Goal: Task Accomplishment & Management: Manage account settings

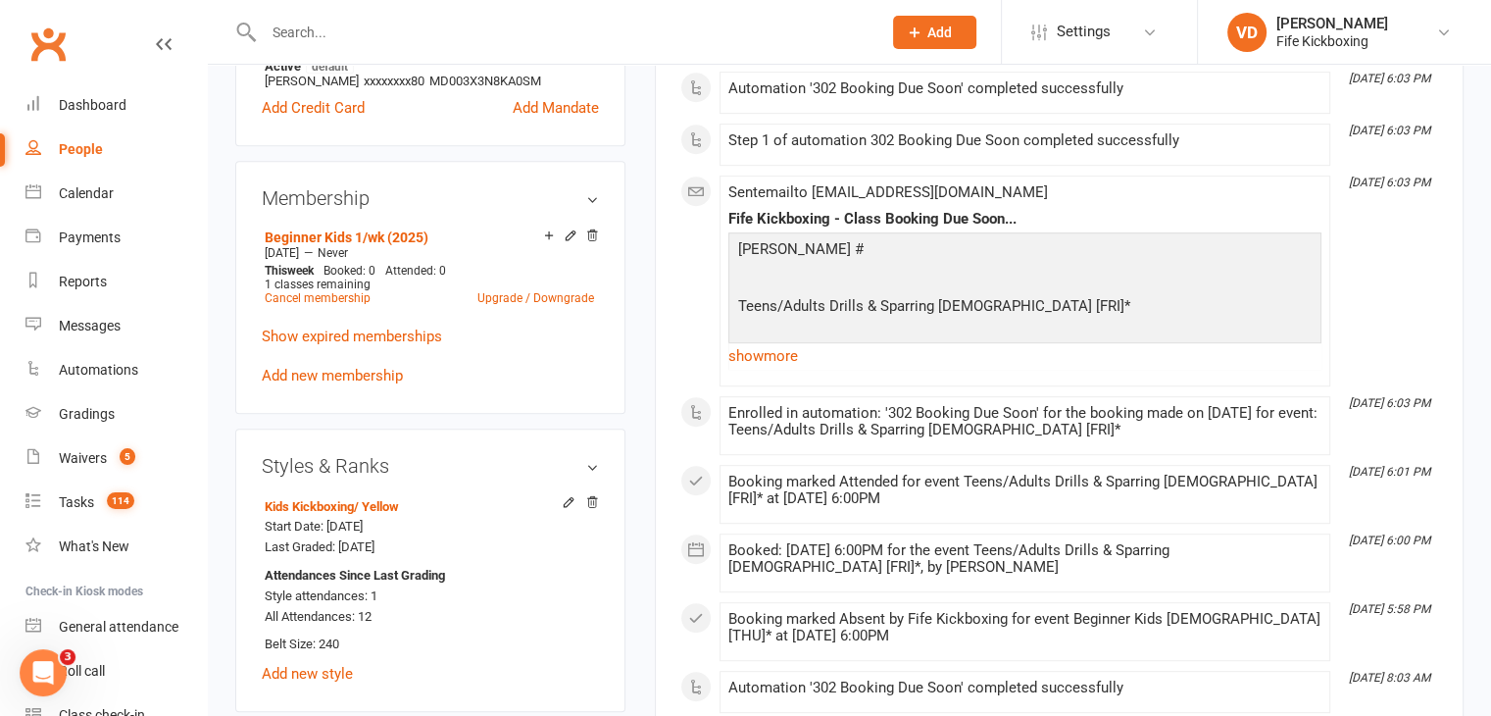
click at [325, 28] on input "text" at bounding box center [563, 32] width 610 height 27
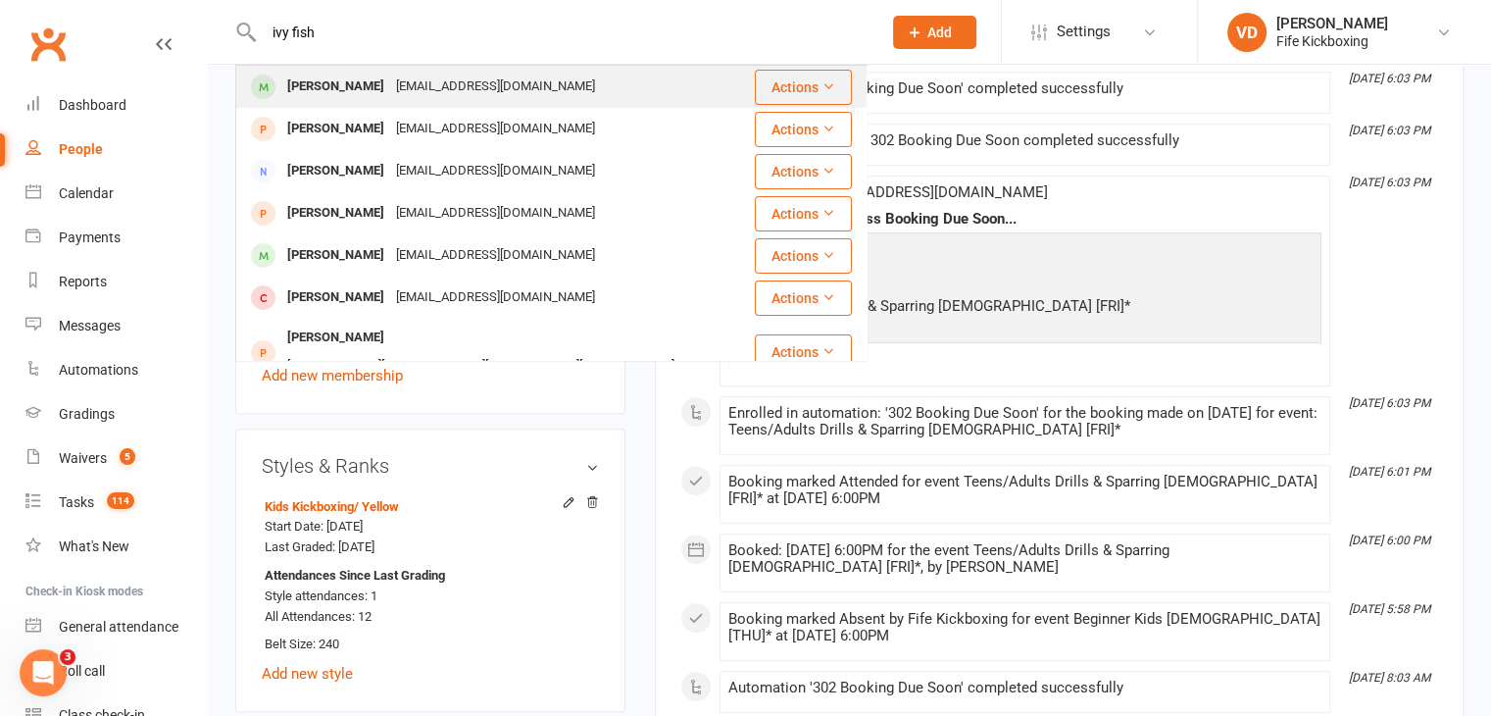
type input "ivy fish"
click at [326, 85] on div "Ivy Fisher" at bounding box center [335, 87] width 109 height 28
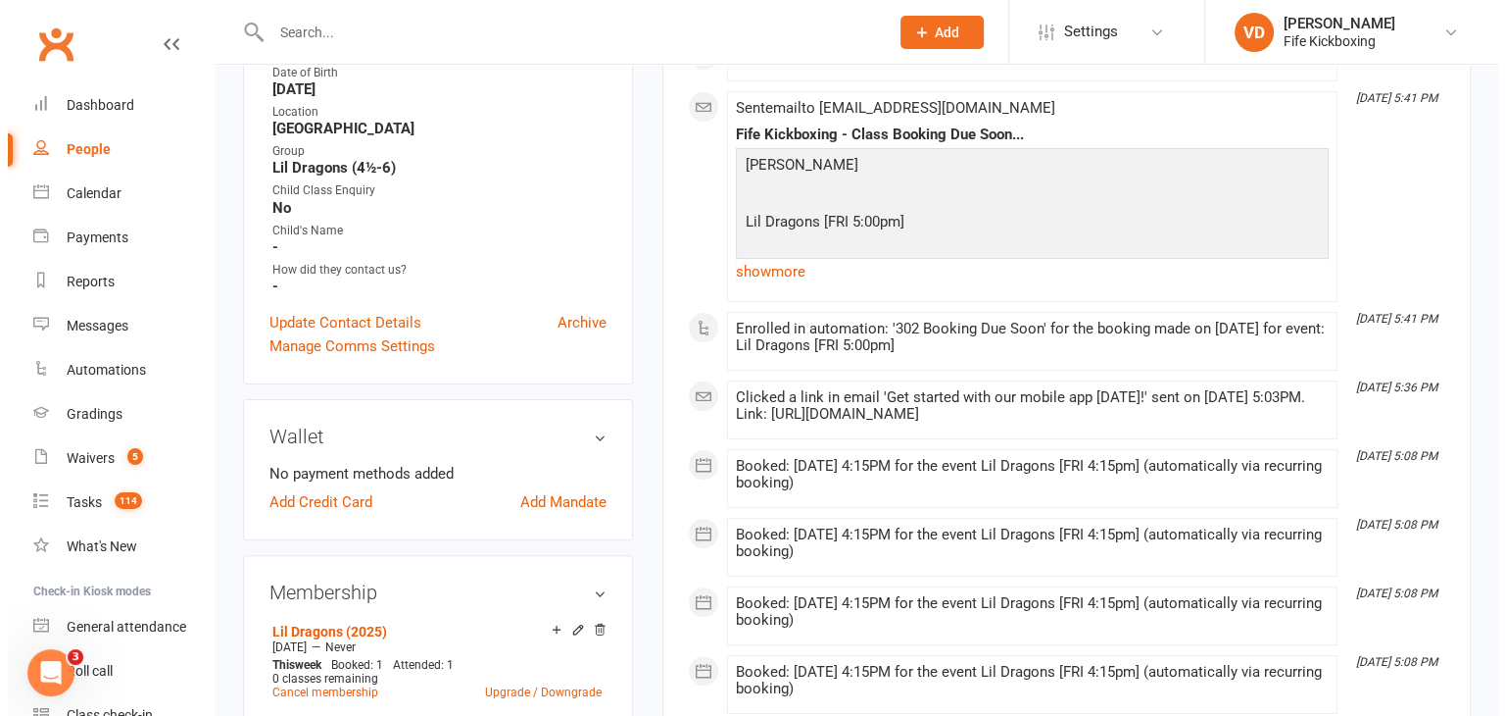
scroll to position [392, 0]
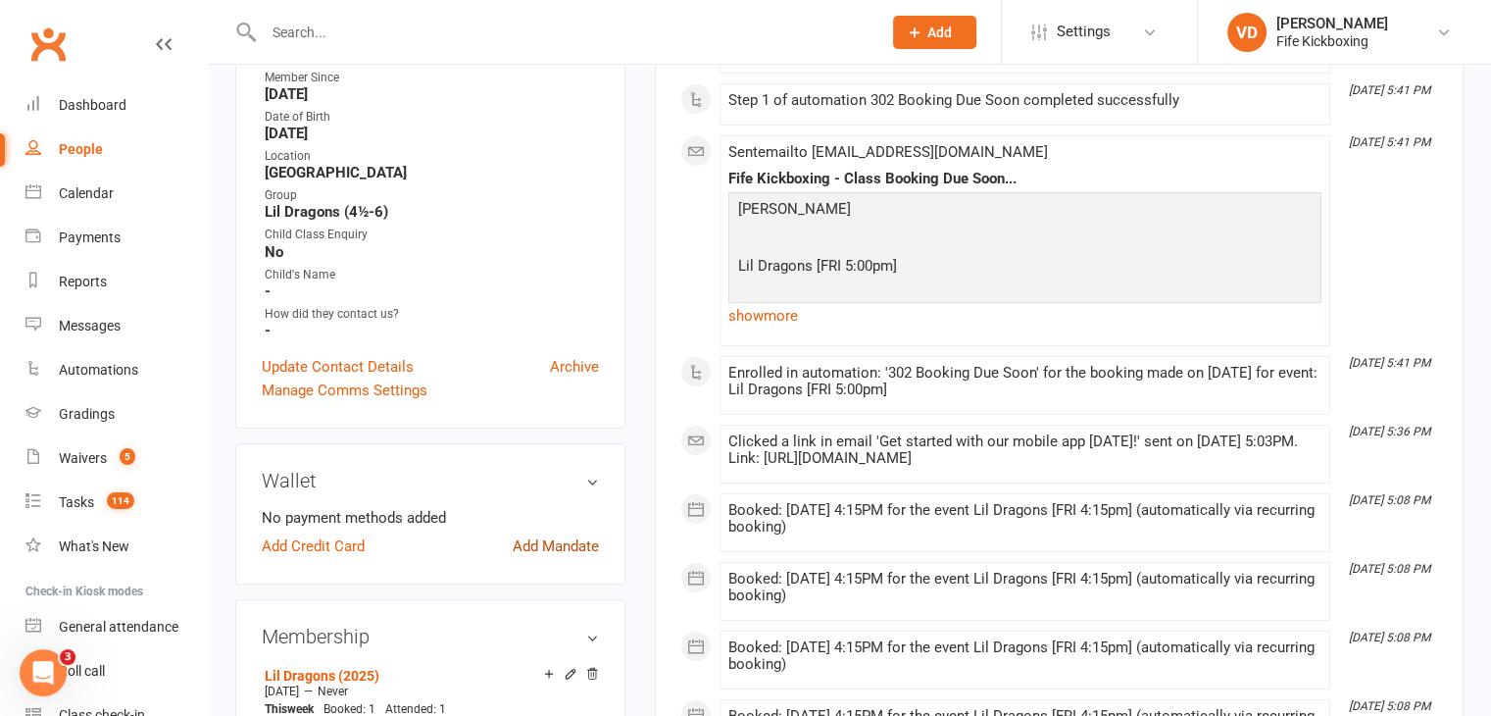
click at [546, 558] on link "Add Mandate" at bounding box center [556, 546] width 86 height 24
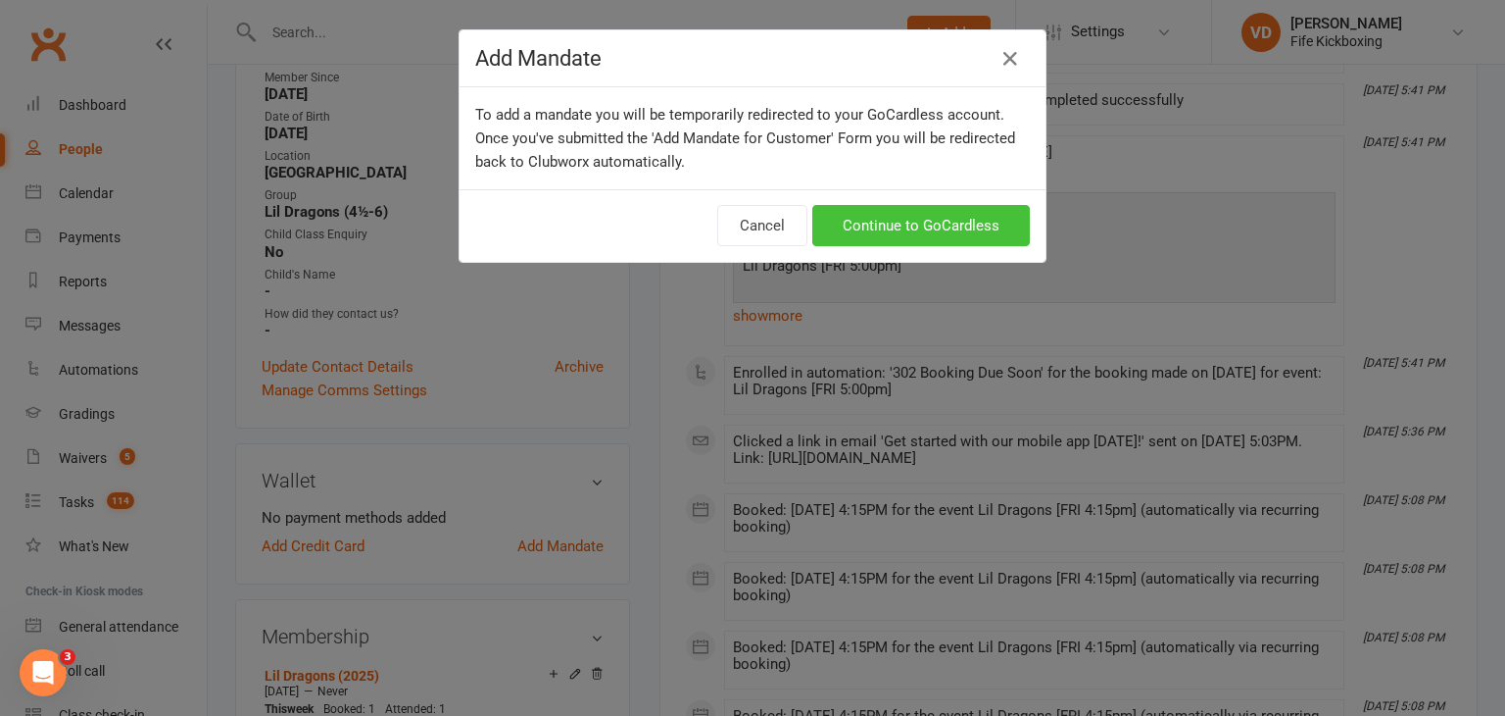
click at [877, 217] on link "Continue to GoCardless" at bounding box center [922, 225] width 218 height 41
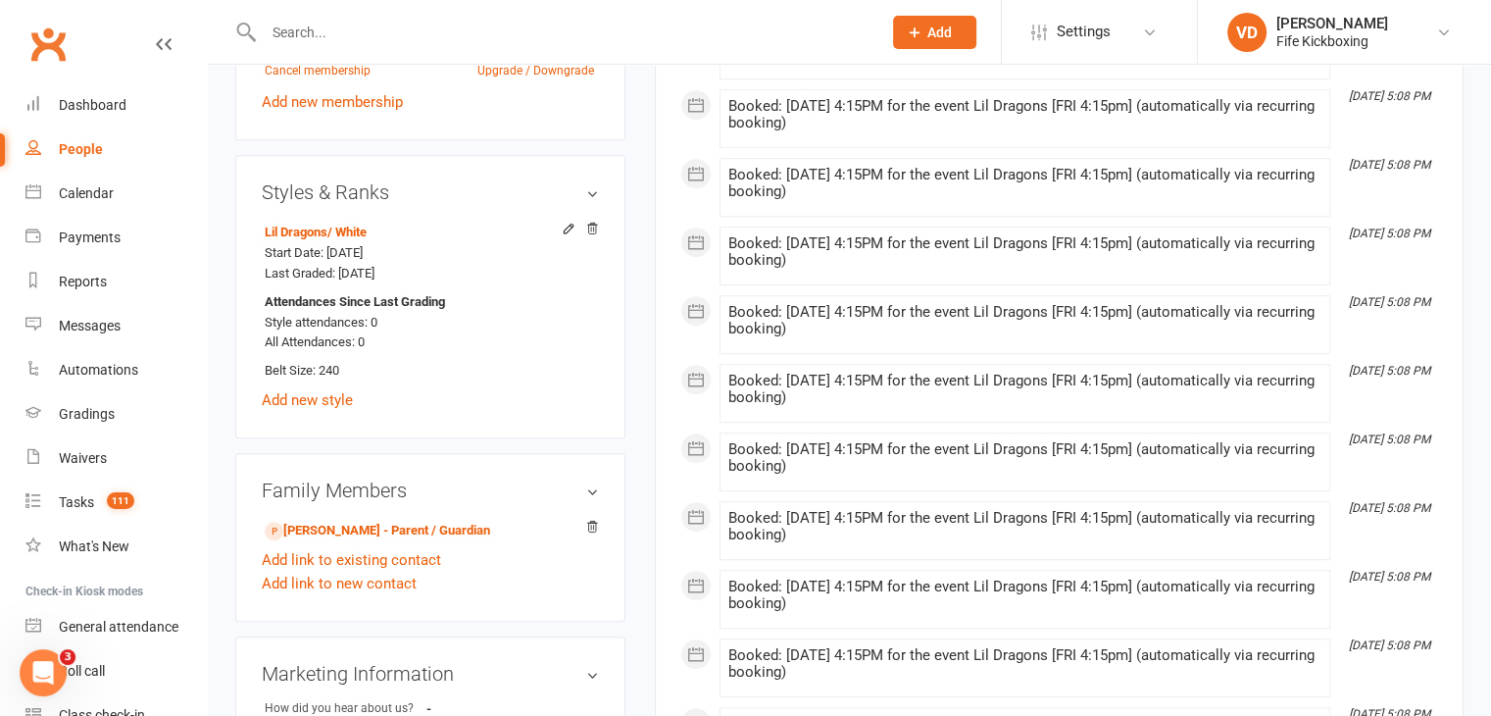
scroll to position [1176, 0]
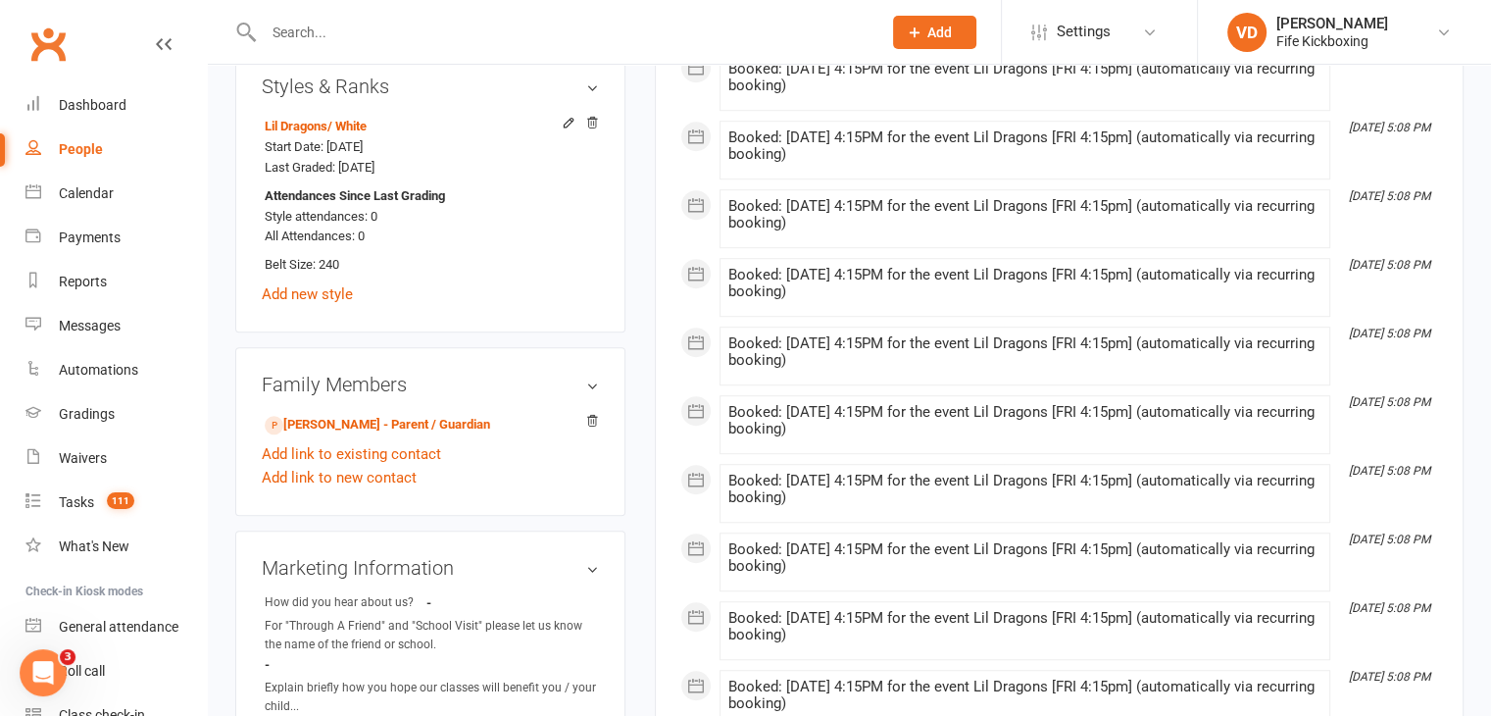
click at [370, 32] on input "text" at bounding box center [563, 32] width 610 height 27
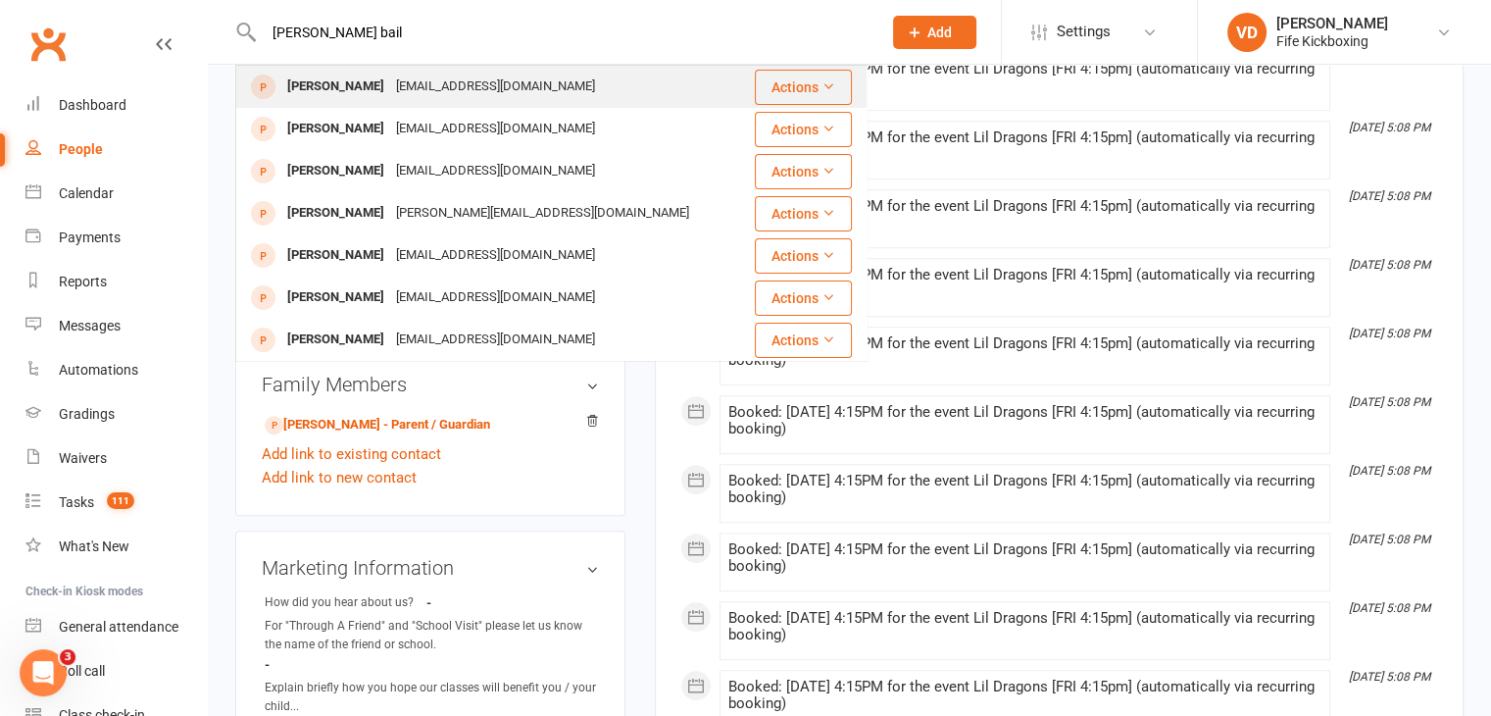
type input "[PERSON_NAME] bail"
click at [310, 85] on div "[PERSON_NAME]" at bounding box center [335, 87] width 109 height 28
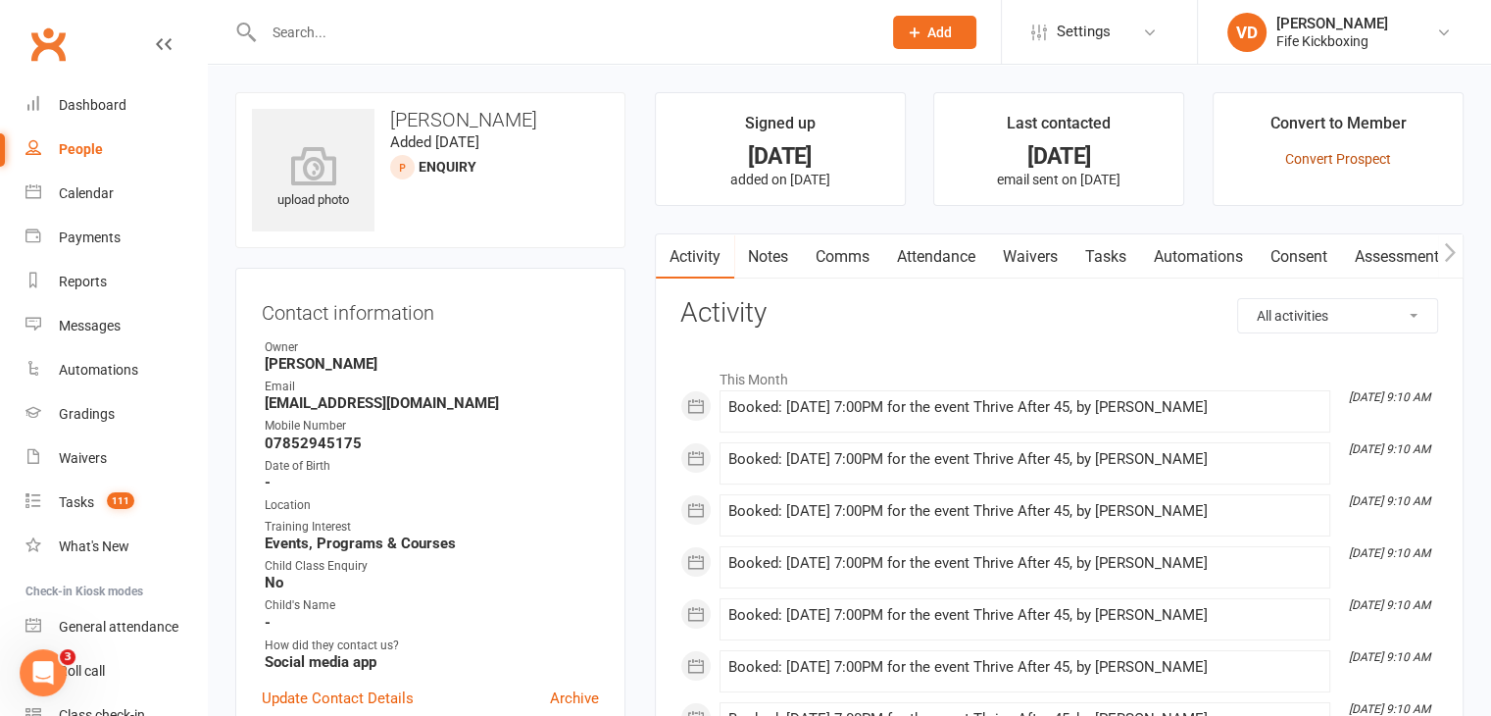
click at [1318, 154] on link "Convert Prospect" at bounding box center [1338, 159] width 106 height 16
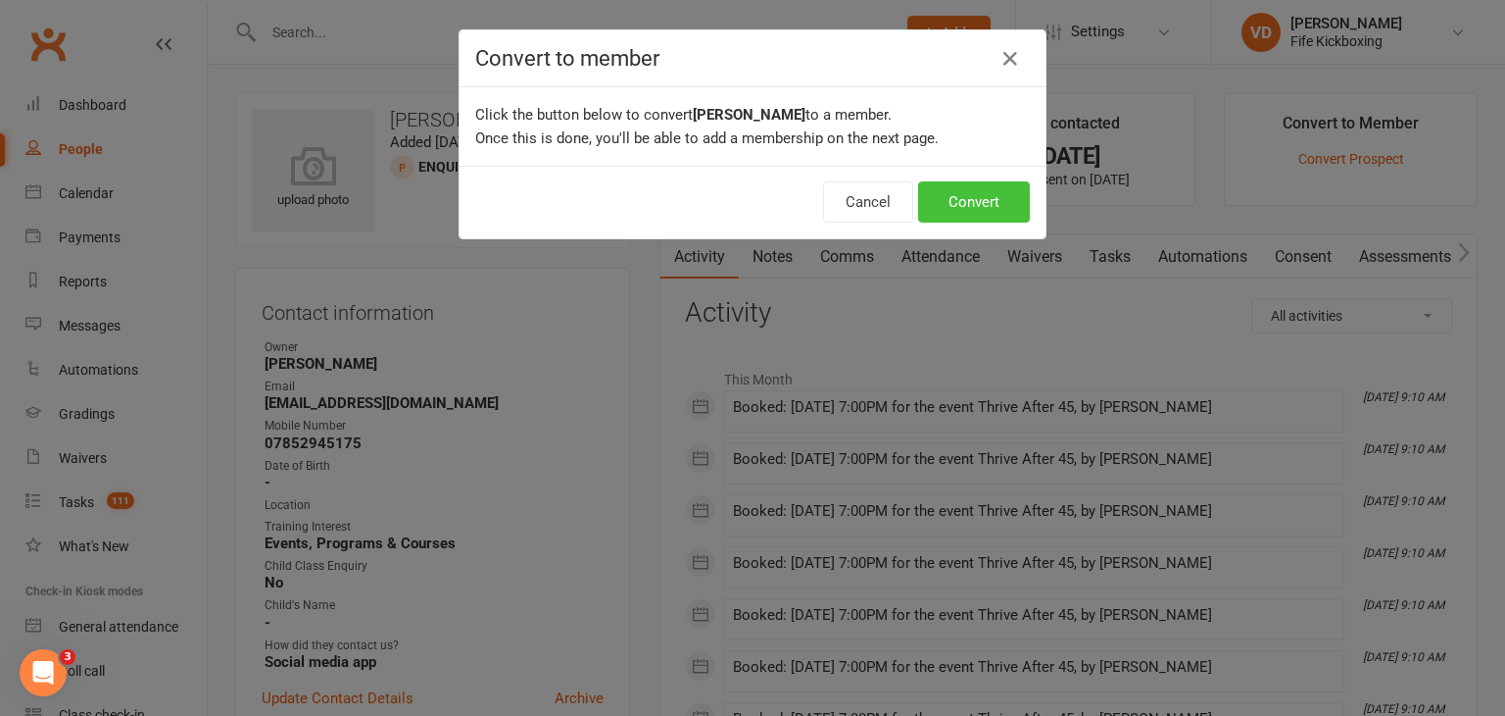
click at [979, 197] on button "Convert" at bounding box center [974, 201] width 112 height 41
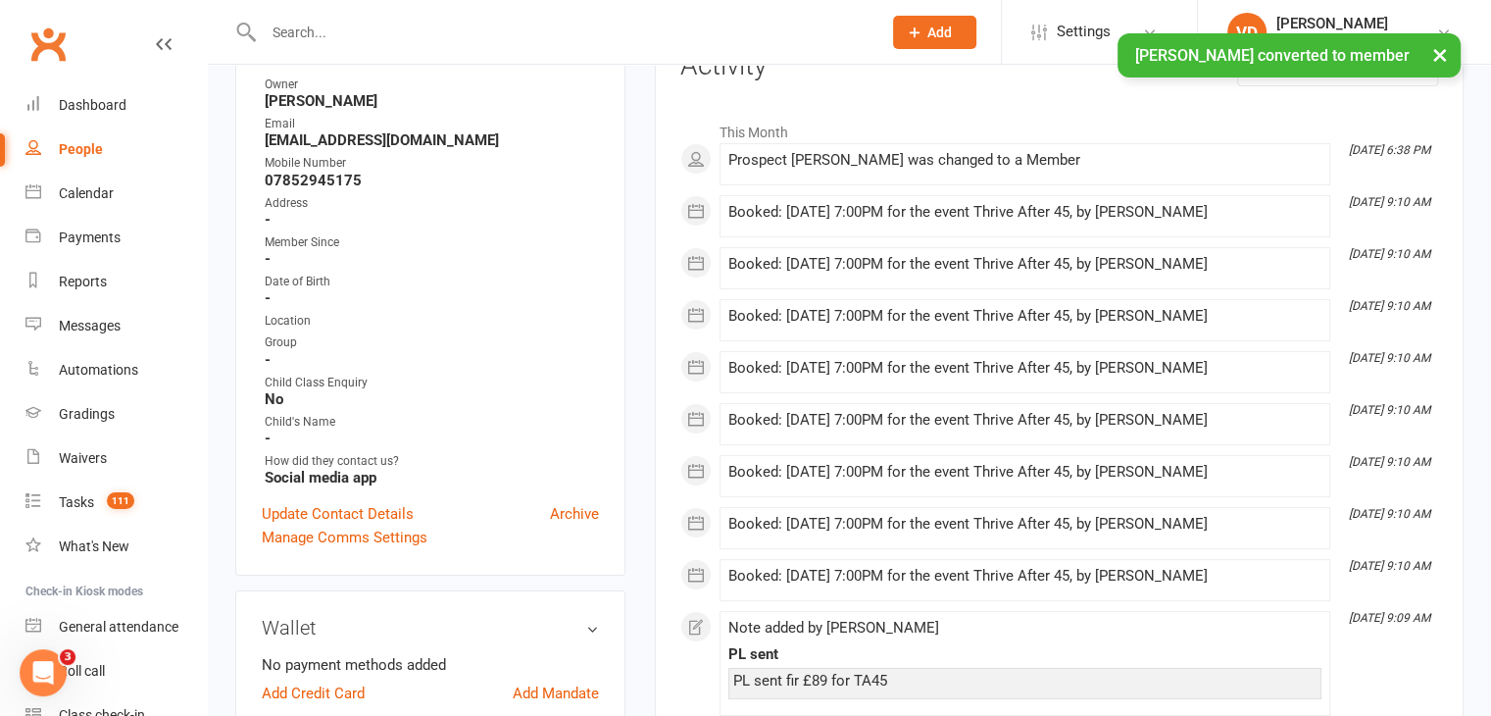
scroll to position [294, 0]
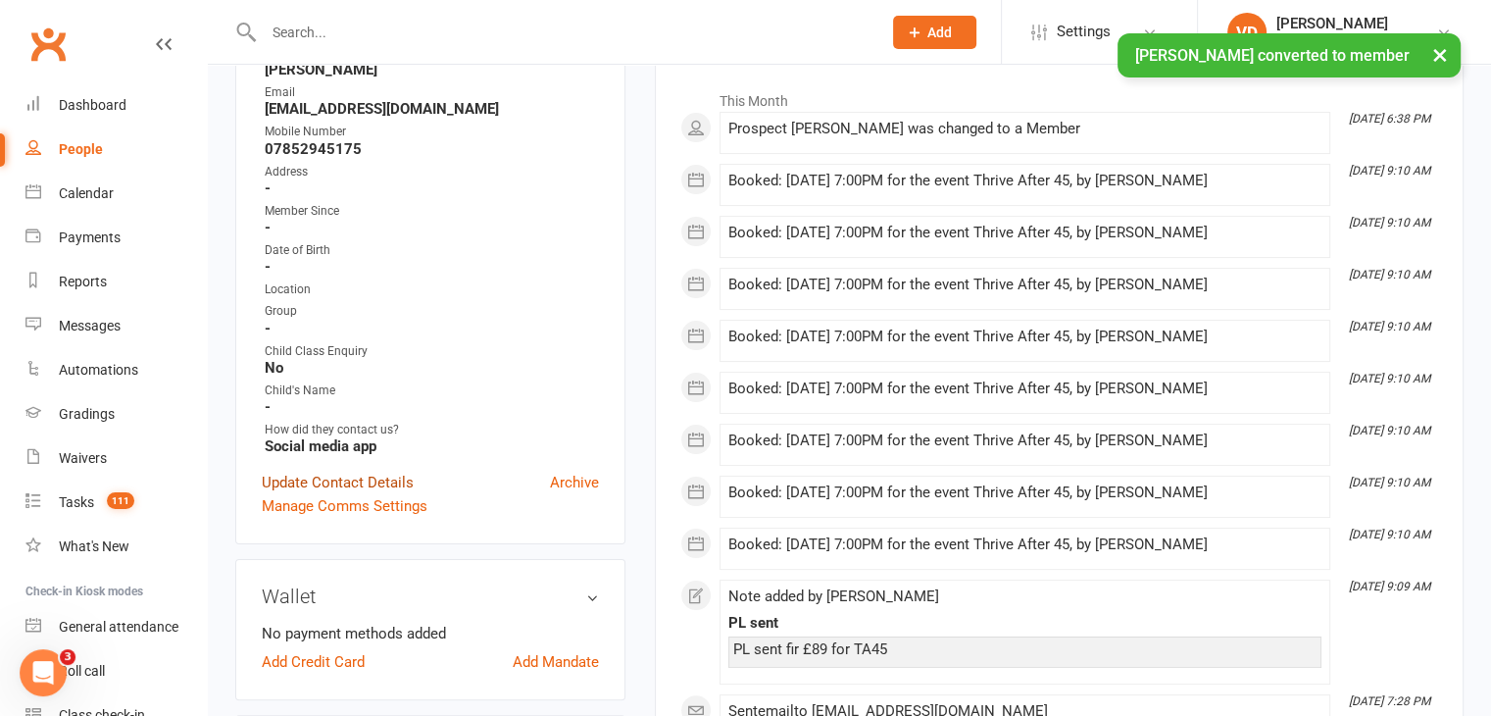
click at [373, 486] on link "Update Contact Details" at bounding box center [338, 482] width 152 height 24
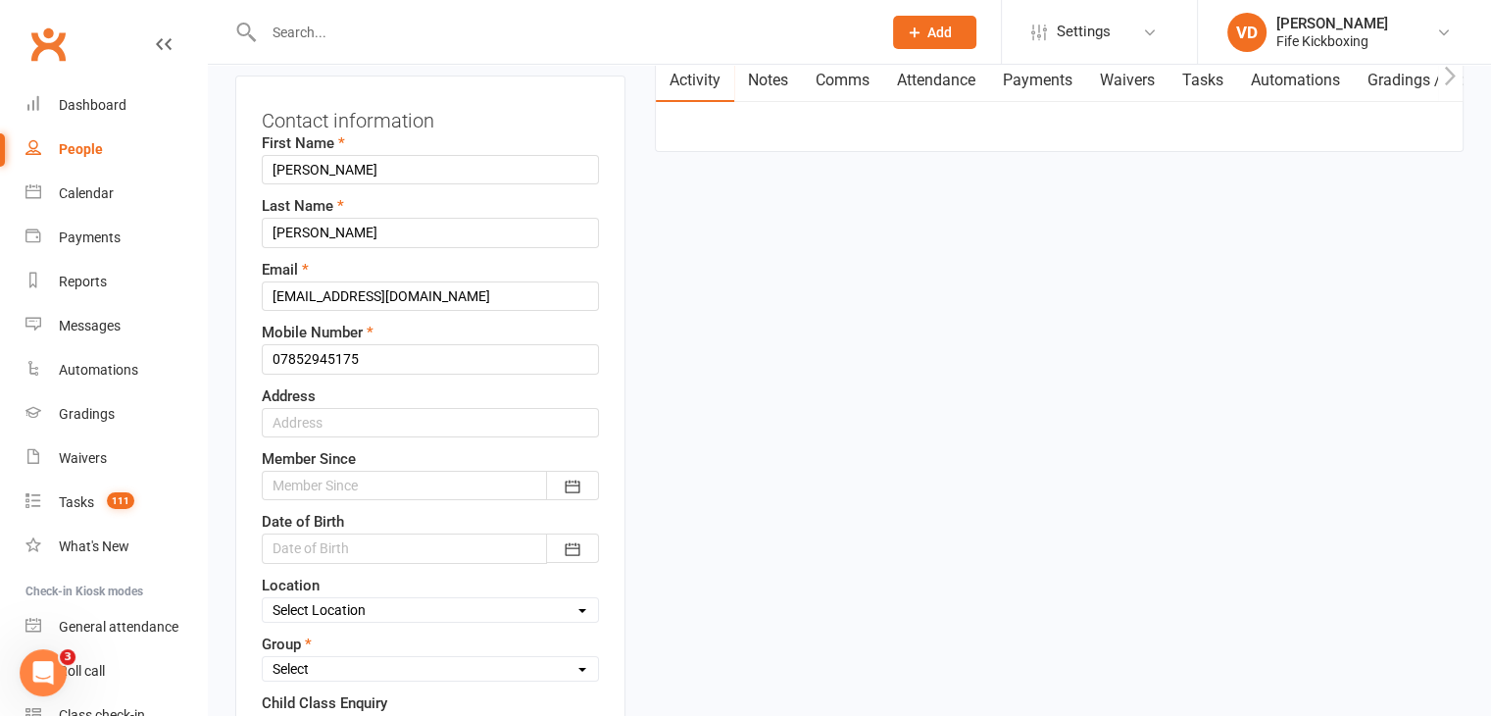
scroll to position [288, 0]
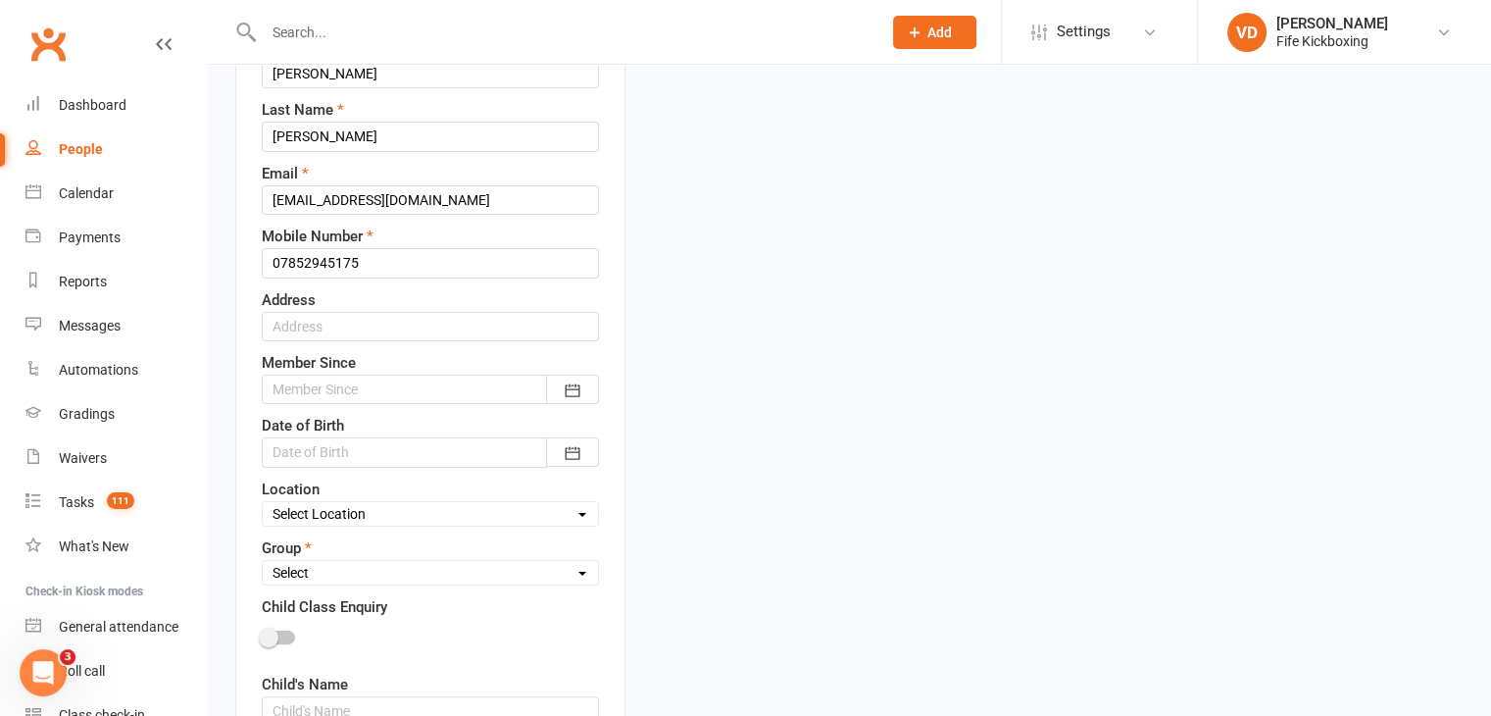
click at [474, 391] on div at bounding box center [430, 388] width 337 height 29
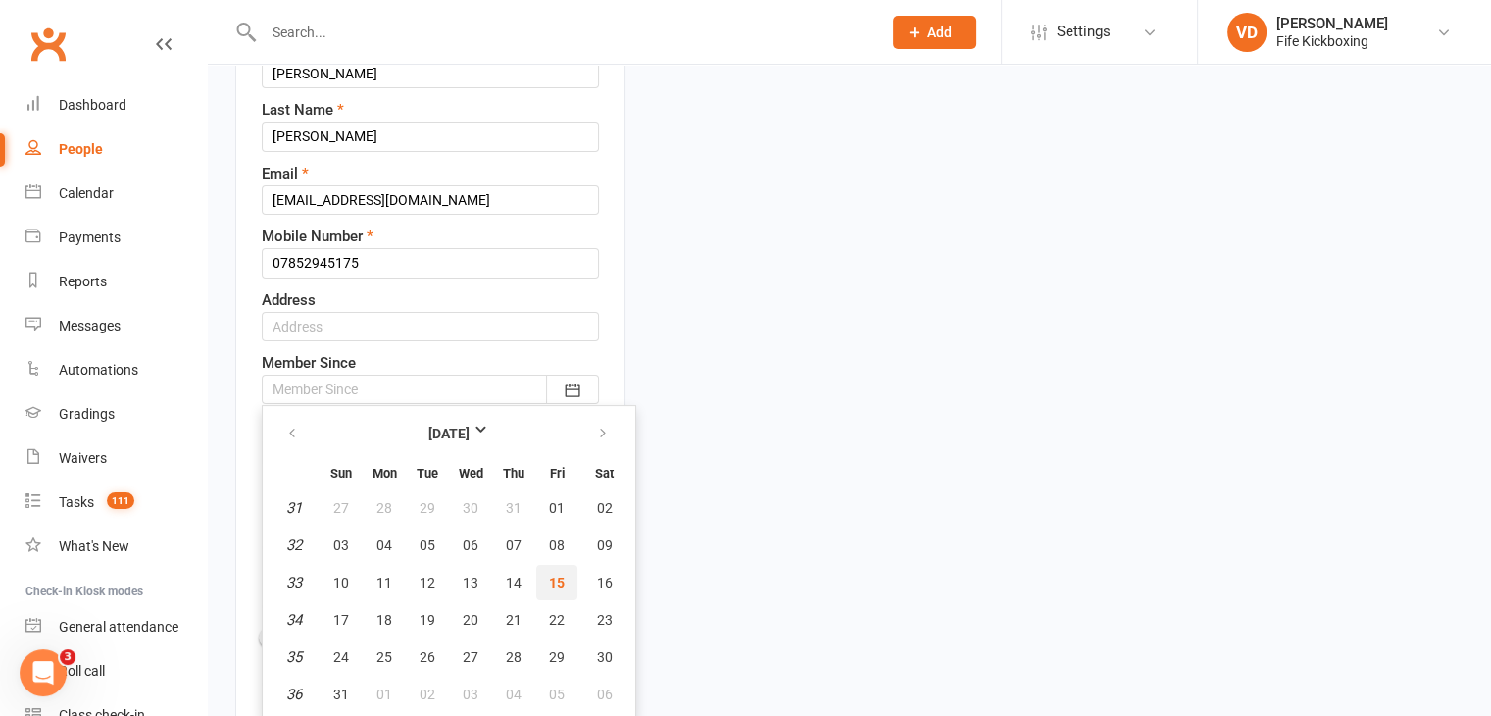
click at [556, 575] on span "15" at bounding box center [557, 582] width 16 height 16
type input "[DATE]"
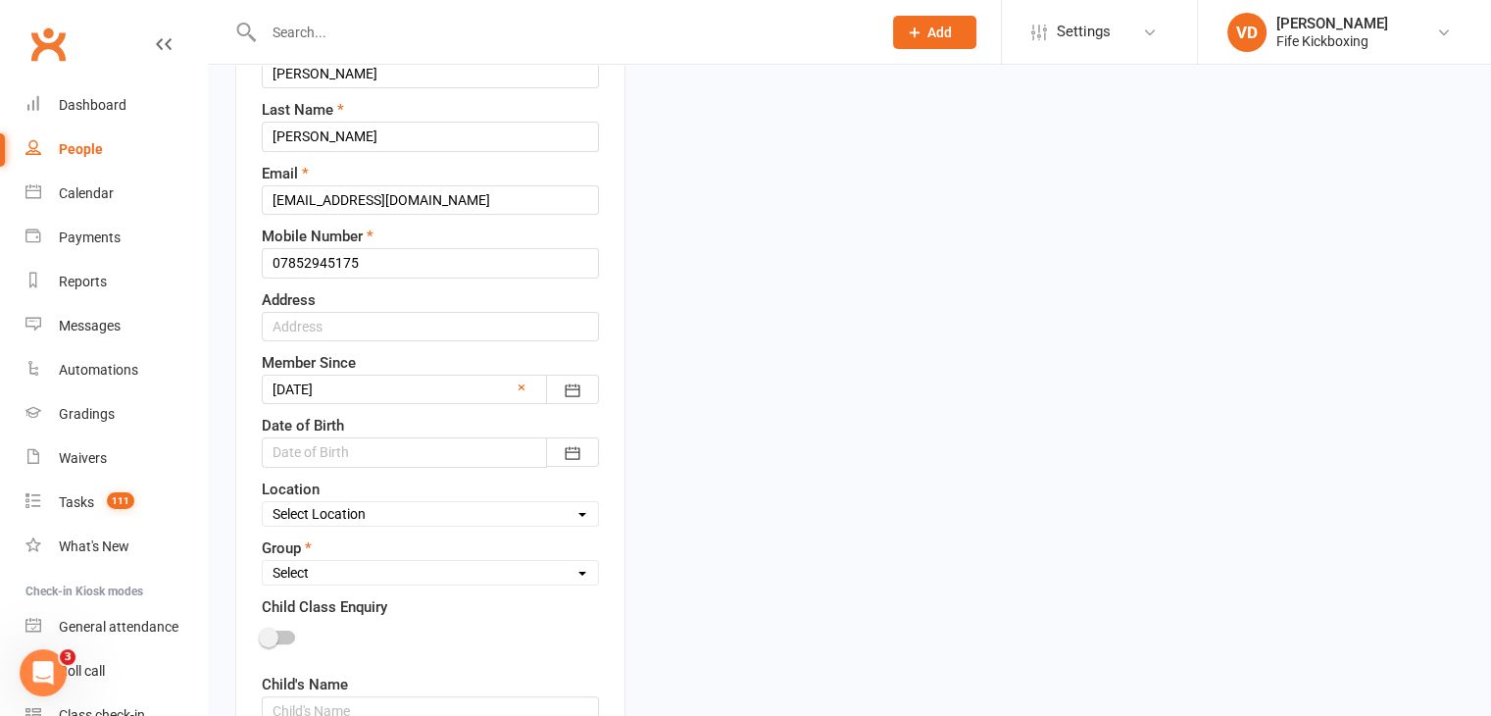
click at [480, 573] on select "Select Wee Warriors (3 - 4½) Lil Dragons (4½-6) Junior Warriors (7-8) Beg Kids …" at bounding box center [430, 573] width 335 height 22
select select "Thrive After 45! (45+)"
click at [263, 562] on select "Select Wee Warriors (3 - 4½) Lil Dragons (4½-6) Junior Warriors (7-8) Beg Kids …" at bounding box center [430, 573] width 335 height 22
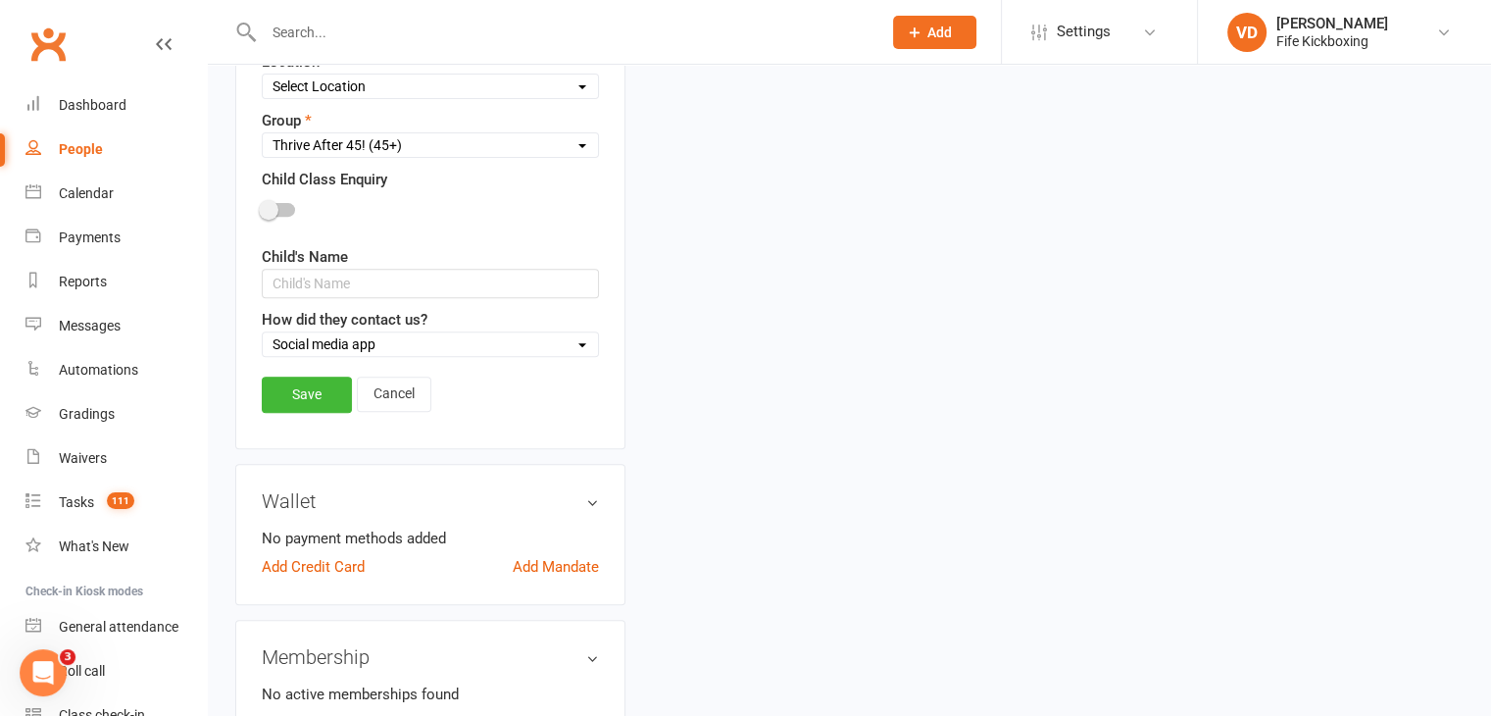
scroll to position [778, 0]
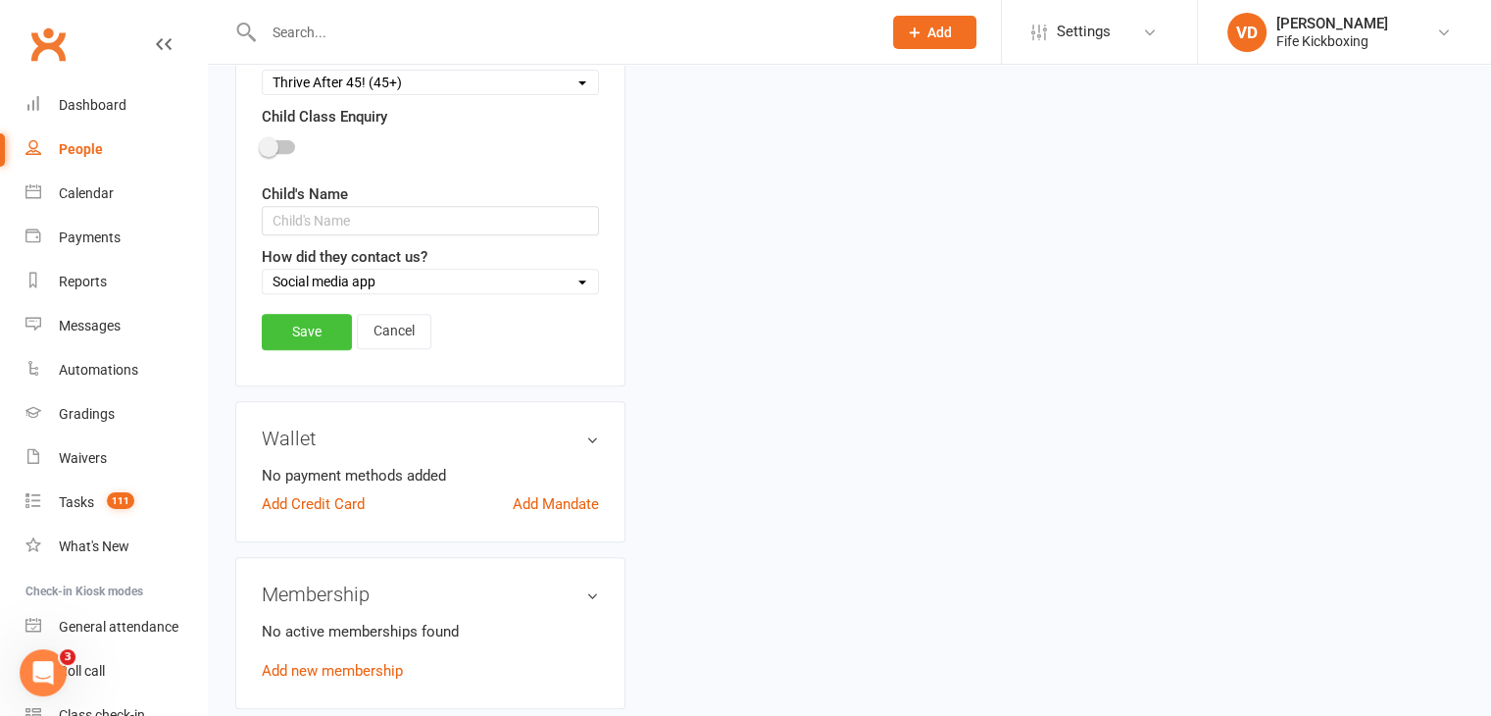
click at [325, 325] on link "Save" at bounding box center [307, 331] width 90 height 35
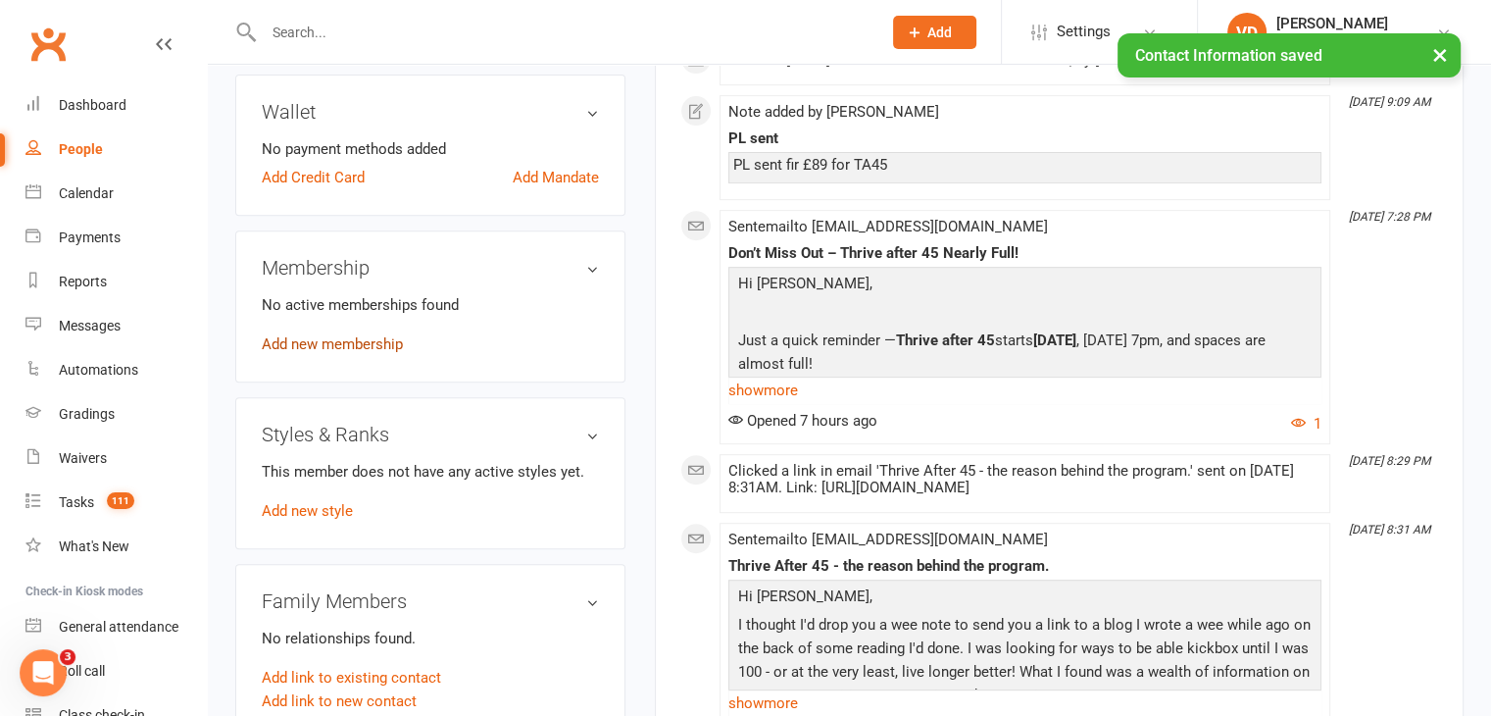
click at [345, 346] on link "Add new membership" at bounding box center [332, 344] width 141 height 18
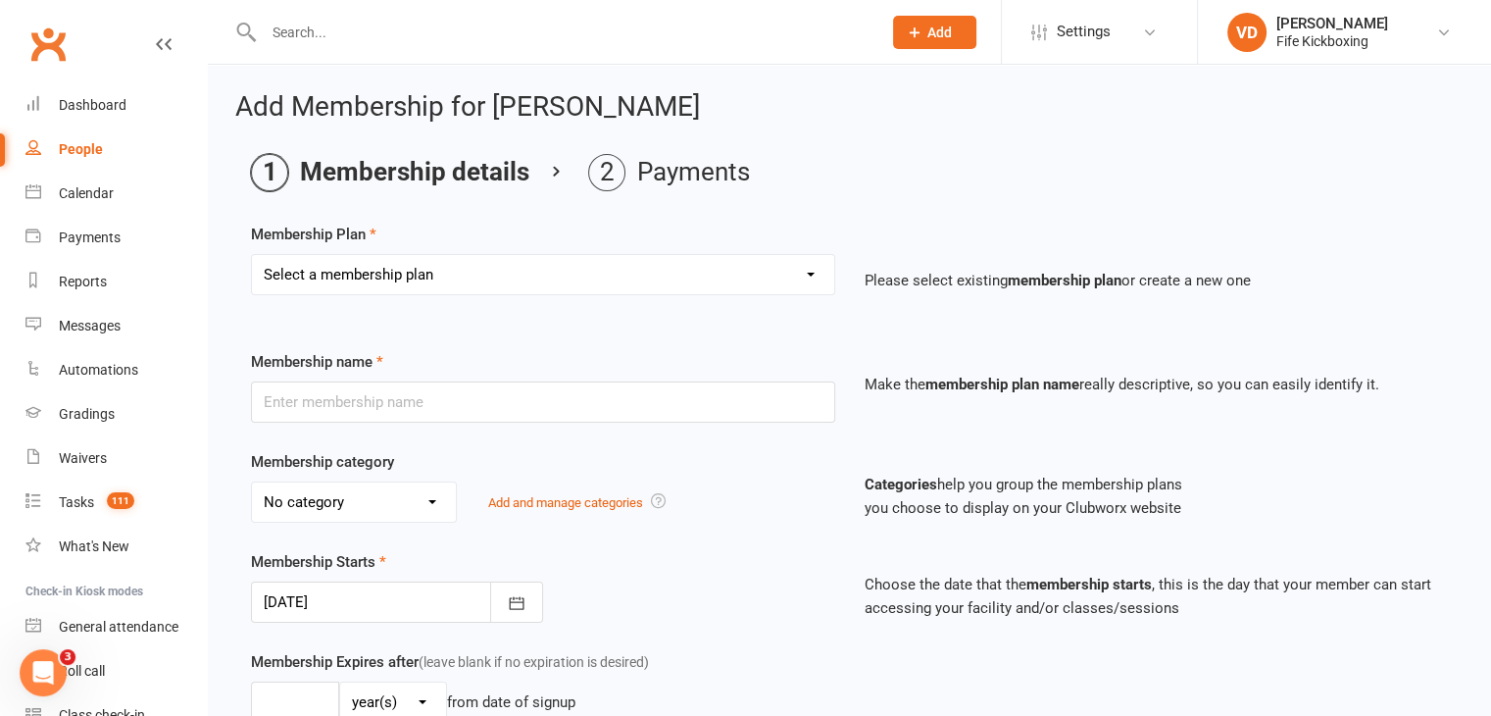
click at [781, 277] on select "Select a membership plan Create new Membership Plan Lil Dragons (2024) Junior W…" at bounding box center [543, 274] width 582 height 39
select select "86"
click at [252, 255] on select "Select a membership plan Create new Membership Plan Lil Dragons (2024) Junior W…" at bounding box center [543, 274] width 582 height 39
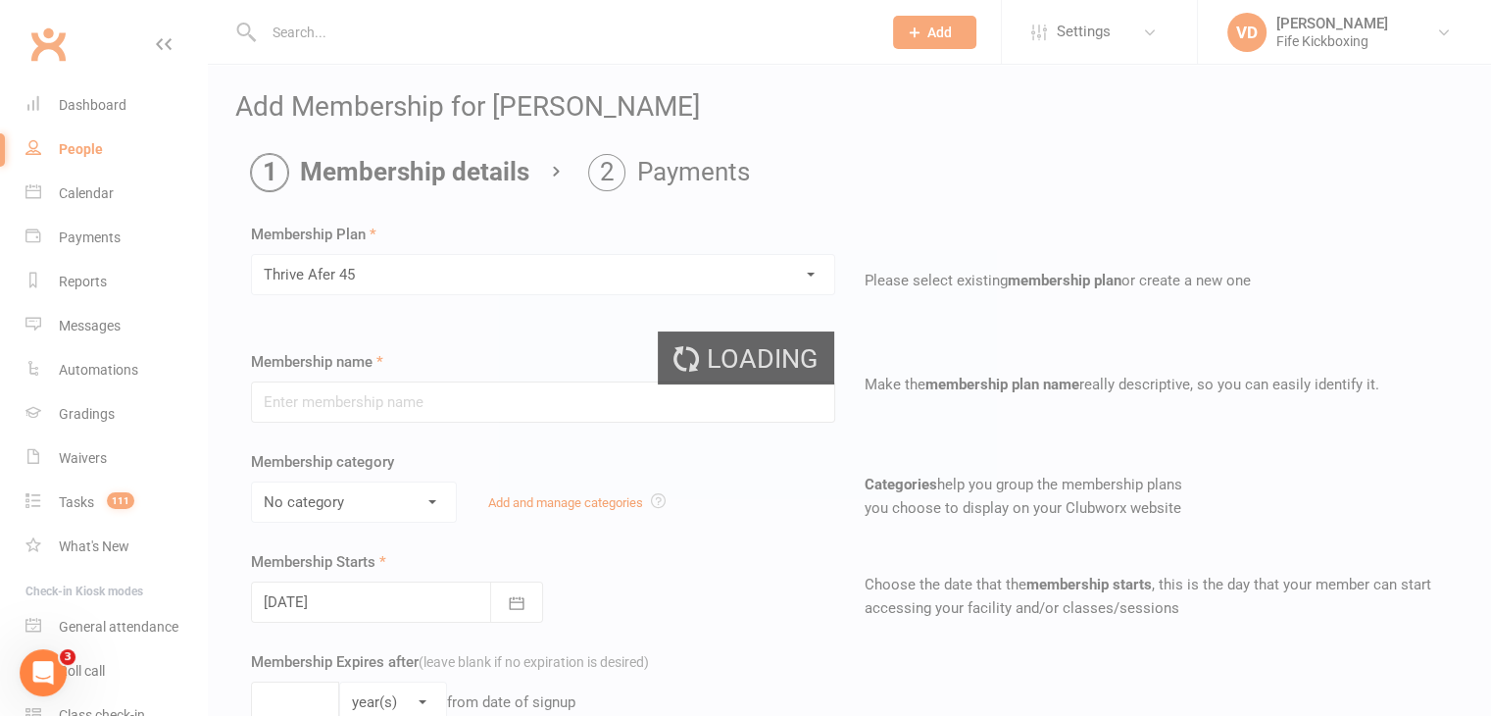
type input "Thrive Afer 45"
type input "[DATE]"
type input "9"
select select "1"
type input "16"
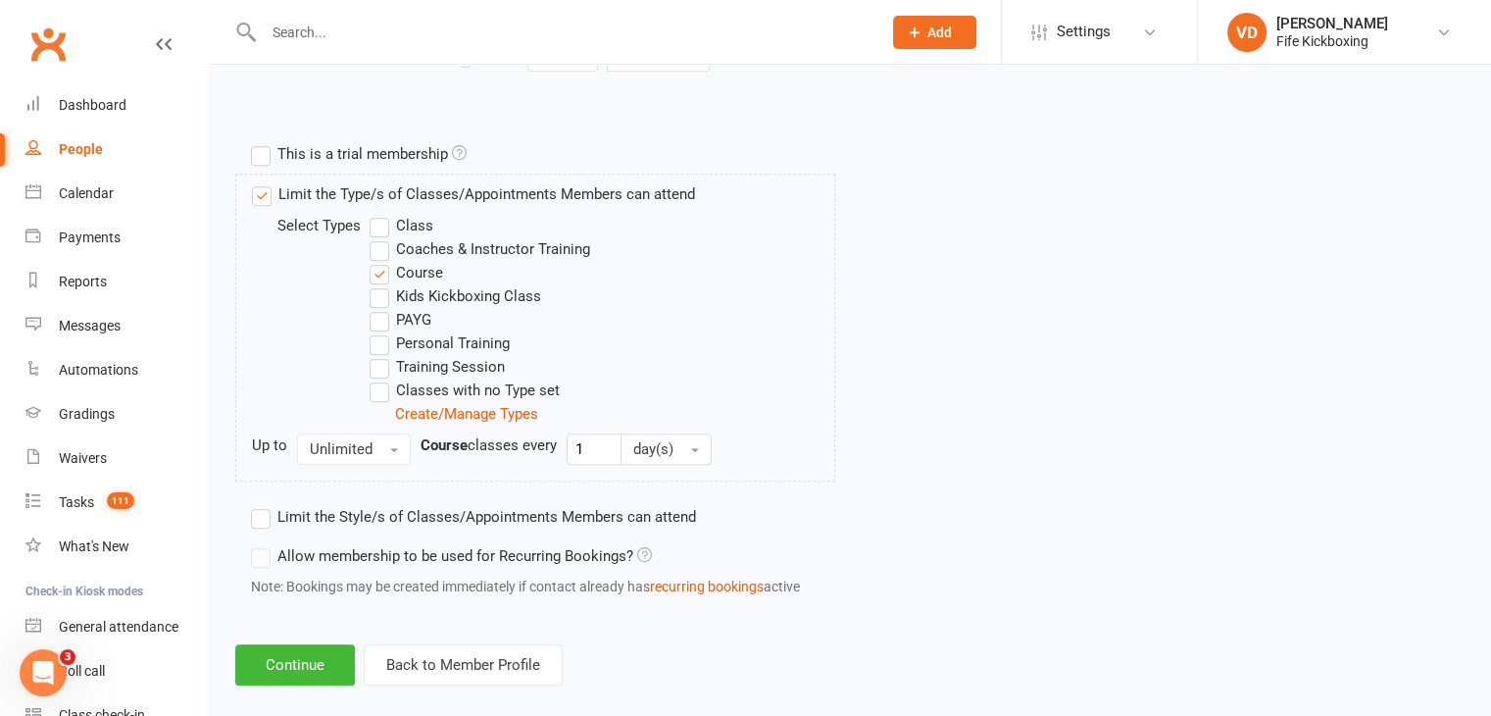
scroll to position [902, 0]
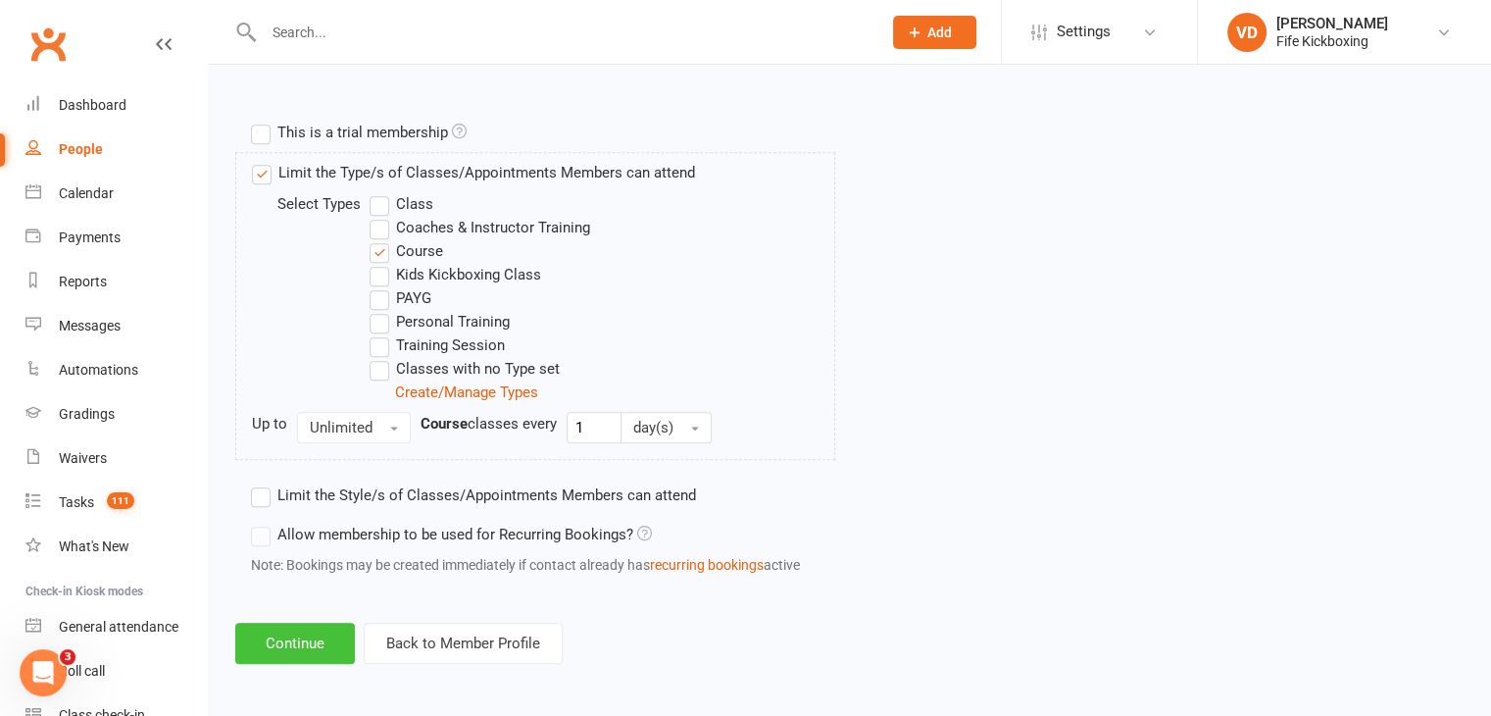
click at [316, 643] on button "Continue" at bounding box center [295, 642] width 120 height 41
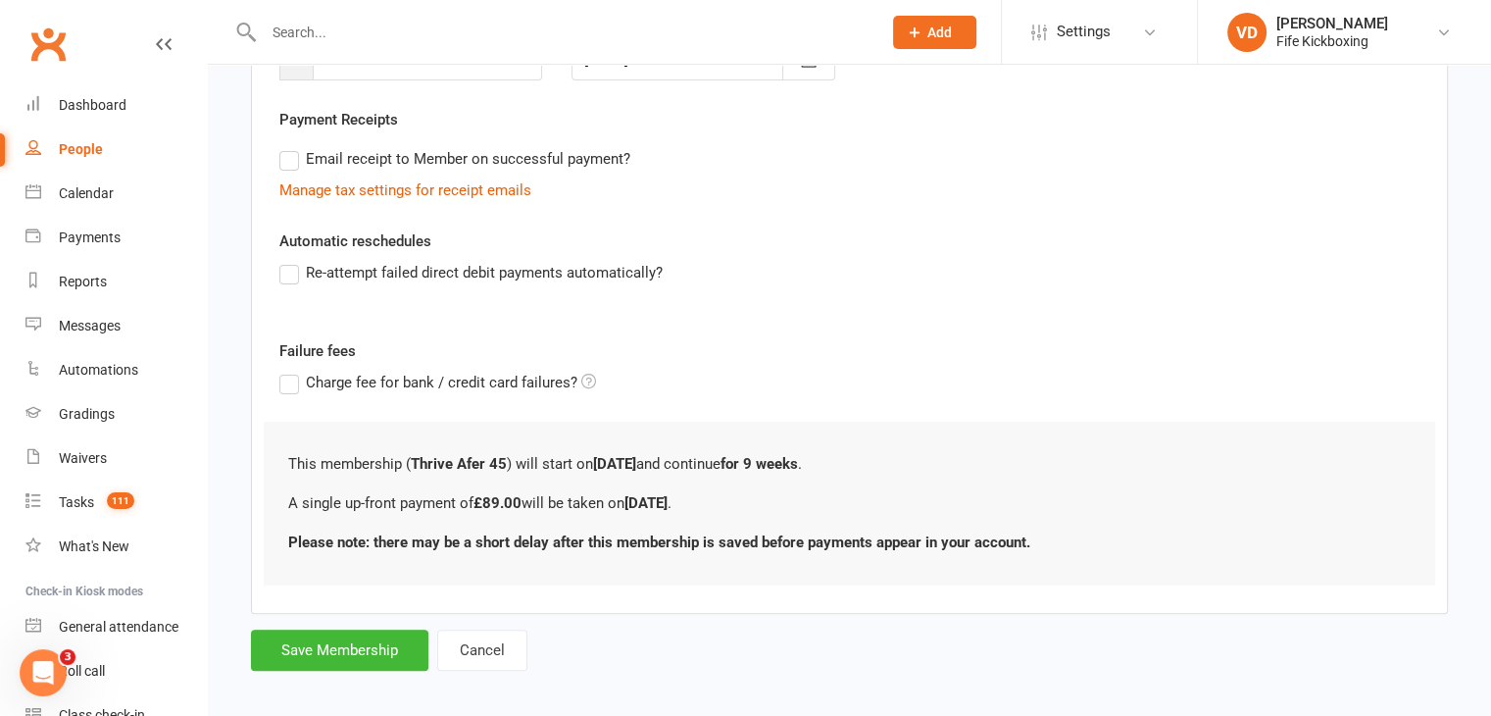
scroll to position [351, 0]
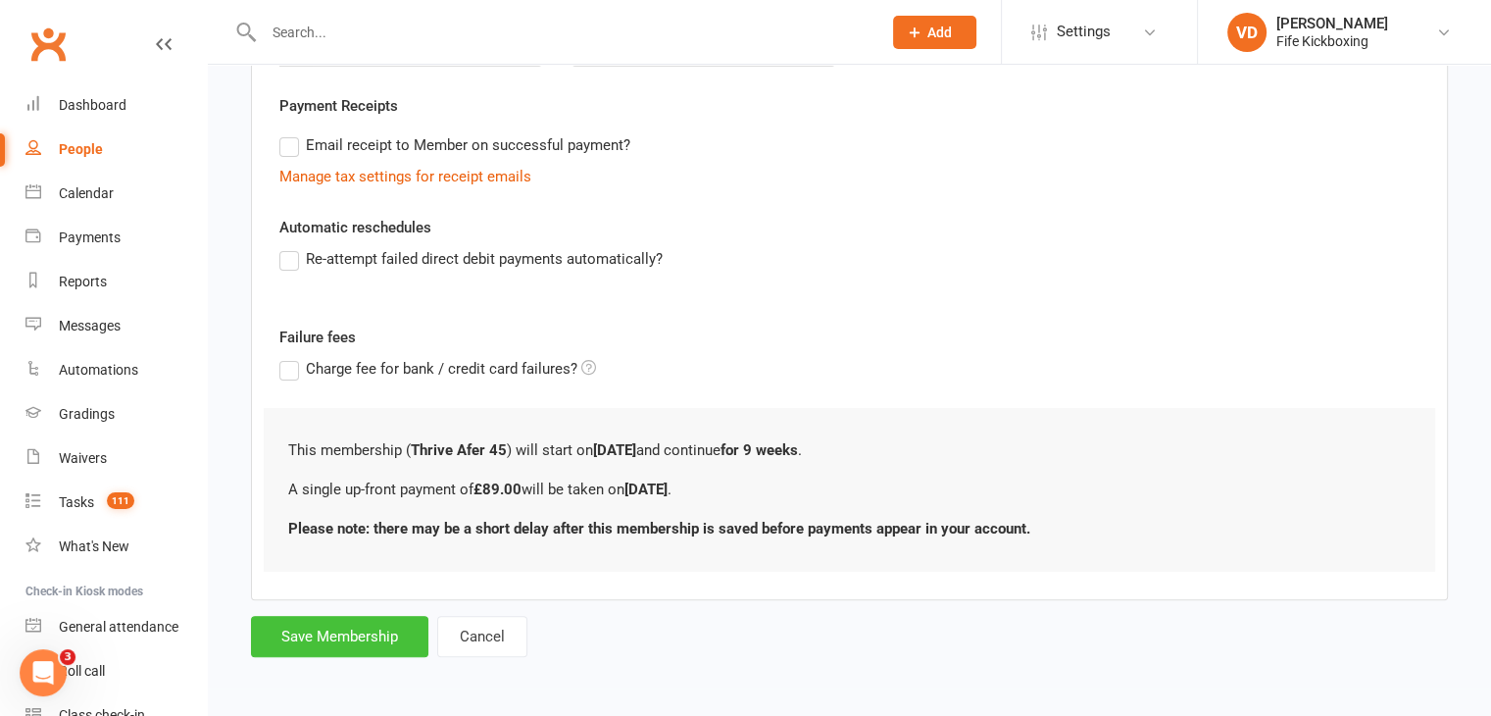
click at [399, 632] on button "Save Membership" at bounding box center [339, 636] width 177 height 41
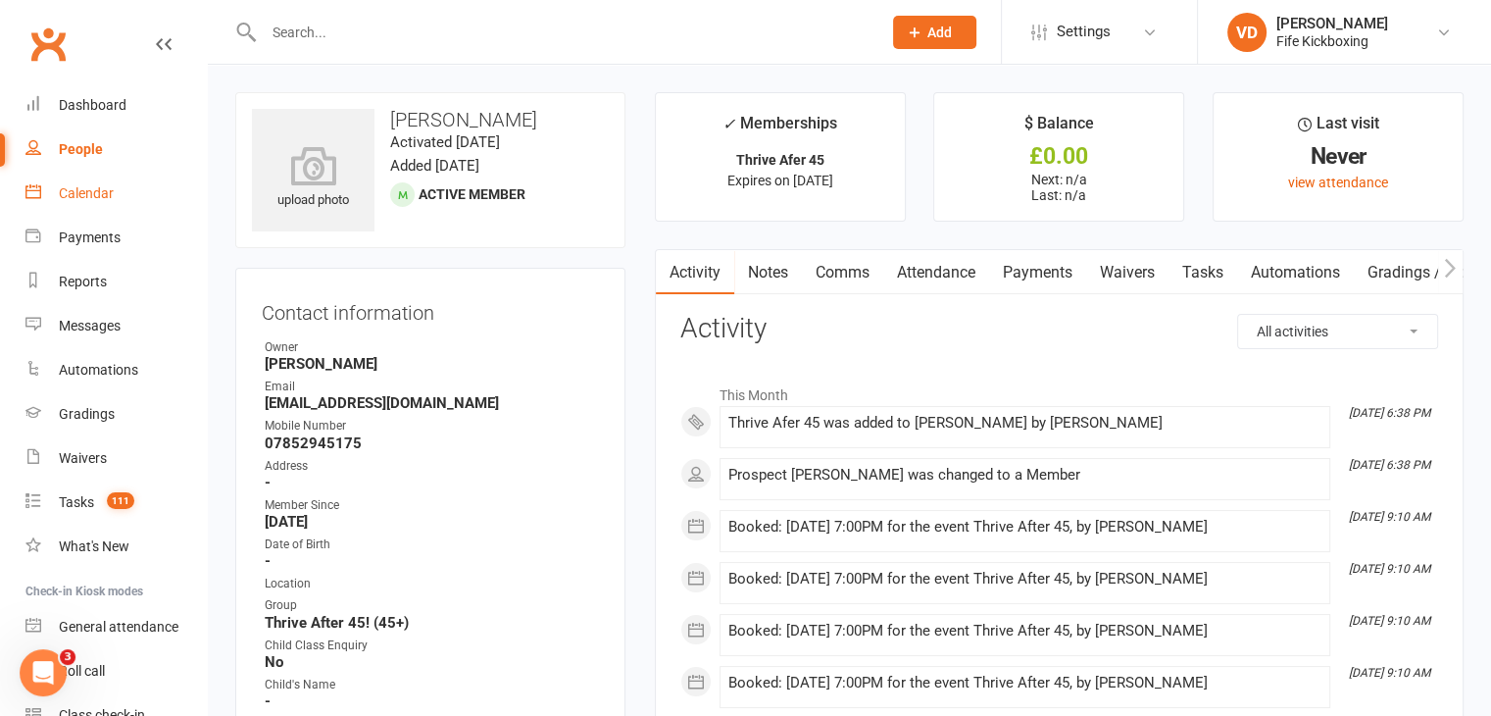
click at [92, 194] on div "Calendar" at bounding box center [86, 193] width 55 height 16
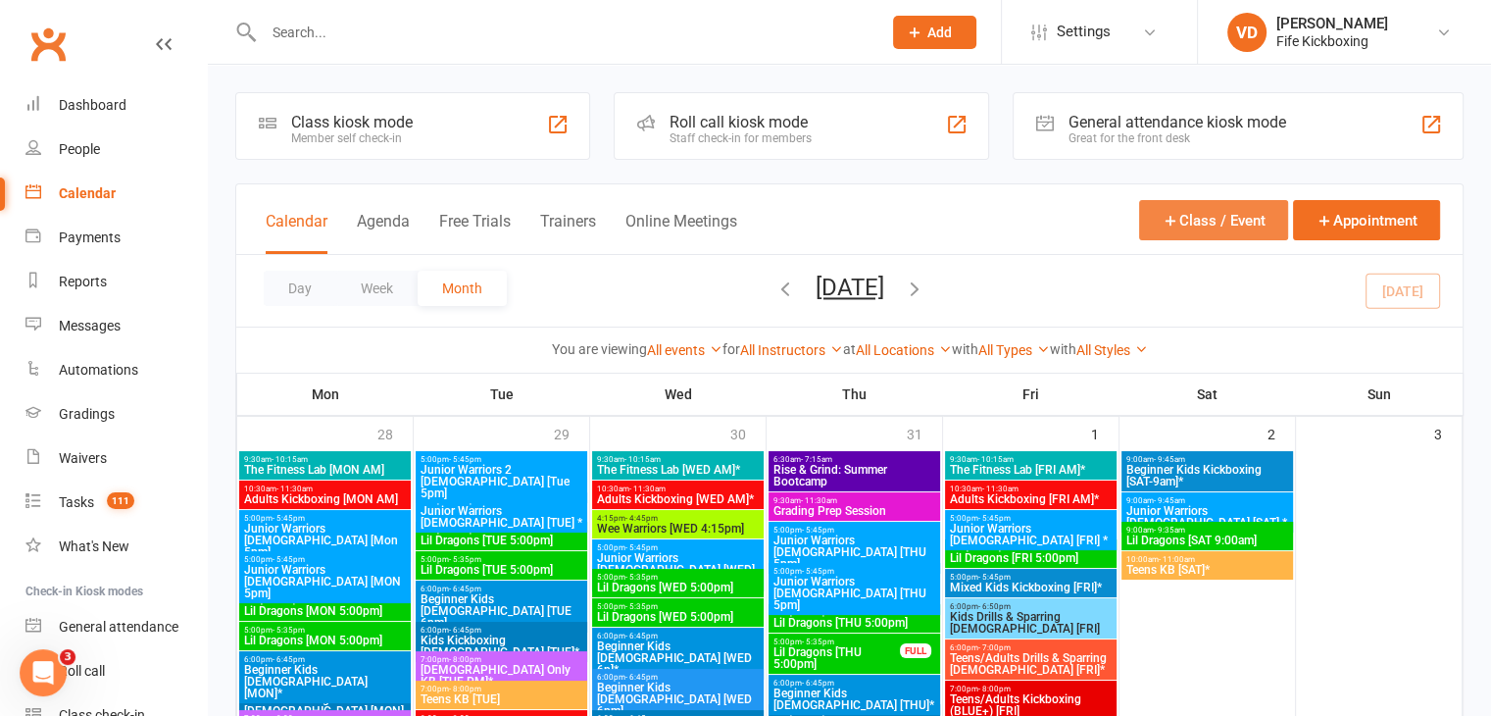
click at [1224, 213] on button "Class / Event" at bounding box center [1213, 220] width 149 height 40
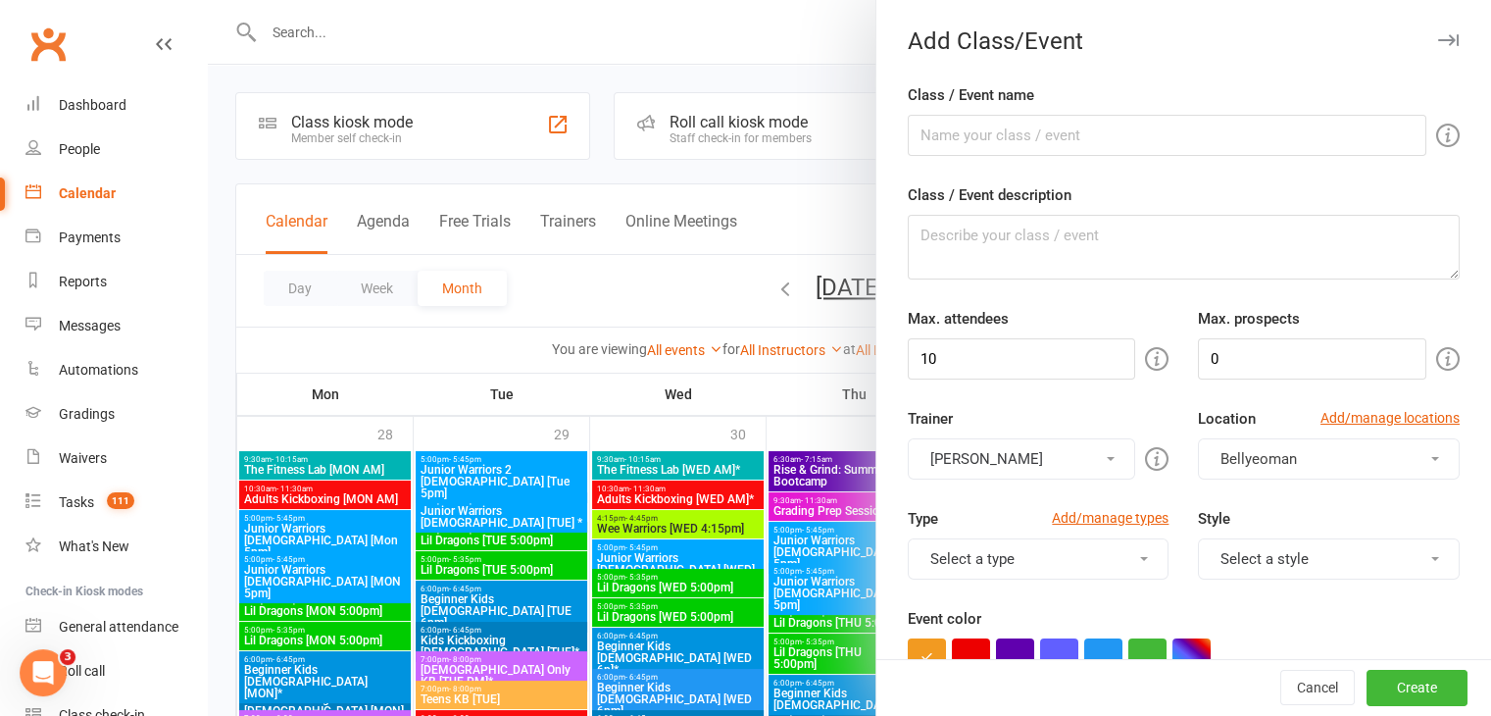
click at [808, 229] on div at bounding box center [849, 358] width 1283 height 716
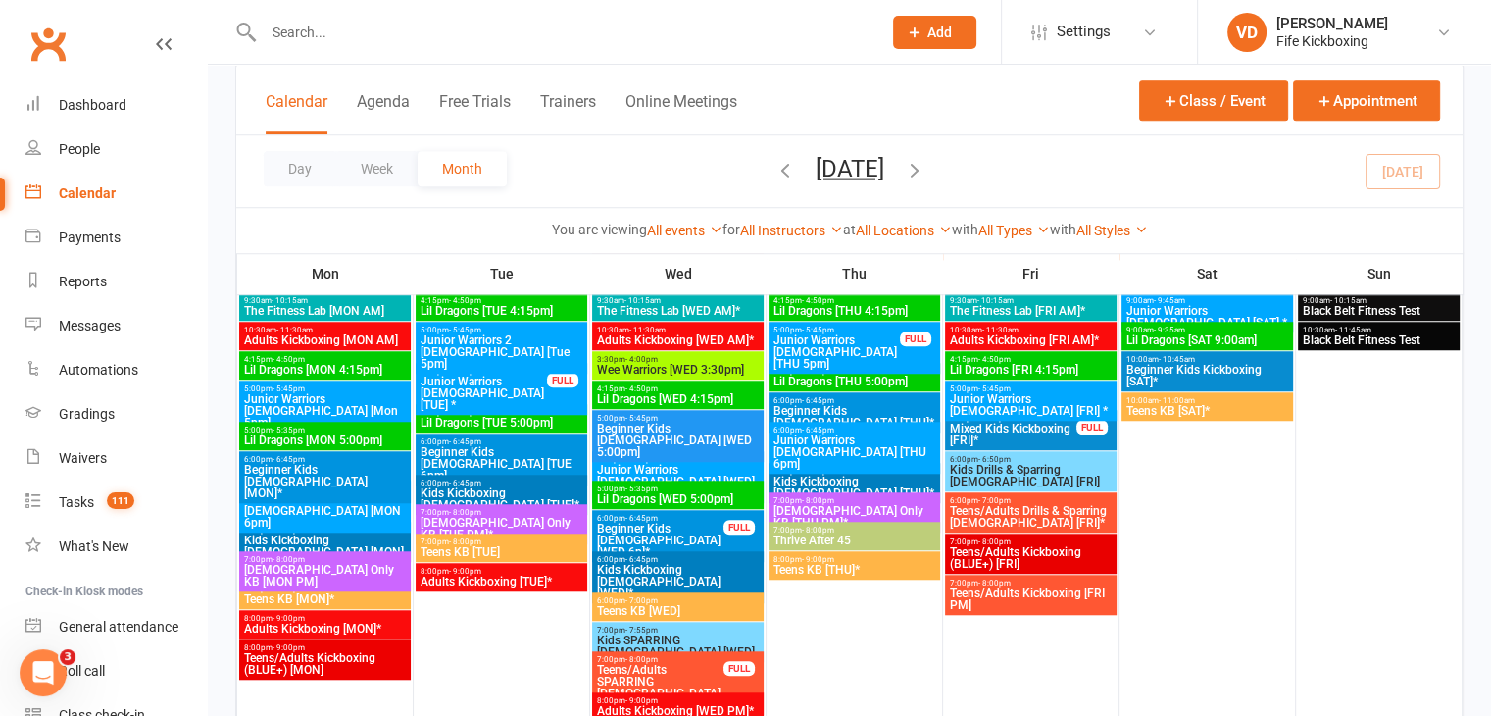
scroll to position [1568, 0]
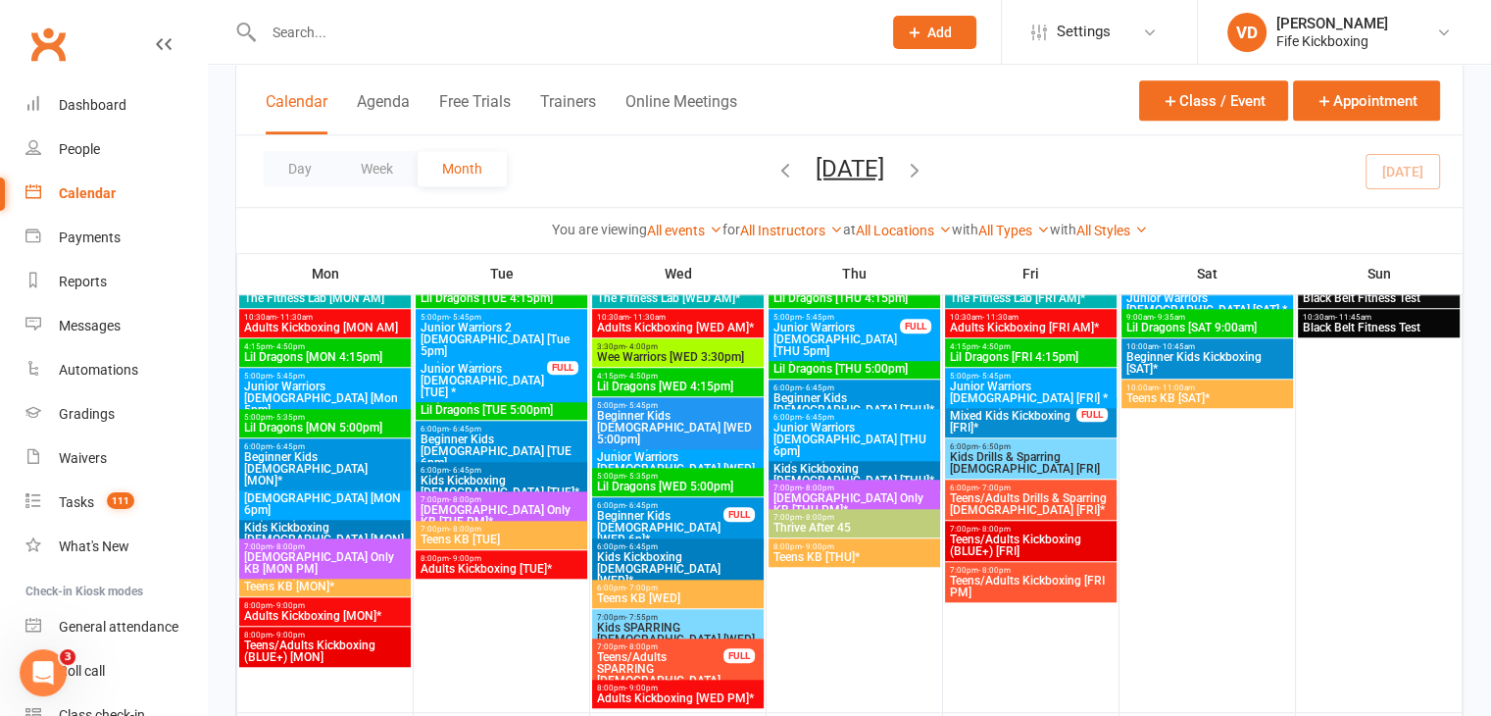
click at [857, 524] on span "Thrive After 45" at bounding box center [854, 527] width 164 height 12
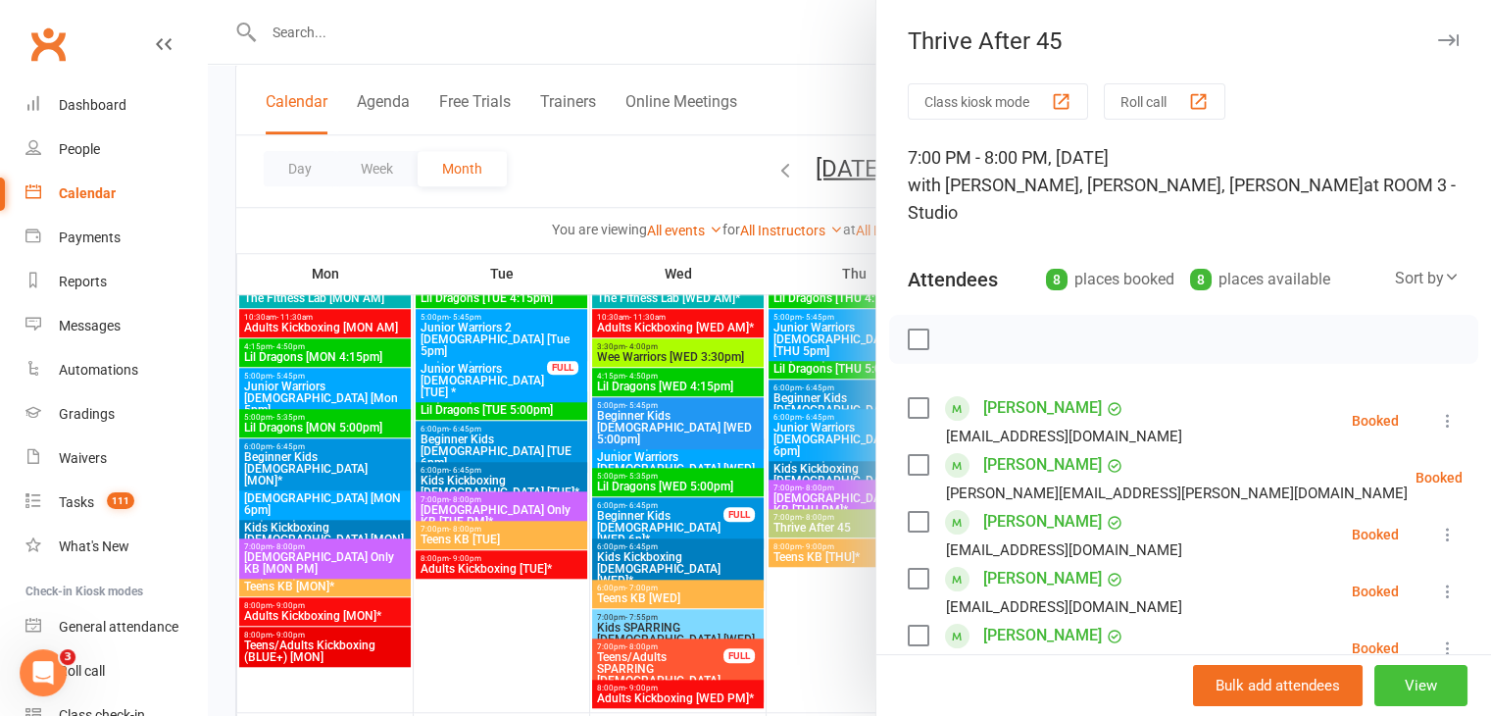
click at [1388, 679] on button "View" at bounding box center [1420, 685] width 93 height 41
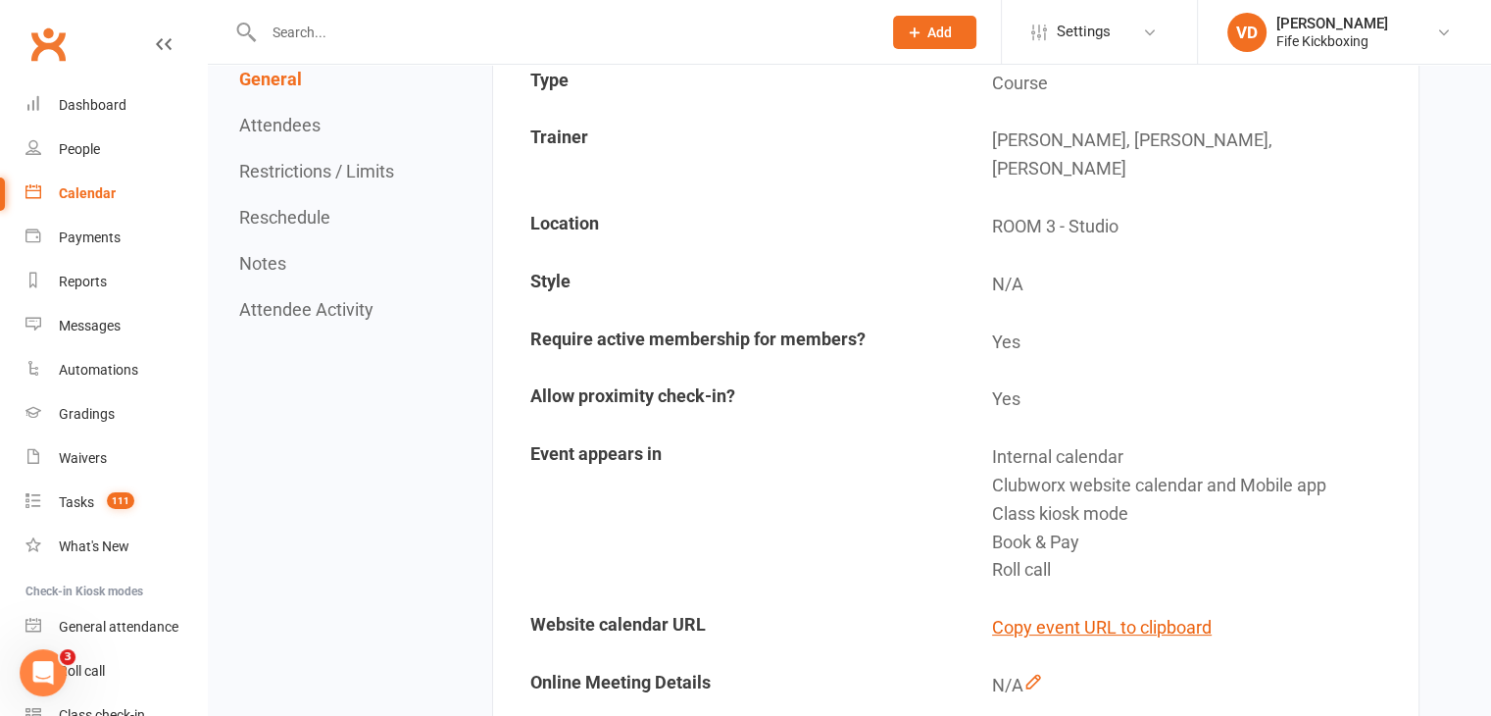
scroll to position [196, 0]
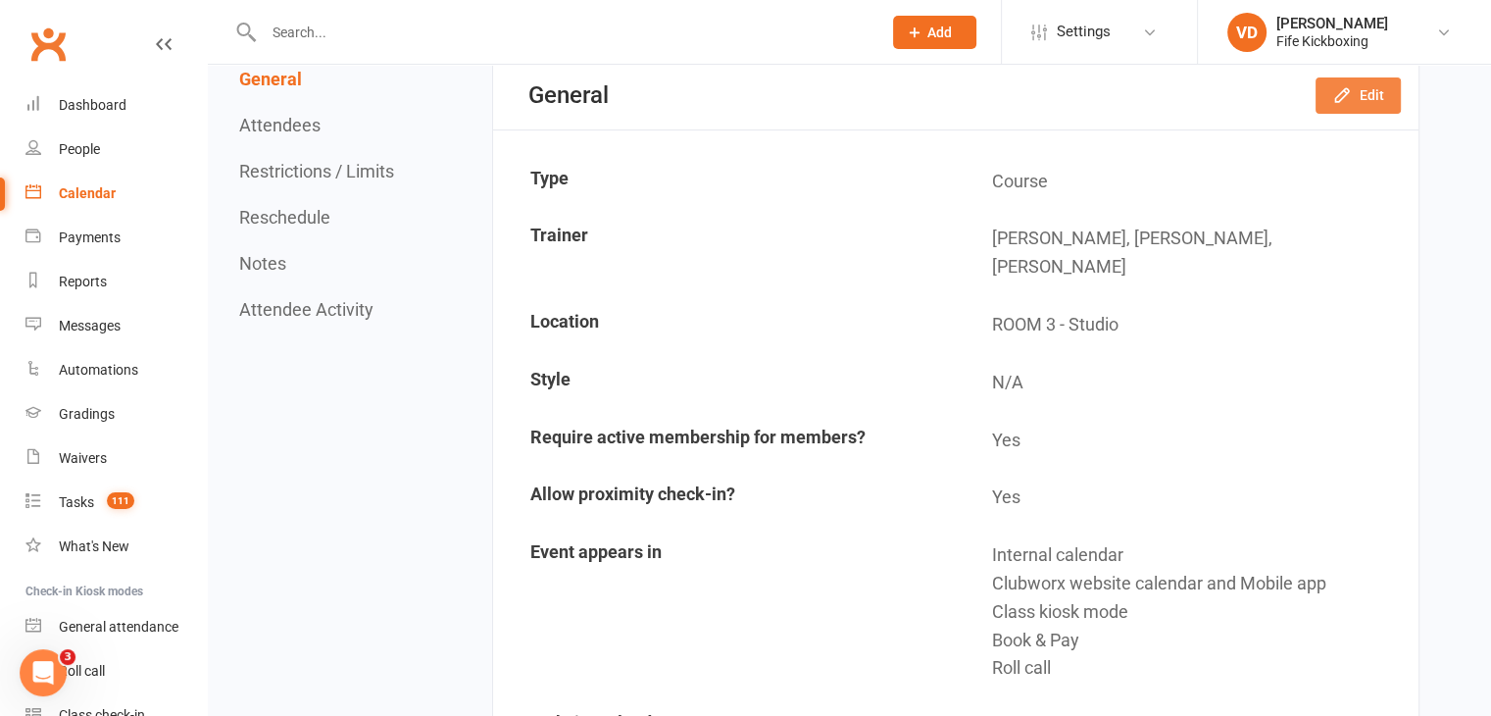
click at [1349, 96] on icon "button" at bounding box center [1342, 95] width 20 height 20
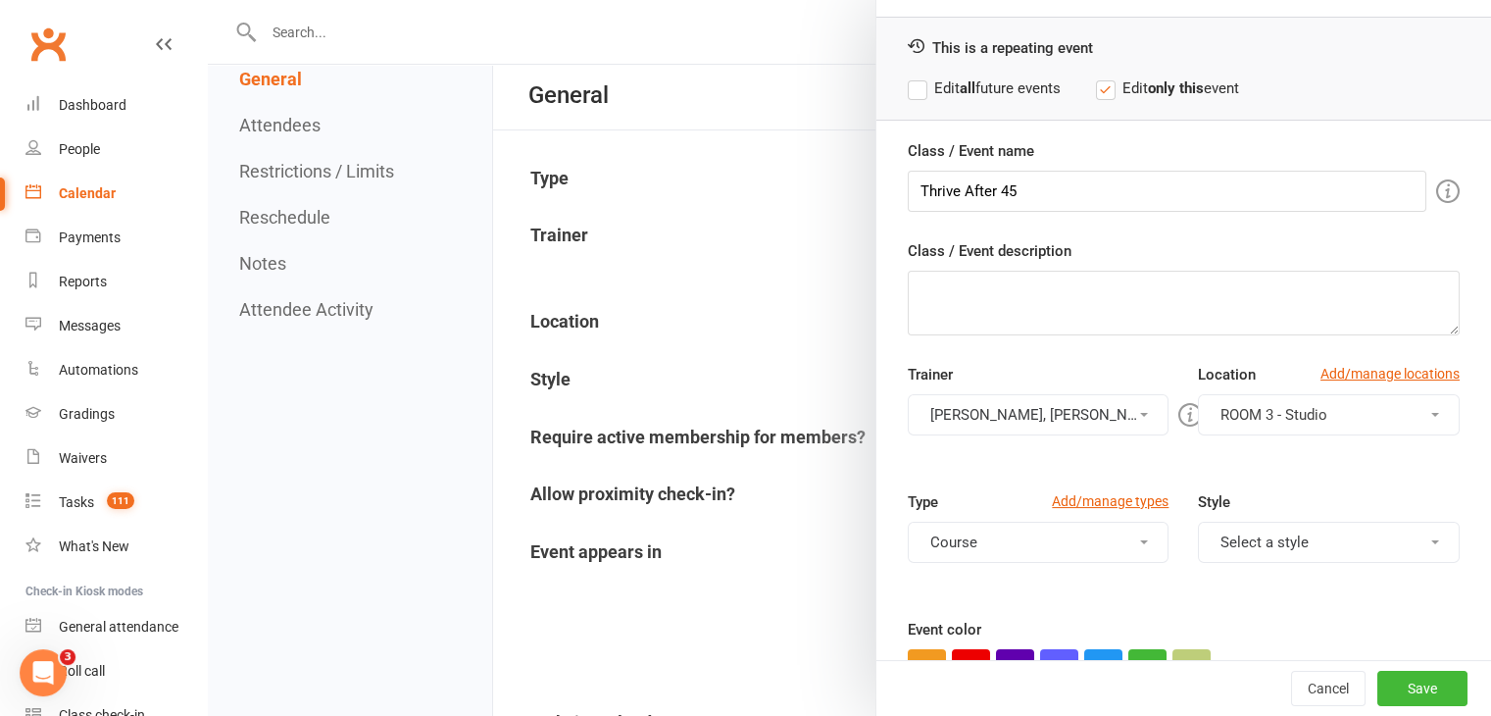
scroll to position [294, 0]
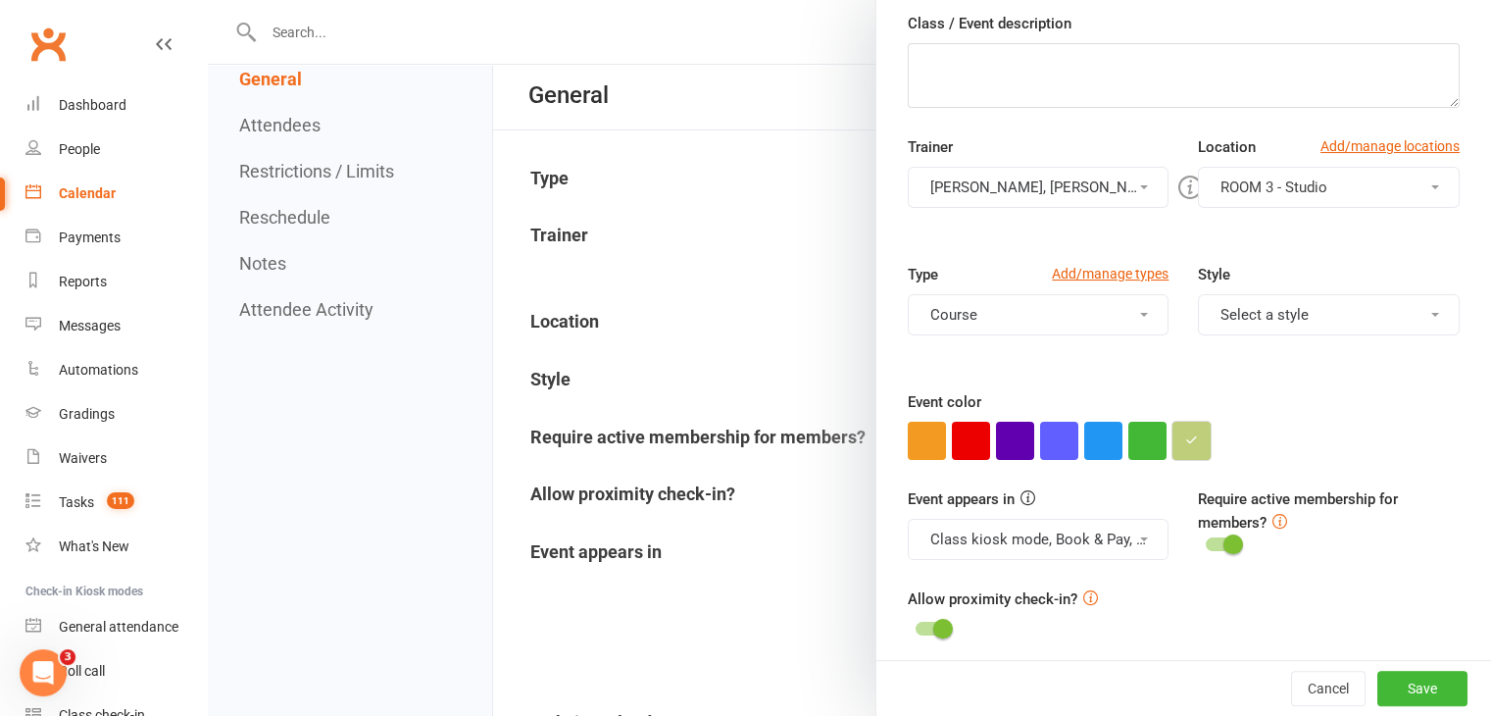
click at [1195, 439] on button "button" at bounding box center [1191, 440] width 38 height 38
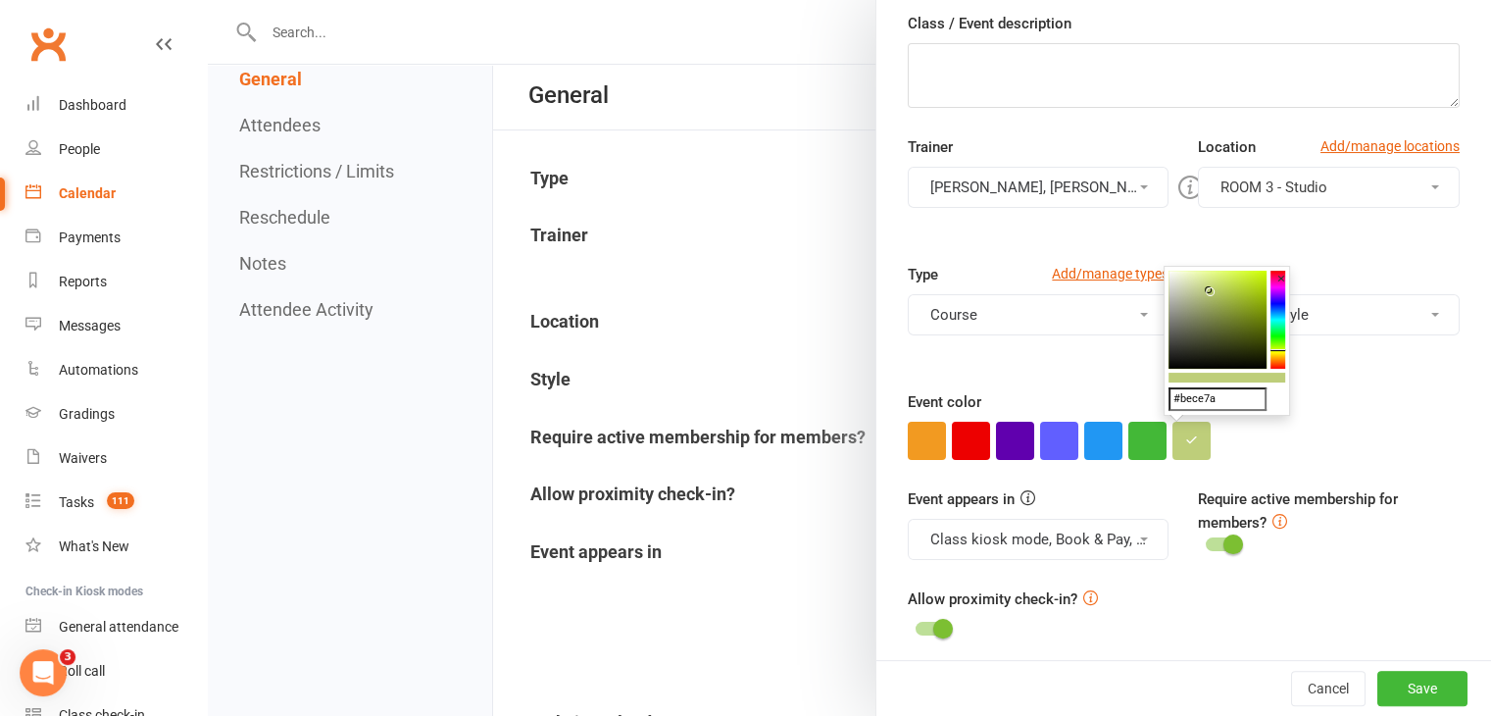
drag, startPoint x: 1227, startPoint y: 394, endPoint x: 1163, endPoint y: 395, distance: 63.7
click at [1163, 395] on div "#bece7a ×" at bounding box center [1226, 341] width 126 height 150
click at [1313, 691] on button "Cancel" at bounding box center [1328, 687] width 74 height 35
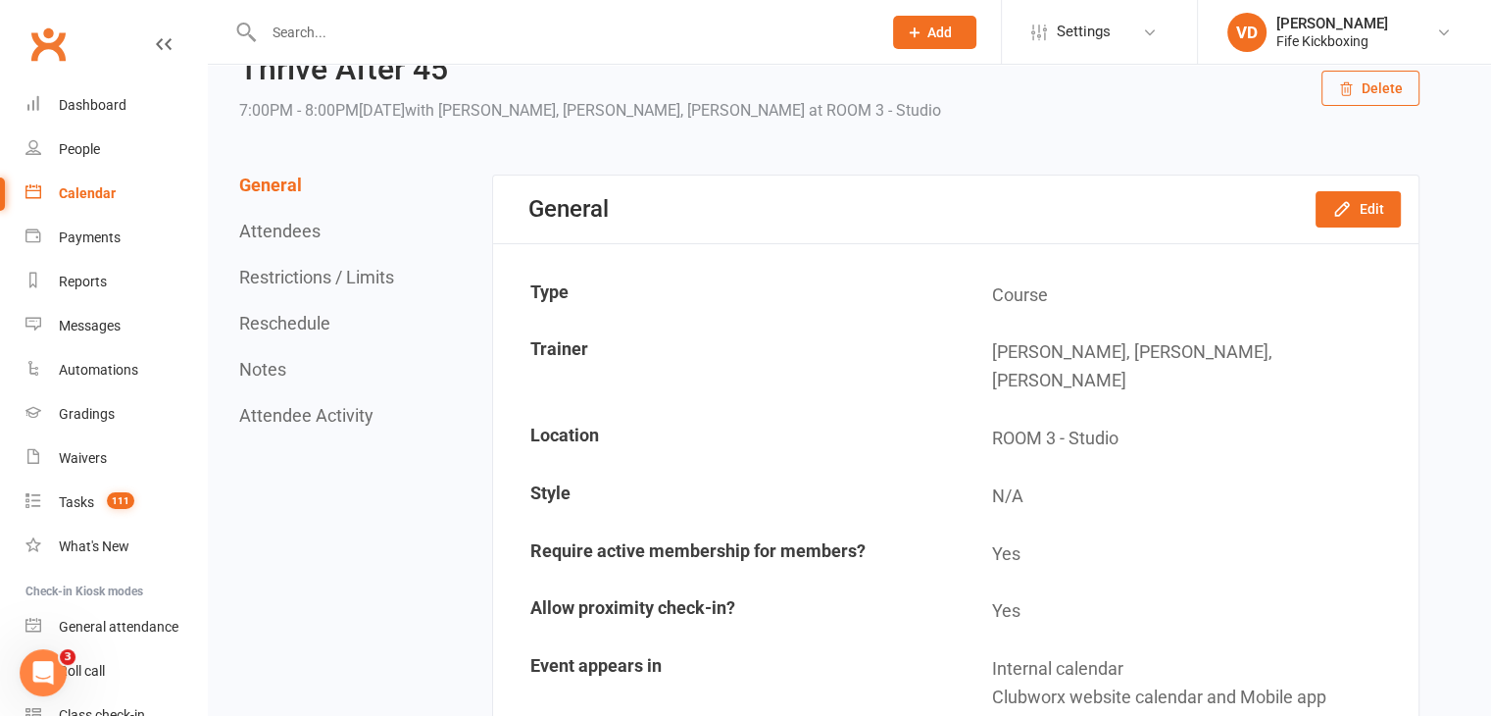
scroll to position [0, 0]
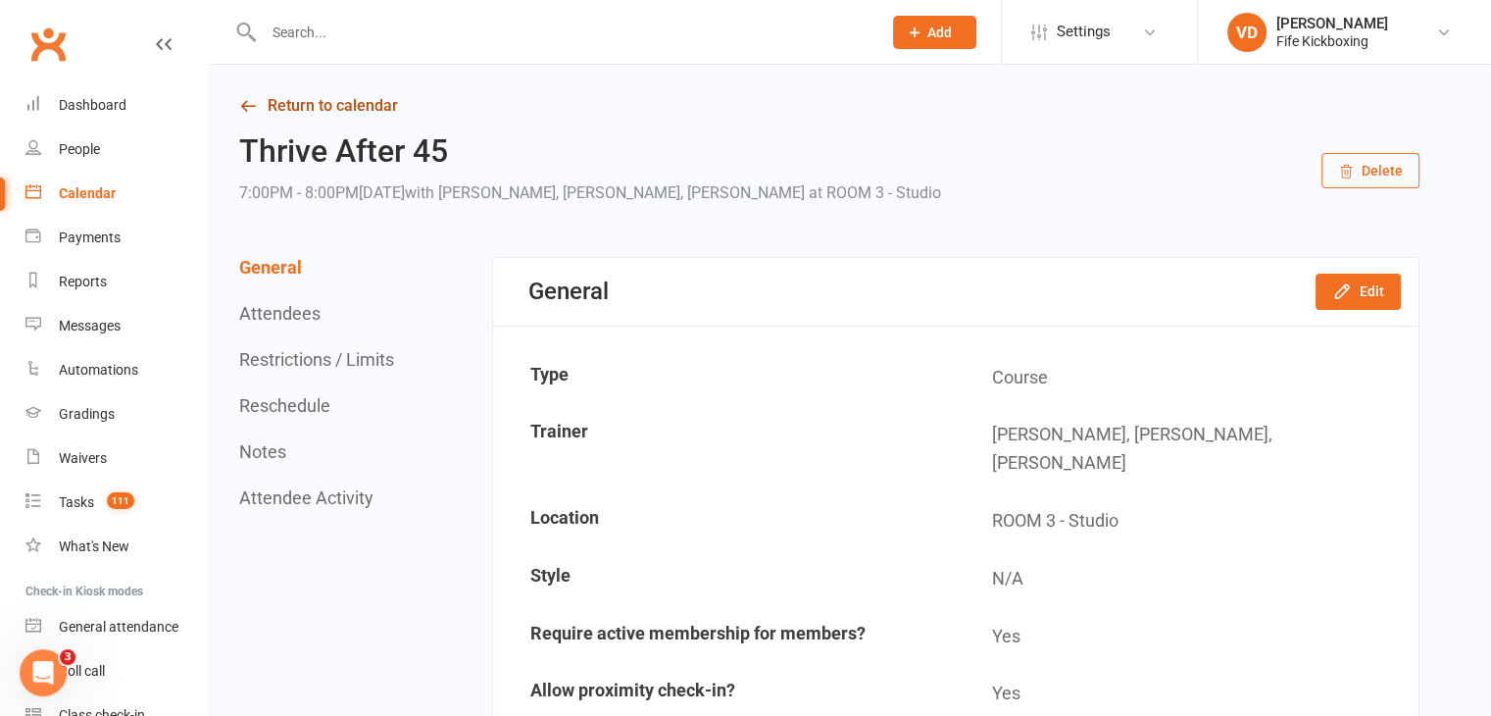
click at [274, 107] on link "Return to calendar" at bounding box center [829, 105] width 1180 height 27
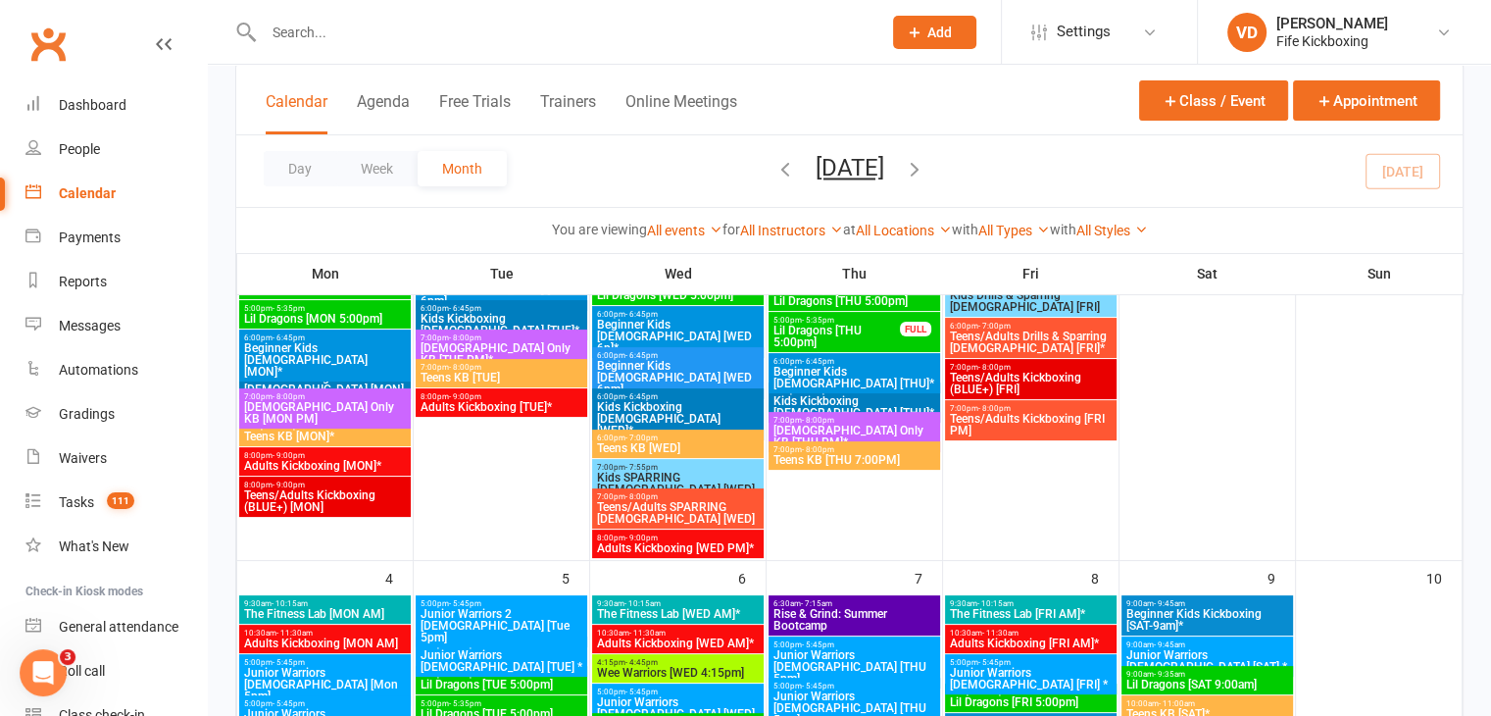
scroll to position [588, 0]
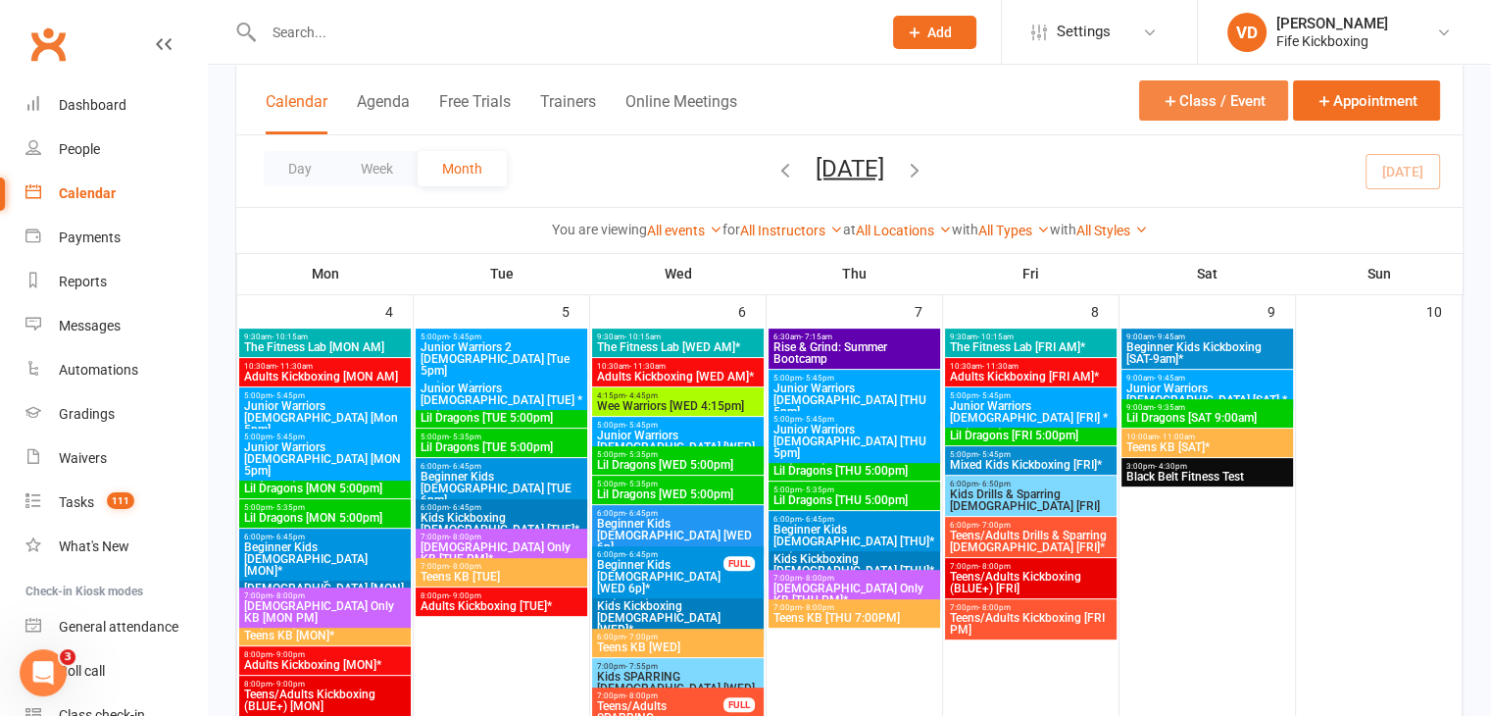
click at [1215, 92] on button "Class / Event" at bounding box center [1213, 100] width 149 height 40
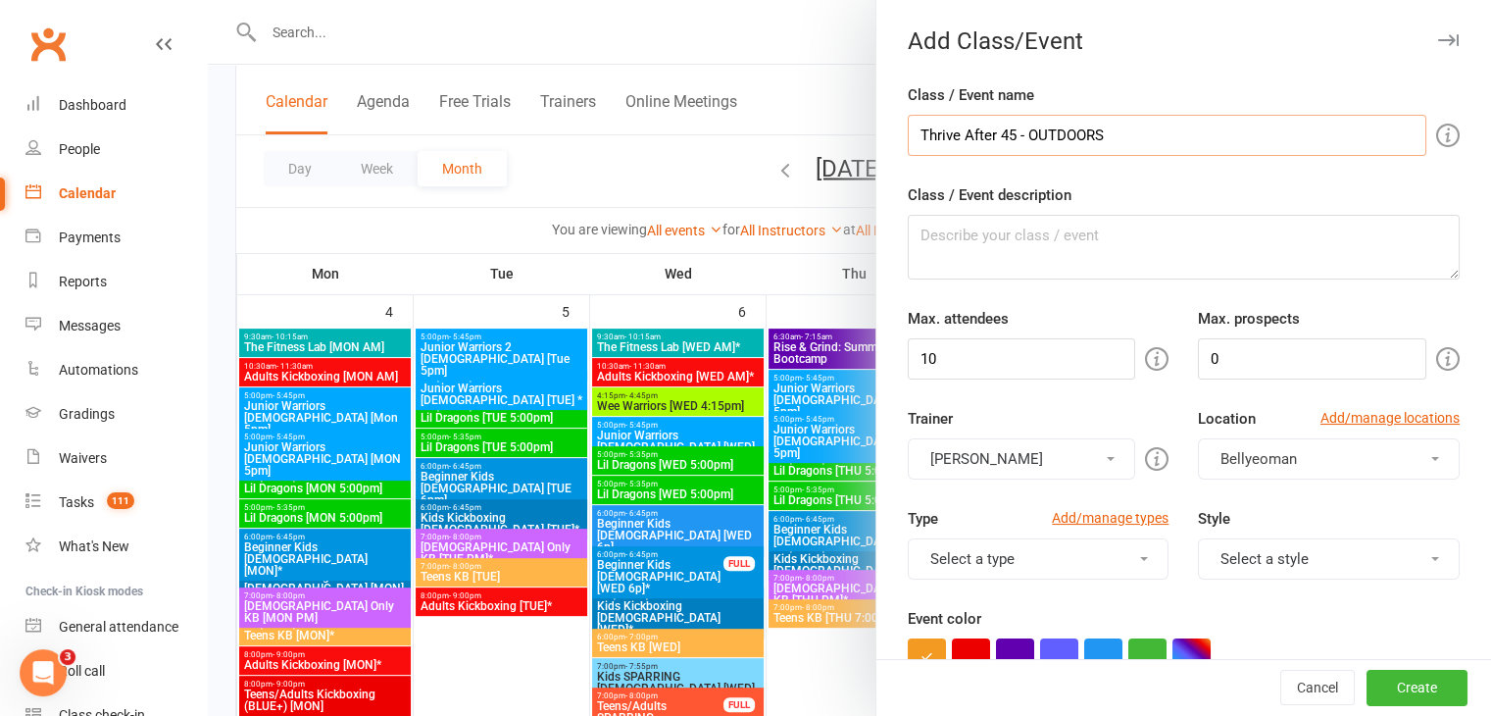
type input "Thrive After 45 - OUTDOORS"
drag, startPoint x: 998, startPoint y: 354, endPoint x: 879, endPoint y: 338, distance: 119.6
type input "16"
click at [1086, 463] on button "[PERSON_NAME]" at bounding box center [1022, 458] width 228 height 41
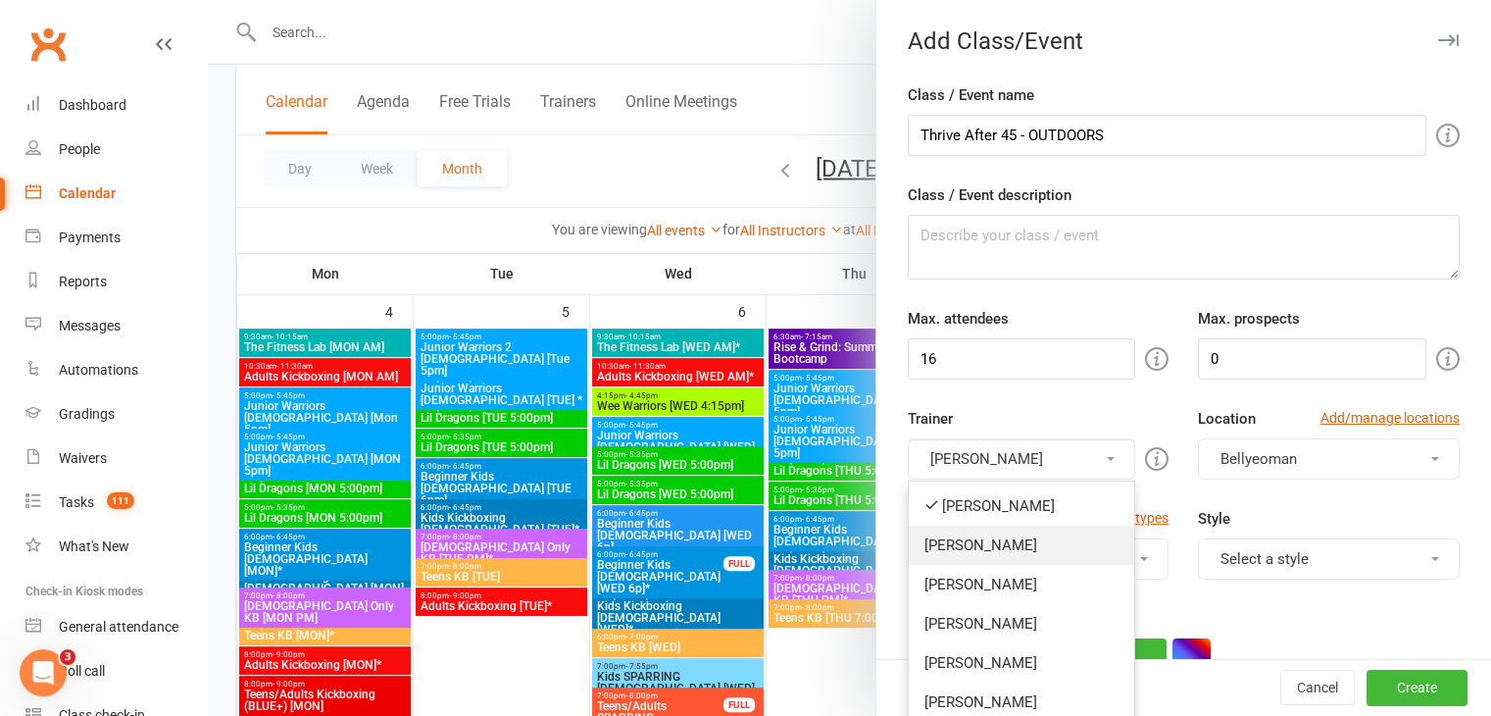
click at [1019, 542] on link "[PERSON_NAME]" at bounding box center [1022, 544] width 226 height 39
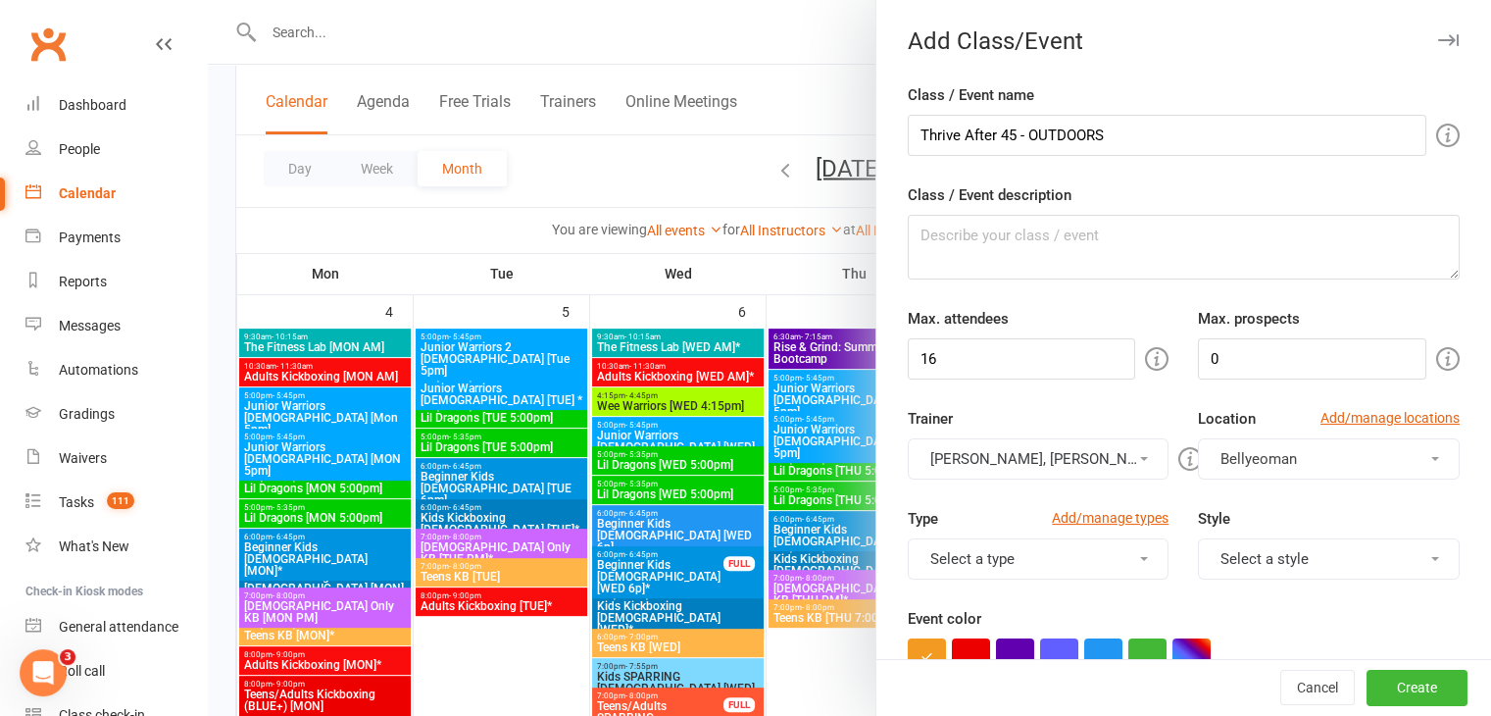
click at [1294, 461] on button "Bellyeoman" at bounding box center [1329, 458] width 262 height 41
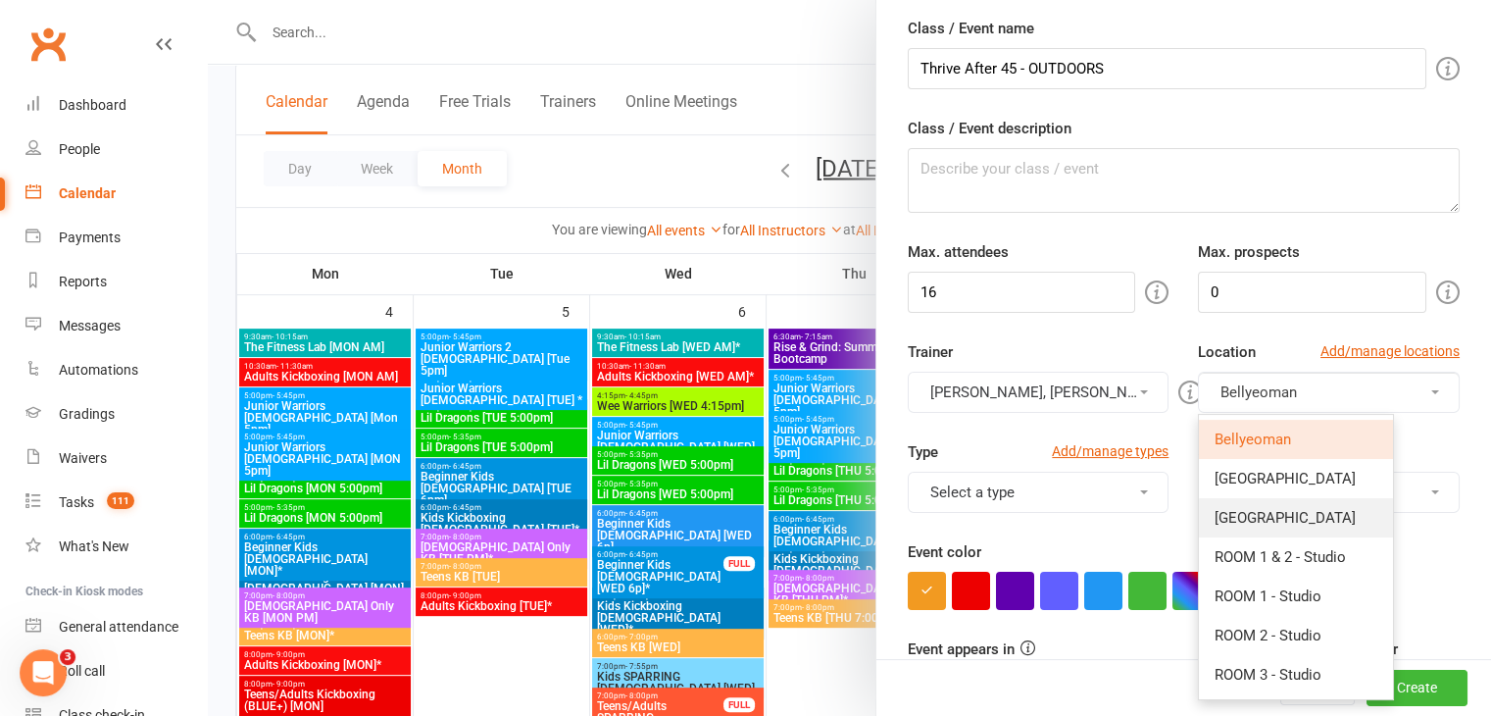
scroll to position [98, 0]
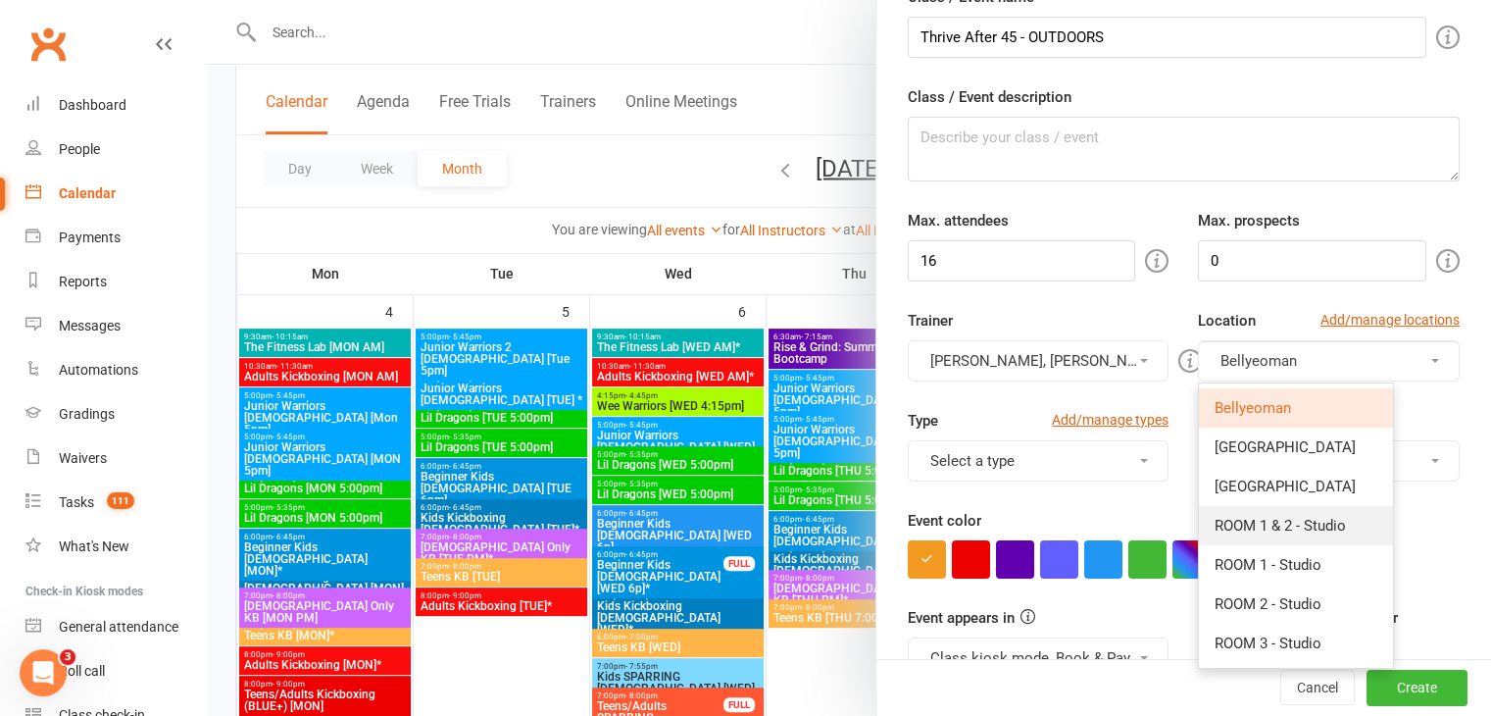
click at [1272, 518] on span "ROOM 1 & 2 - Studio" at bounding box center [1279, 526] width 131 height 18
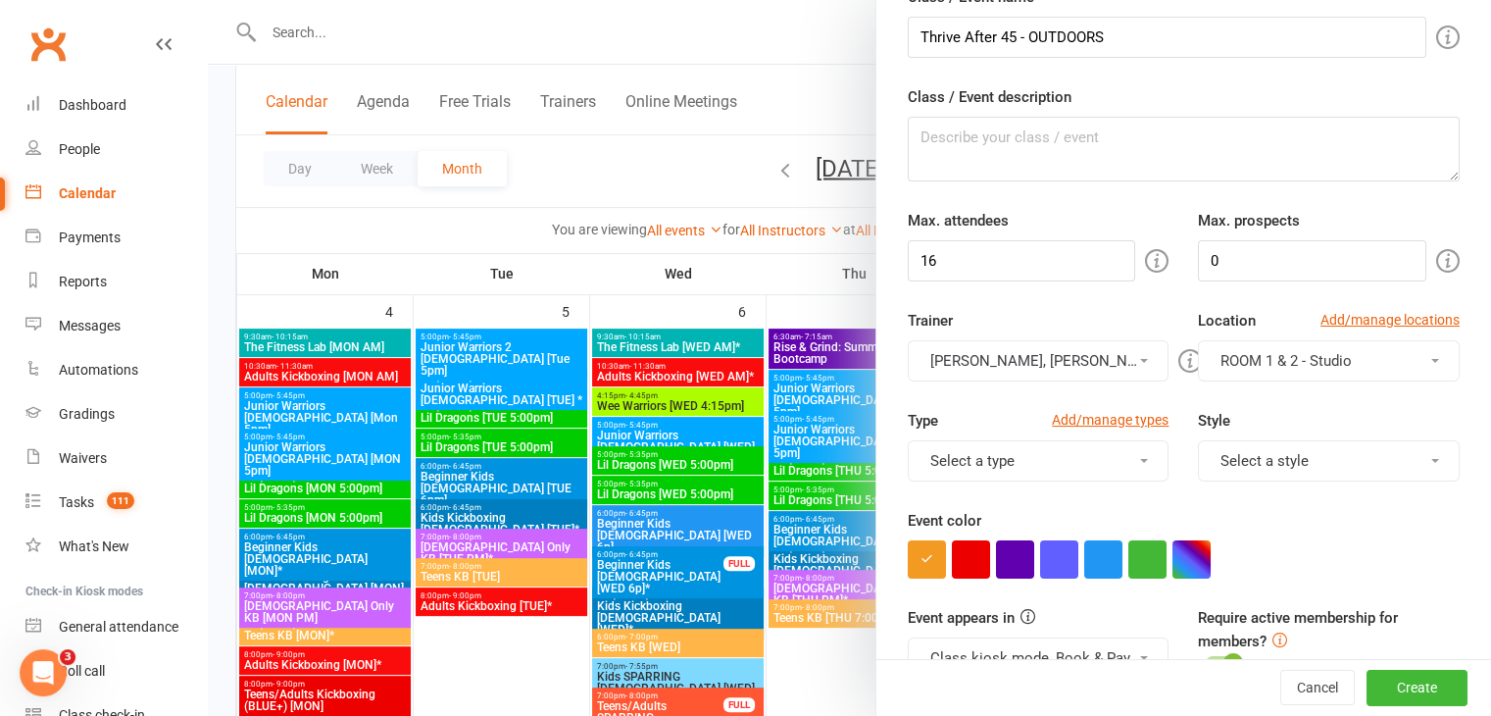
click at [1134, 460] on button "Select a type" at bounding box center [1039, 460] width 262 height 41
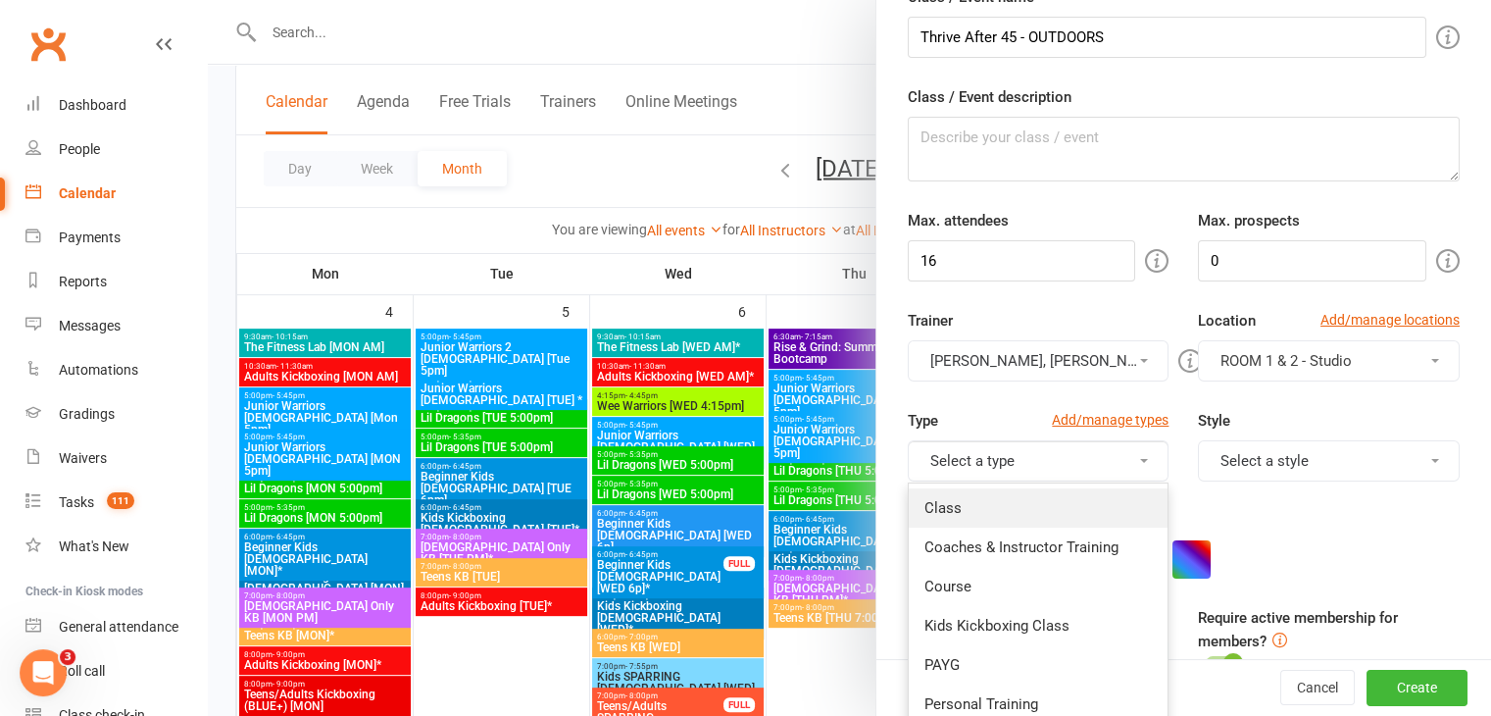
click at [1074, 507] on link "Class" at bounding box center [1039, 507] width 260 height 39
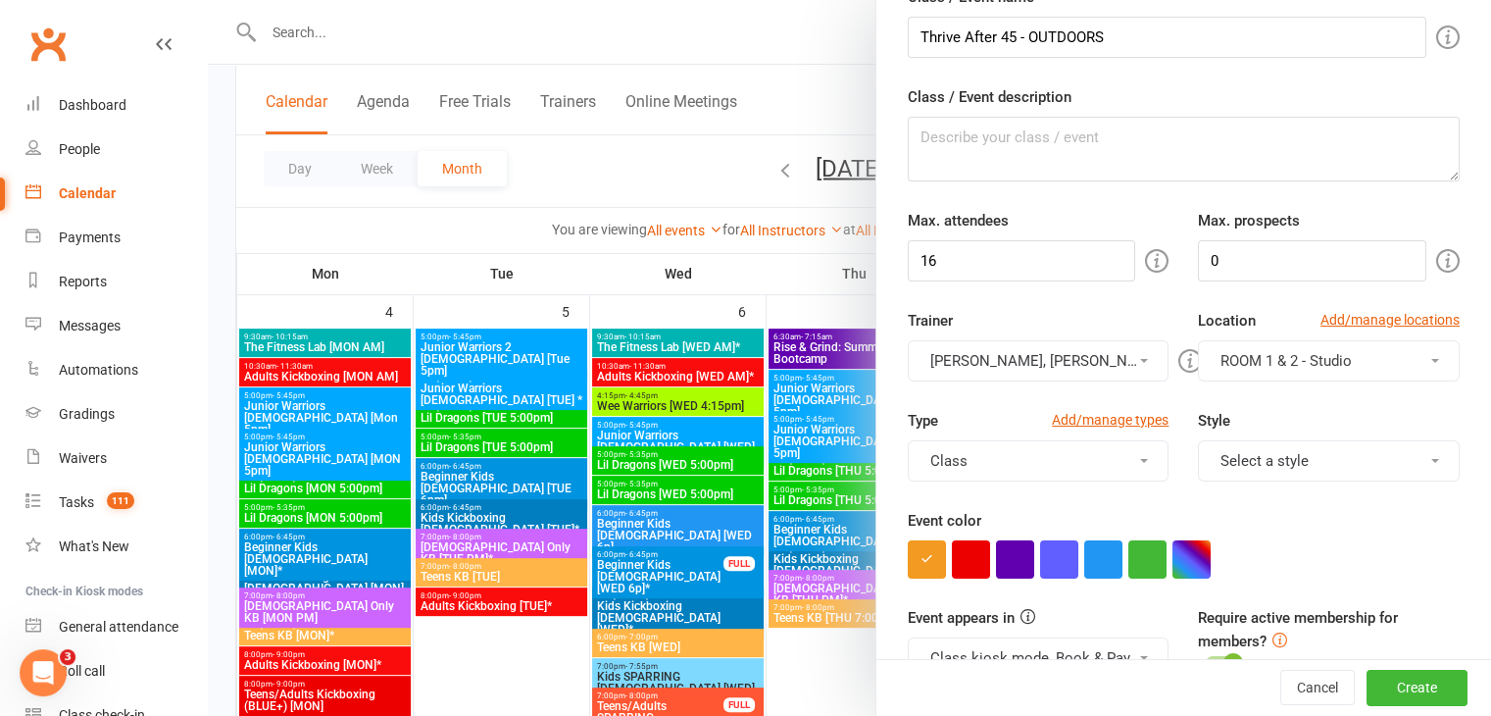
click at [1272, 464] on button "Select a style" at bounding box center [1329, 460] width 262 height 41
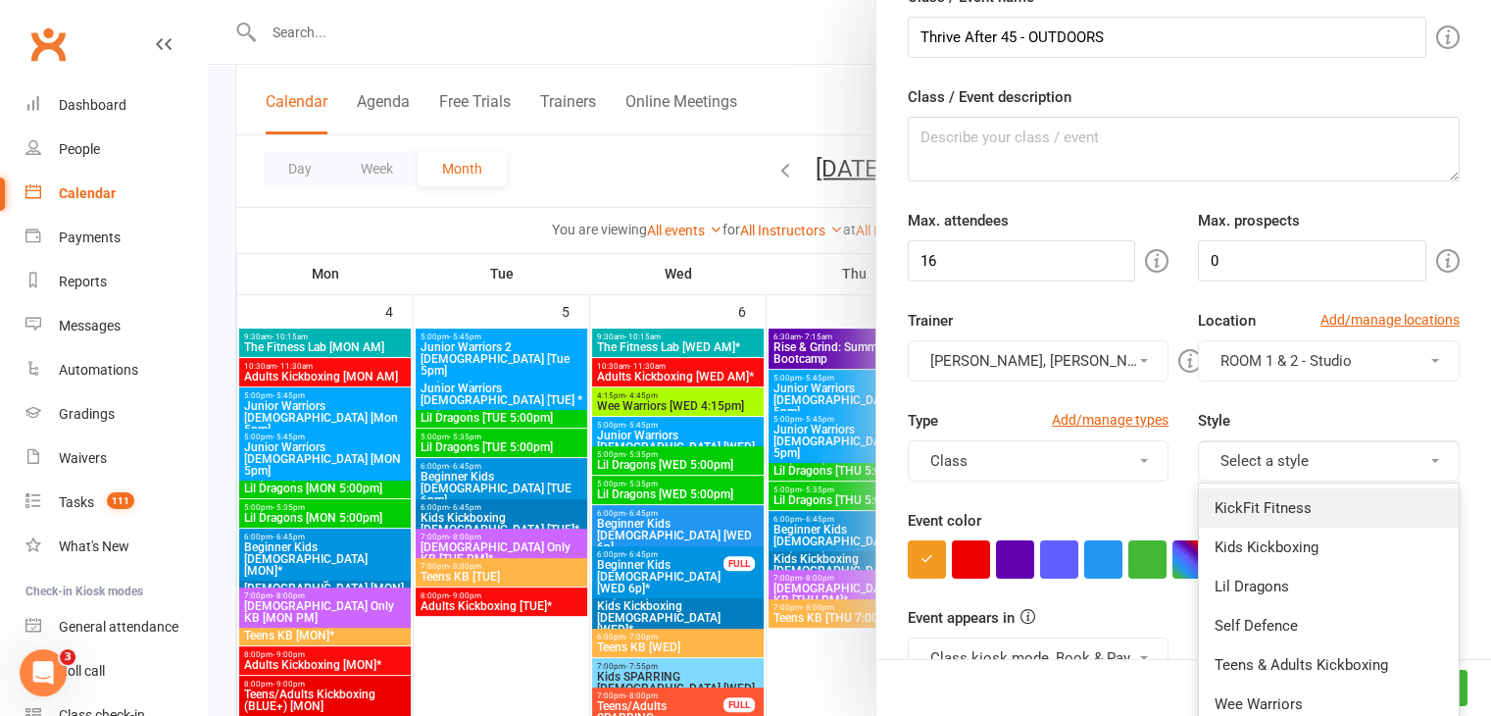
click at [1252, 507] on link "KickFit Fitness" at bounding box center [1329, 507] width 260 height 39
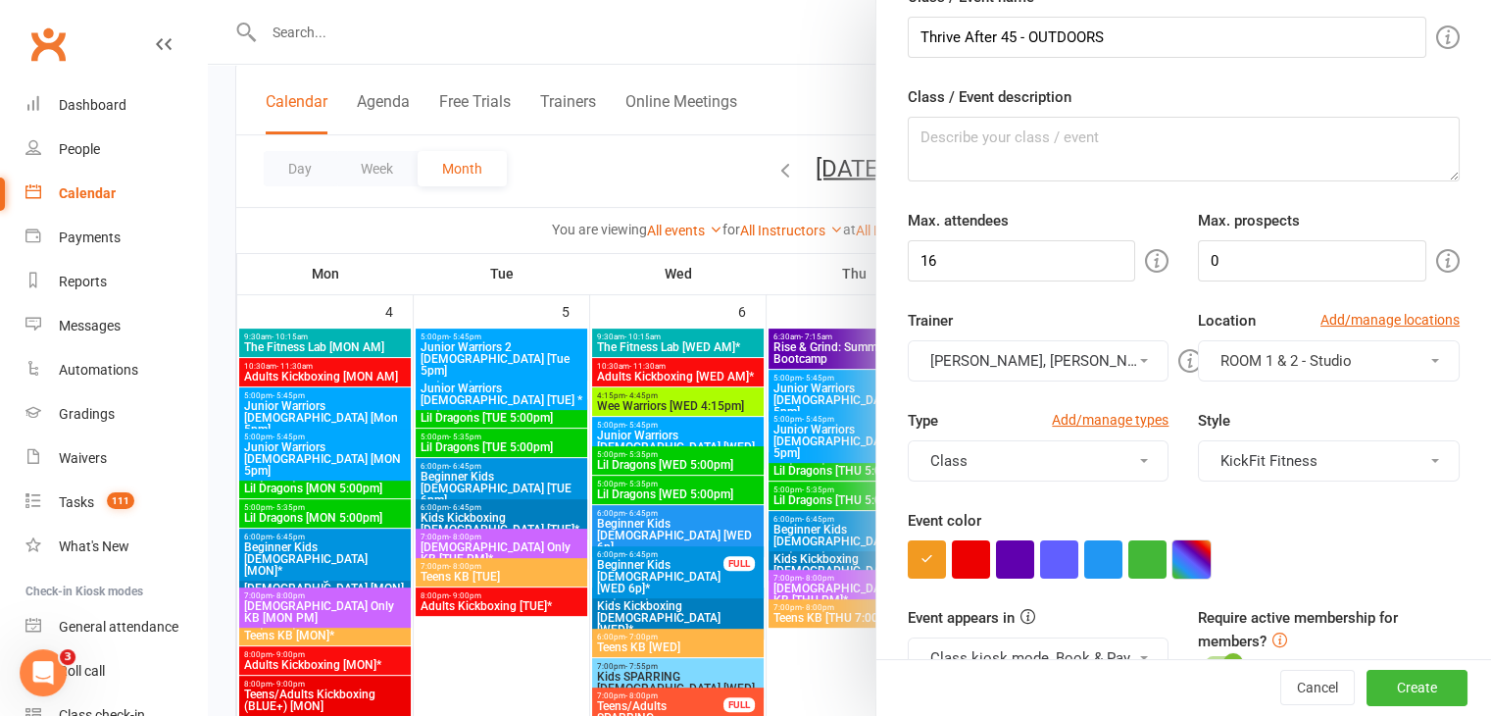
click at [1186, 565] on button "button" at bounding box center [1191, 559] width 38 height 38
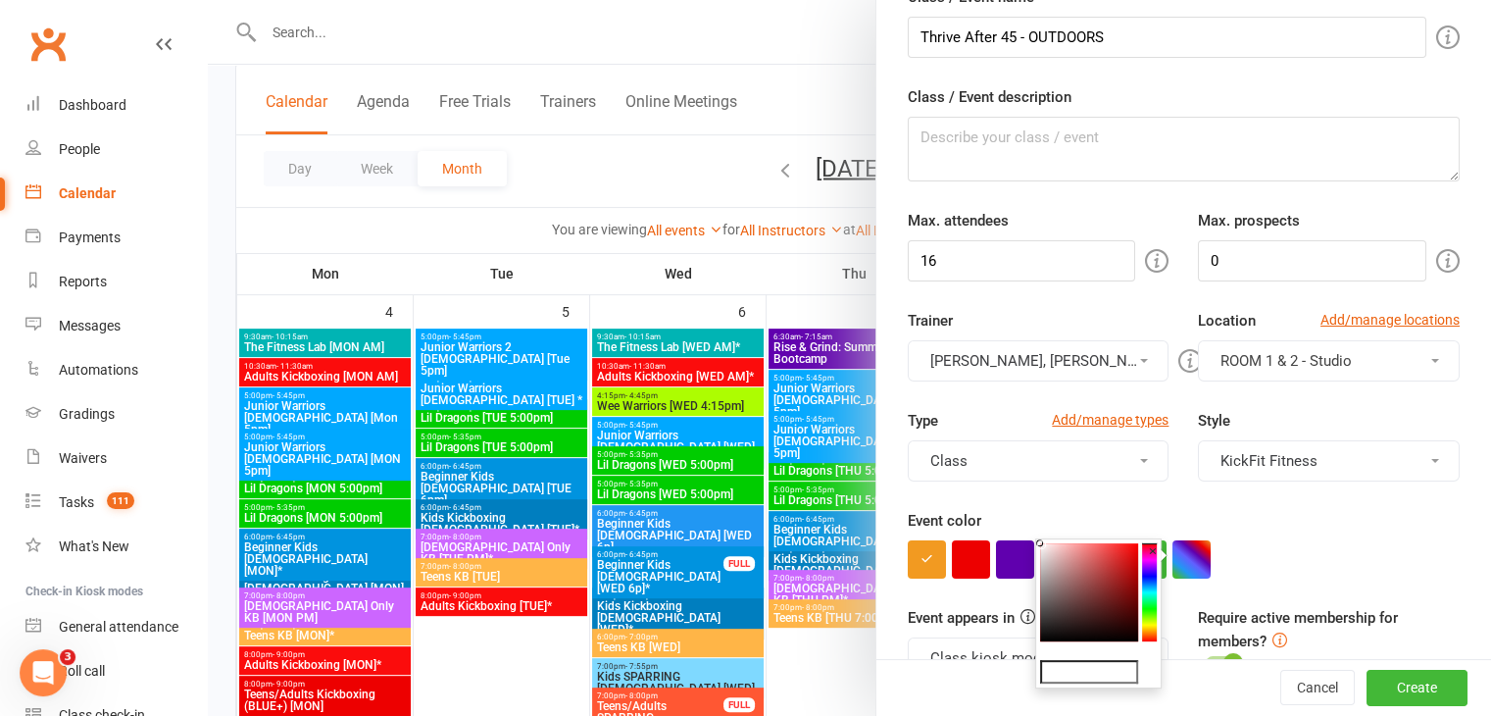
click at [1112, 675] on input "text" at bounding box center [1089, 672] width 98 height 24
paste input "#bece7a"
type input "#bece7a"
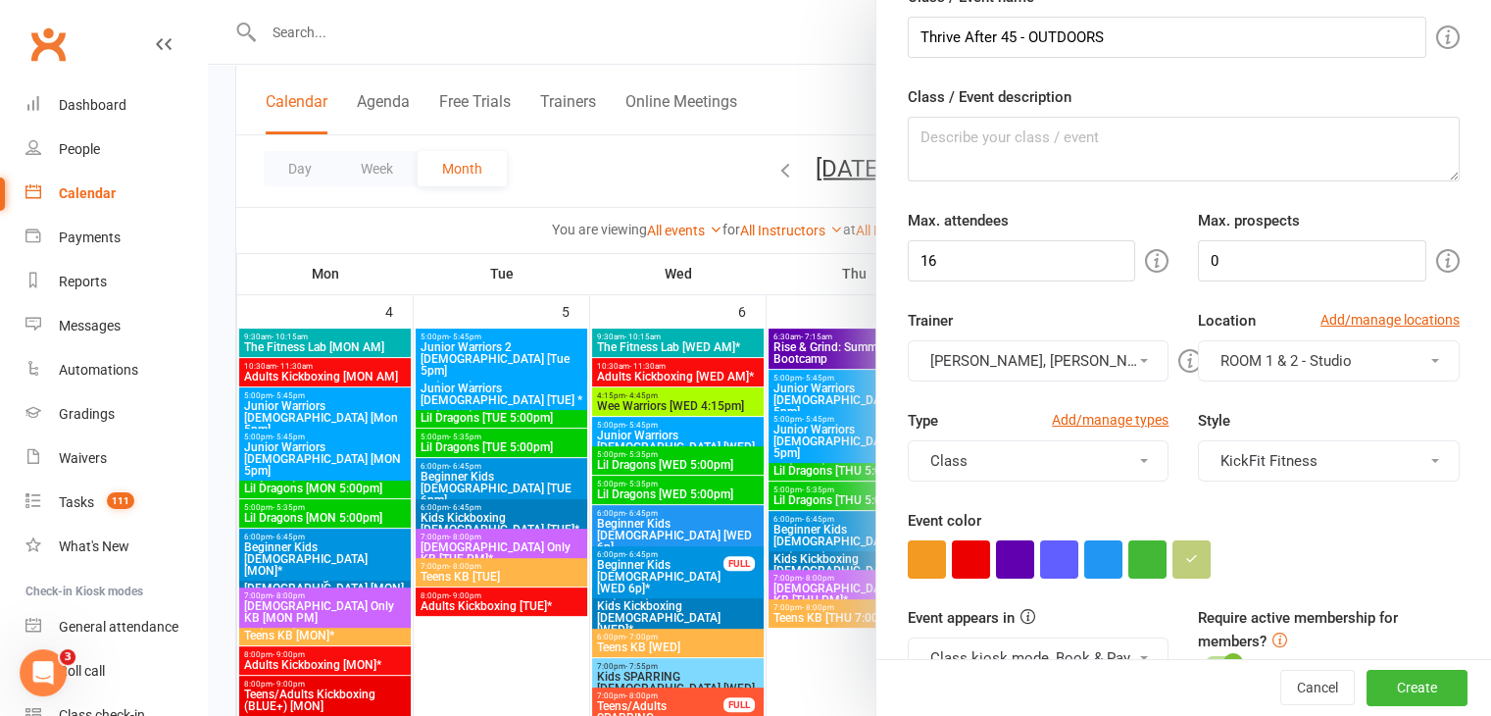
click at [1308, 577] on form "Class / Event name Thrive After 45 - OUTDOORS Class / Event description Max. at…" at bounding box center [1184, 710] width 552 height 1450
click at [1328, 464] on button "KickFit Fitness" at bounding box center [1329, 460] width 262 height 41
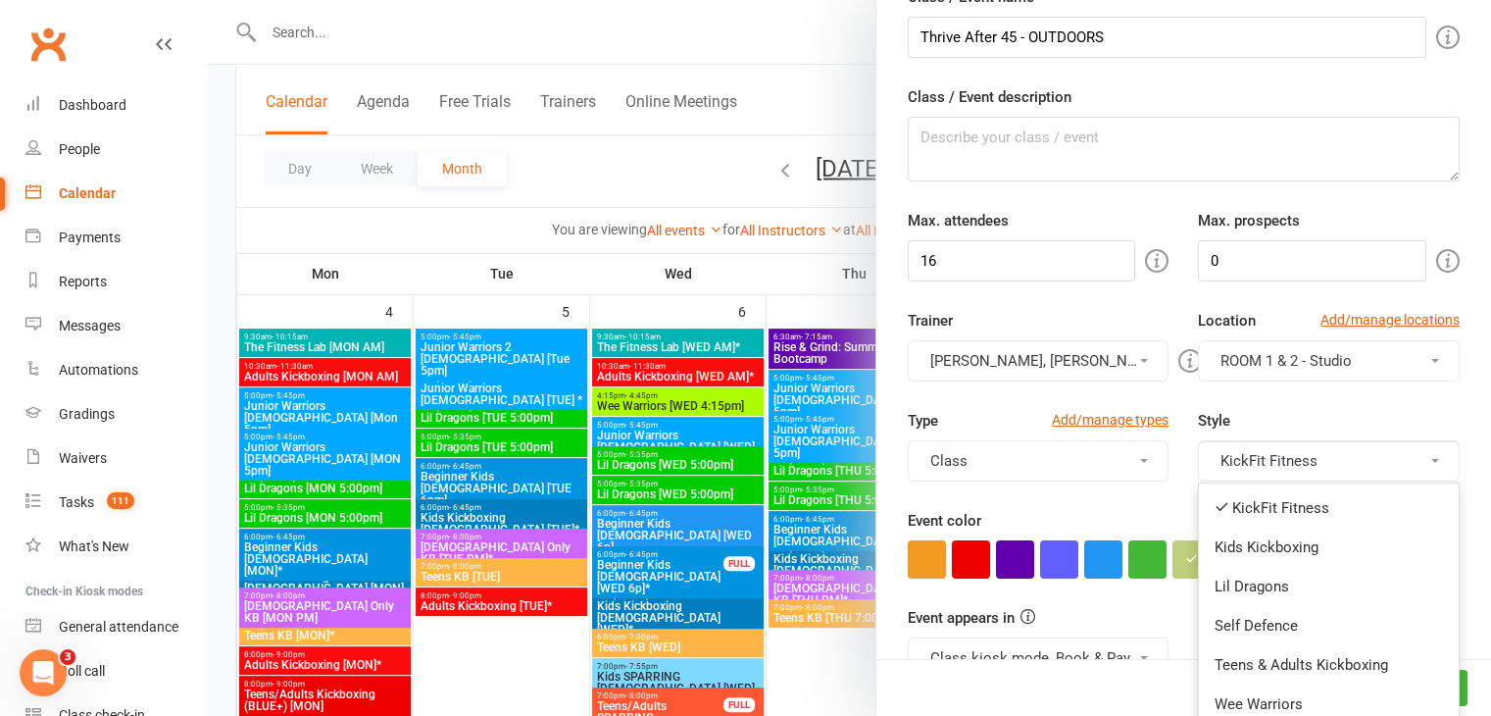
click at [1451, 541] on div "Class / Event name Thrive After 45 - OUTDOORS Class / Event description Max. at…" at bounding box center [1183, 725] width 615 height 1481
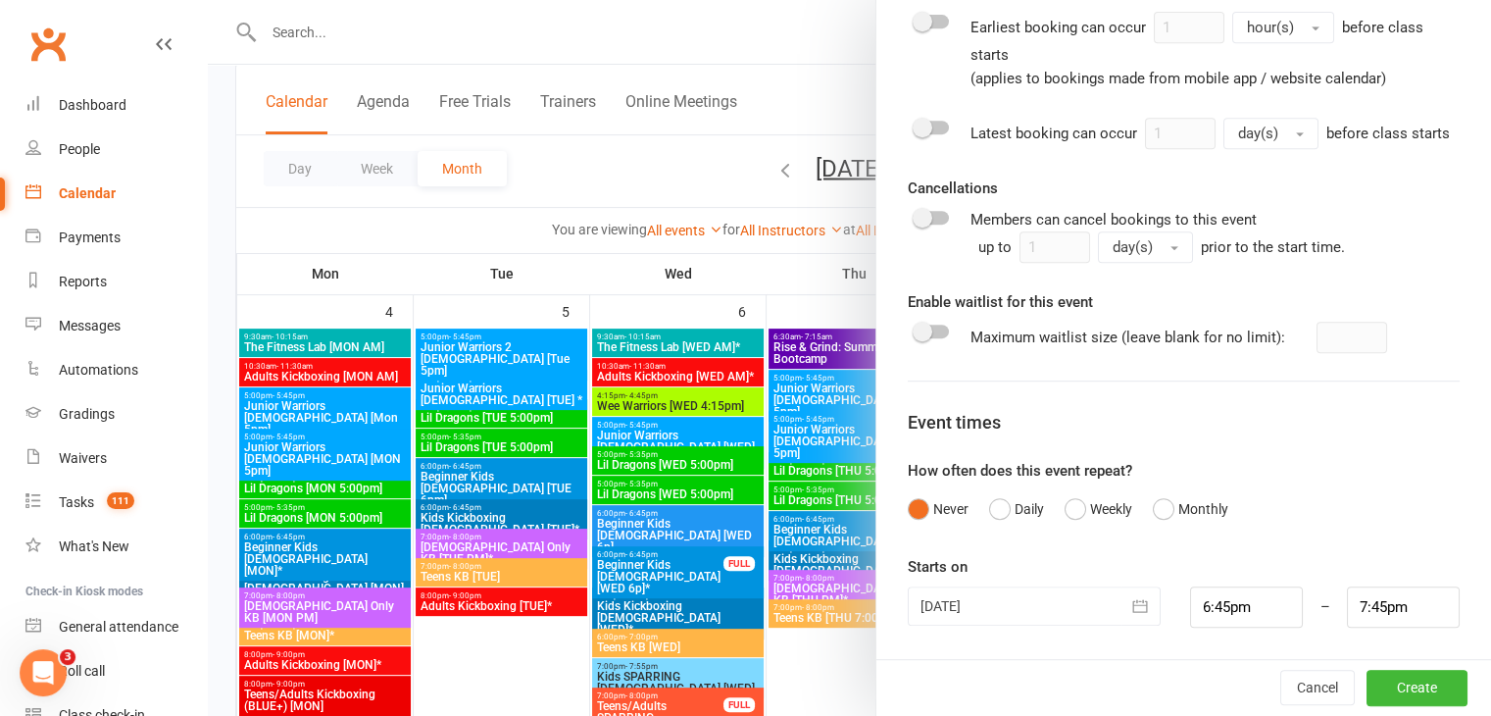
scroll to position [925, 0]
click at [1070, 508] on button "Weekly" at bounding box center [1098, 508] width 68 height 37
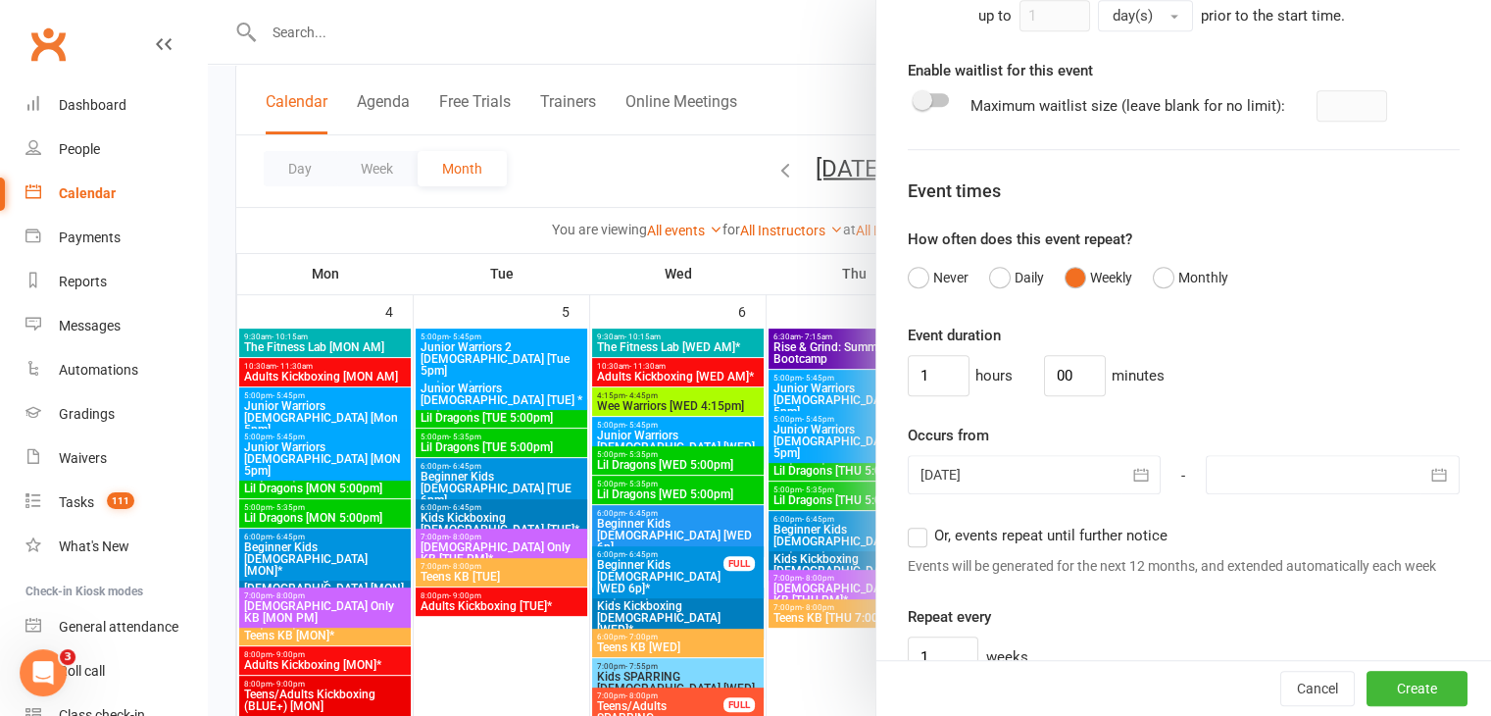
scroll to position [1121, 0]
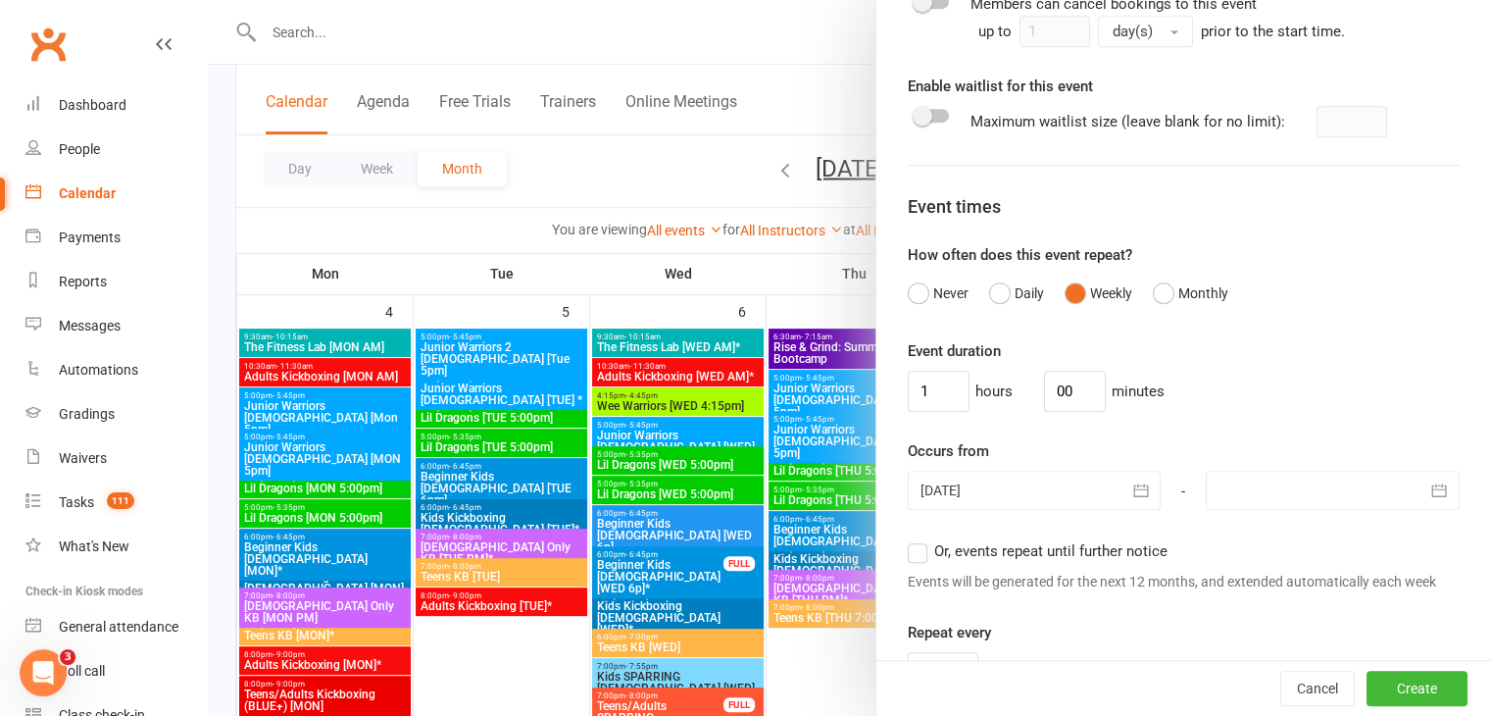
click at [1131, 500] on icon "button" at bounding box center [1141, 490] width 20 height 20
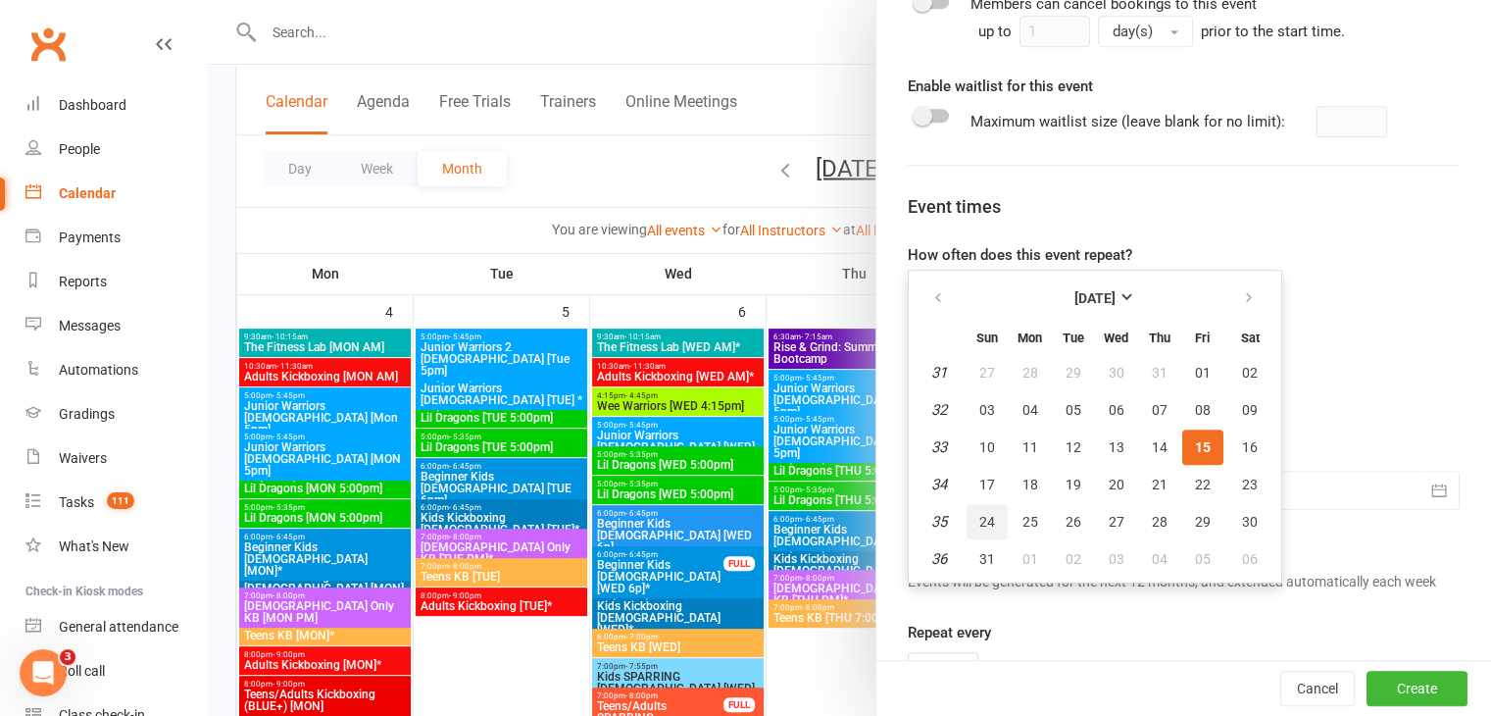
click at [979, 529] on span "24" at bounding box center [987, 522] width 16 height 16
type input "[DATE]"
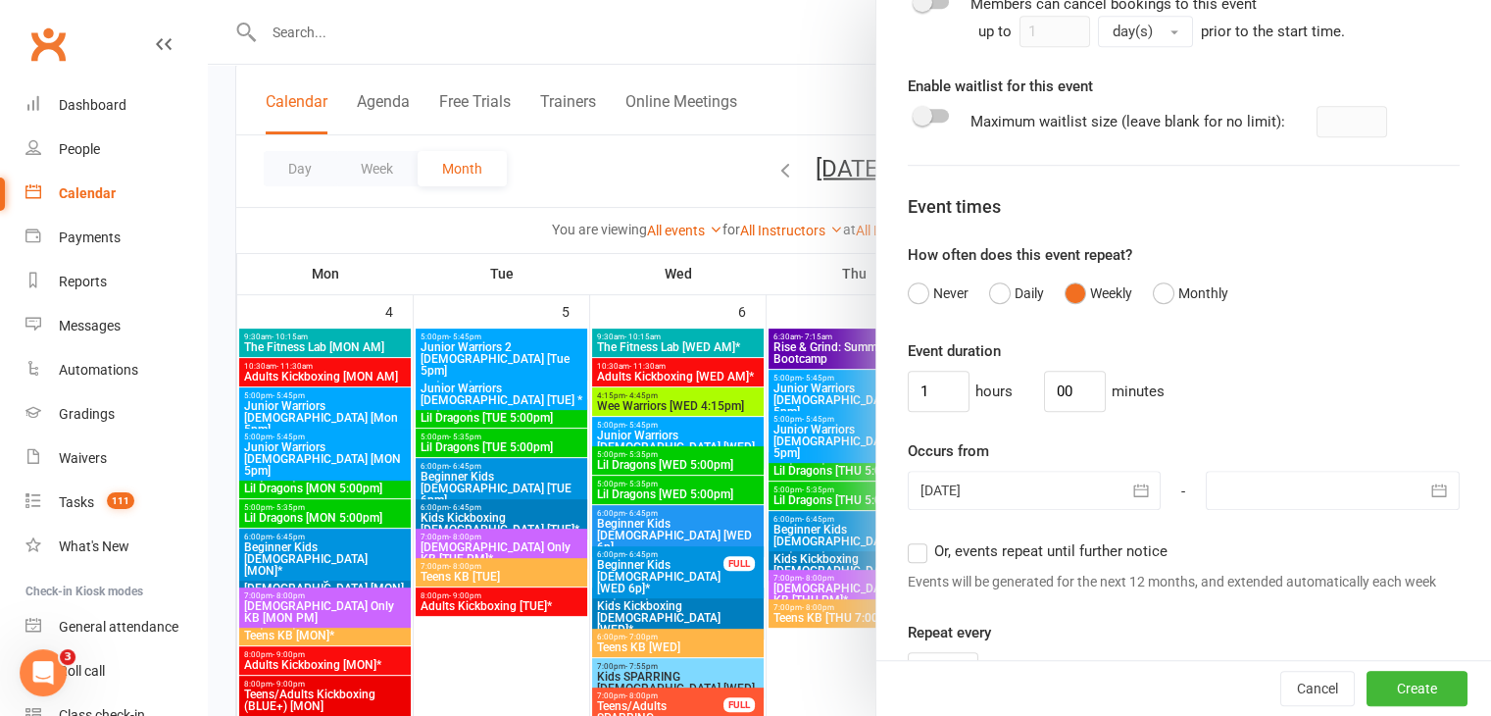
click at [1219, 508] on div at bounding box center [1333, 489] width 254 height 39
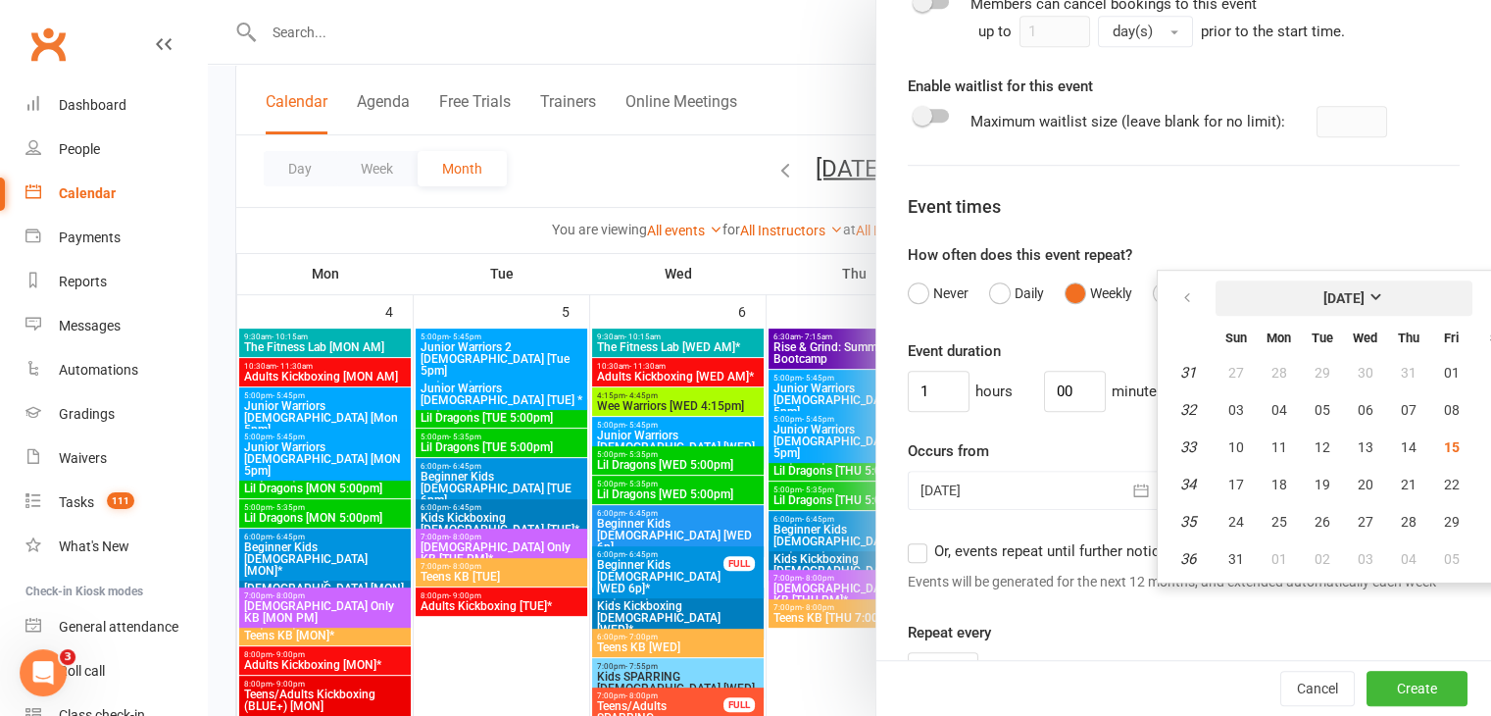
click at [1364, 306] on strong "[DATE]" at bounding box center [1343, 298] width 41 height 16
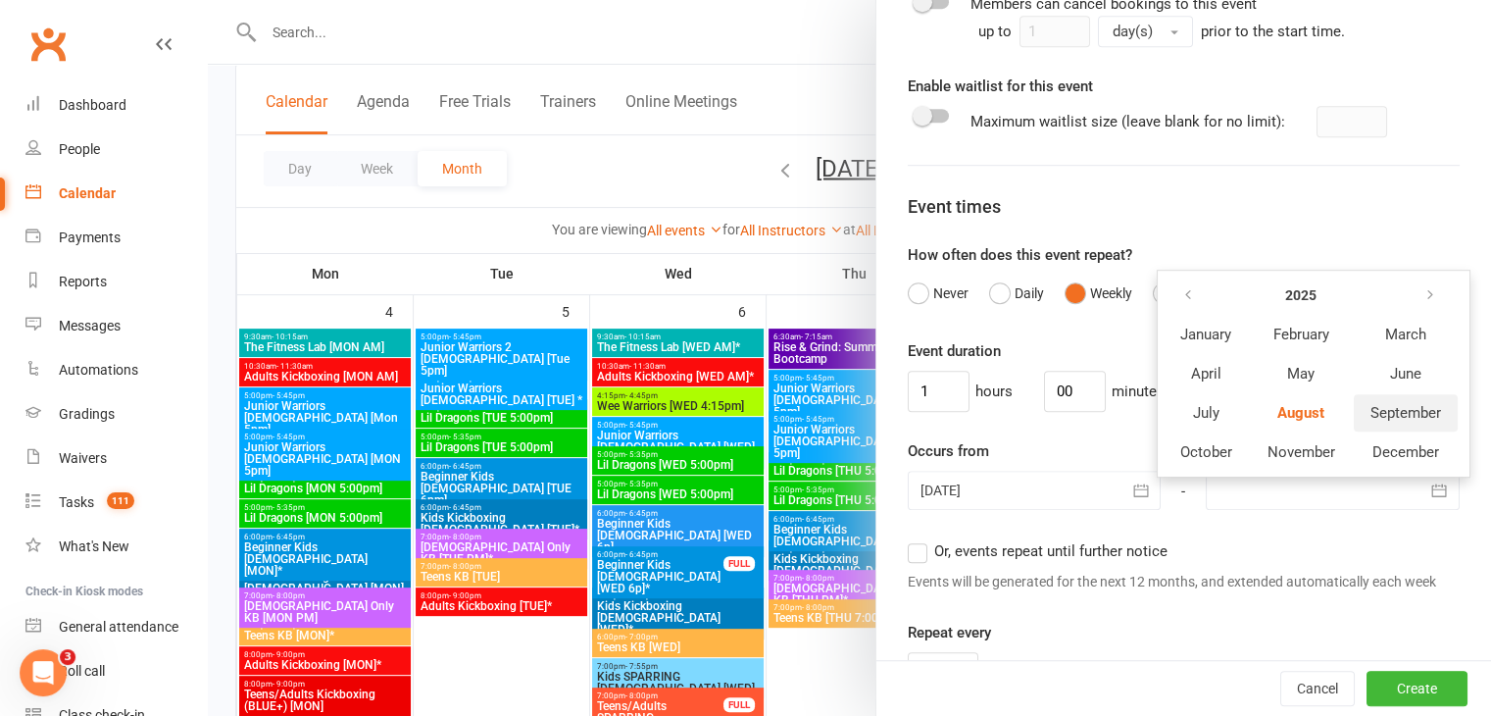
click at [1378, 421] on span "September" at bounding box center [1405, 413] width 71 height 18
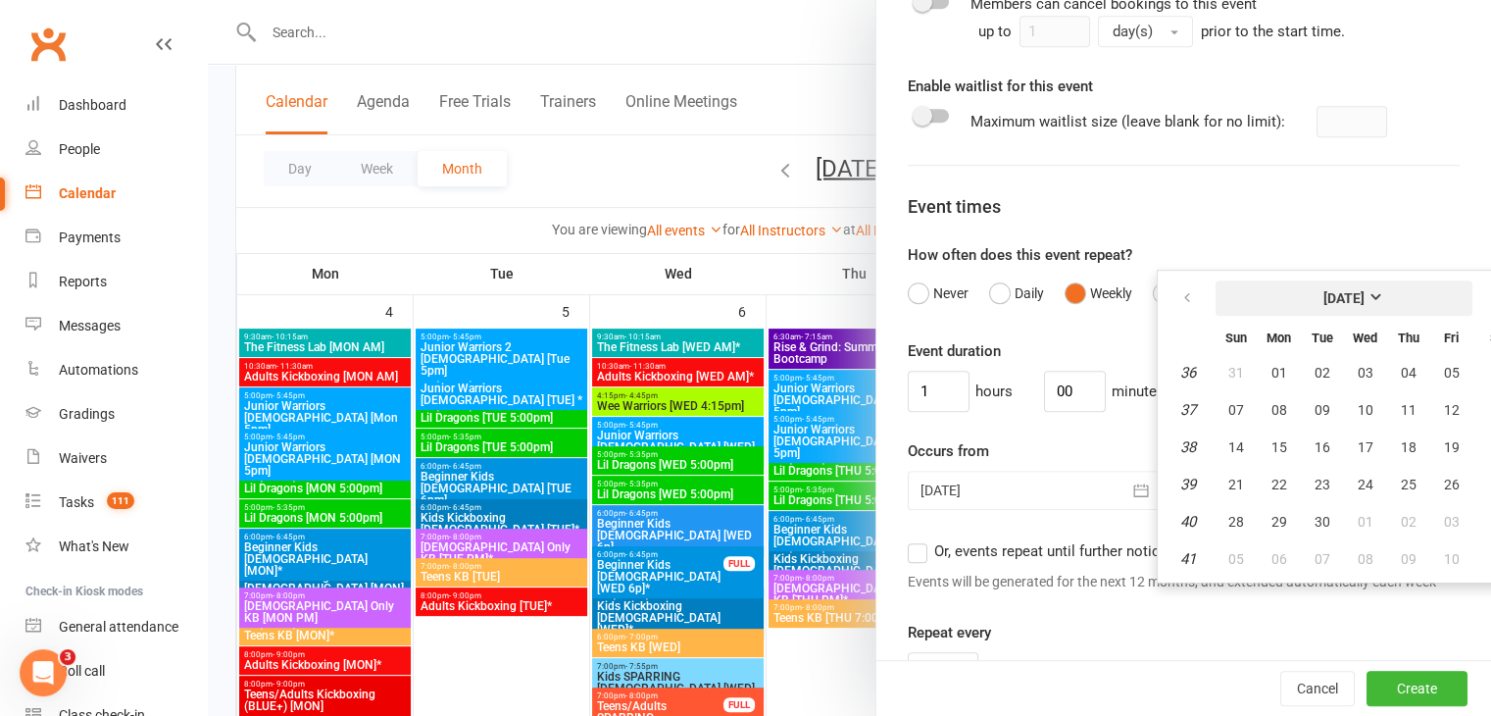
click at [1364, 306] on strong "[DATE]" at bounding box center [1343, 298] width 41 height 16
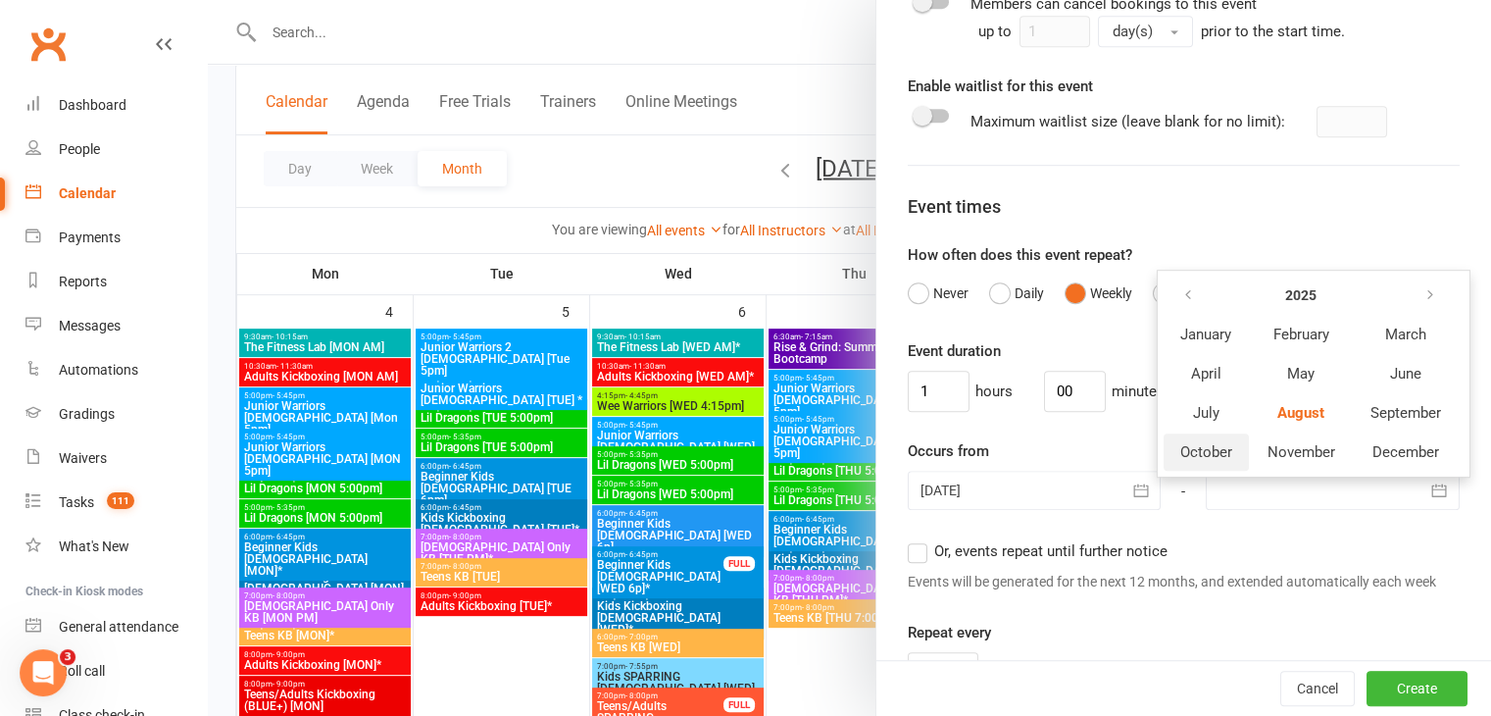
click at [1189, 461] on span "October" at bounding box center [1206, 452] width 52 height 18
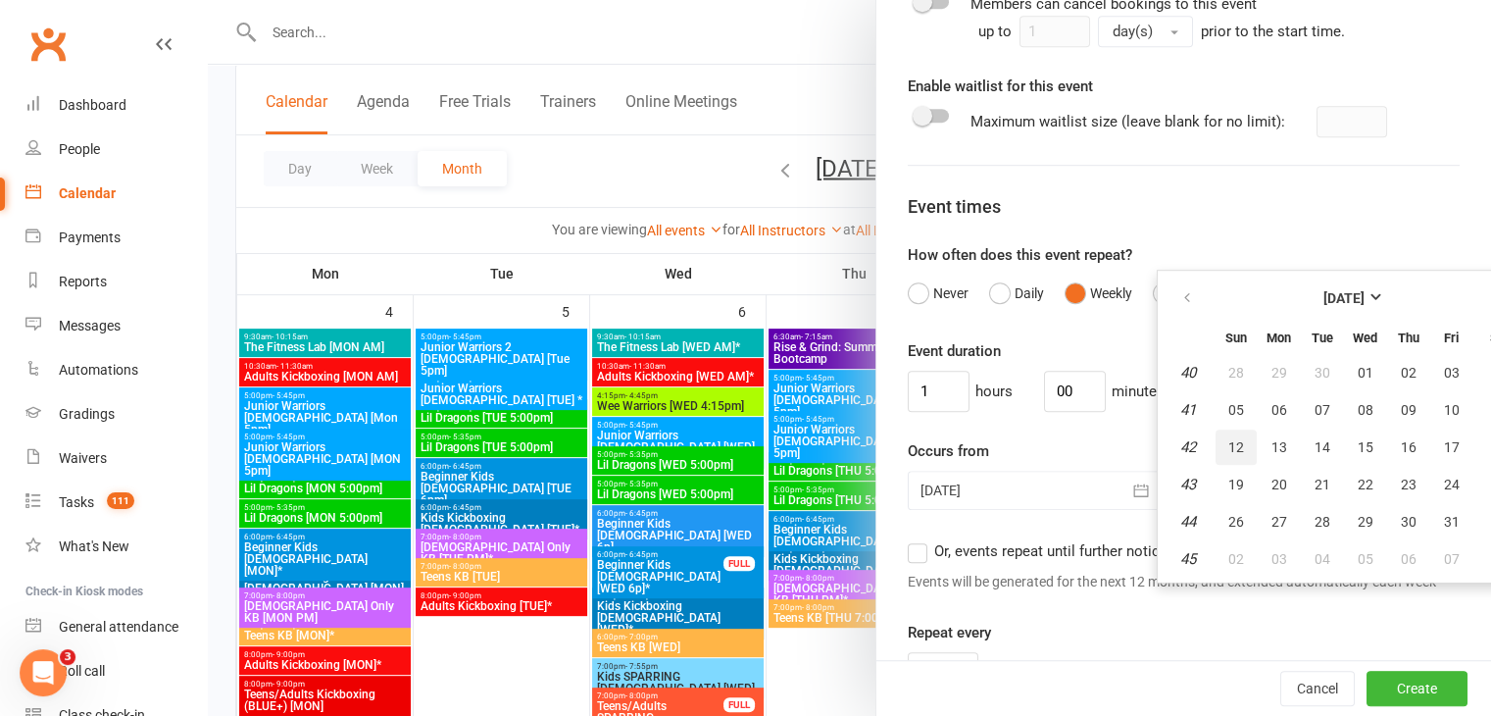
click at [1228, 455] on span "12" at bounding box center [1236, 447] width 16 height 16
type input "[DATE]"
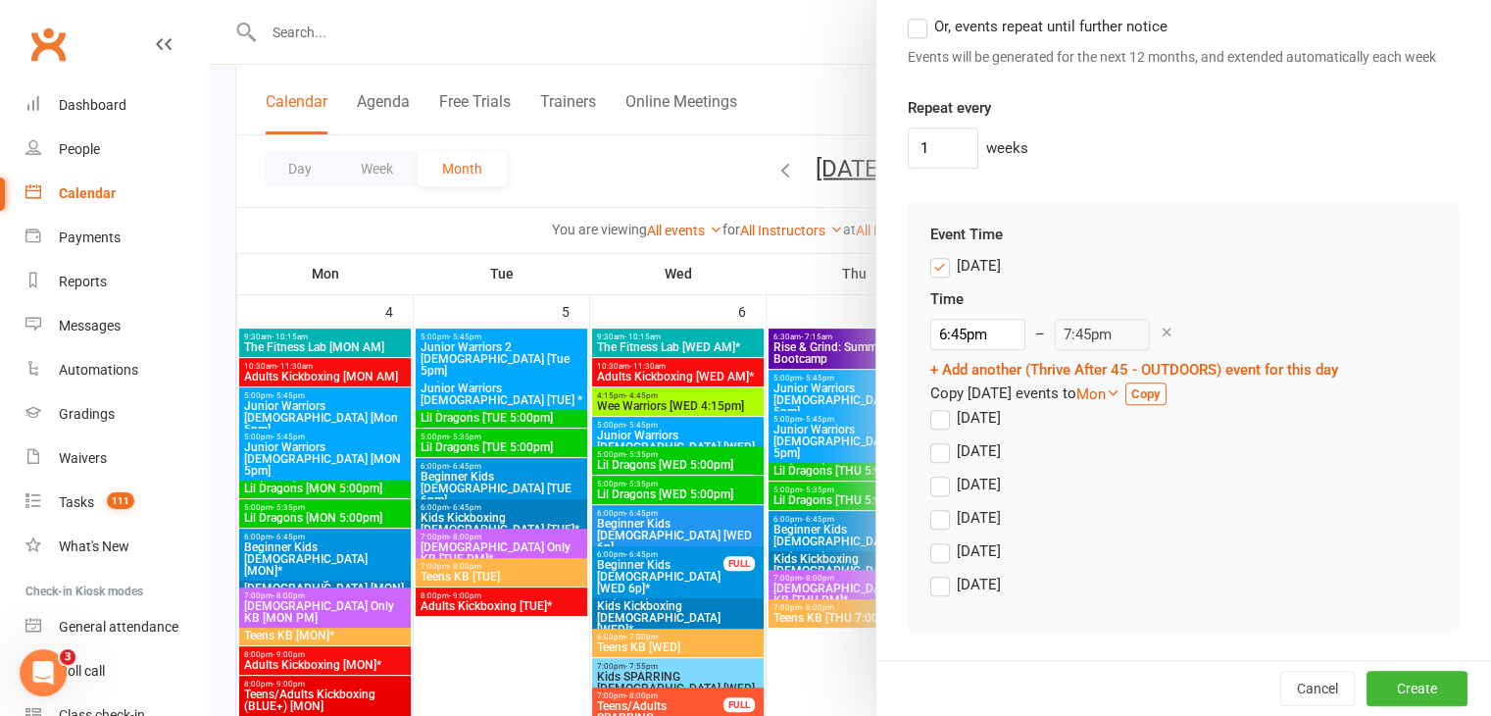
scroll to position [1687, 0]
click at [983, 337] on input "6:45pm" at bounding box center [977, 334] width 95 height 31
type input "2:00pm"
type input "3:00pm"
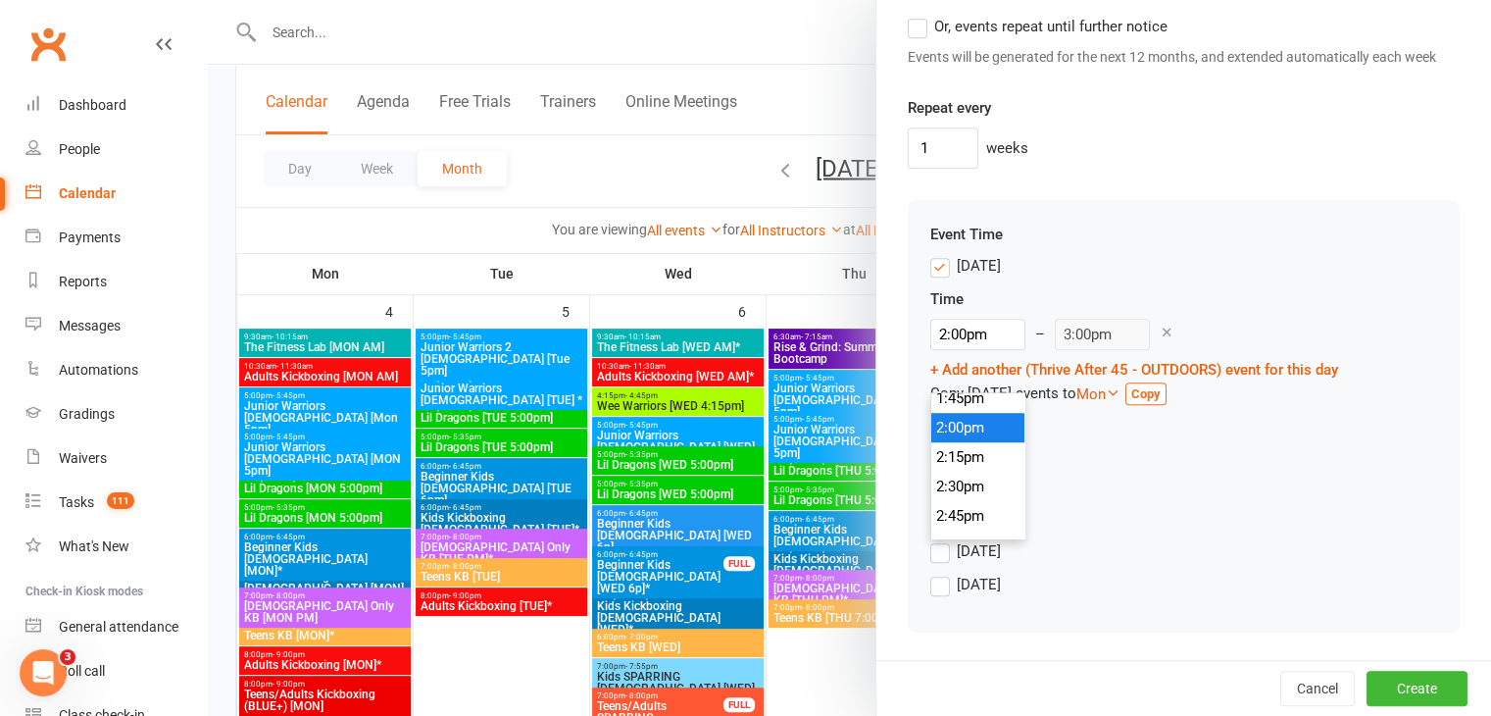
click at [978, 413] on li "2:00pm" at bounding box center [978, 427] width 94 height 29
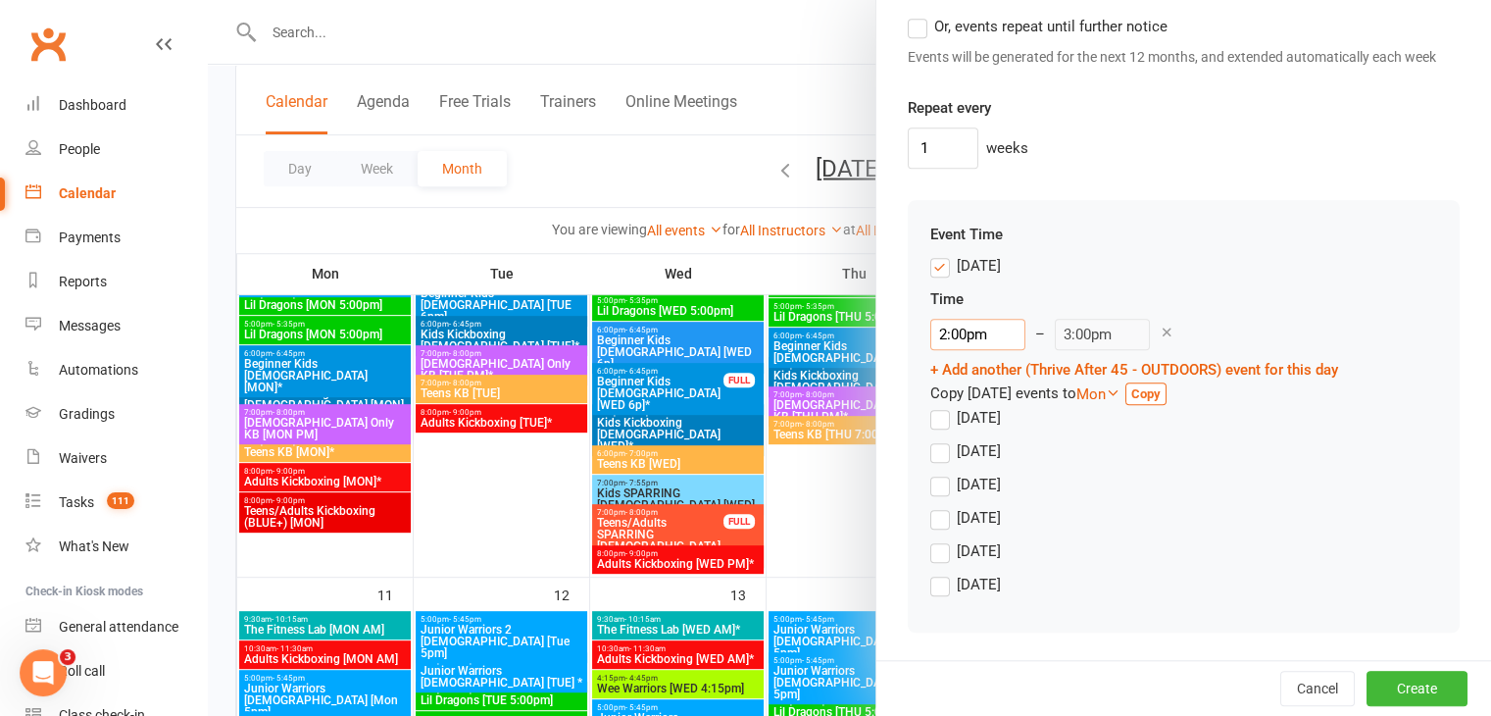
scroll to position [784, 0]
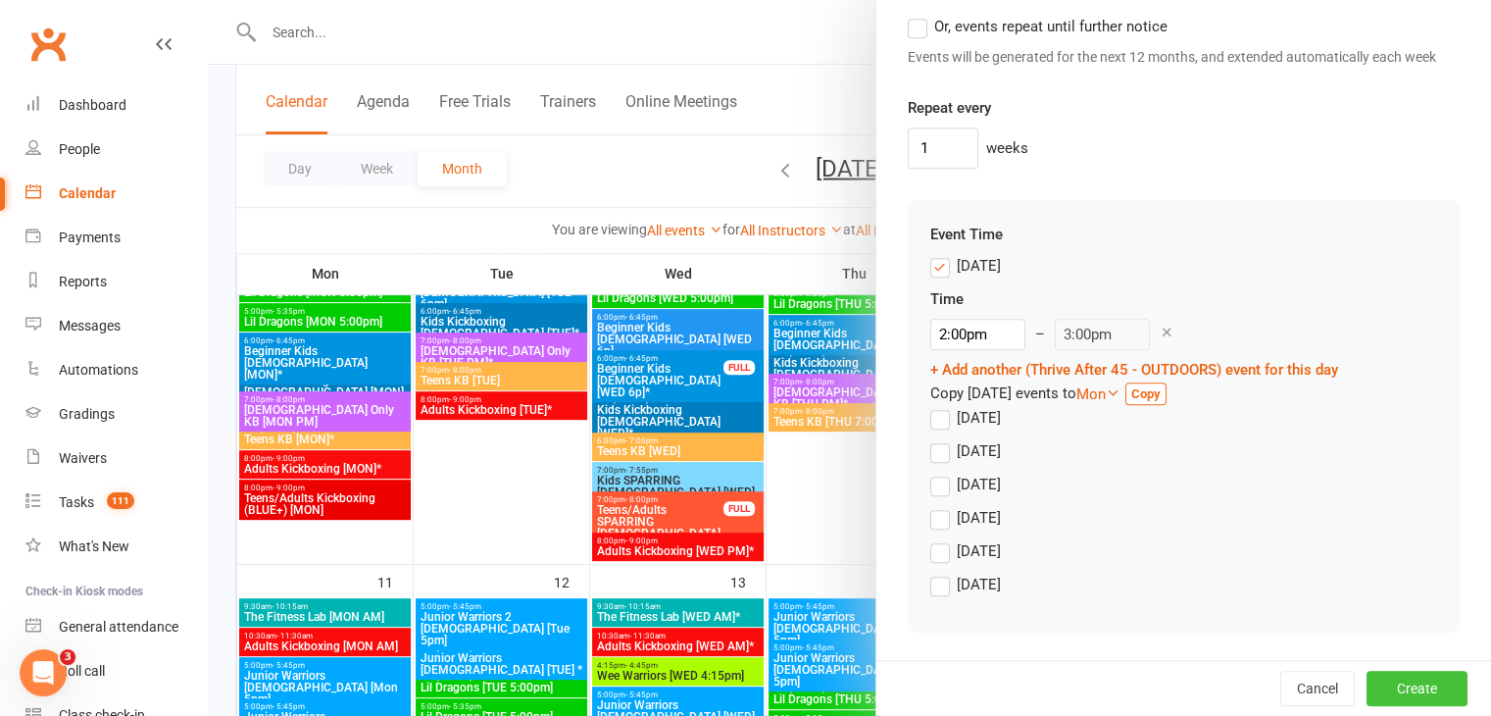
click at [1381, 684] on button "Create" at bounding box center [1416, 687] width 101 height 35
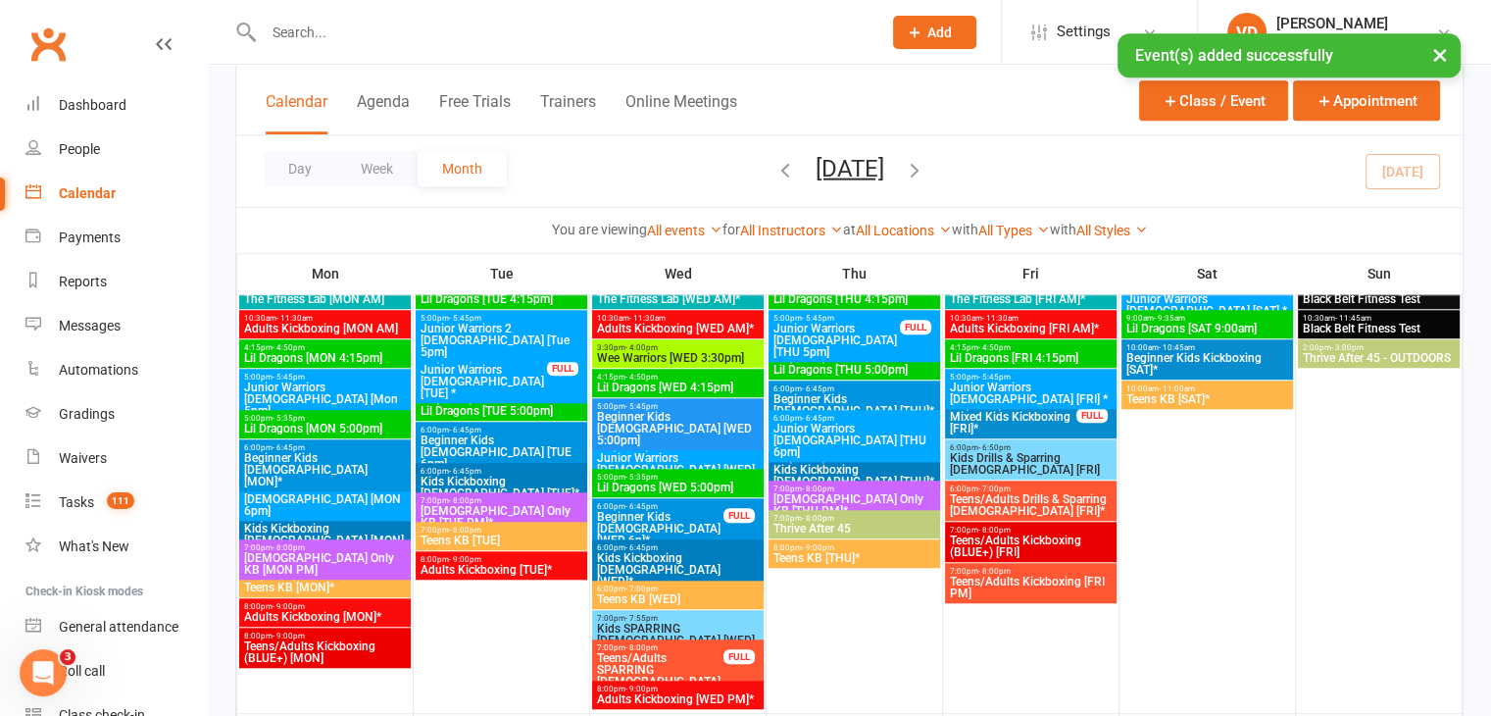
scroll to position [1568, 0]
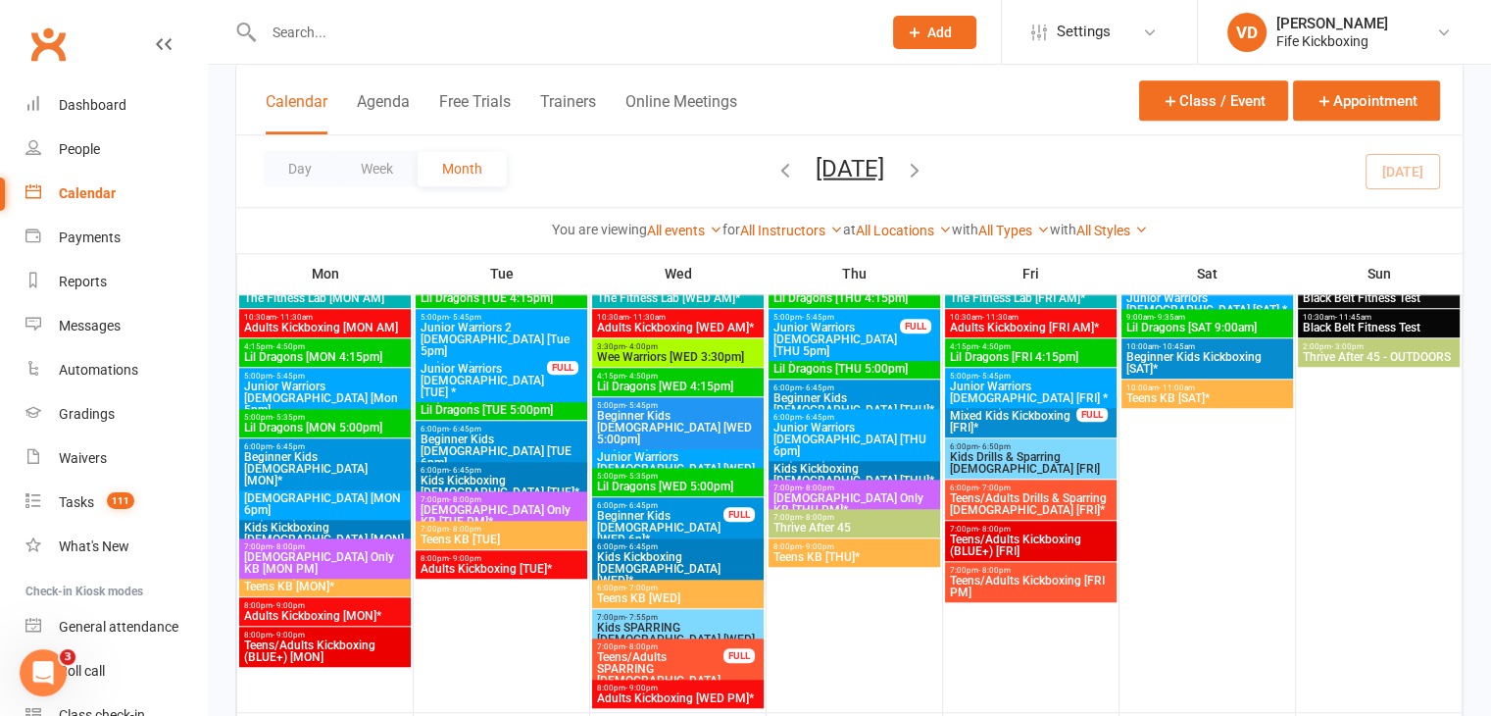
click at [902, 522] on span "Thrive After 45" at bounding box center [854, 527] width 164 height 12
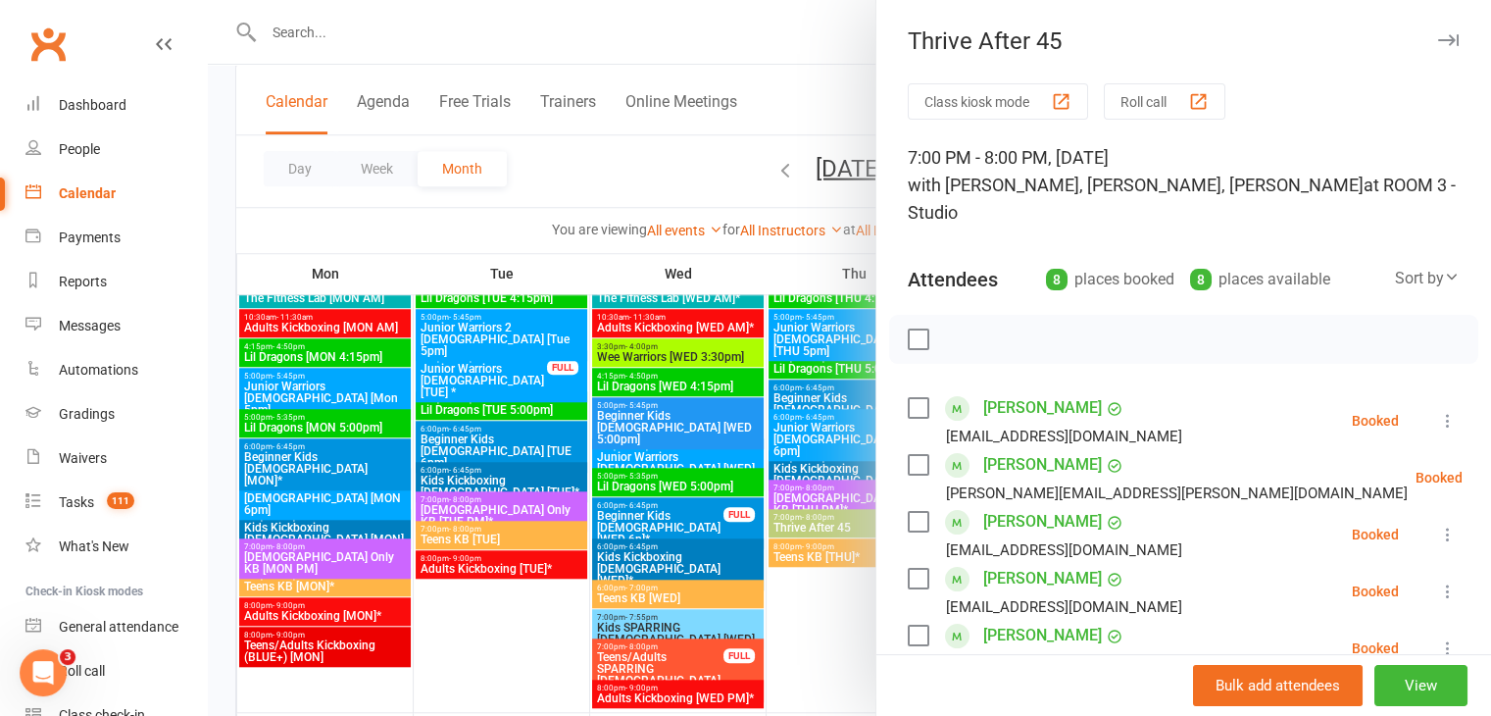
click at [838, 609] on div at bounding box center [849, 358] width 1283 height 716
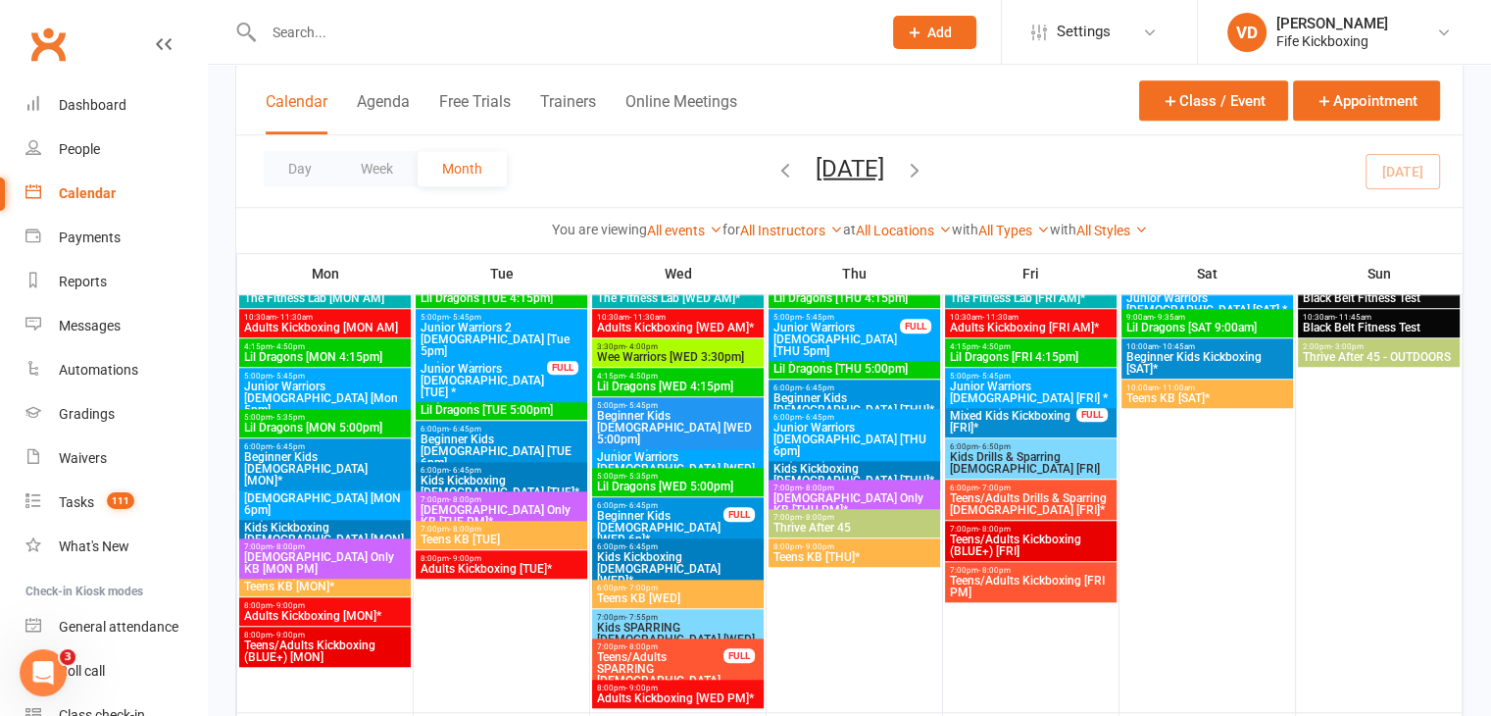
click at [1384, 351] on span "Thrive After 45 - OUTDOORS" at bounding box center [1379, 357] width 155 height 12
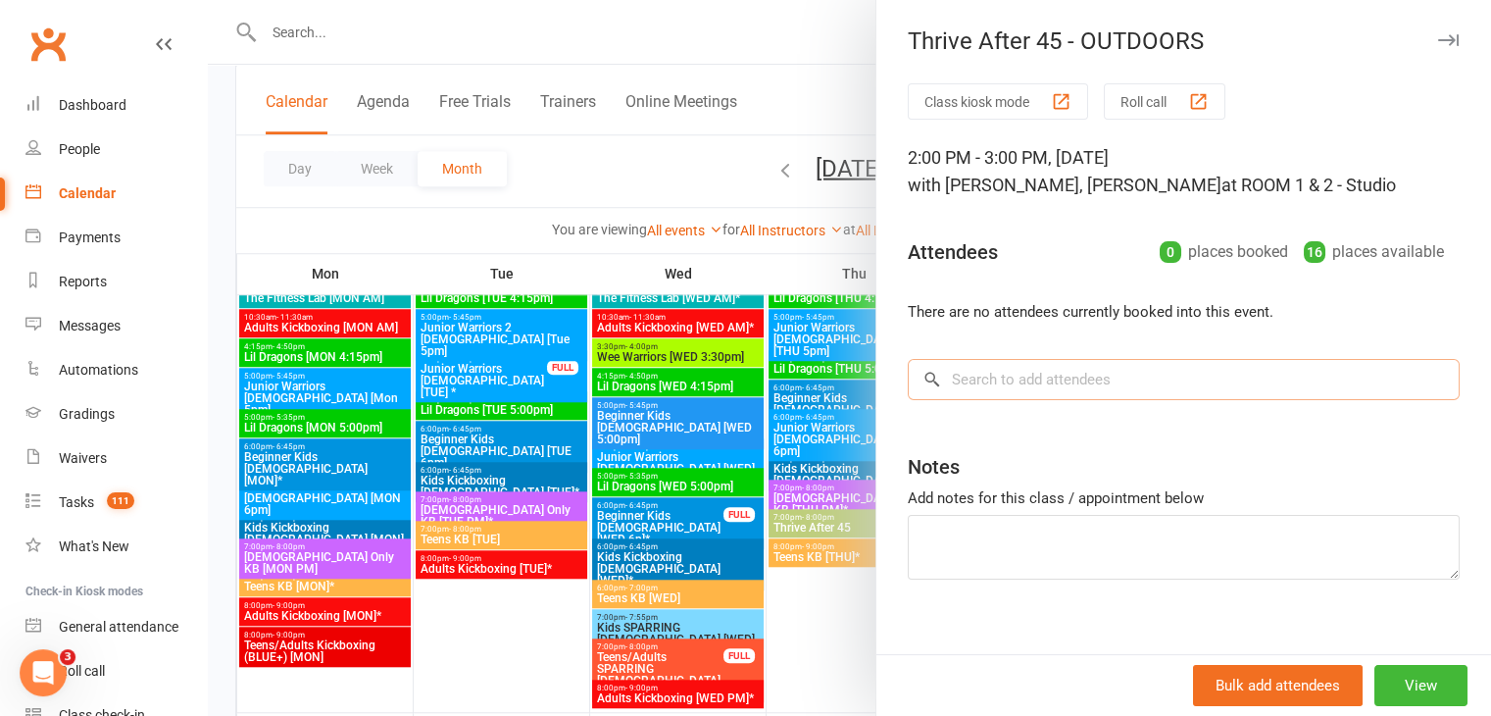
click at [1040, 377] on input "search" at bounding box center [1184, 379] width 552 height 41
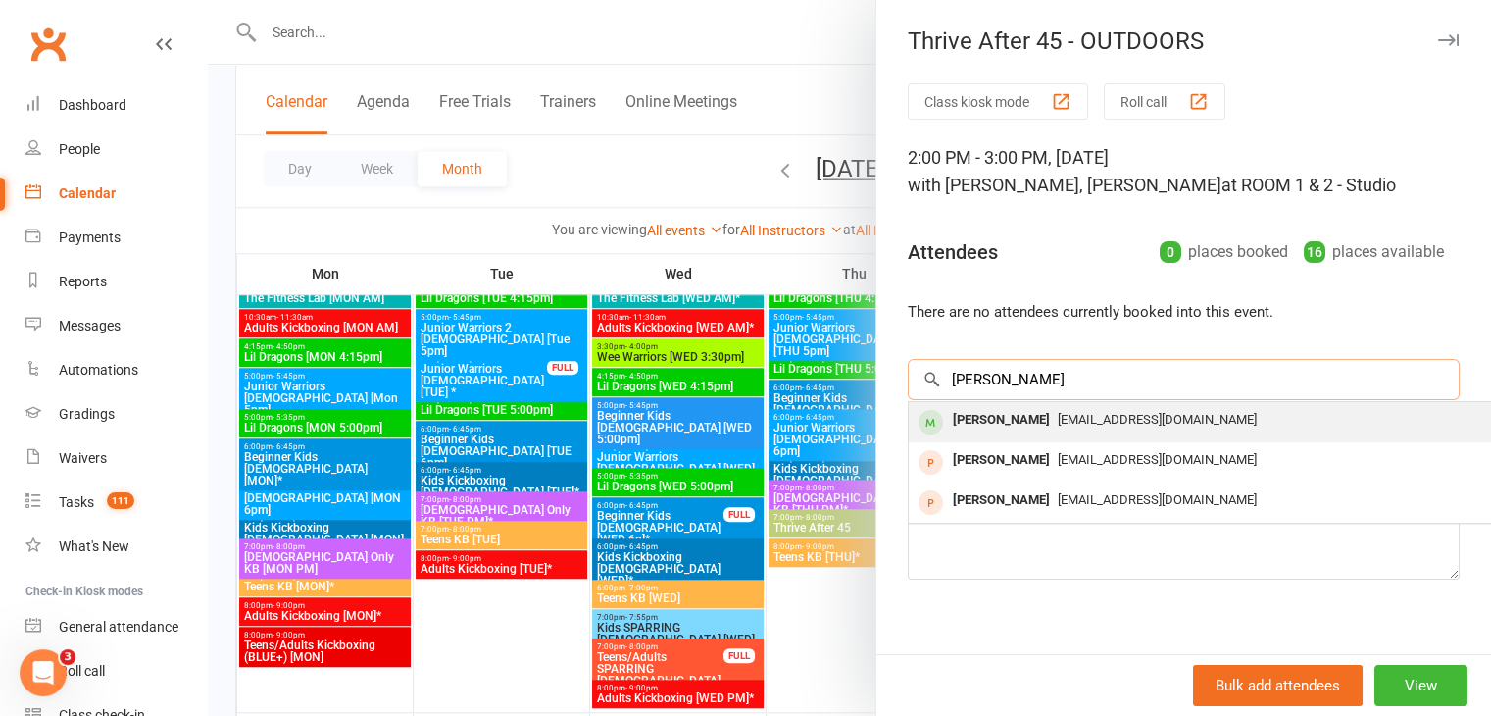
type input "[PERSON_NAME]"
click at [995, 420] on div "[PERSON_NAME]" at bounding box center [1001, 420] width 113 height 28
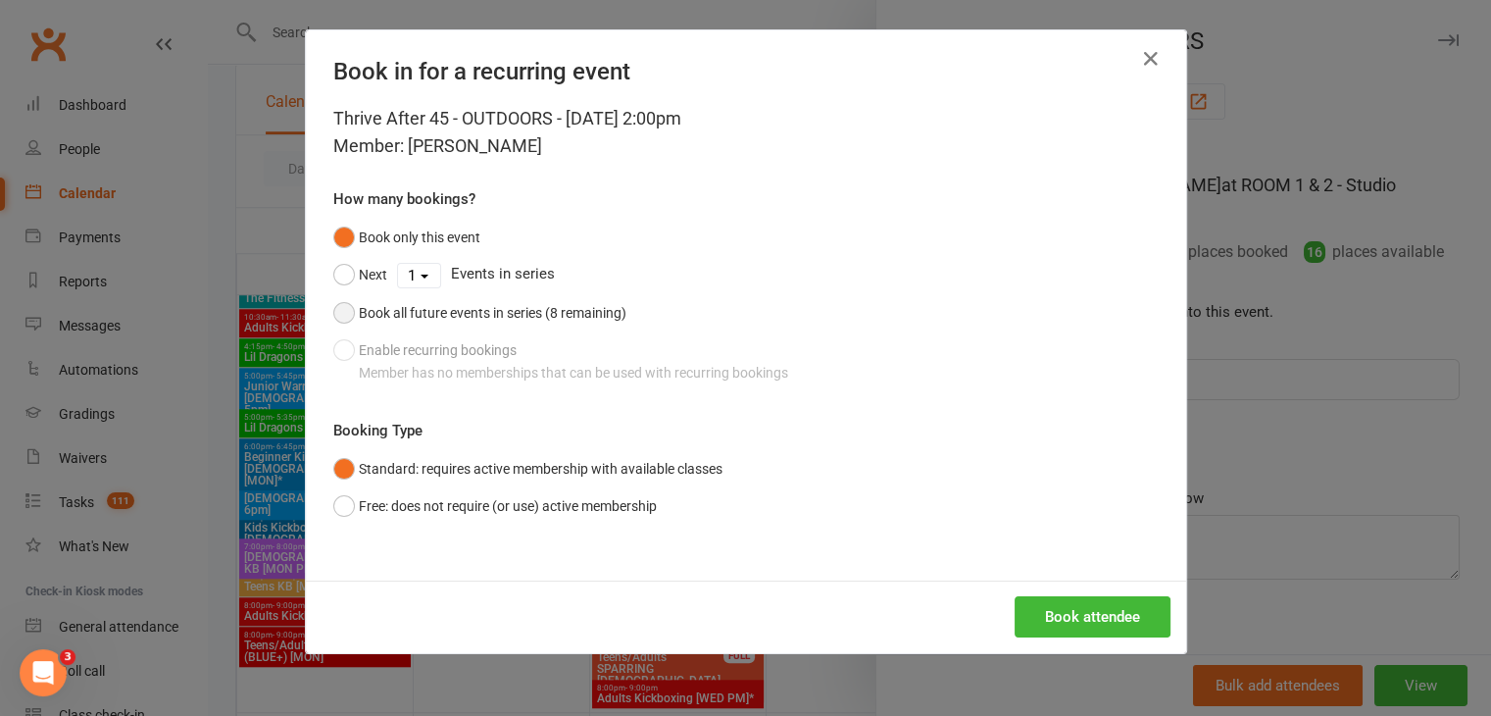
click at [339, 315] on button "Book all future events in series (8 remaining)" at bounding box center [479, 312] width 293 height 37
click at [1098, 617] on button "Book attendee" at bounding box center [1092, 616] width 156 height 41
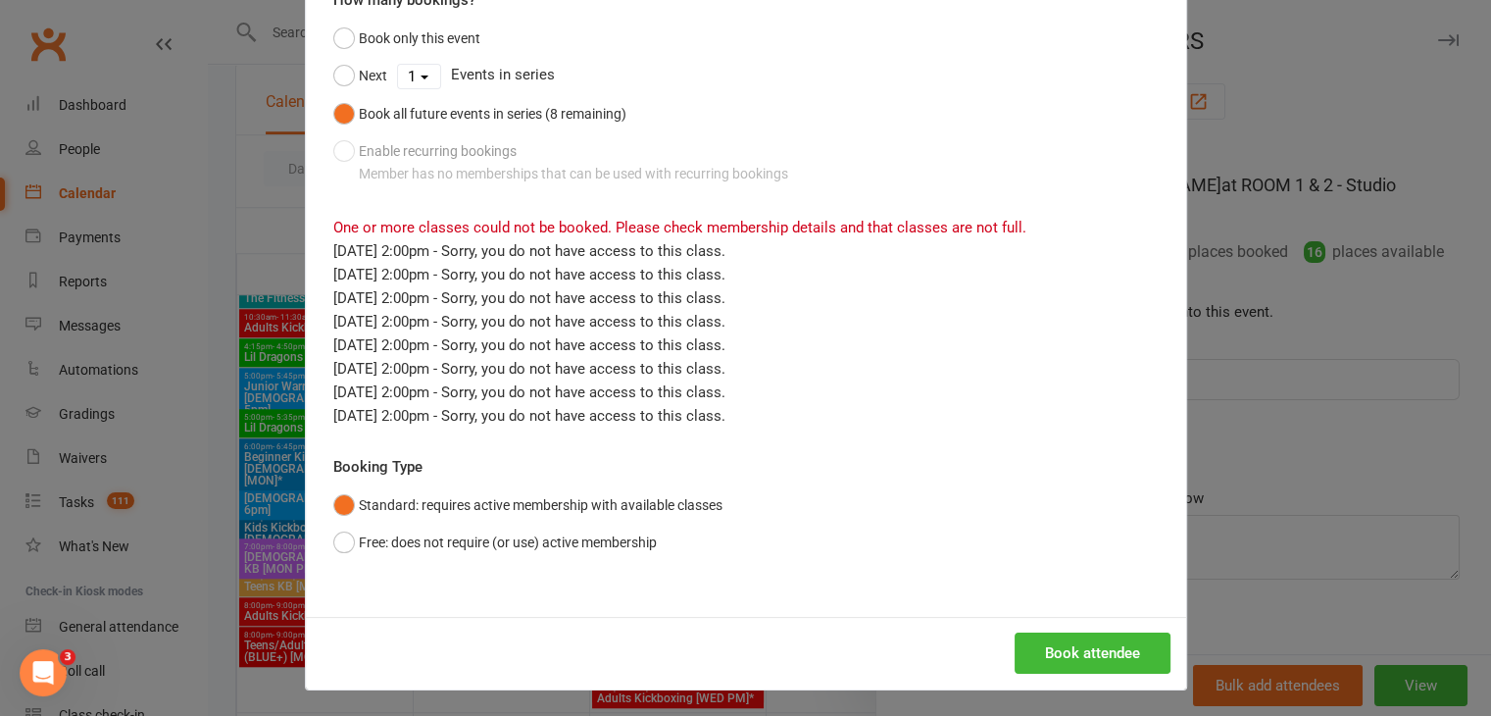
scroll to position [202, 0]
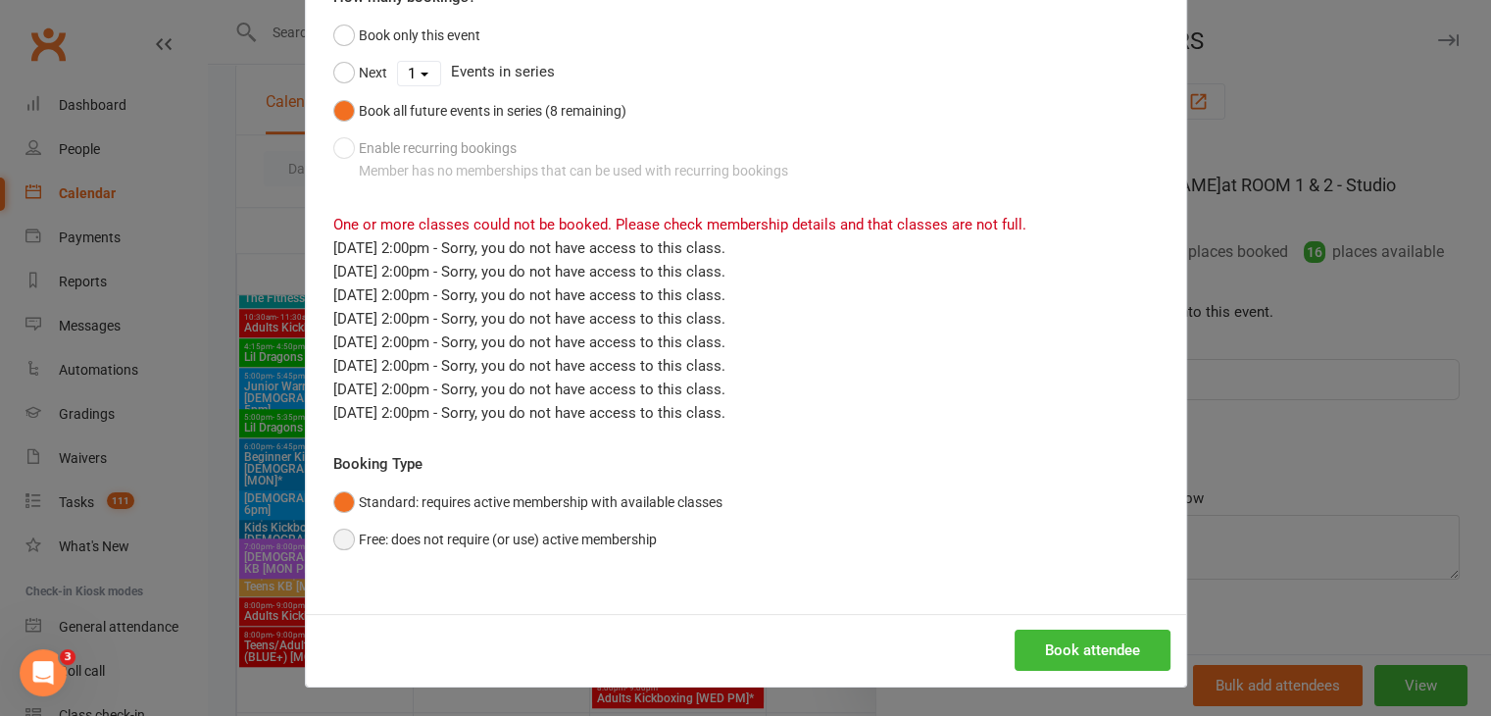
click at [335, 540] on button "Free: does not require (or use) active membership" at bounding box center [494, 538] width 323 height 37
click at [1066, 653] on button "Book attendee" at bounding box center [1092, 649] width 156 height 41
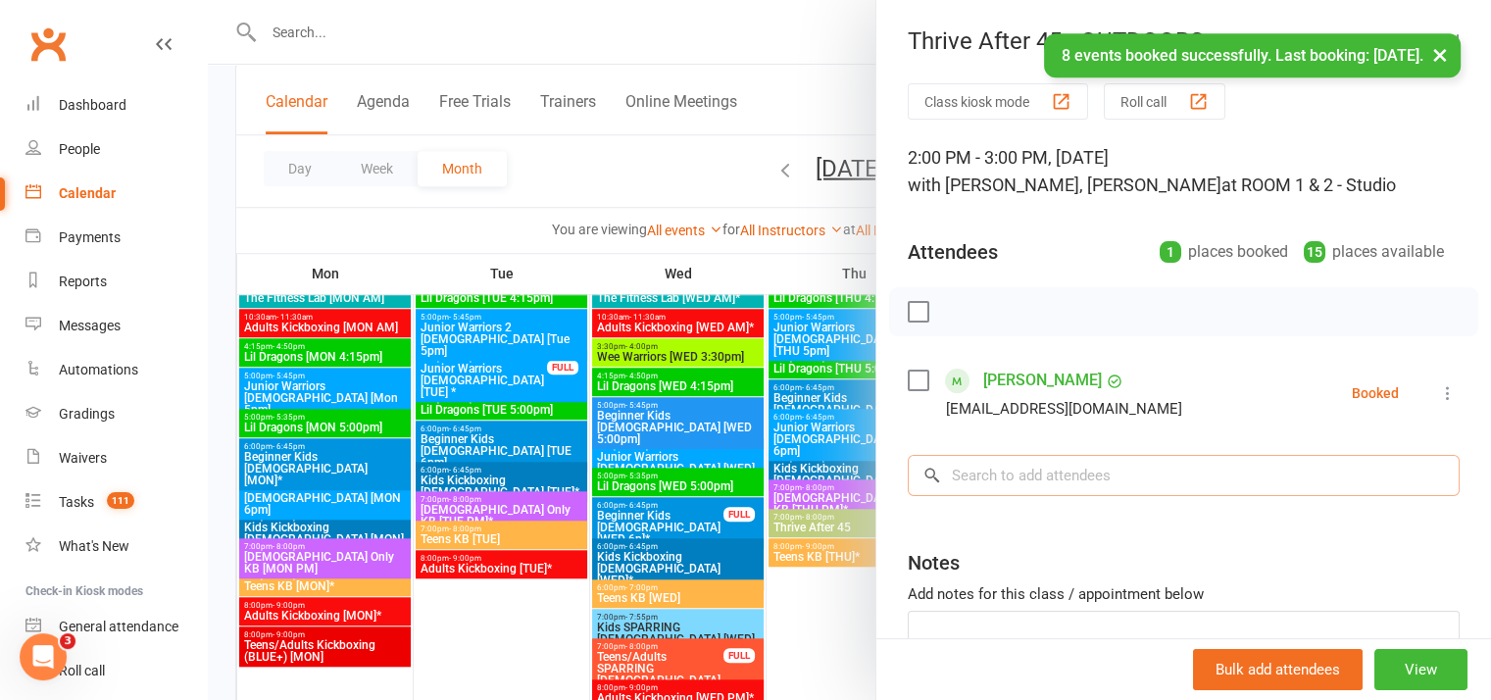
click at [1021, 479] on input "search" at bounding box center [1184, 475] width 552 height 41
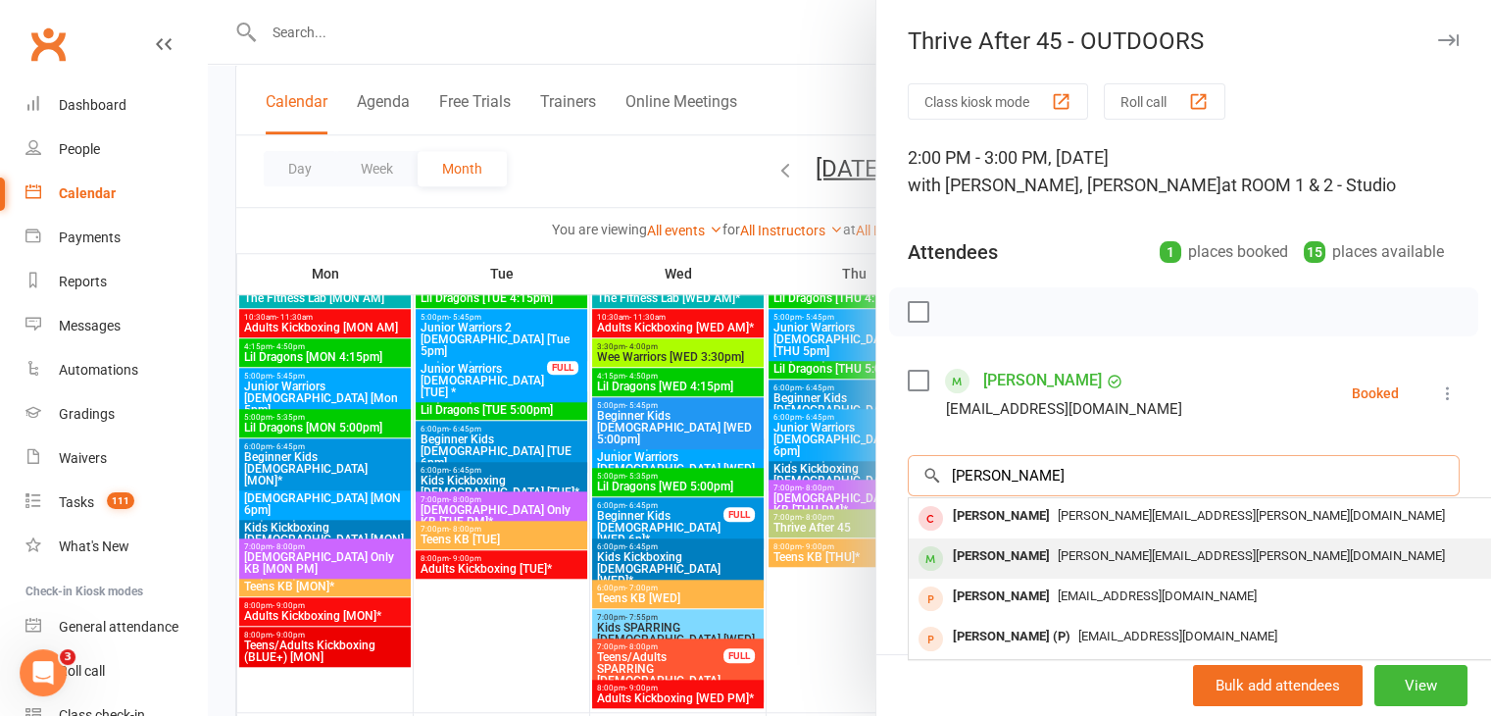
type input "[PERSON_NAME]"
click at [1019, 557] on div "[PERSON_NAME]" at bounding box center [1001, 556] width 113 height 28
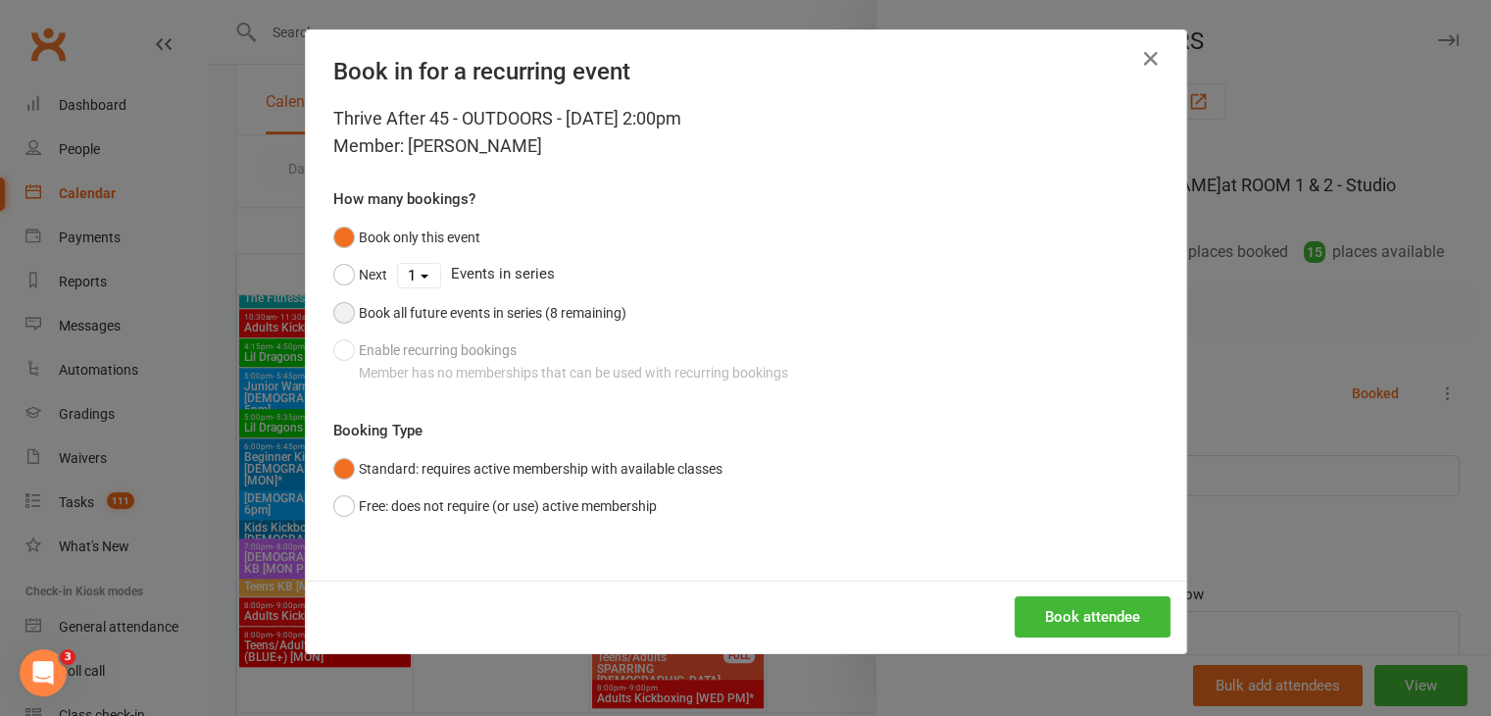
click at [338, 312] on button "Book all future events in series (8 remaining)" at bounding box center [479, 312] width 293 height 37
click at [338, 507] on button "Free: does not require (or use) active membership" at bounding box center [494, 505] width 323 height 37
click at [1074, 621] on button "Book attendee" at bounding box center [1092, 616] width 156 height 41
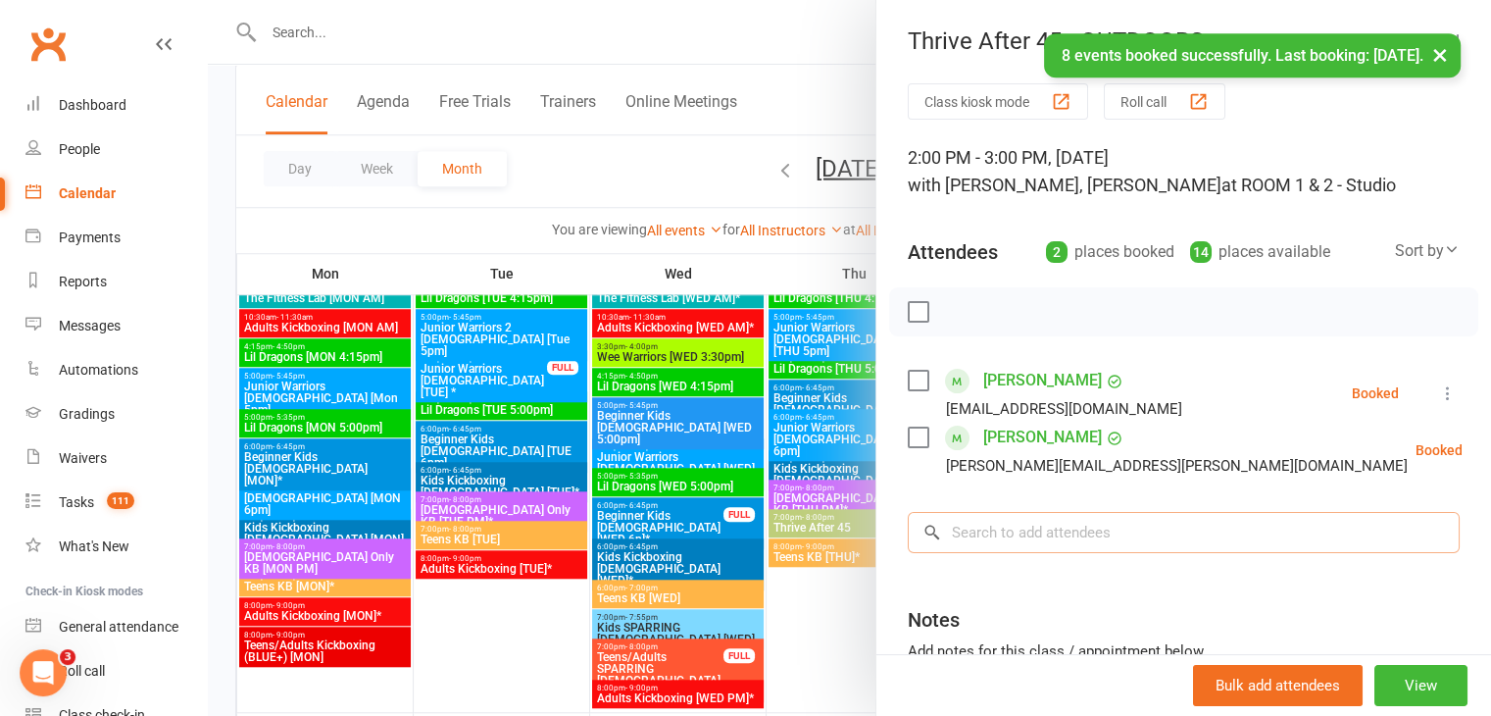
click at [1035, 534] on input "search" at bounding box center [1184, 532] width 552 height 41
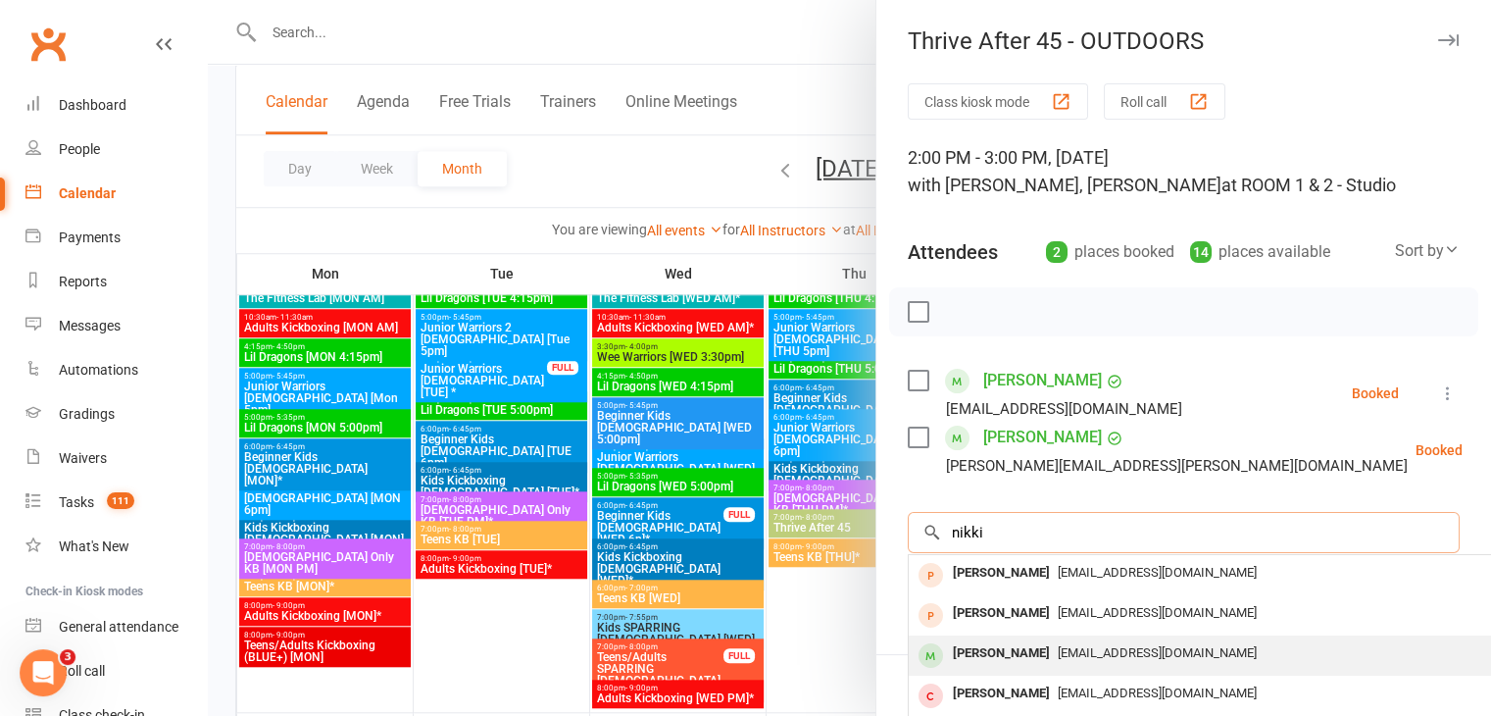
type input "nikki"
click at [1000, 651] on div "[PERSON_NAME]" at bounding box center [1001, 653] width 113 height 28
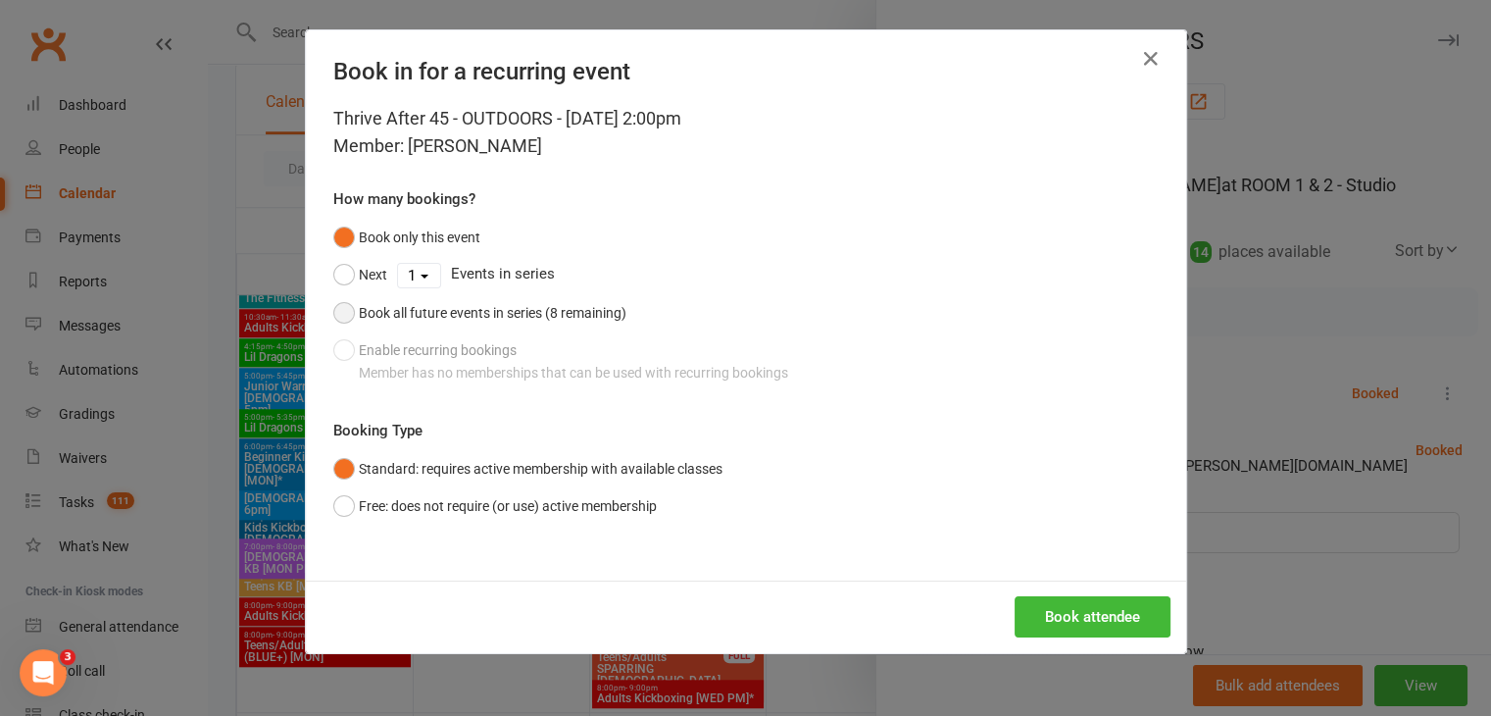
click at [338, 311] on button "Book all future events in series (8 remaining)" at bounding box center [479, 312] width 293 height 37
click at [1057, 615] on button "Book attendee" at bounding box center [1092, 616] width 156 height 41
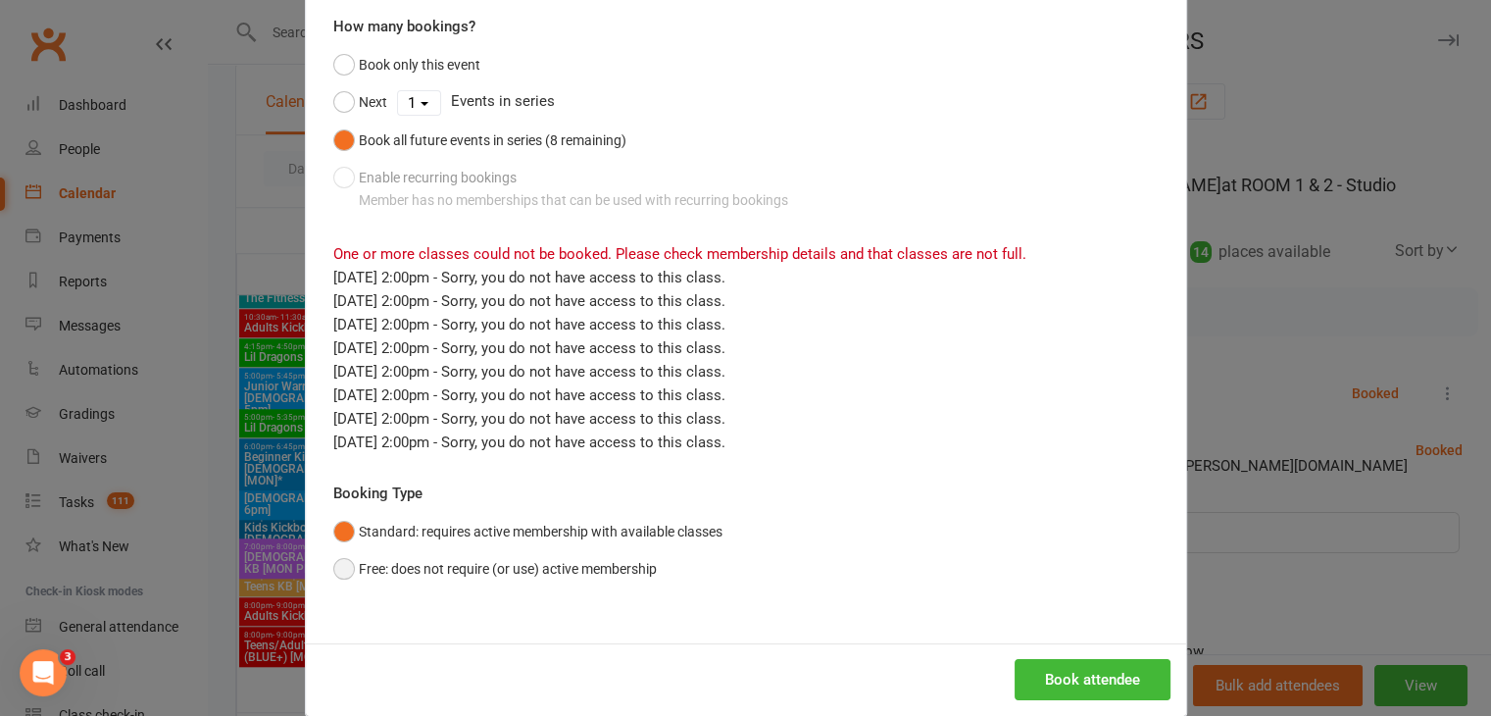
scroll to position [196, 0]
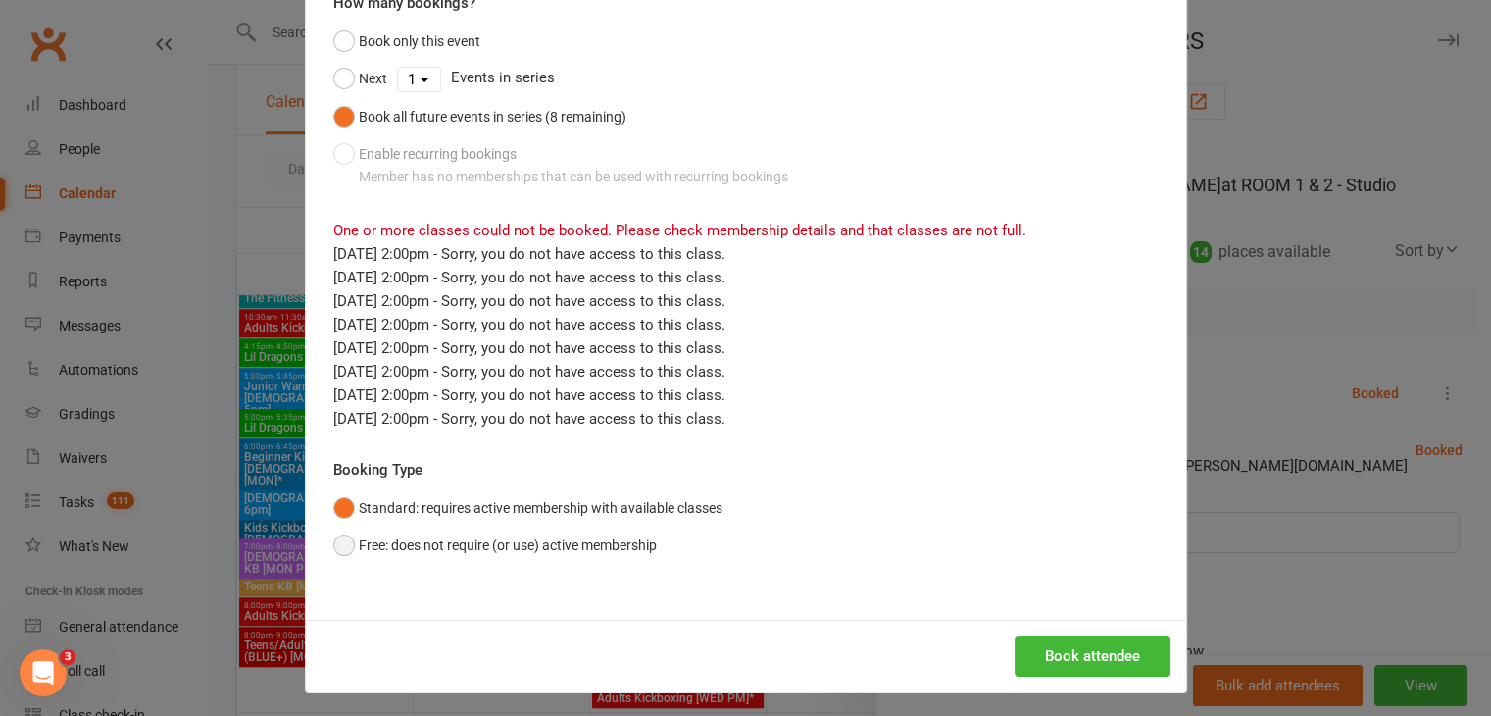
click at [333, 547] on button "Free: does not require (or use) active membership" at bounding box center [494, 544] width 323 height 37
click at [1073, 655] on button "Book attendee" at bounding box center [1092, 655] width 156 height 41
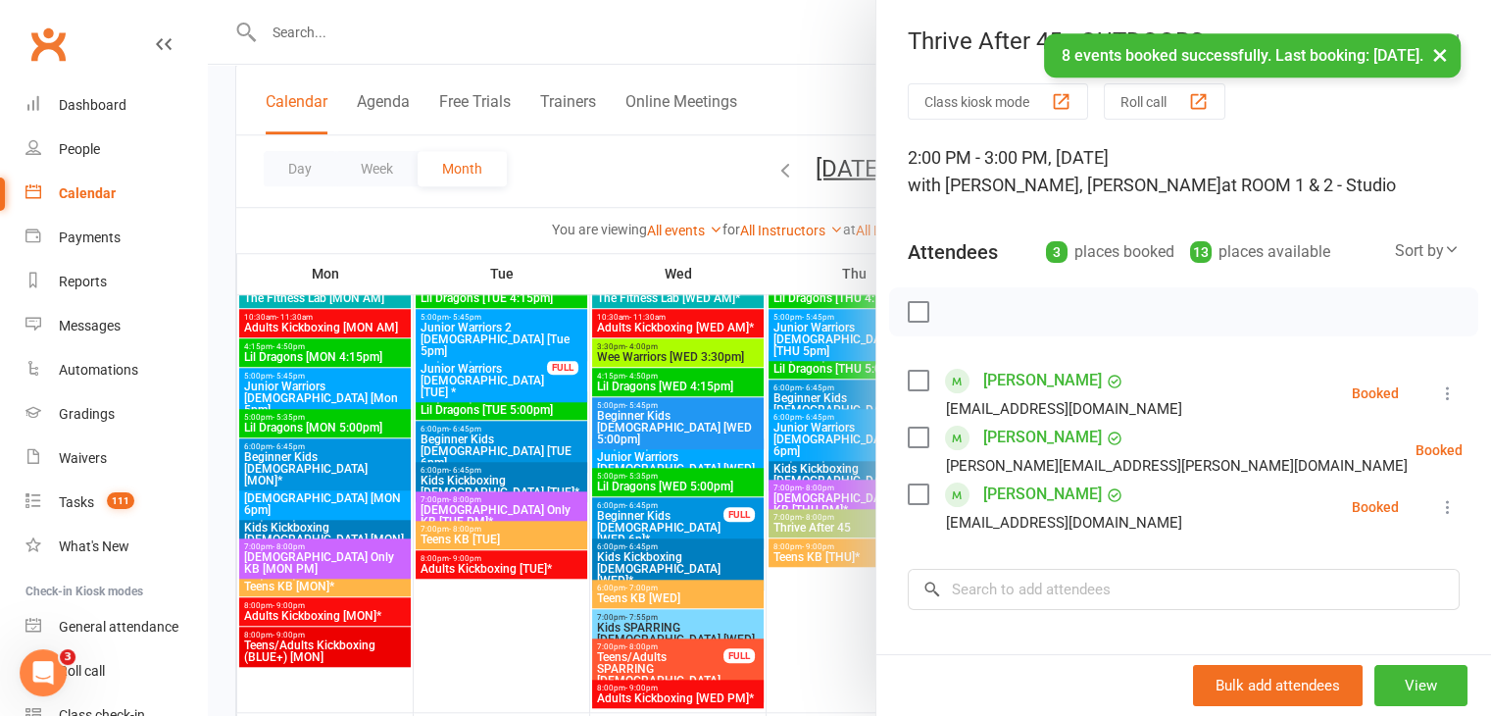
click at [827, 524] on div at bounding box center [849, 358] width 1283 height 716
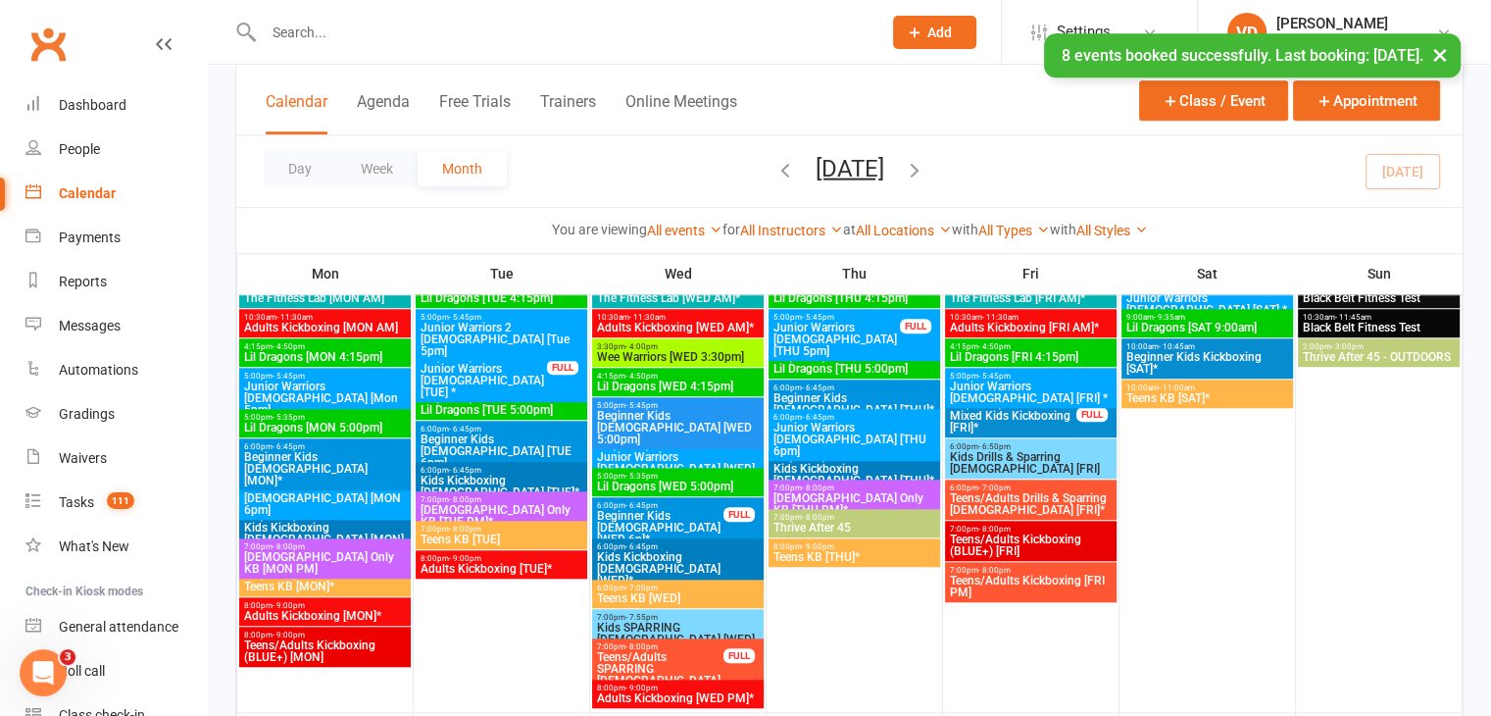
click at [827, 524] on span "Thrive After 45" at bounding box center [854, 527] width 164 height 12
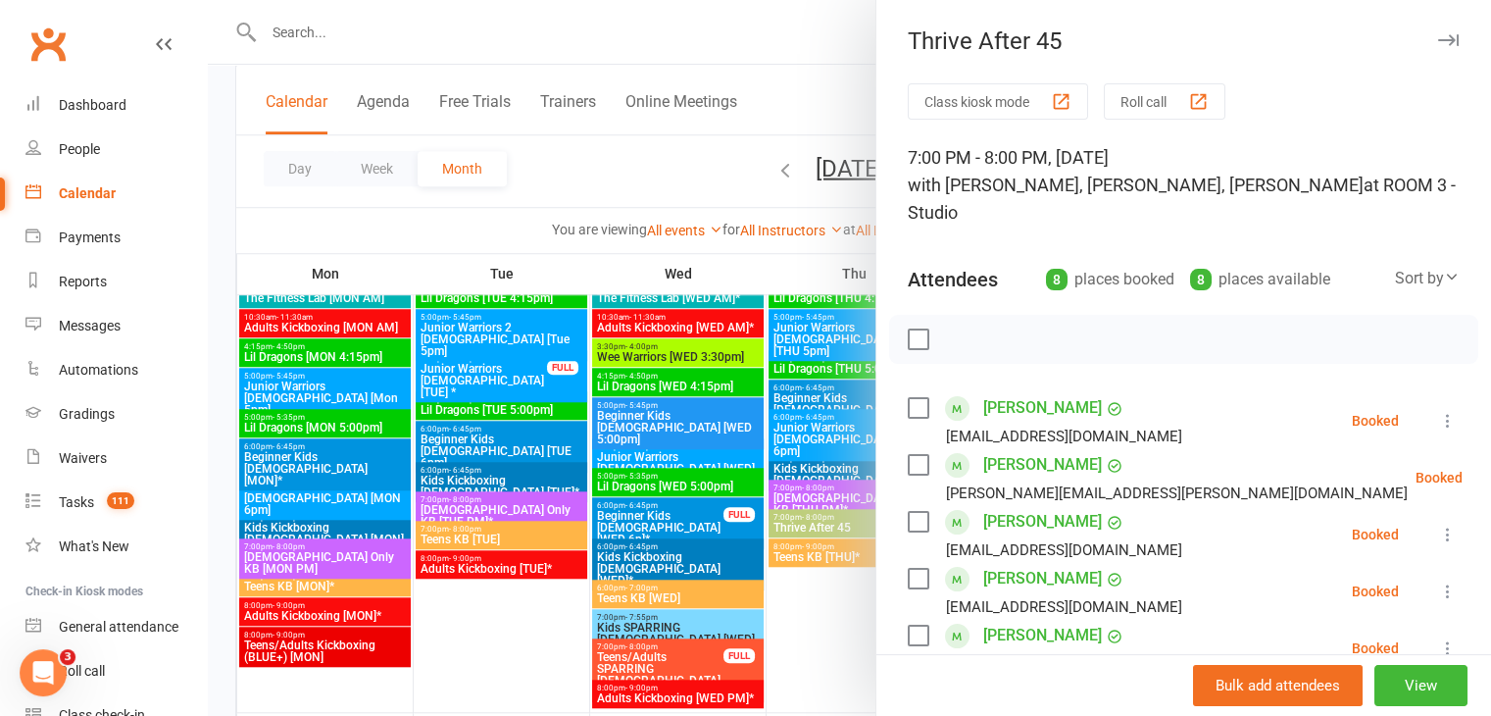
scroll to position [98, 0]
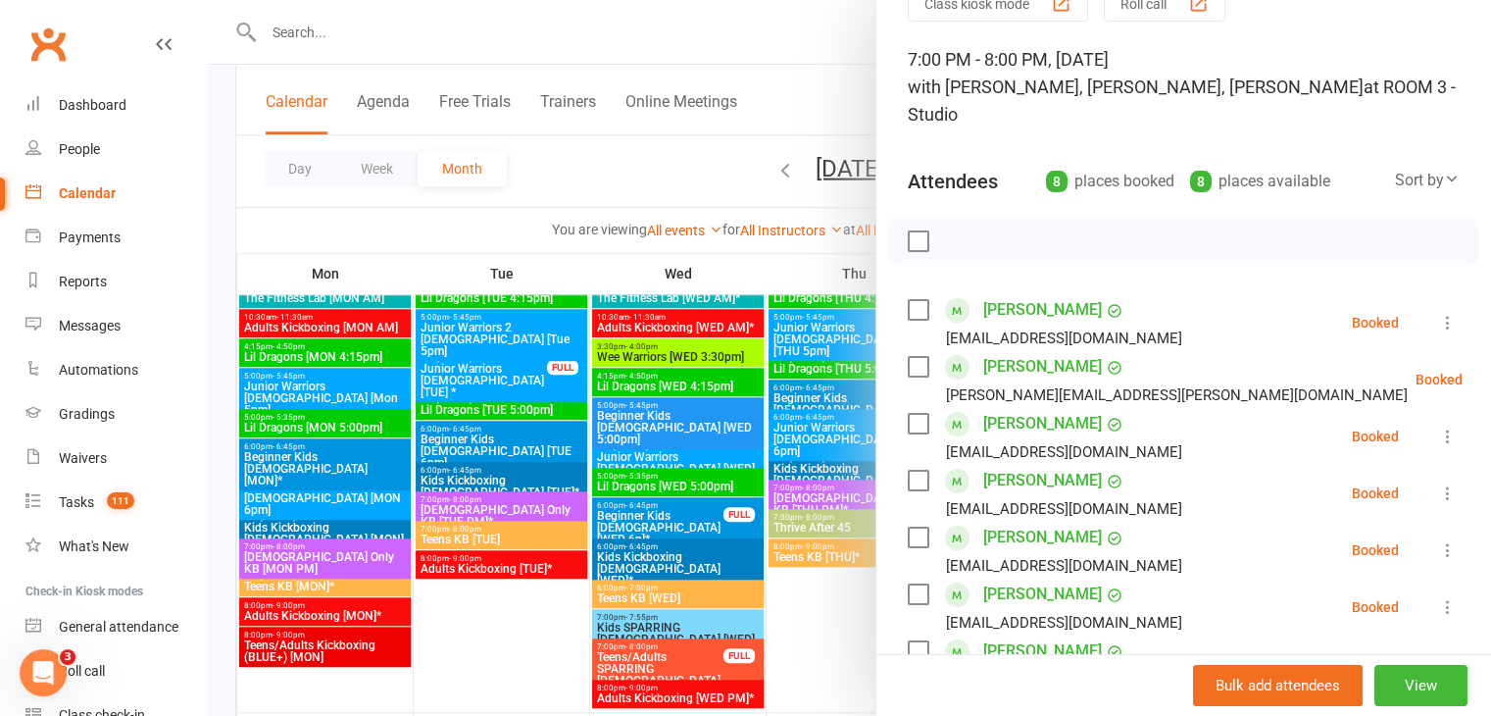
click at [835, 613] on div at bounding box center [849, 358] width 1283 height 716
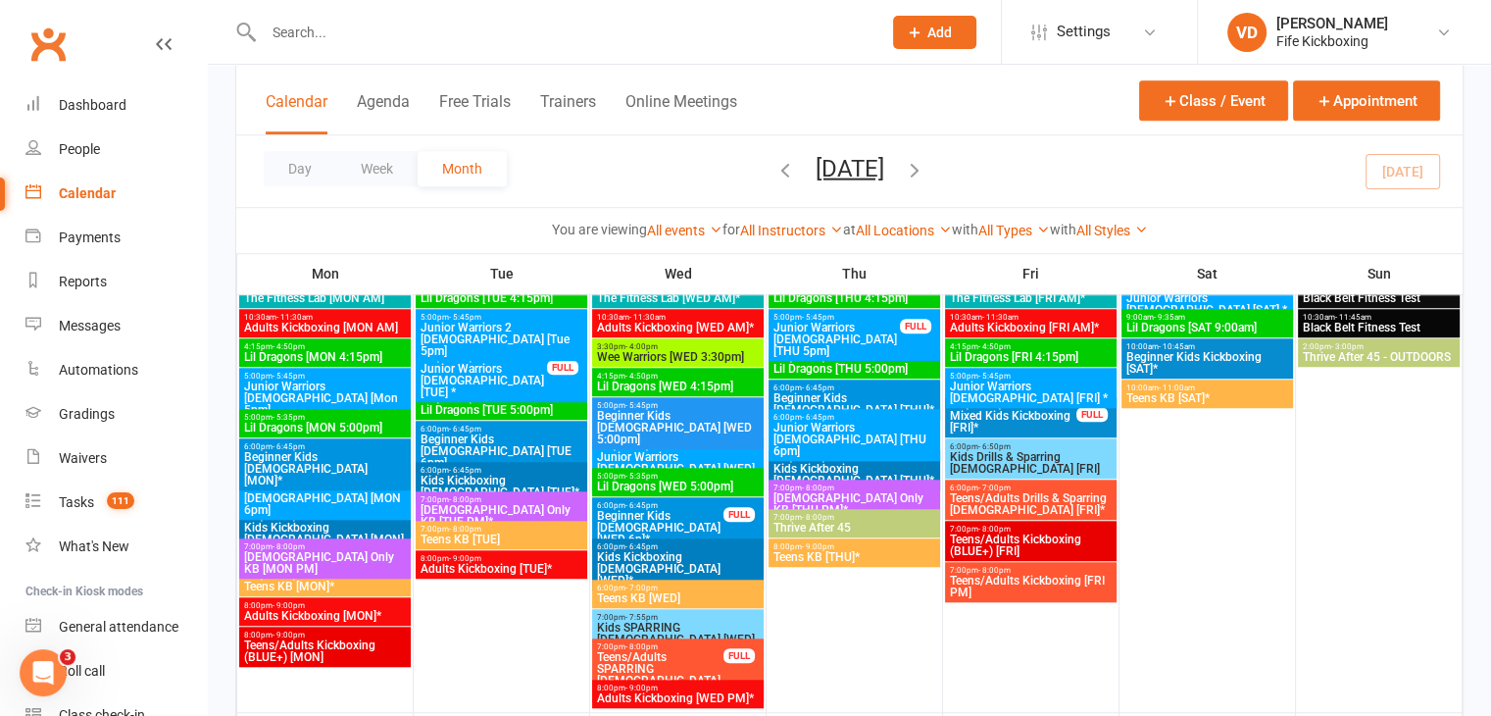
click at [1362, 355] on span "Thrive After 45 - OUTDOORS" at bounding box center [1379, 357] width 155 height 12
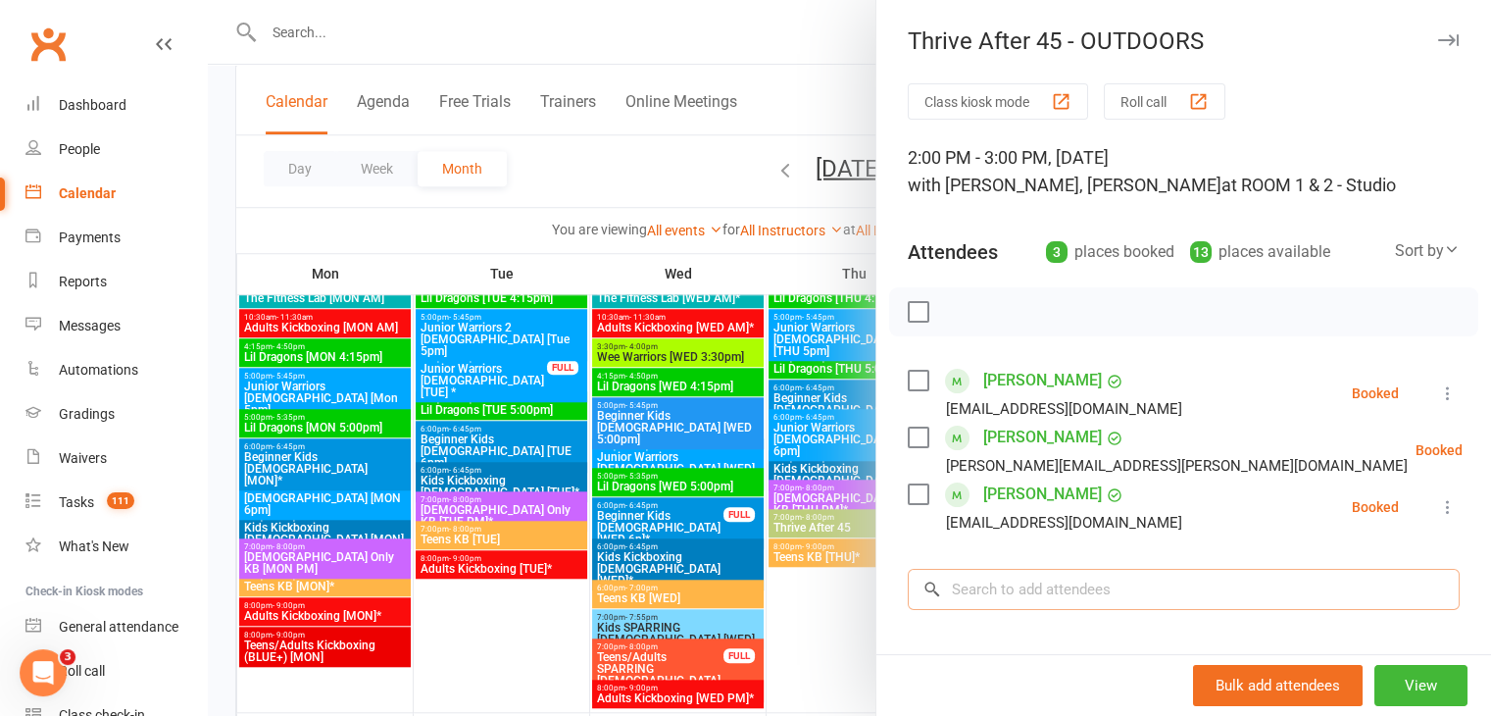
click at [997, 581] on input "search" at bounding box center [1184, 588] width 552 height 41
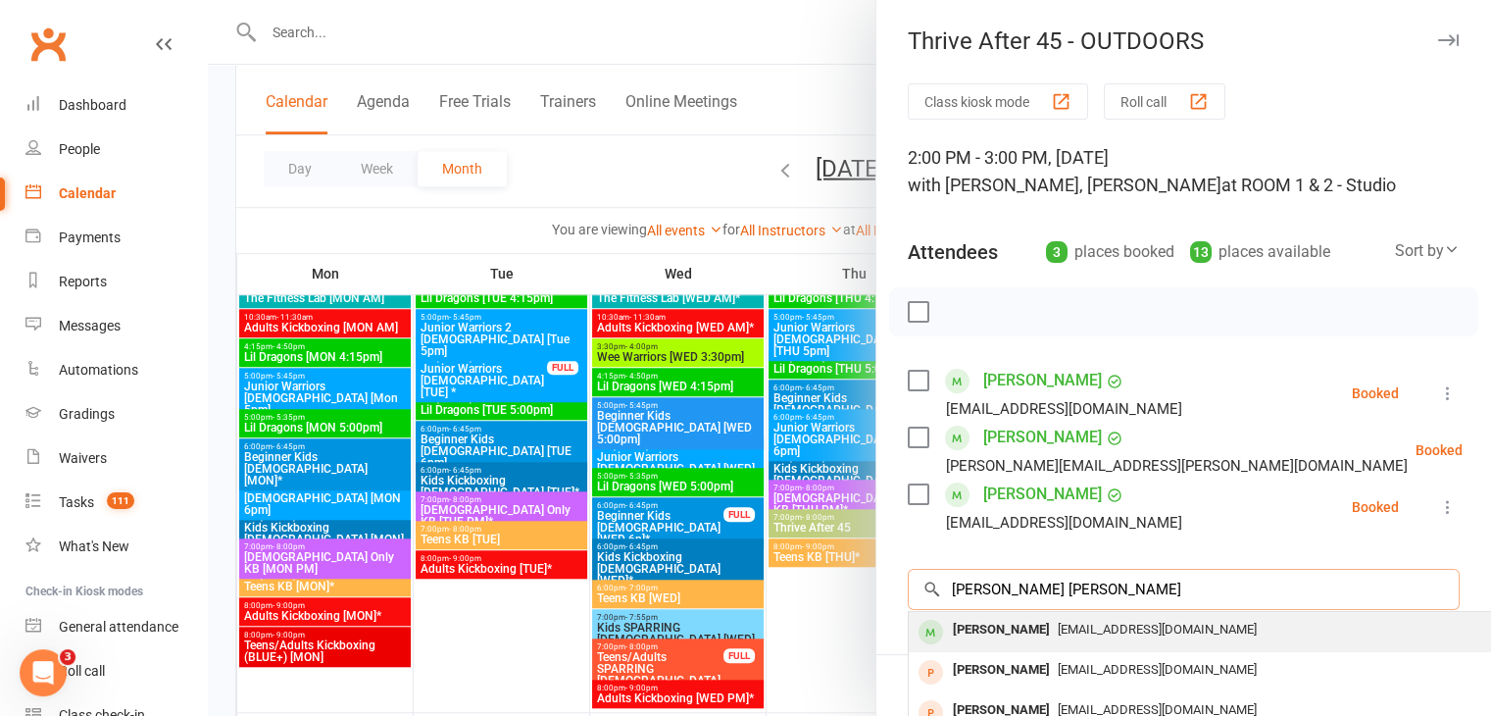
type input "[PERSON_NAME] [PERSON_NAME]"
click at [983, 630] on div "[PERSON_NAME]" at bounding box center [1001, 630] width 113 height 28
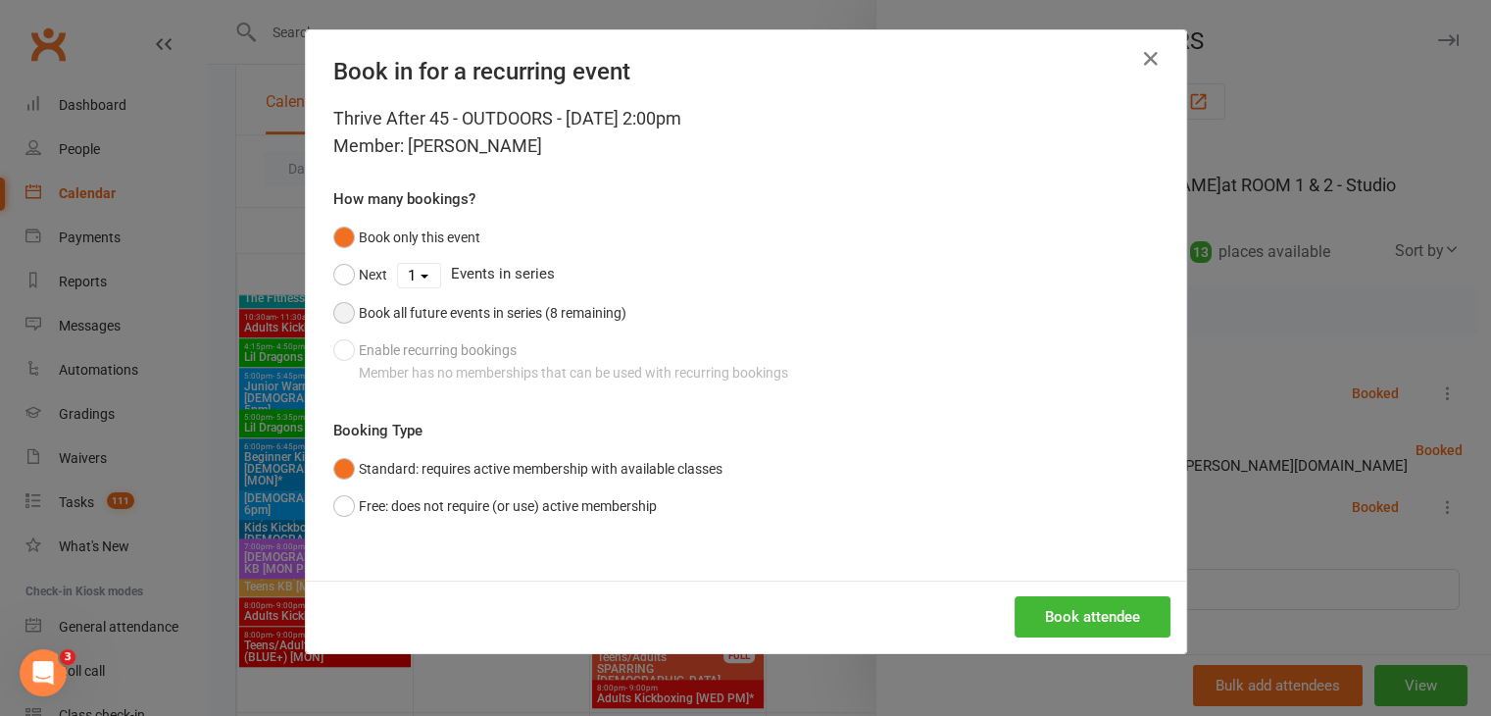
click at [339, 311] on button "Book all future events in series (8 remaining)" at bounding box center [479, 312] width 293 height 37
click at [337, 506] on button "Free: does not require (or use) active membership" at bounding box center [494, 505] width 323 height 37
click at [1066, 618] on button "Book attendee" at bounding box center [1092, 616] width 156 height 41
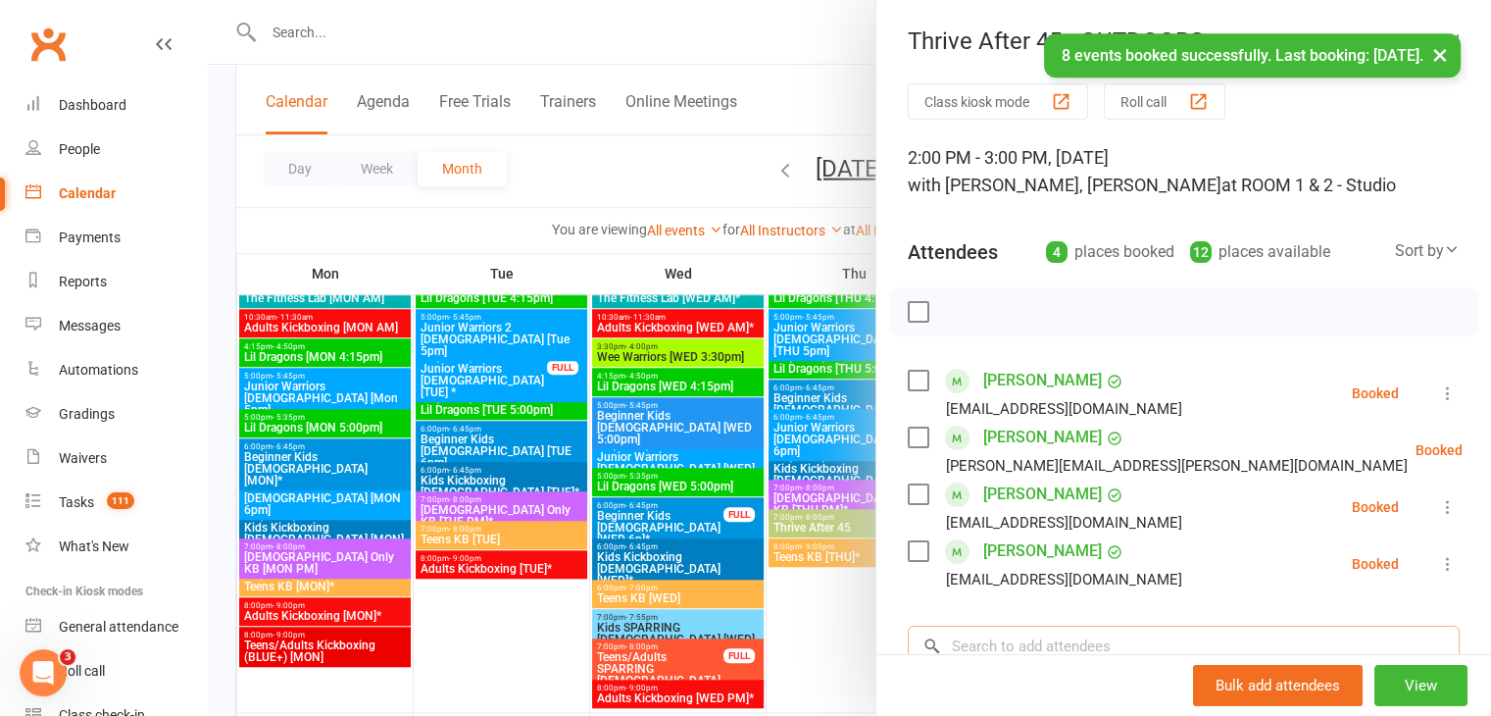
click at [998, 641] on input "search" at bounding box center [1184, 645] width 552 height 41
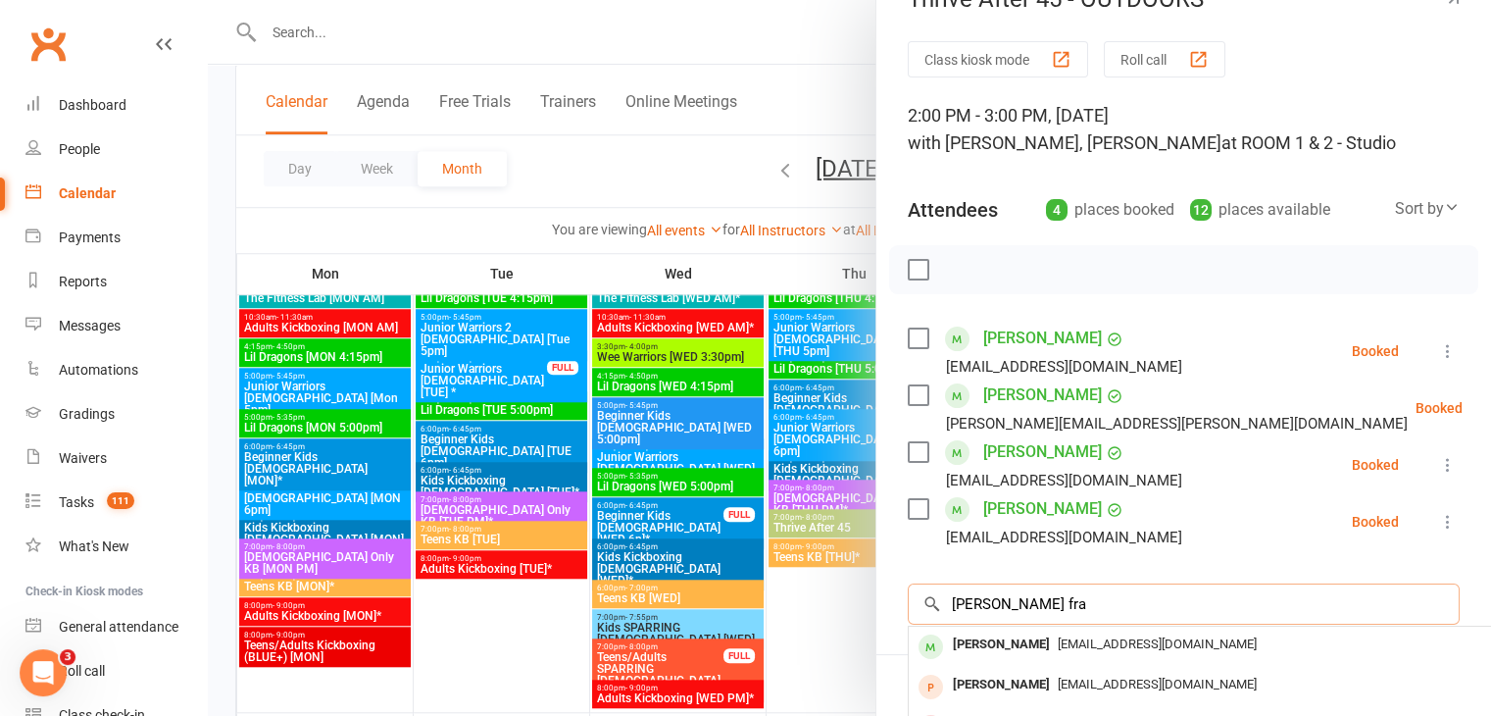
scroll to position [0, 0]
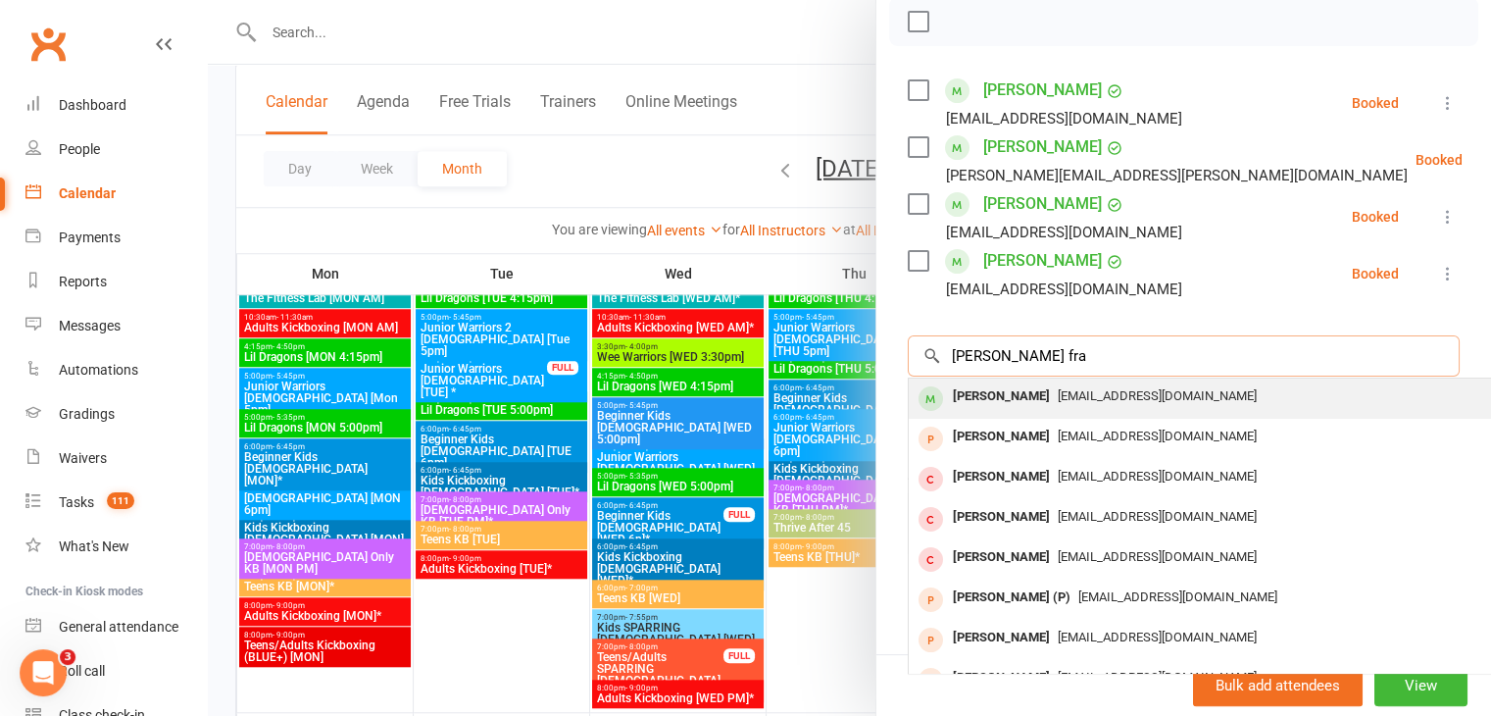
type input "[PERSON_NAME] fra"
click at [987, 389] on div "[PERSON_NAME]" at bounding box center [1001, 396] width 113 height 28
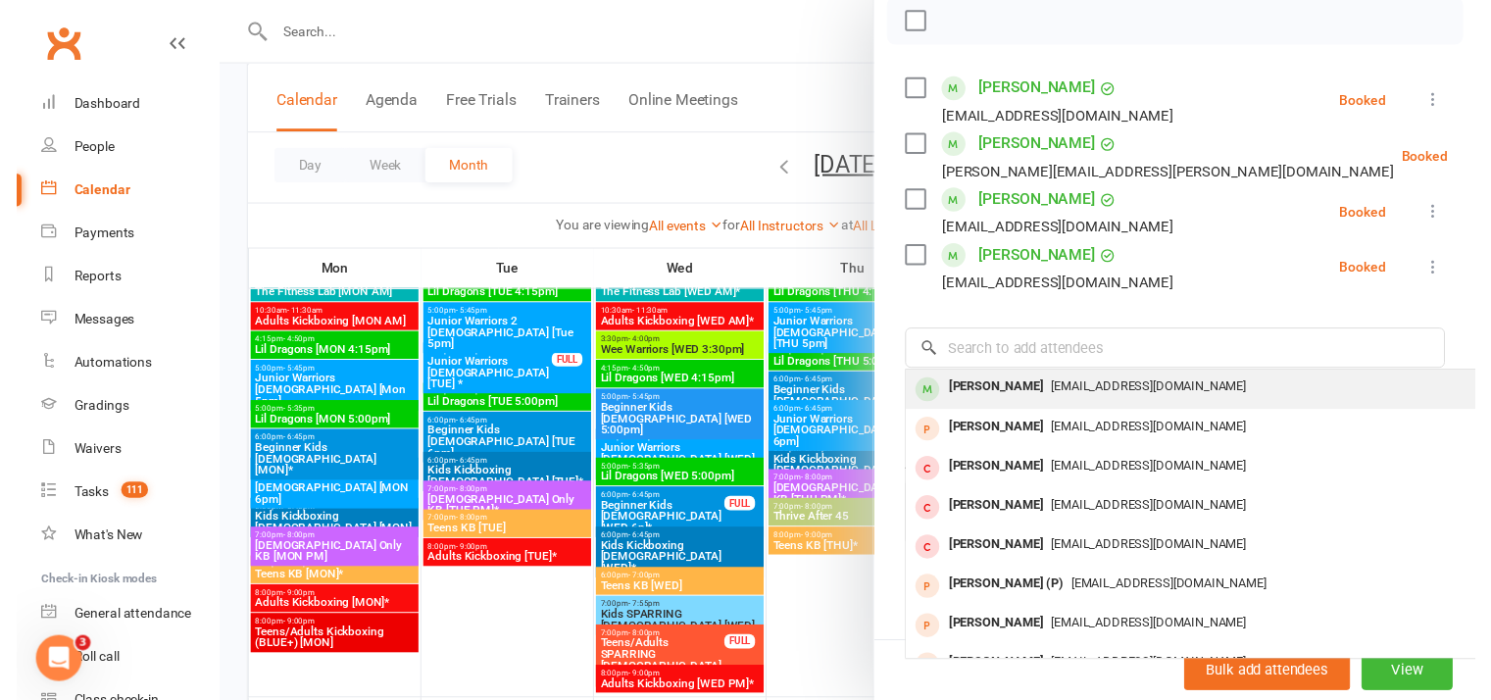
scroll to position [288, 0]
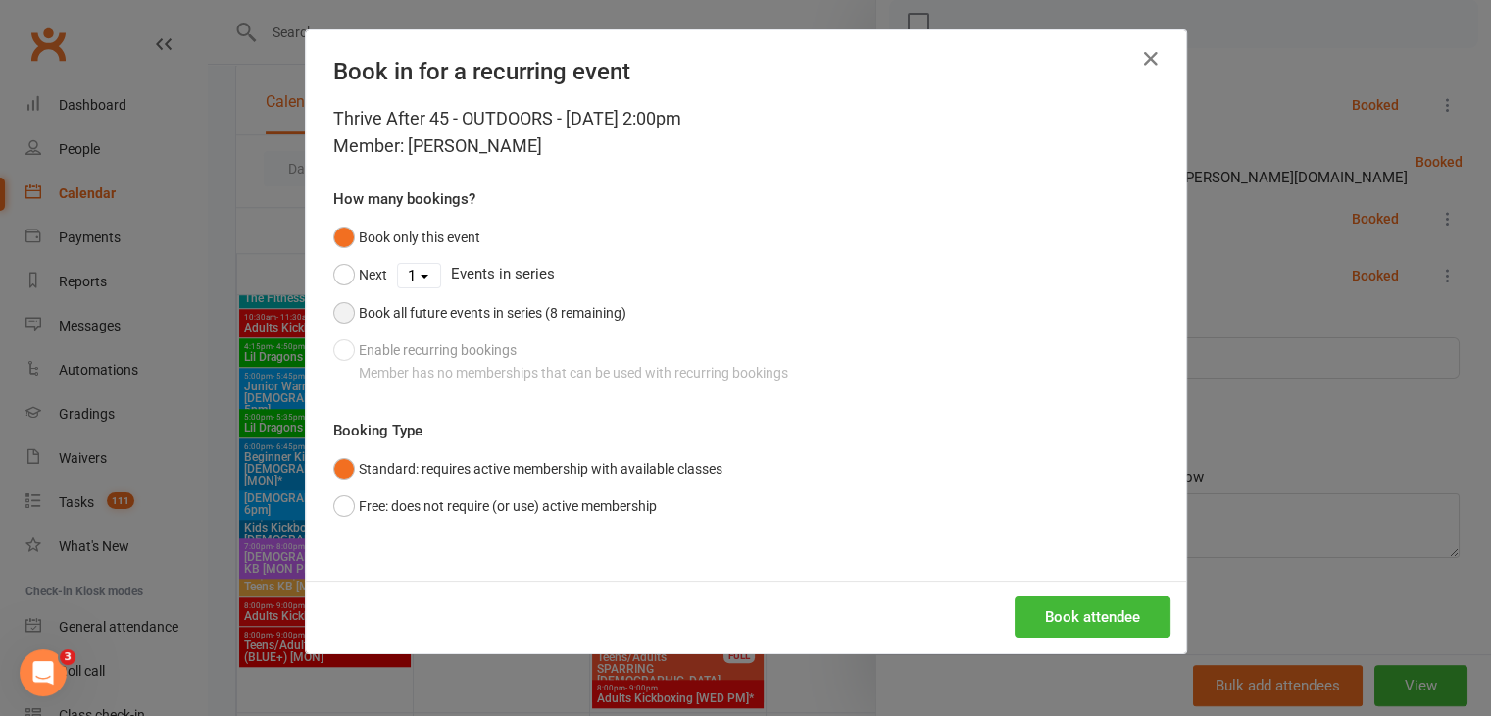
click at [339, 312] on button "Book all future events in series (8 remaining)" at bounding box center [479, 312] width 293 height 37
click at [339, 504] on button "Free: does not require (or use) active membership" at bounding box center [494, 505] width 323 height 37
click at [1070, 615] on button "Book attendee" at bounding box center [1092, 616] width 156 height 41
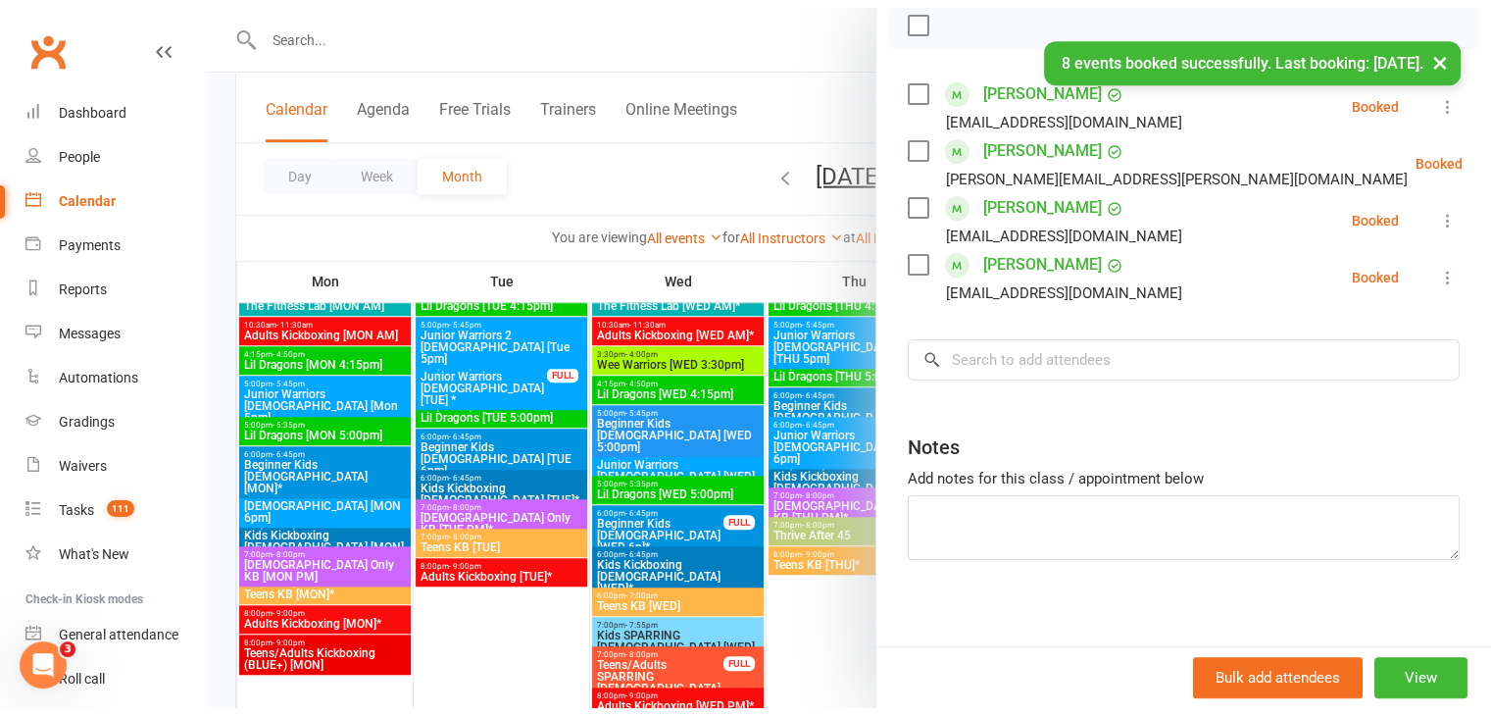
scroll to position [294, 0]
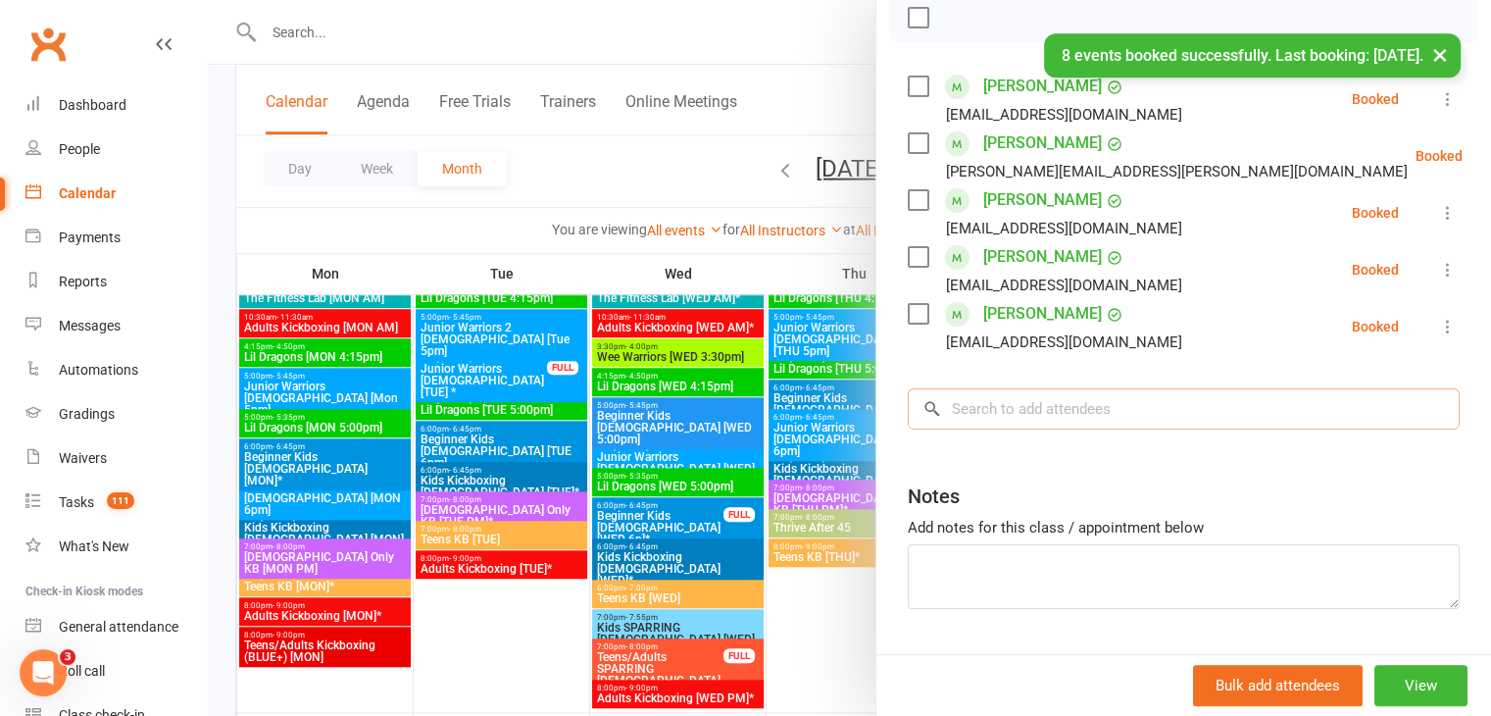
click at [1023, 405] on input "search" at bounding box center [1184, 408] width 552 height 41
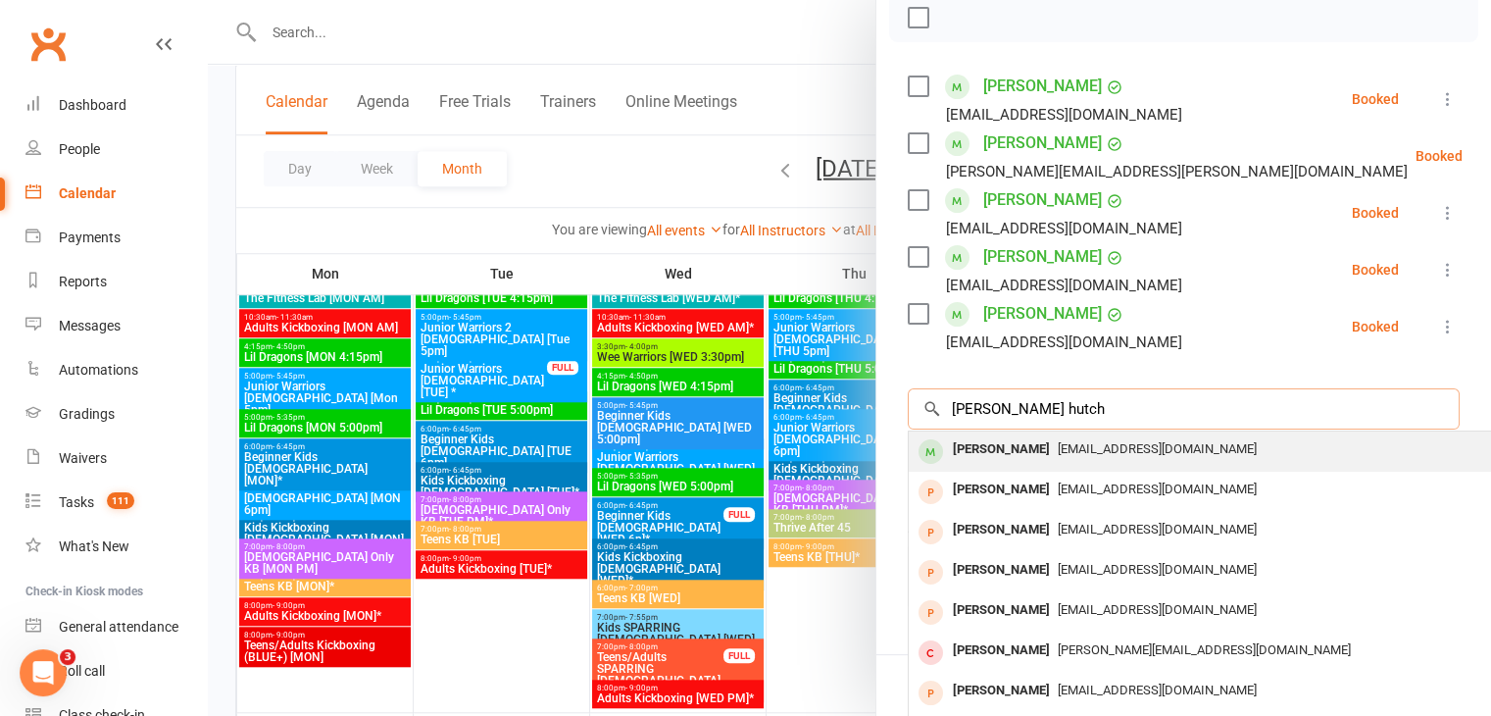
type input "[PERSON_NAME] hutch"
click at [1020, 449] on div "[PERSON_NAME]" at bounding box center [1001, 449] width 113 height 28
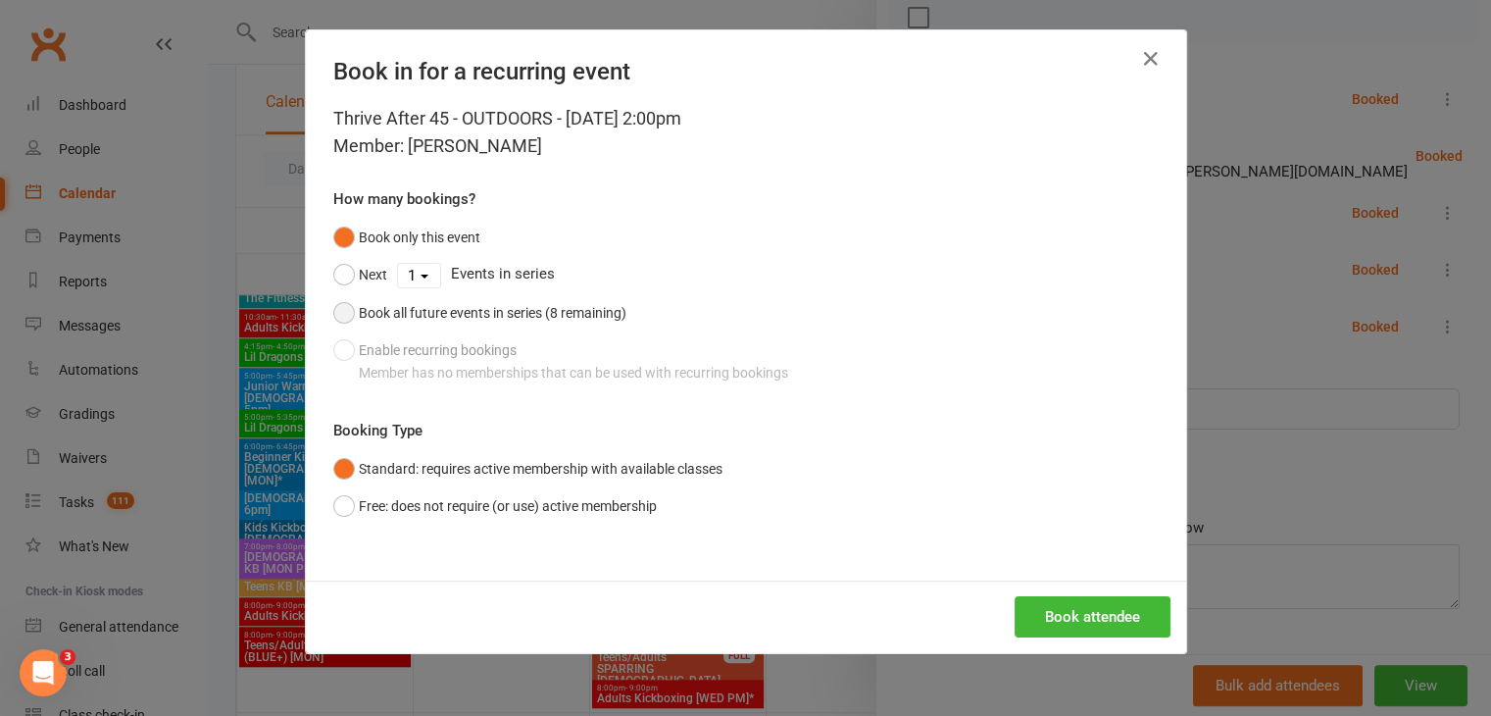
click at [340, 311] on button "Book all future events in series (8 remaining)" at bounding box center [479, 312] width 293 height 37
click at [342, 505] on button "Free: does not require (or use) active membership" at bounding box center [494, 505] width 323 height 37
click at [1060, 617] on button "Book attendee" at bounding box center [1092, 616] width 156 height 41
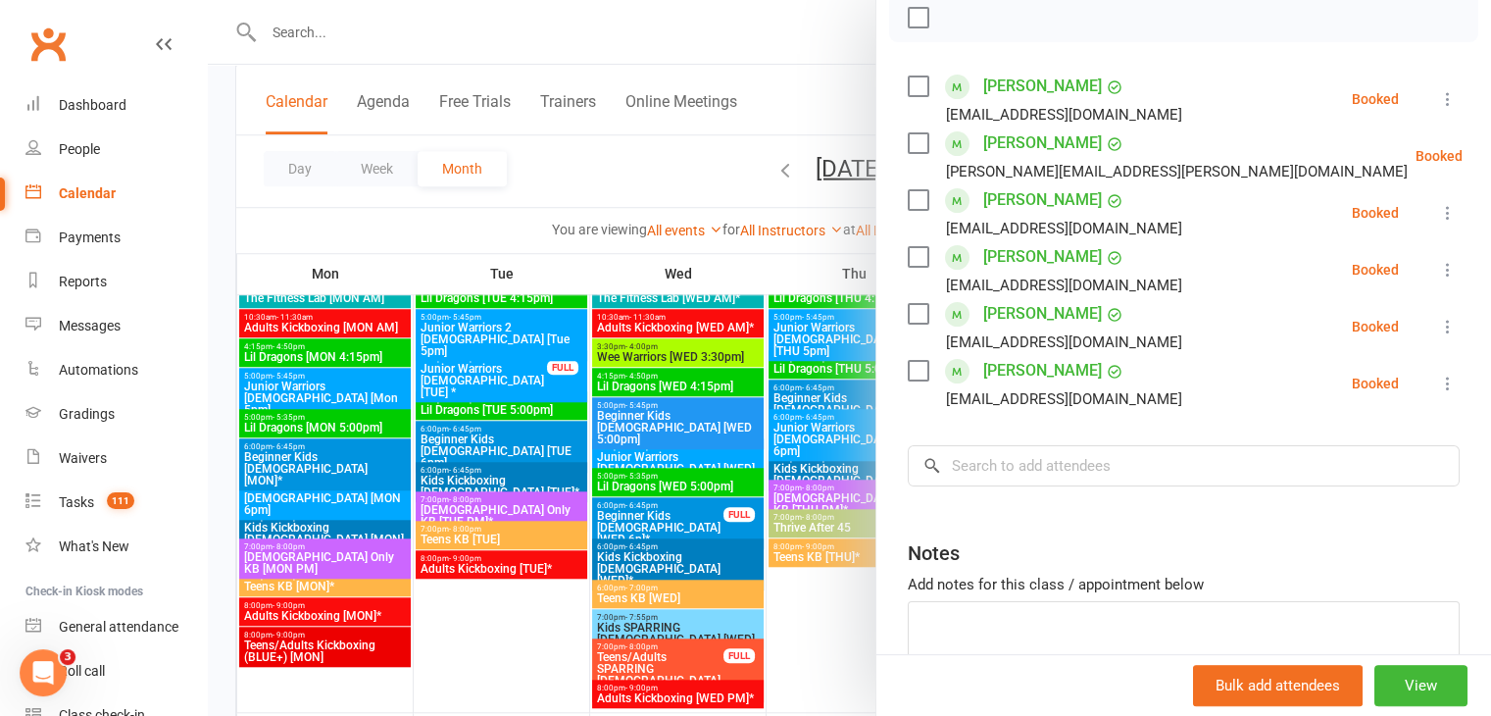
click at [810, 525] on div at bounding box center [849, 358] width 1283 height 716
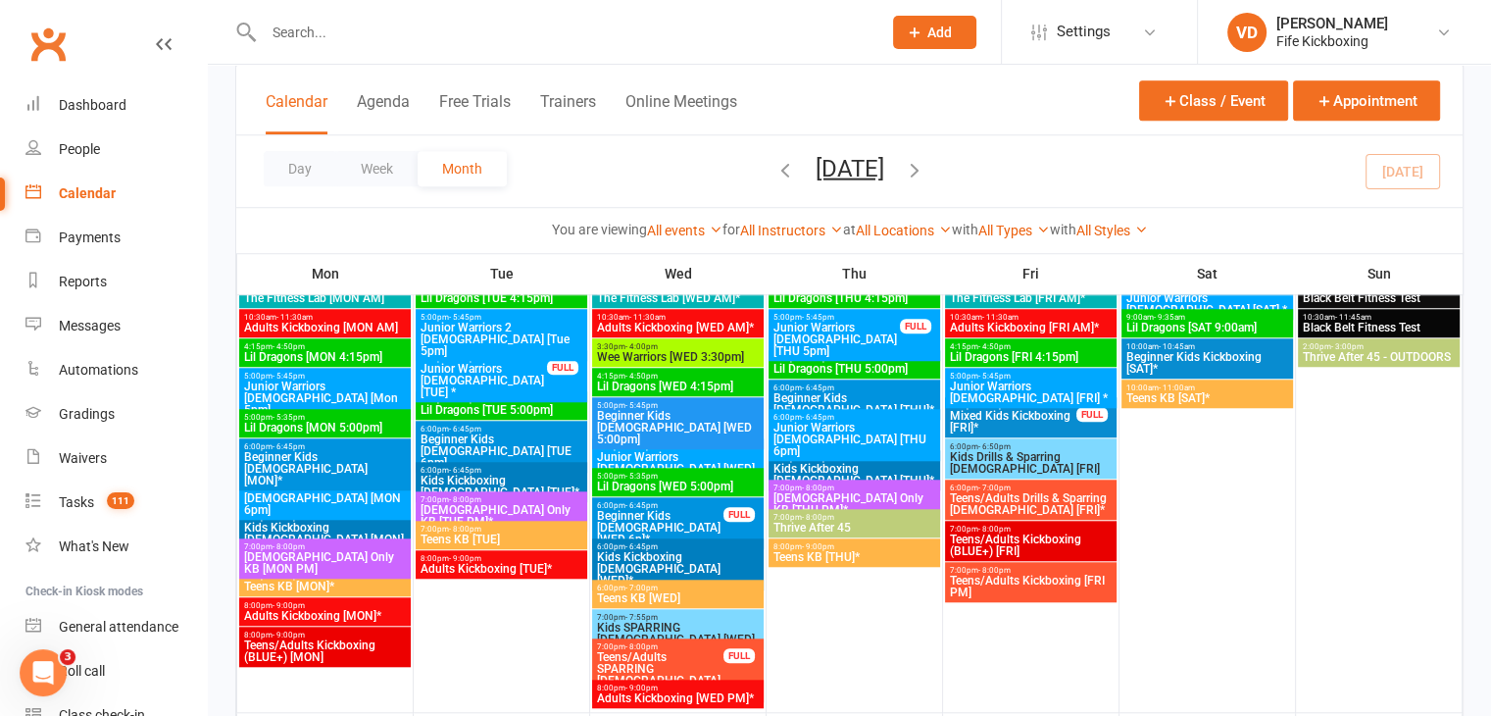
click at [811, 526] on span "Thrive After 45" at bounding box center [854, 527] width 164 height 12
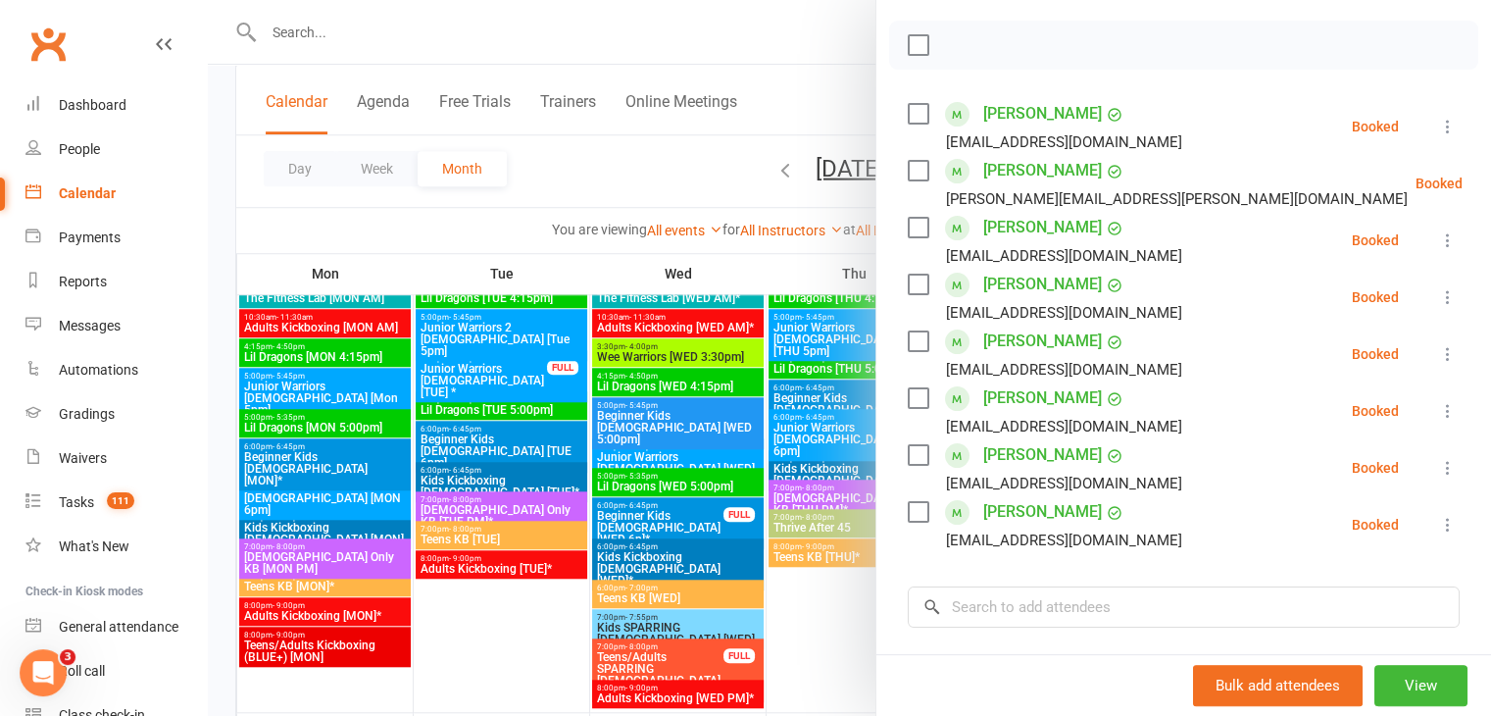
click at [837, 601] on div at bounding box center [849, 358] width 1283 height 716
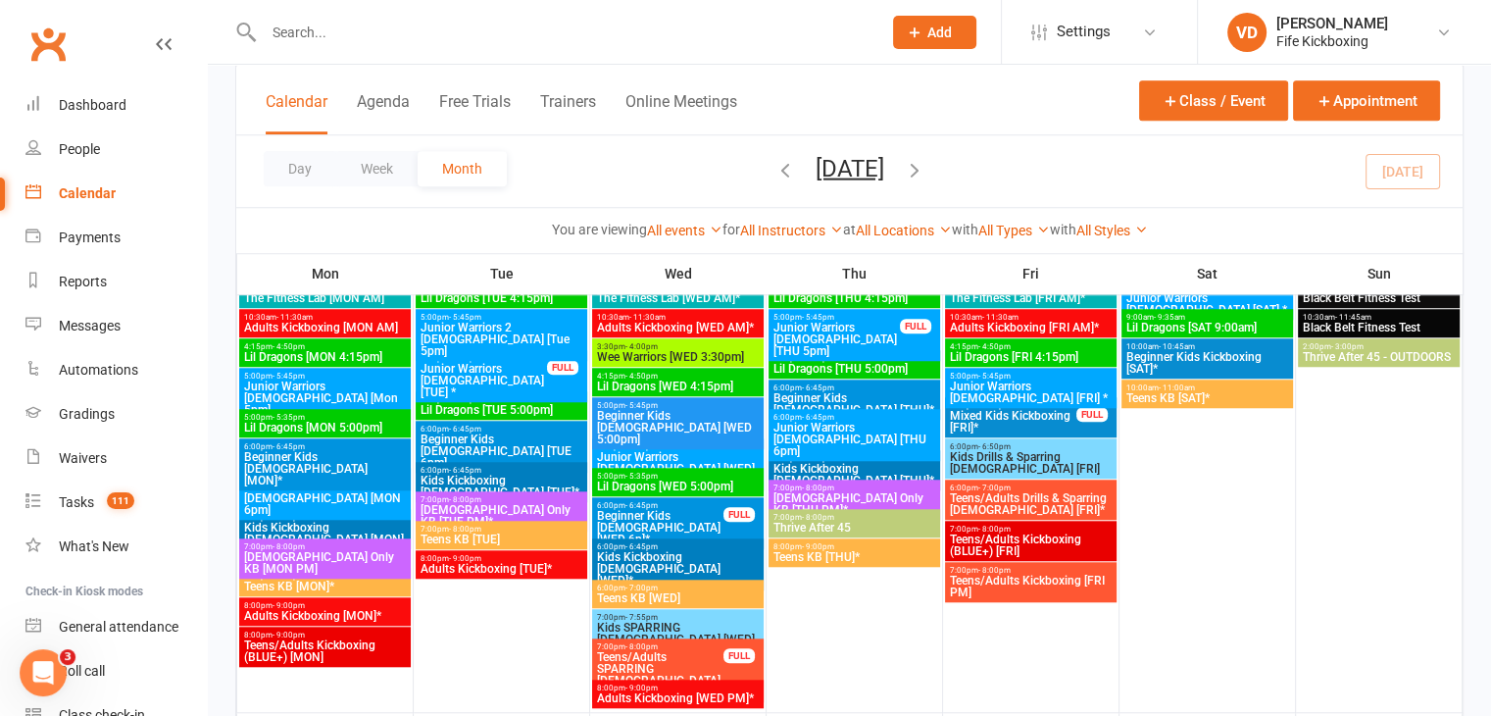
click at [1328, 352] on span "Thrive After 45 - OUTDOORS" at bounding box center [1379, 357] width 155 height 12
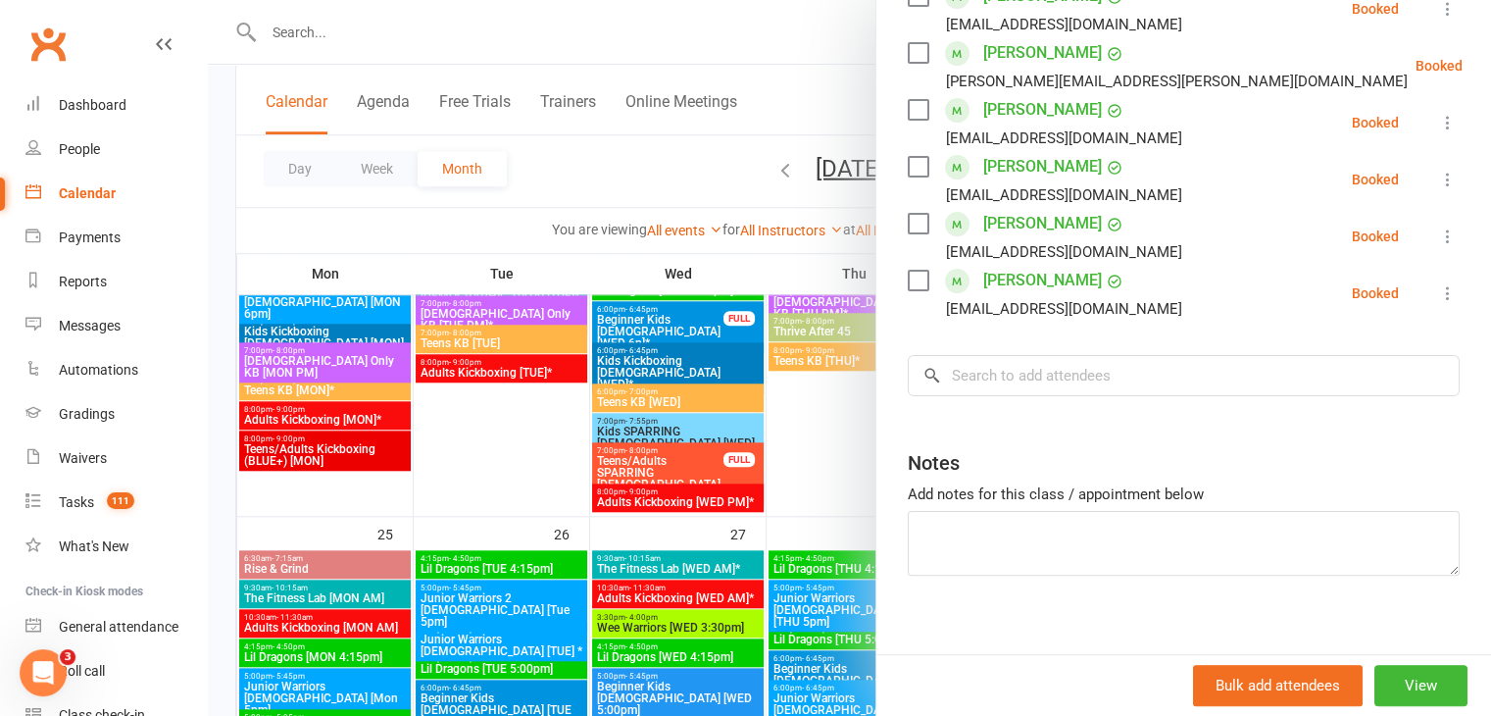
scroll to position [403, 0]
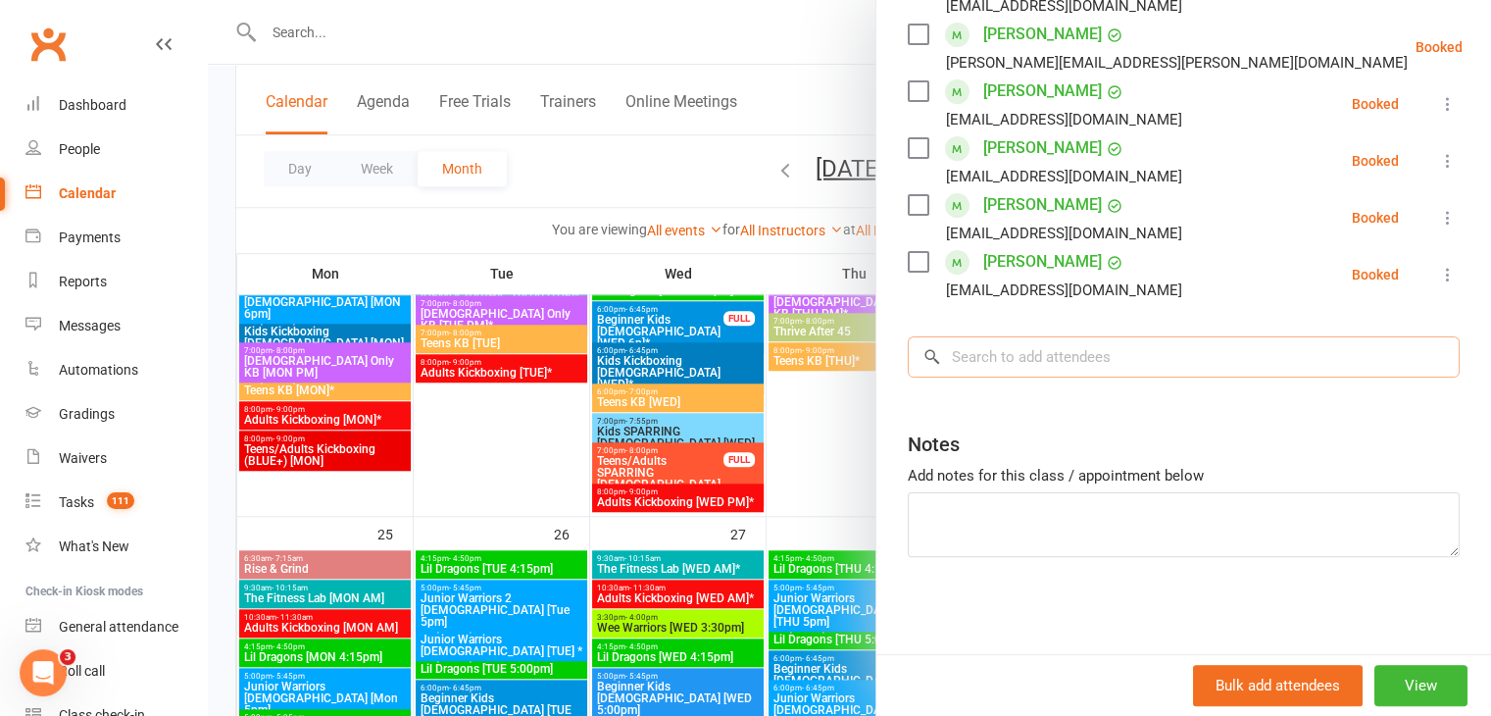
click at [1014, 363] on input "search" at bounding box center [1184, 356] width 552 height 41
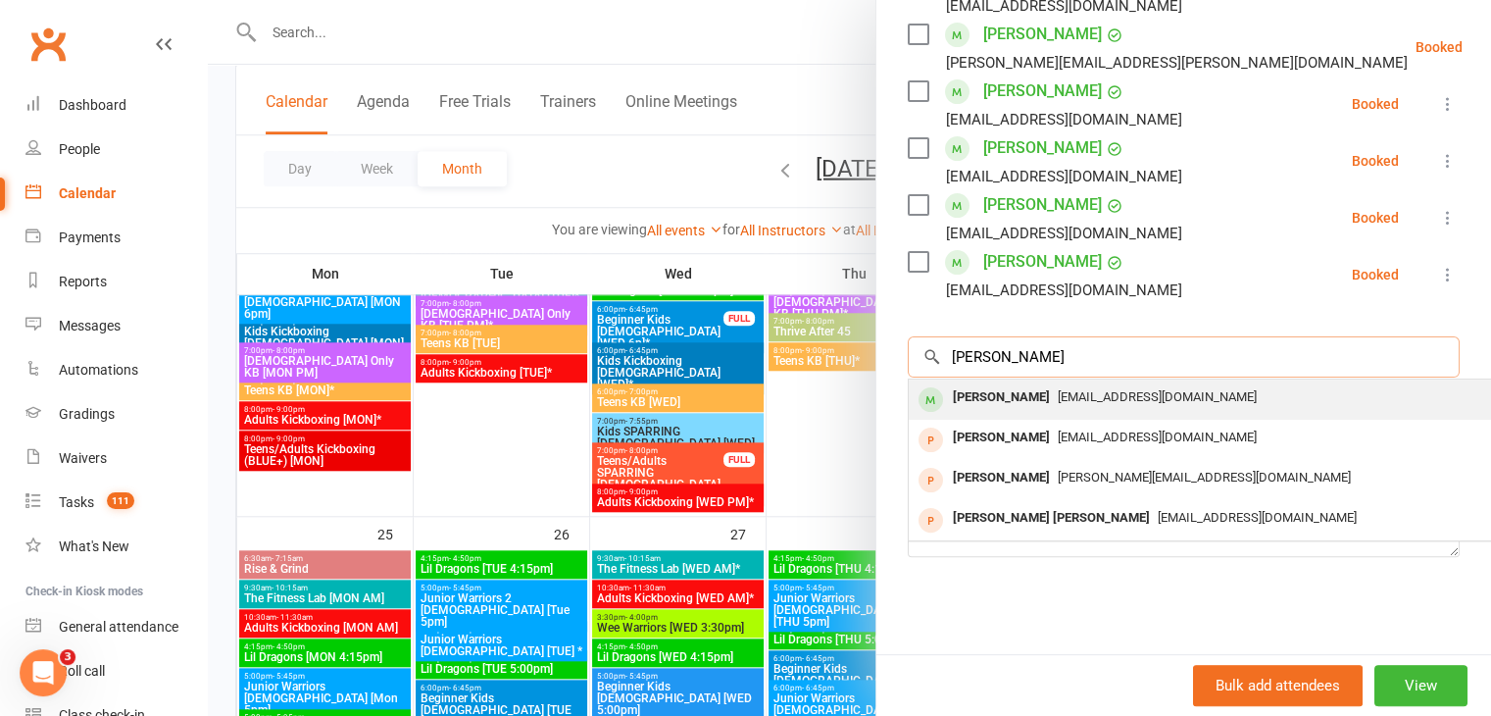
type input "[PERSON_NAME]"
click at [998, 395] on div "[PERSON_NAME]" at bounding box center [1001, 397] width 113 height 28
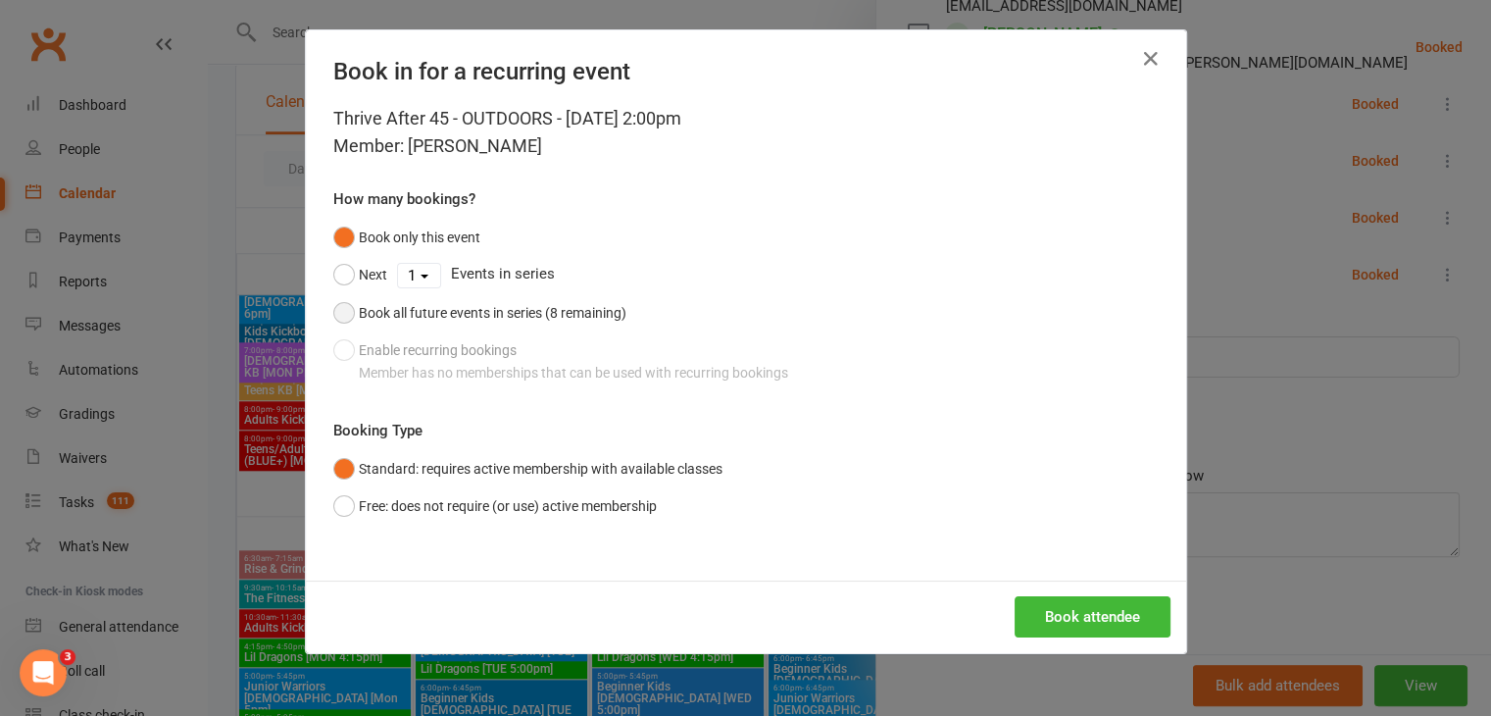
click at [341, 309] on button "Book all future events in series (8 remaining)" at bounding box center [479, 312] width 293 height 37
click at [334, 506] on button "Free: does not require (or use) active membership" at bounding box center [494, 505] width 323 height 37
click at [1084, 613] on button "Book attendee" at bounding box center [1092, 616] width 156 height 41
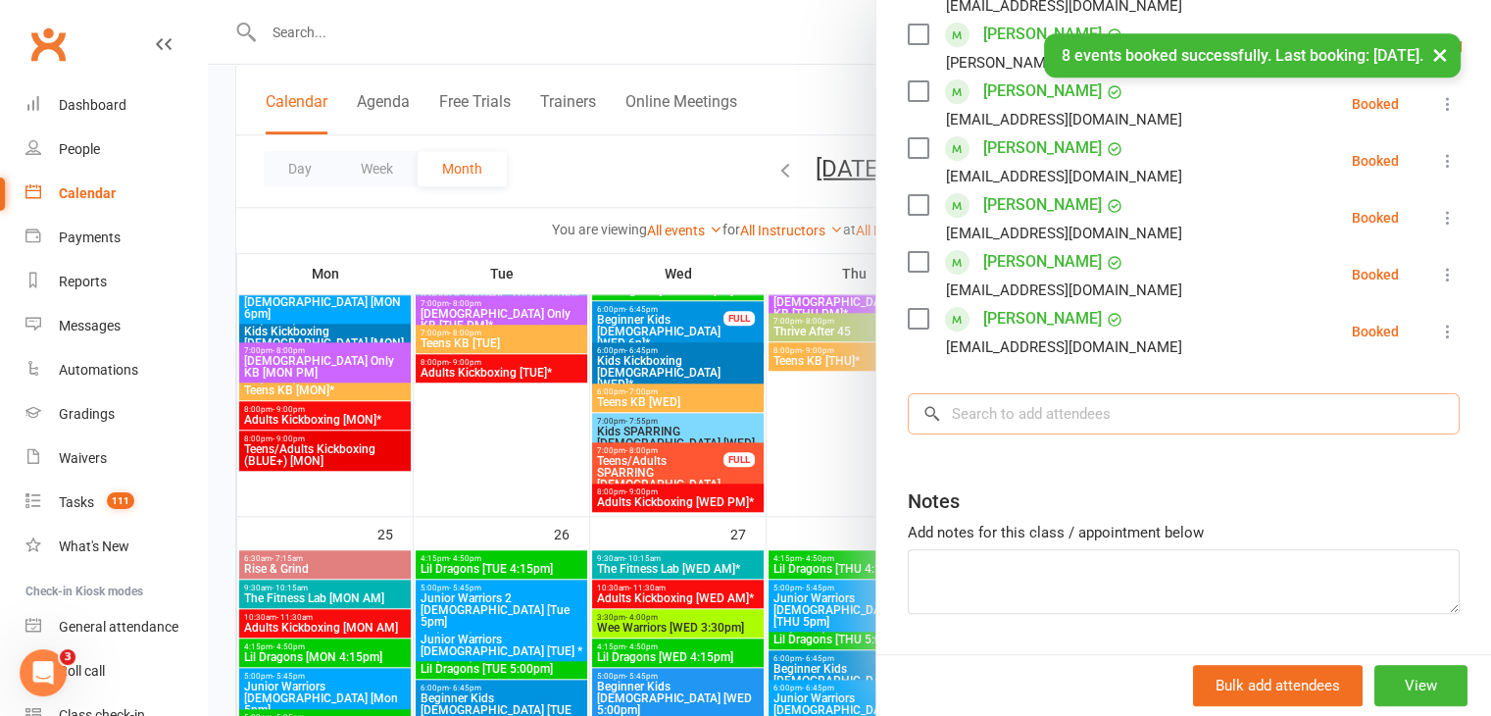
click at [1012, 409] on input "search" at bounding box center [1184, 413] width 552 height 41
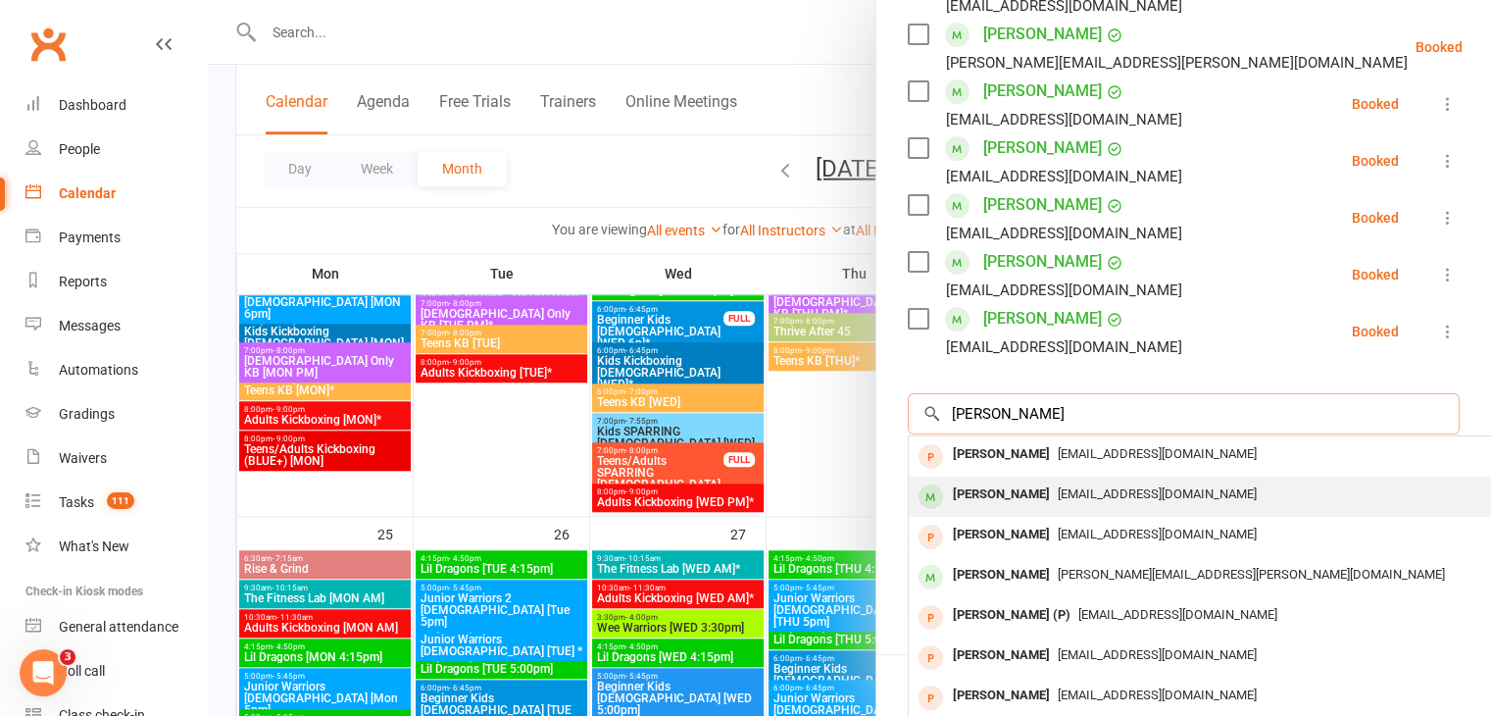
type input "[PERSON_NAME]"
click at [984, 495] on div "[PERSON_NAME]" at bounding box center [1001, 494] width 113 height 28
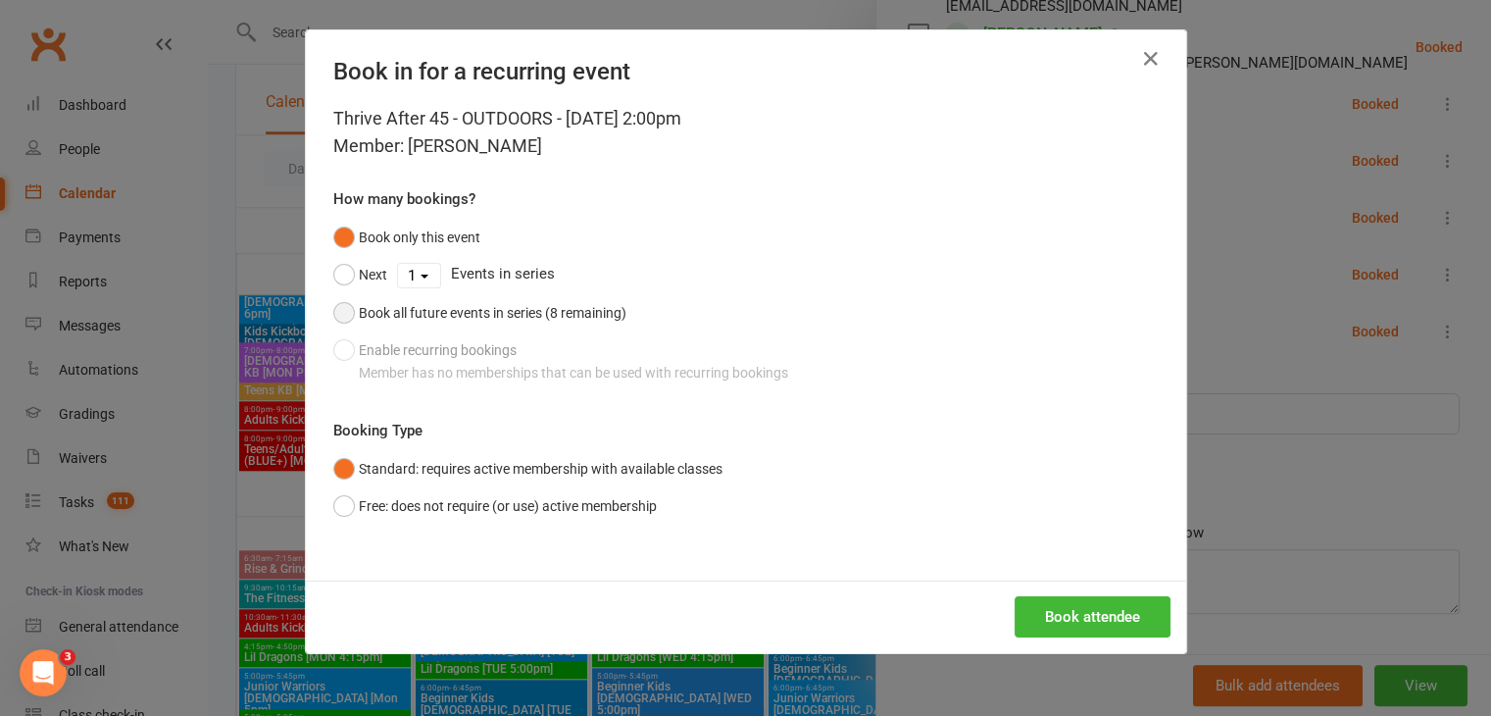
click at [333, 309] on button "Book all future events in series (8 remaining)" at bounding box center [479, 312] width 293 height 37
click at [338, 510] on button "Free: does not require (or use) active membership" at bounding box center [494, 505] width 323 height 37
click at [1098, 617] on button "Book attendee" at bounding box center [1092, 616] width 156 height 41
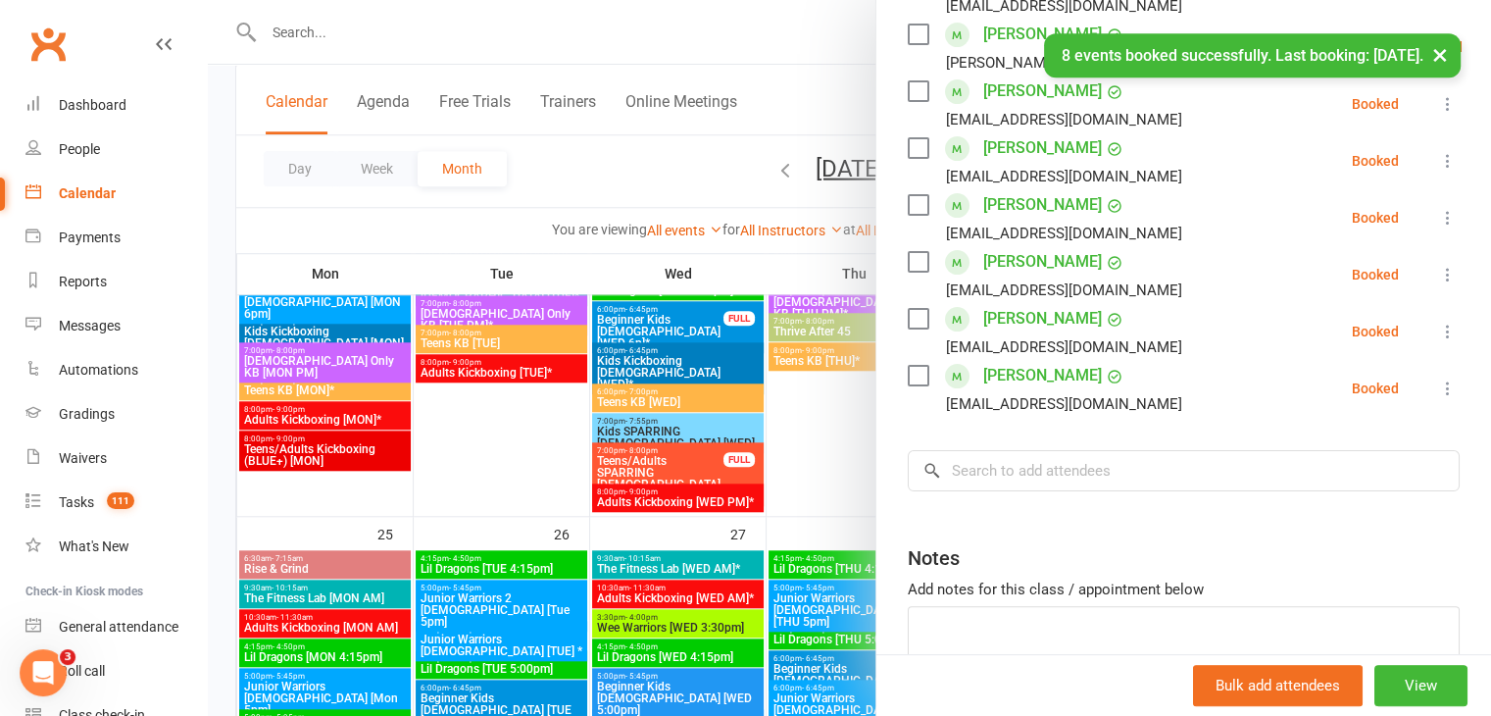
scroll to position [0, 0]
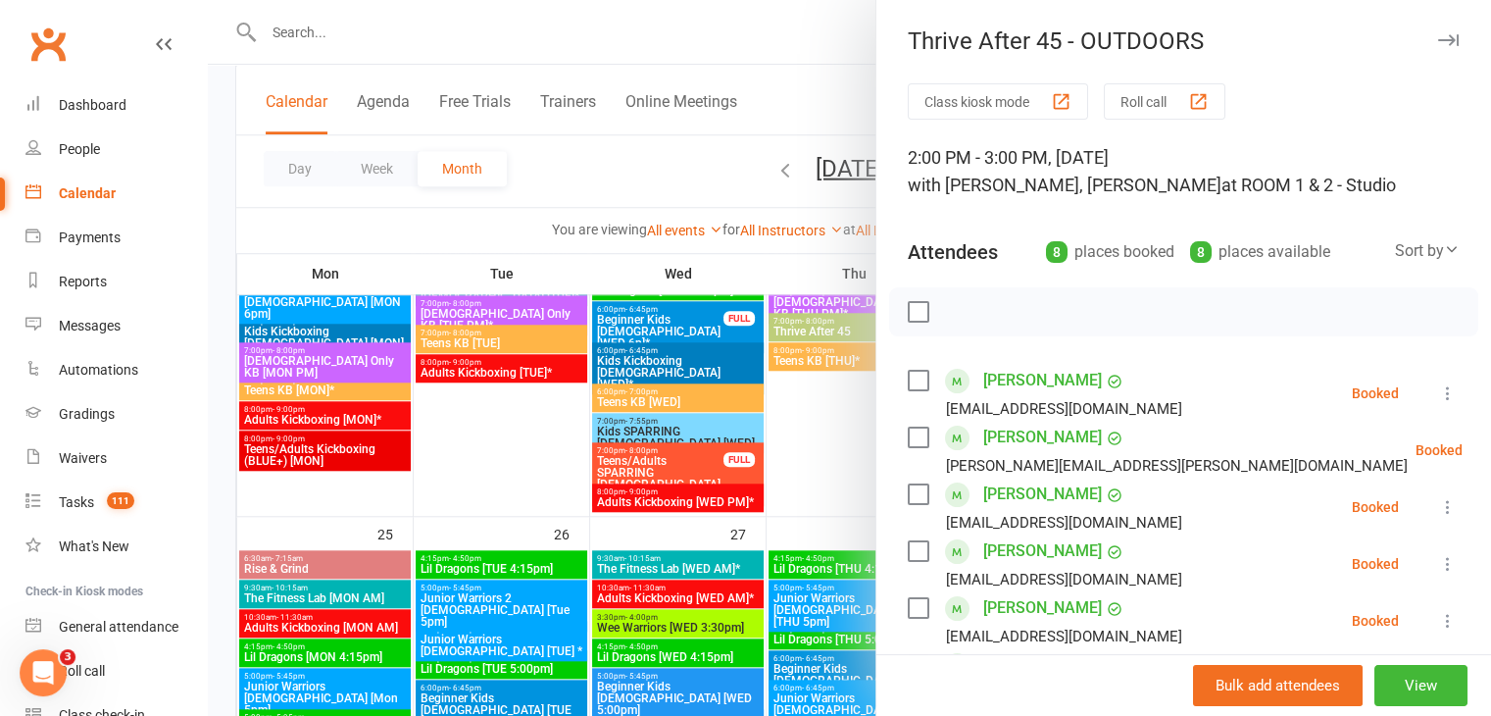
click at [818, 460] on div at bounding box center [849, 358] width 1283 height 716
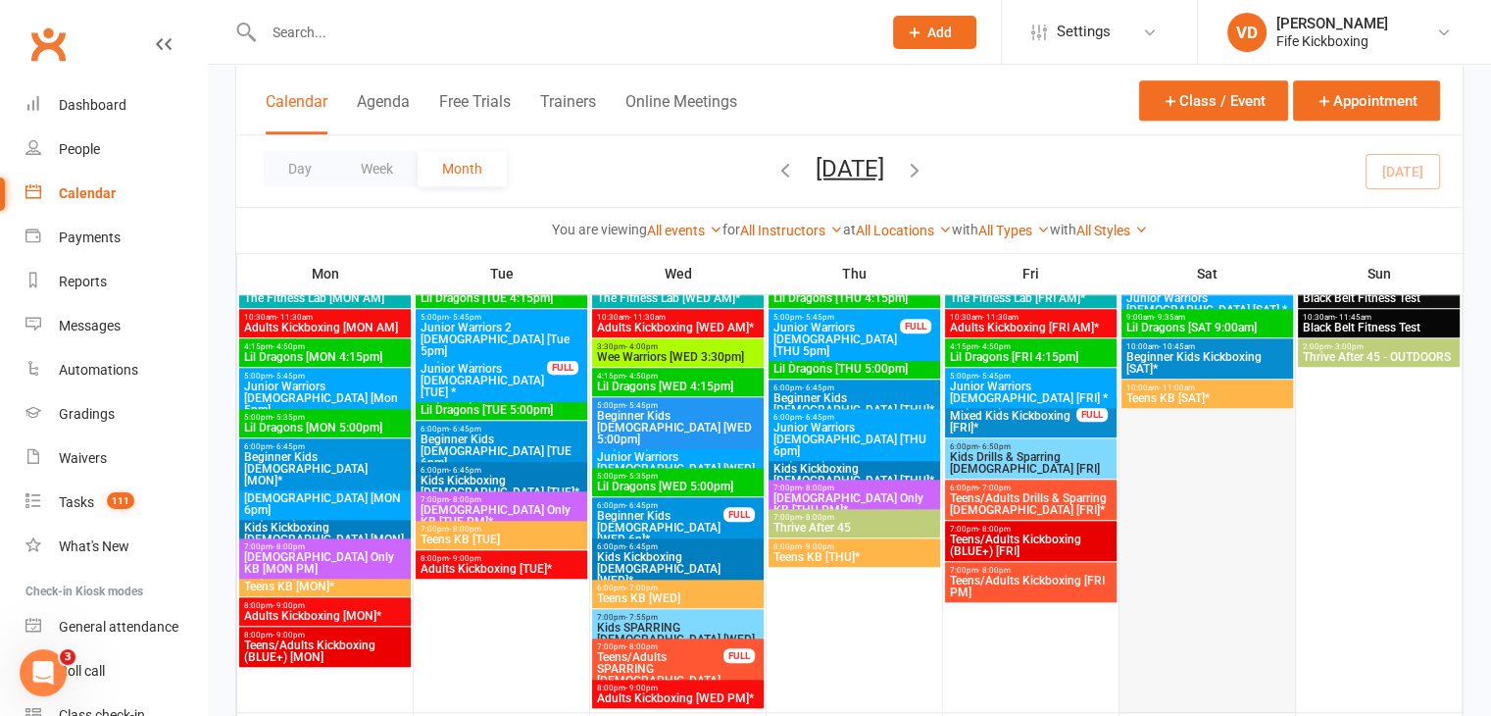
scroll to position [1470, 0]
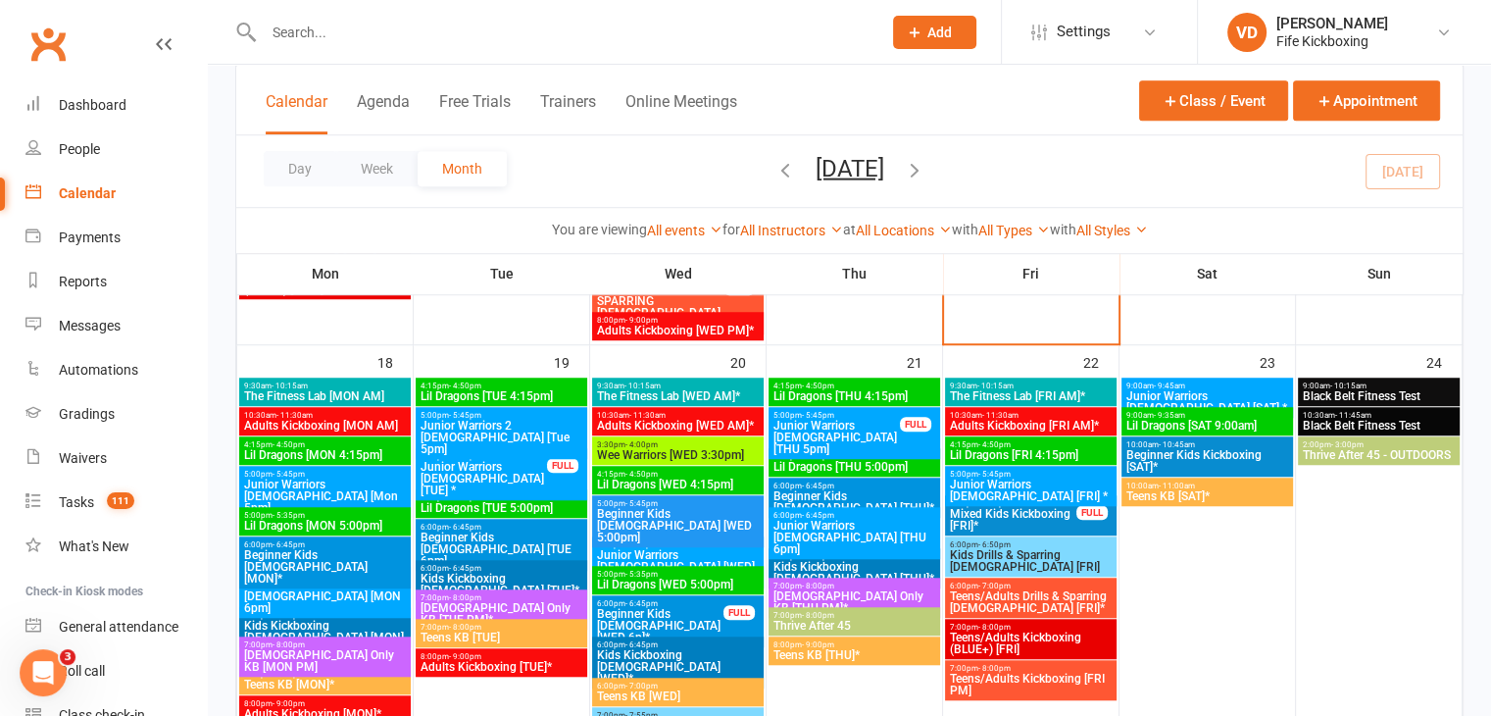
click at [1339, 456] on span "Thrive After 45 - OUTDOORS" at bounding box center [1379, 455] width 155 height 12
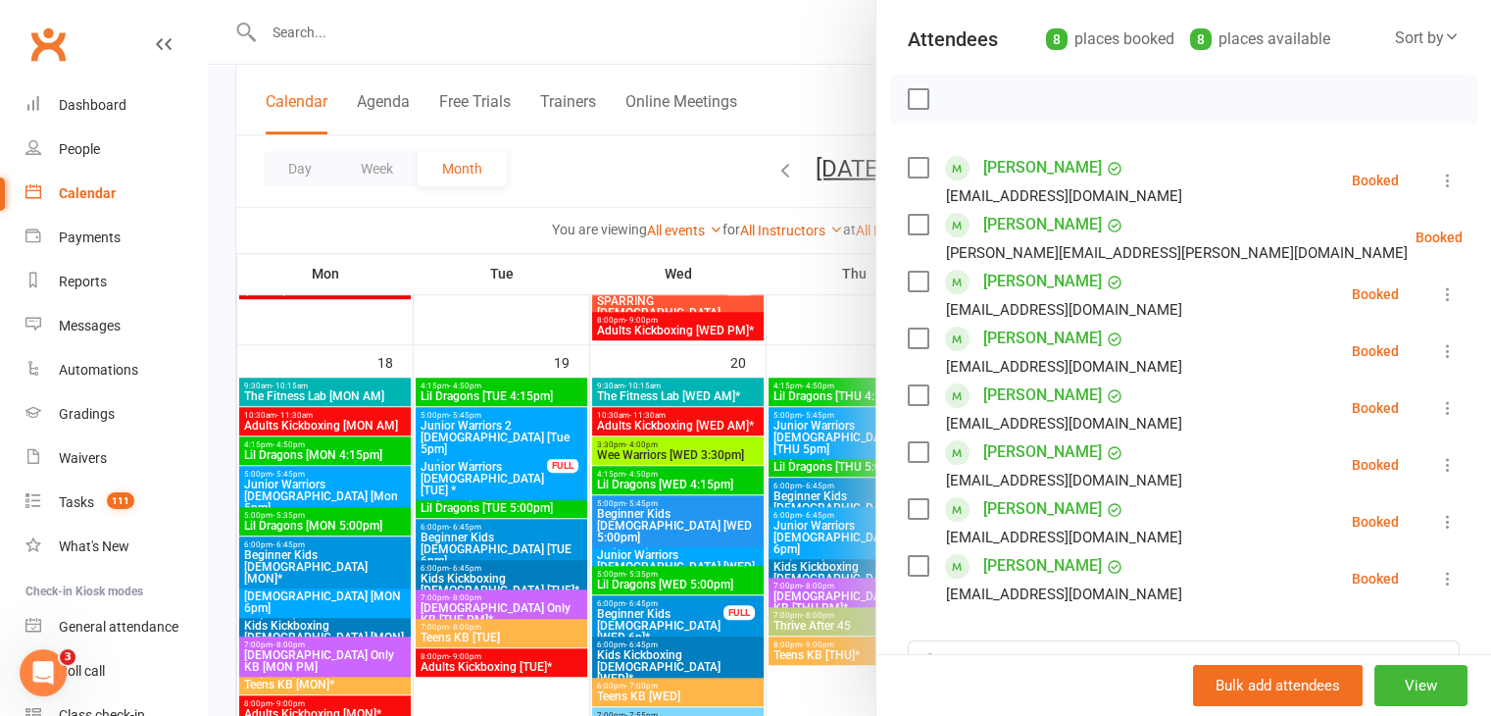
scroll to position [294, 0]
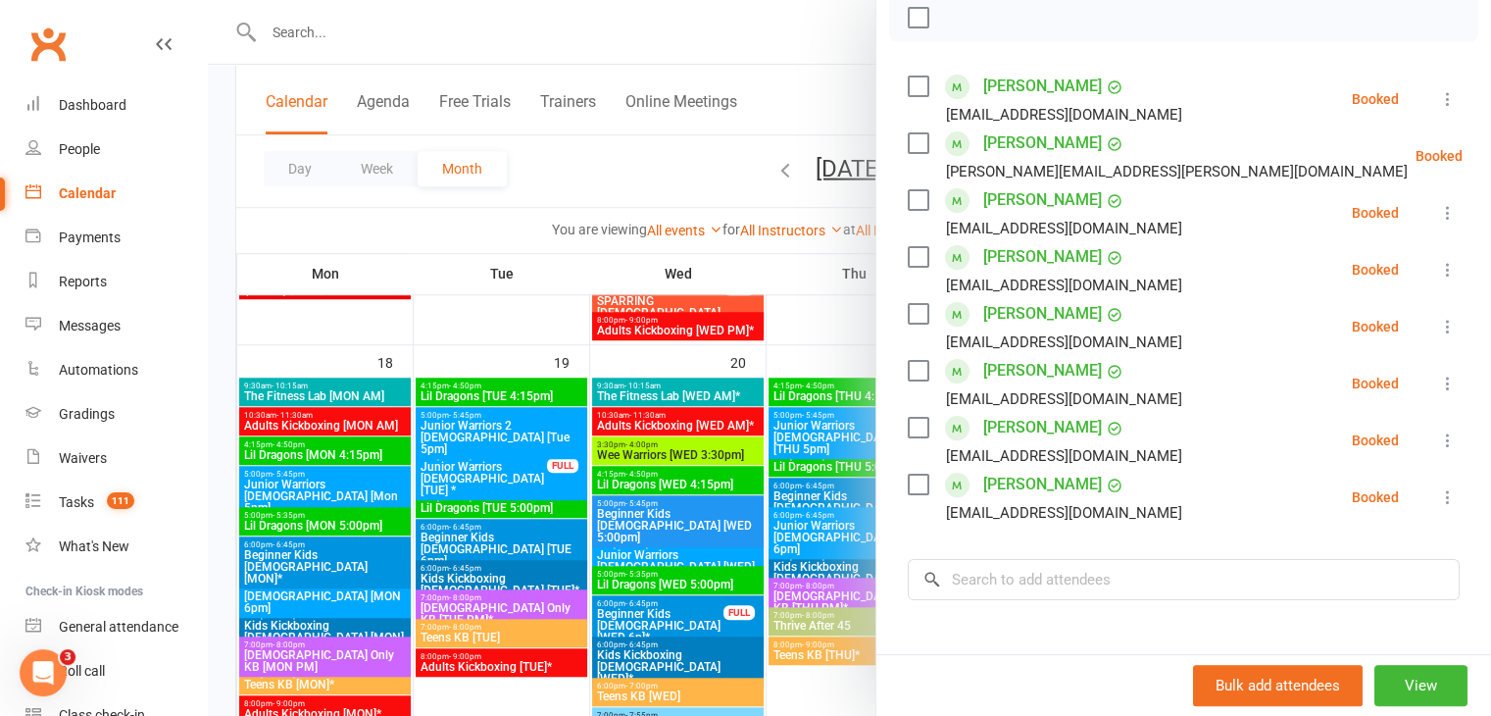
click at [827, 321] on div at bounding box center [849, 358] width 1283 height 716
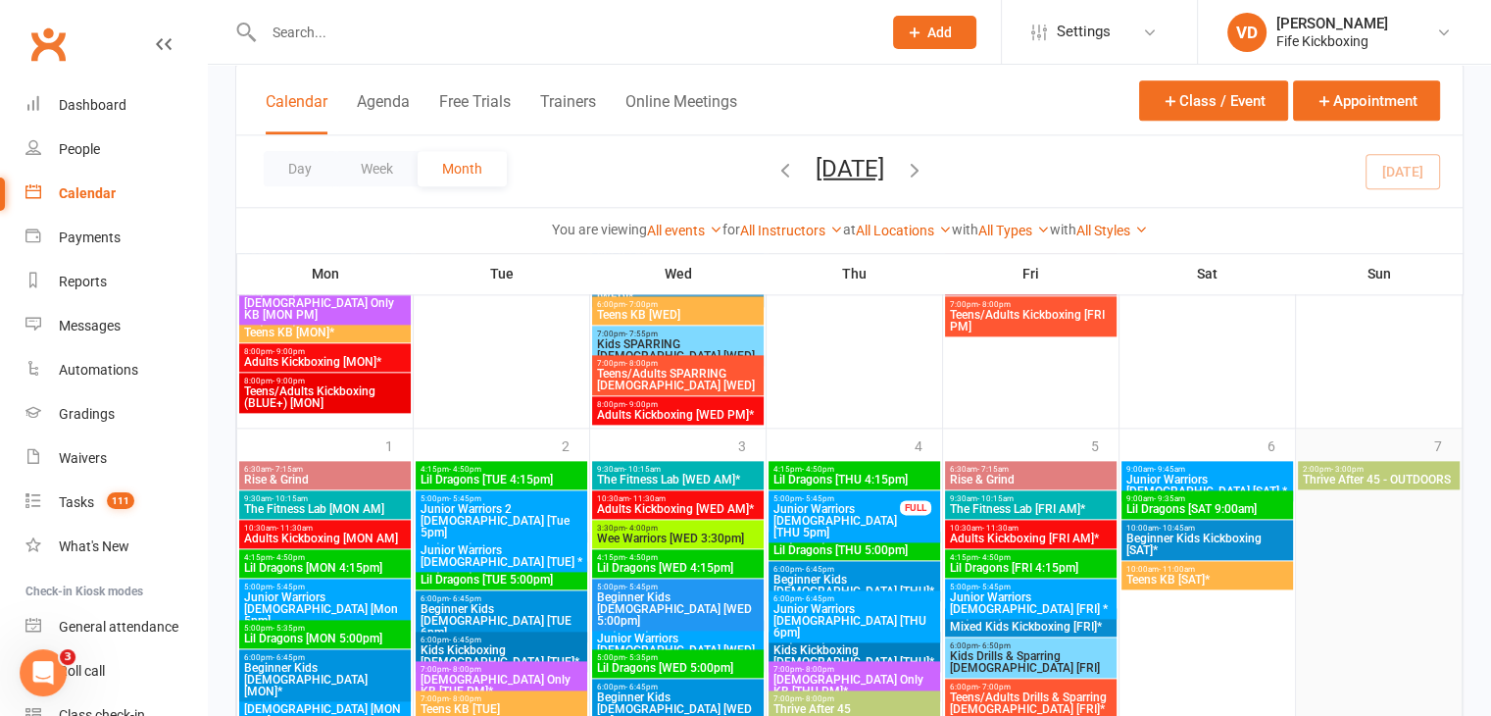
scroll to position [2352, 0]
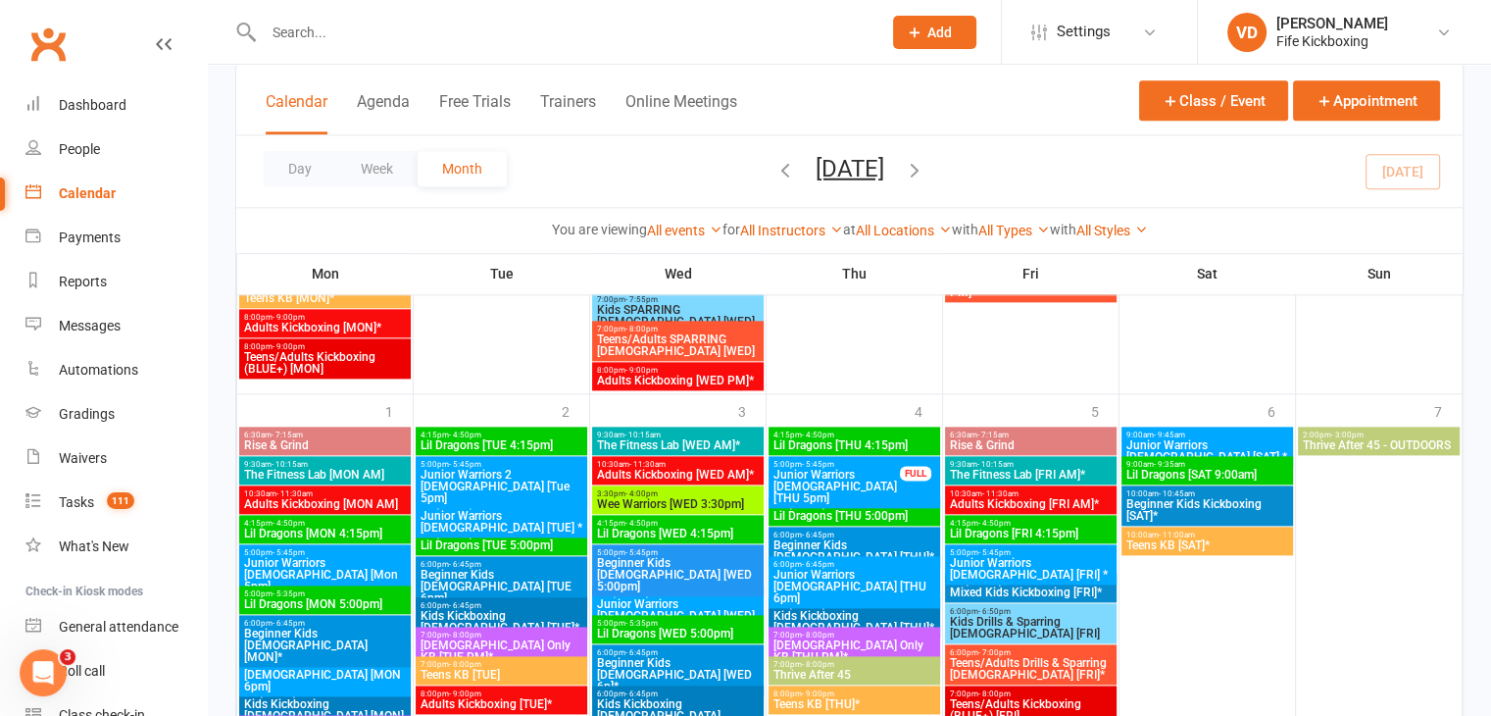
click at [1349, 440] on span "Thrive After 45 - OUTDOORS" at bounding box center [1379, 445] width 155 height 12
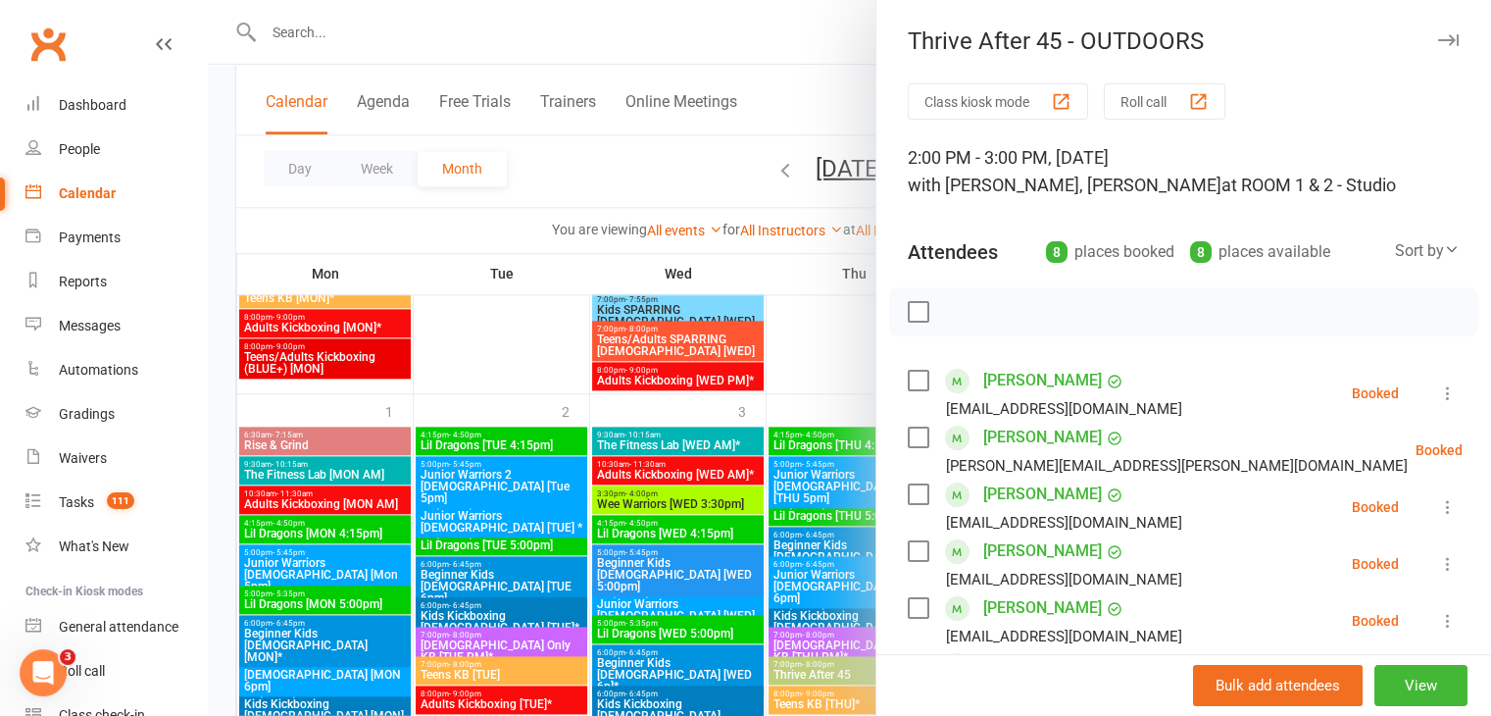
click at [812, 348] on div at bounding box center [849, 358] width 1283 height 716
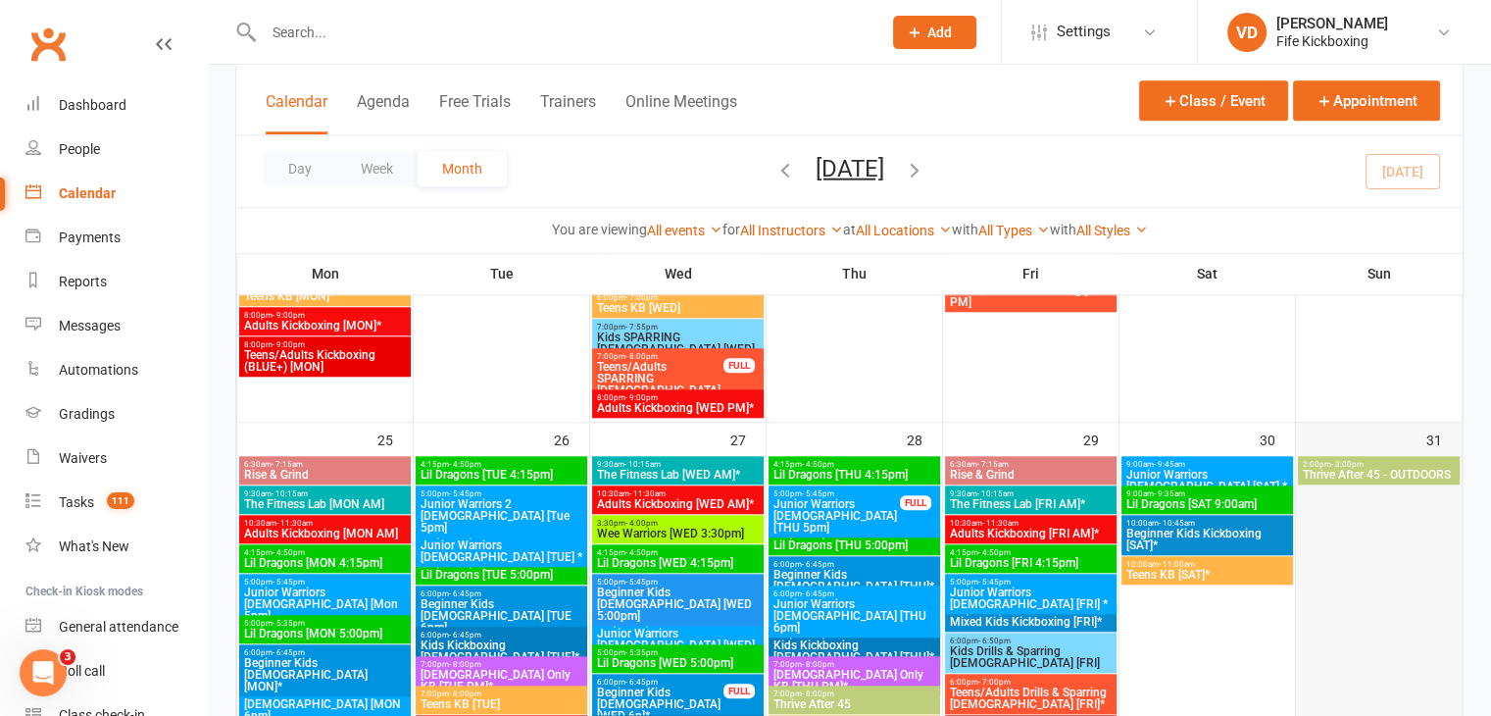
scroll to position [1865, 0]
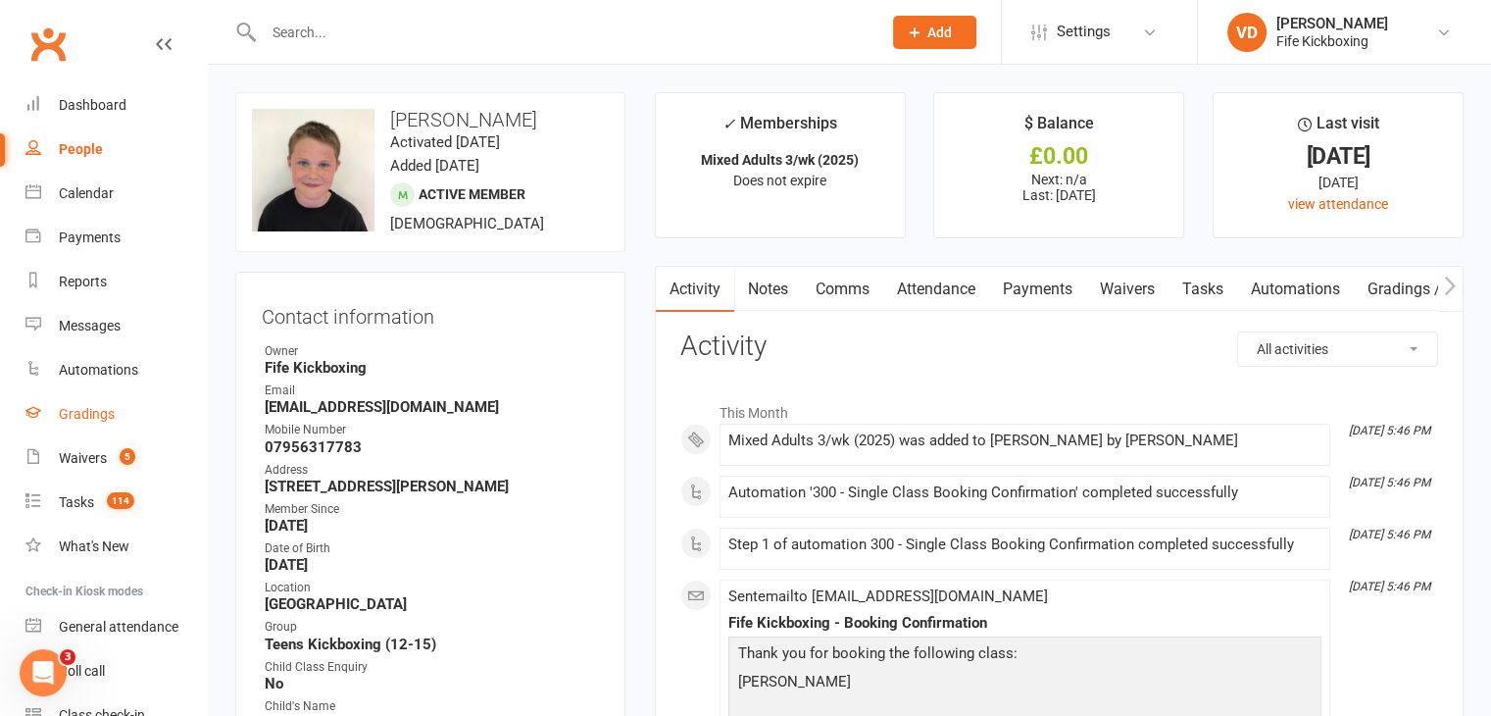
click at [90, 412] on div "Gradings" at bounding box center [87, 414] width 56 height 16
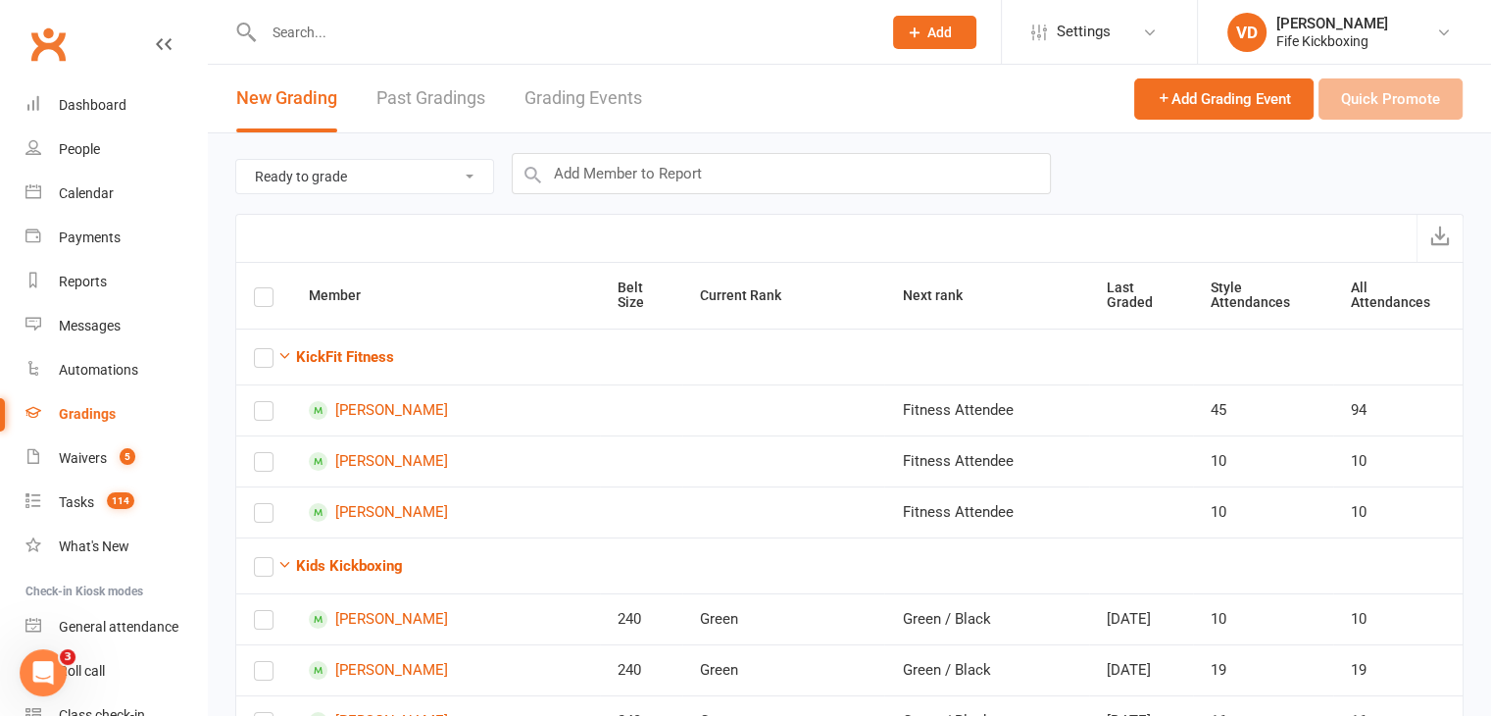
click at [594, 97] on link "Grading Events" at bounding box center [583, 99] width 118 height 68
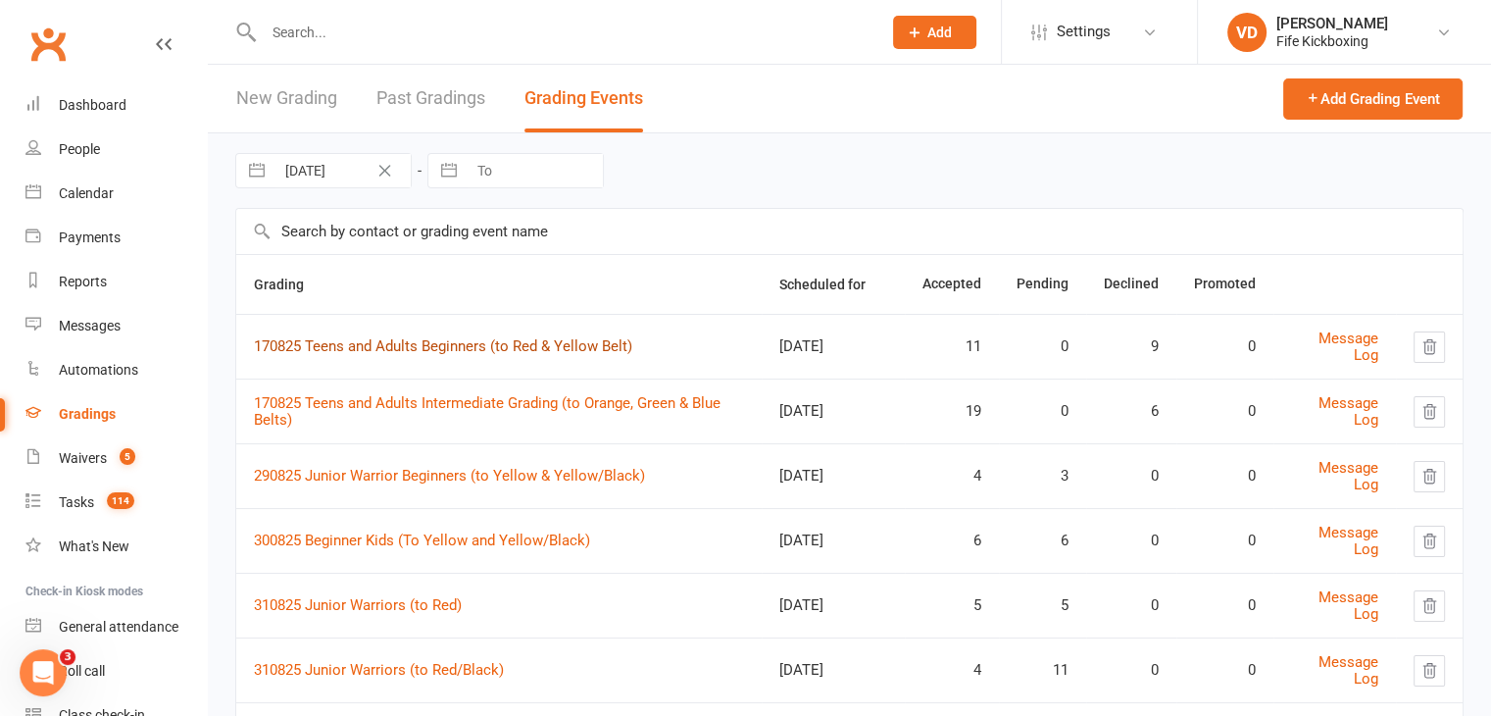
click at [419, 344] on link "170825 Teens and Adults Beginners (to Red & Yellow Belt)" at bounding box center [443, 346] width 378 height 18
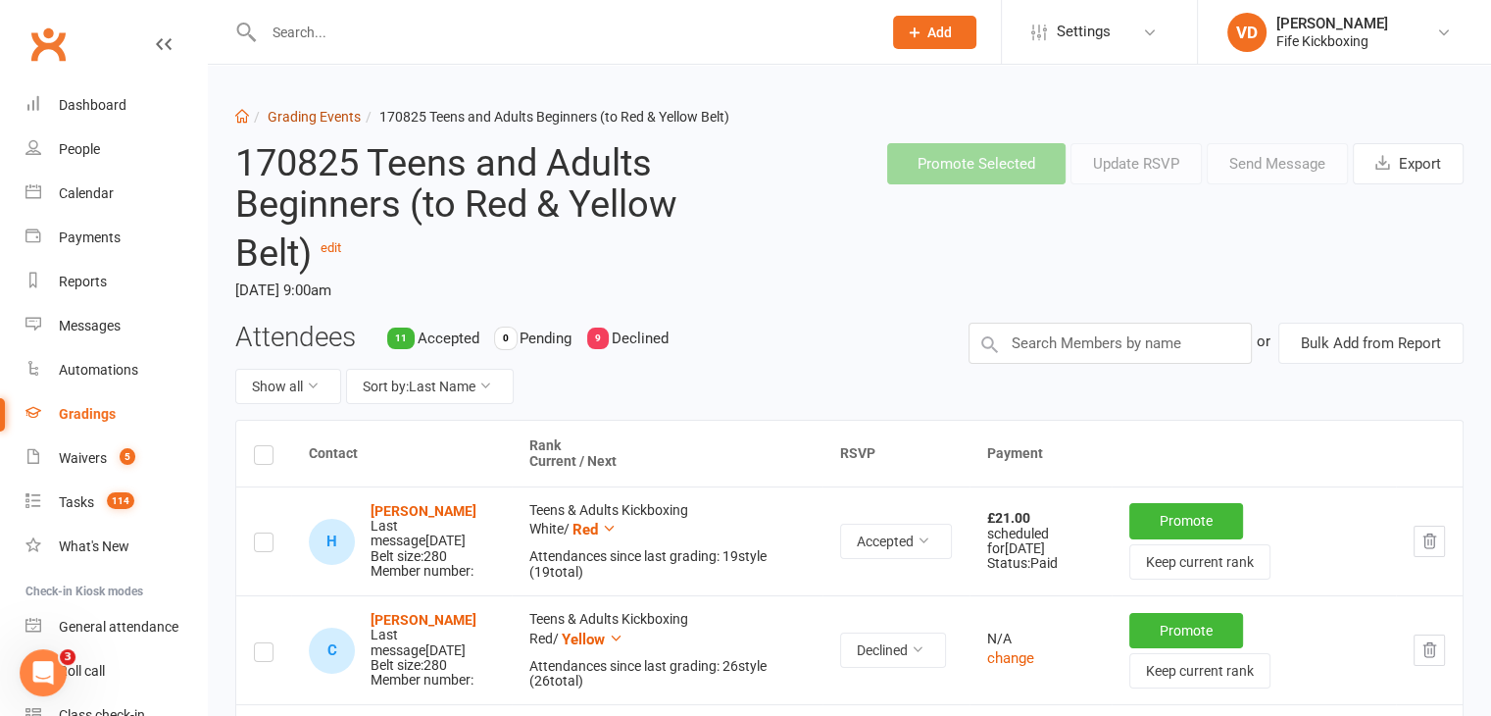
click at [330, 115] on link "Grading Events" at bounding box center [314, 117] width 93 height 16
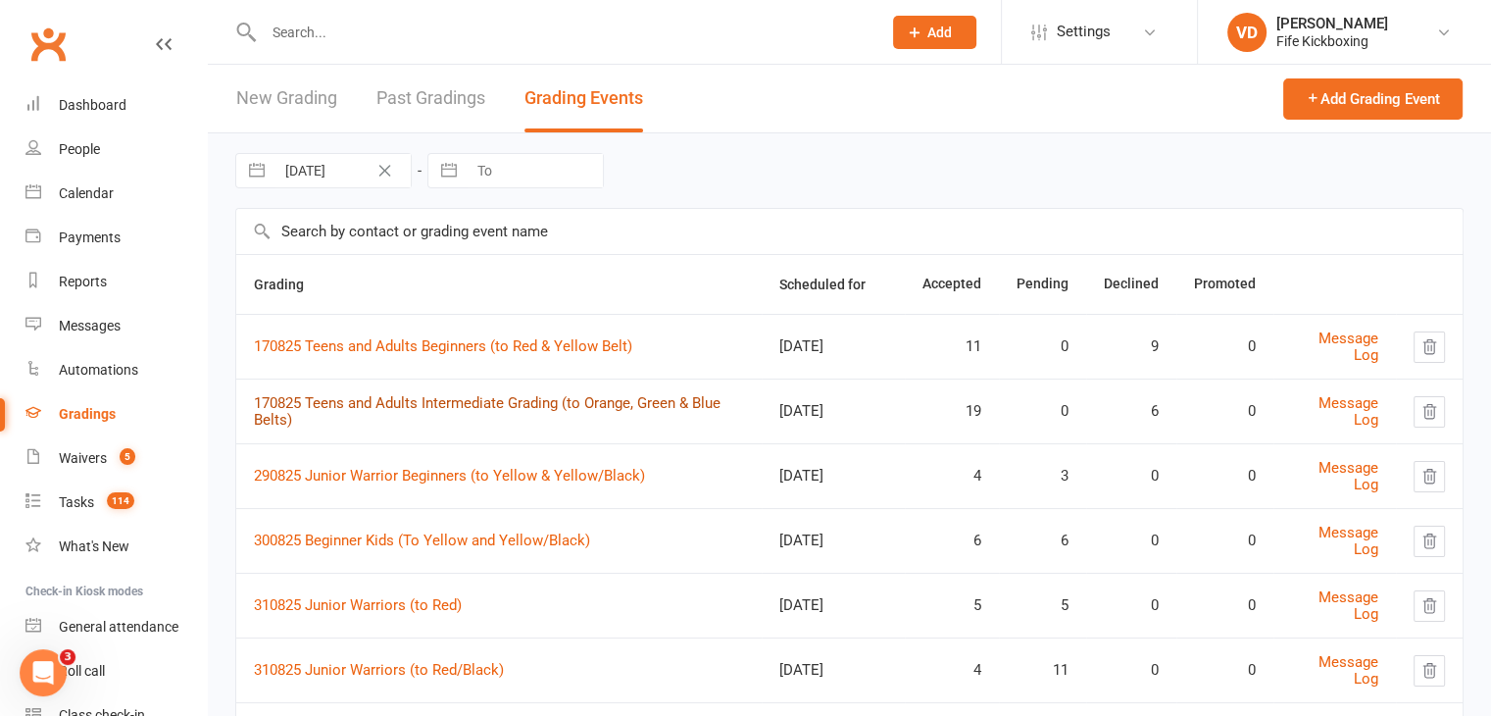
click at [416, 405] on link "170825 Teens and Adults Intermediate Grading (to Orange, Green & Blue Belts)" at bounding box center [487, 411] width 467 height 34
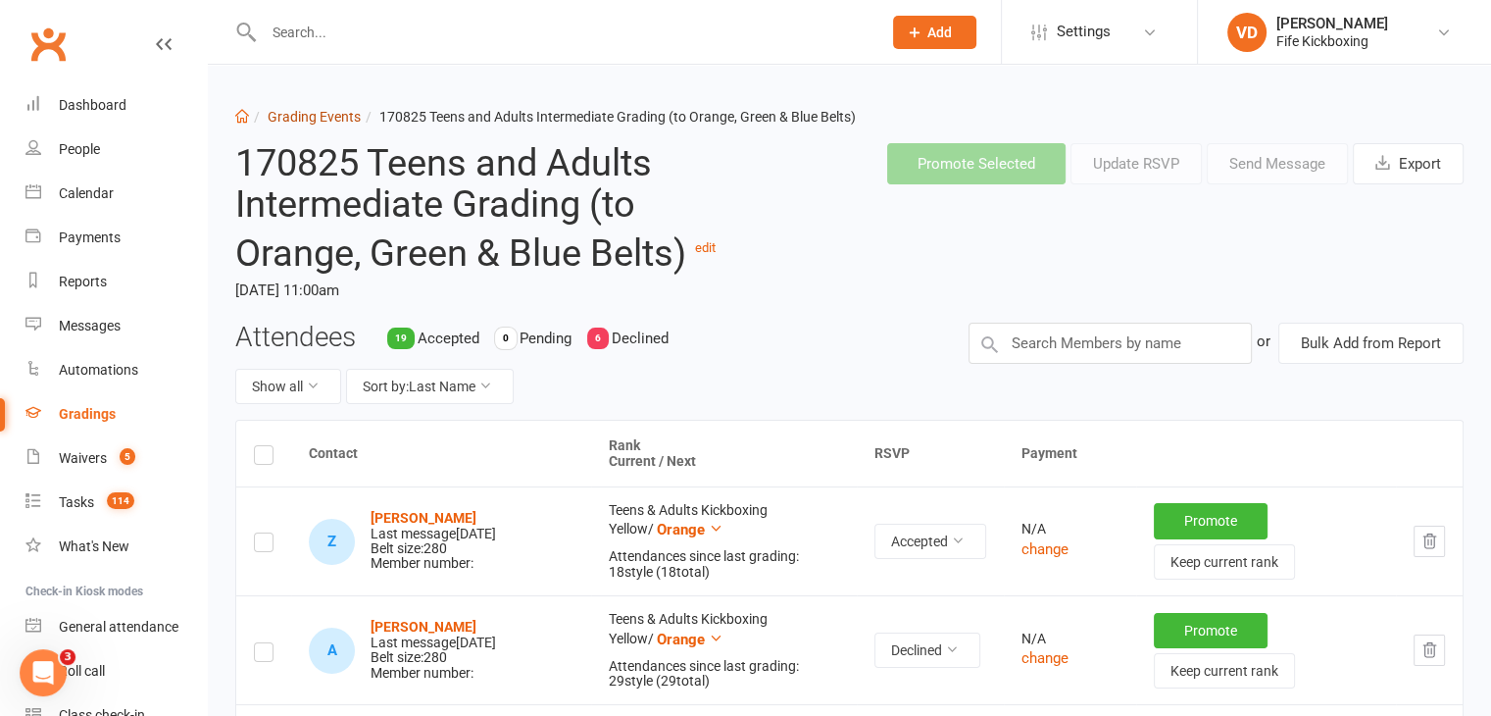
click at [316, 119] on link "Grading Events" at bounding box center [314, 117] width 93 height 16
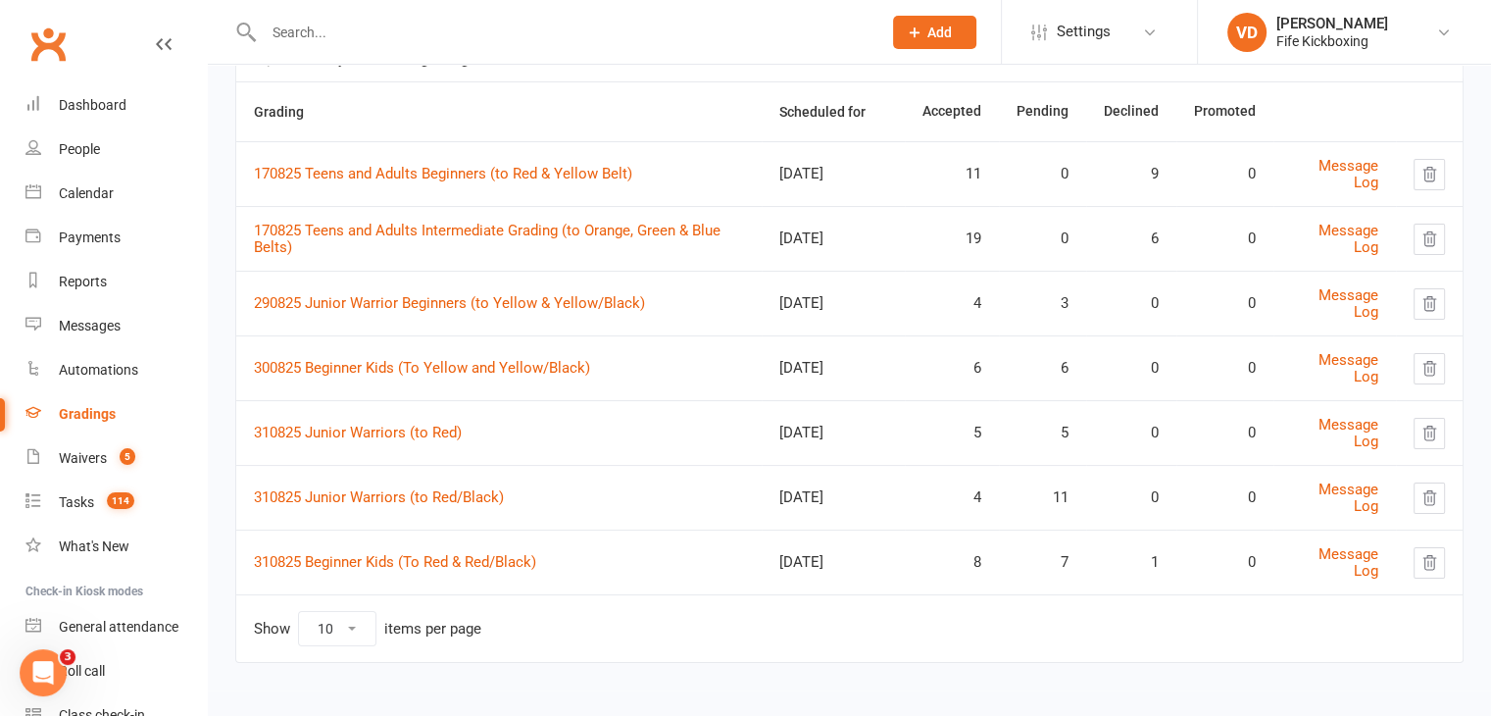
scroll to position [173, 0]
click at [402, 303] on link "290825 Junior Warrior Beginners (to Yellow & Yellow/Black)" at bounding box center [449, 303] width 391 height 18
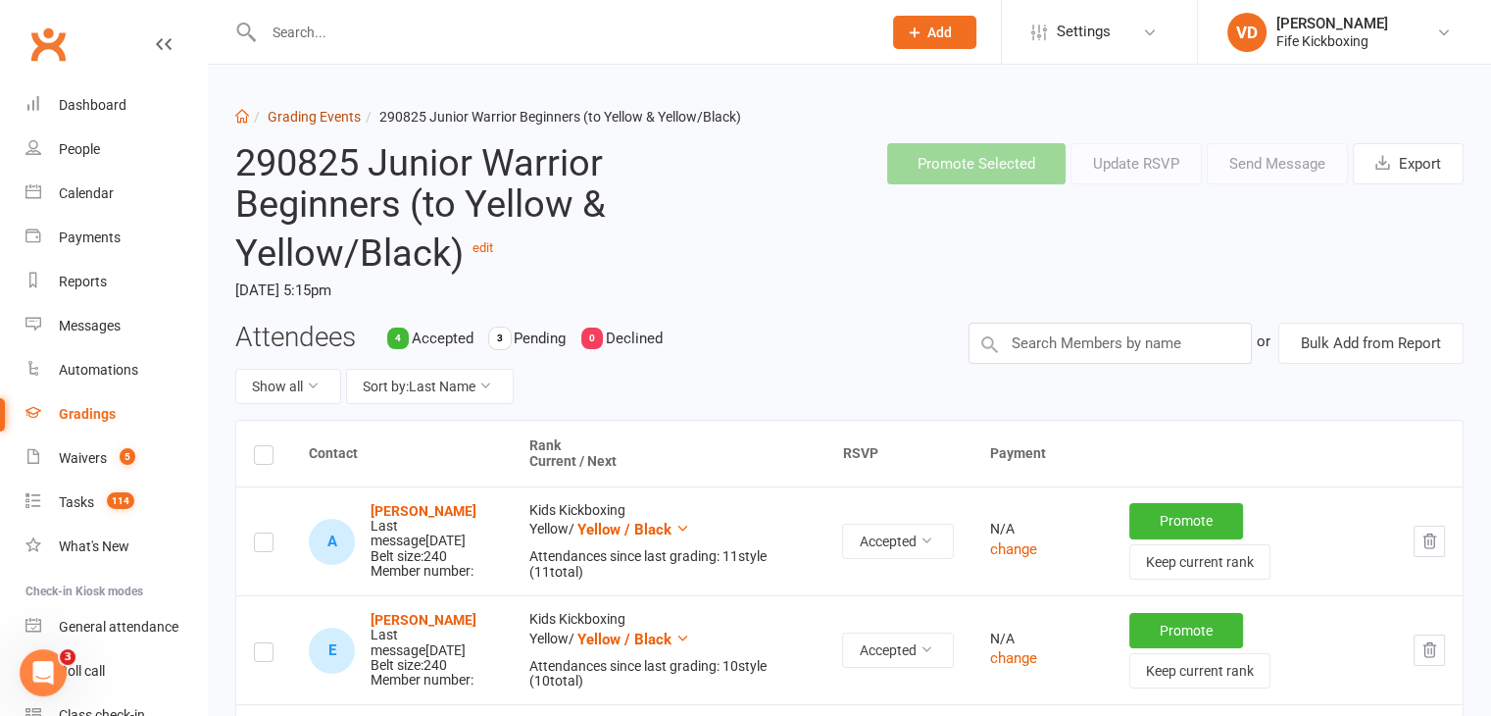
click at [325, 115] on link "Grading Events" at bounding box center [314, 117] width 93 height 16
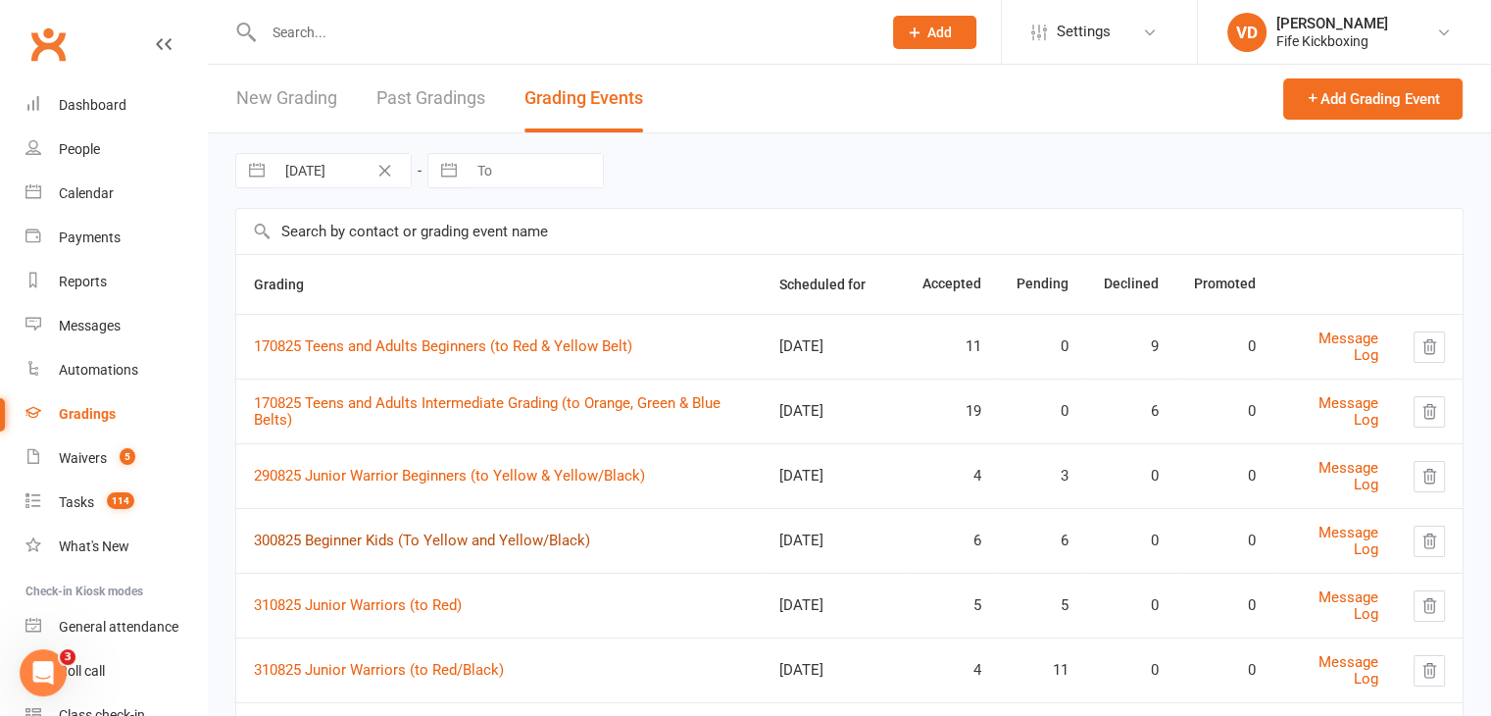
click at [377, 536] on link "300825 Beginner Kids (To Yellow and Yellow/Black)" at bounding box center [422, 540] width 336 height 18
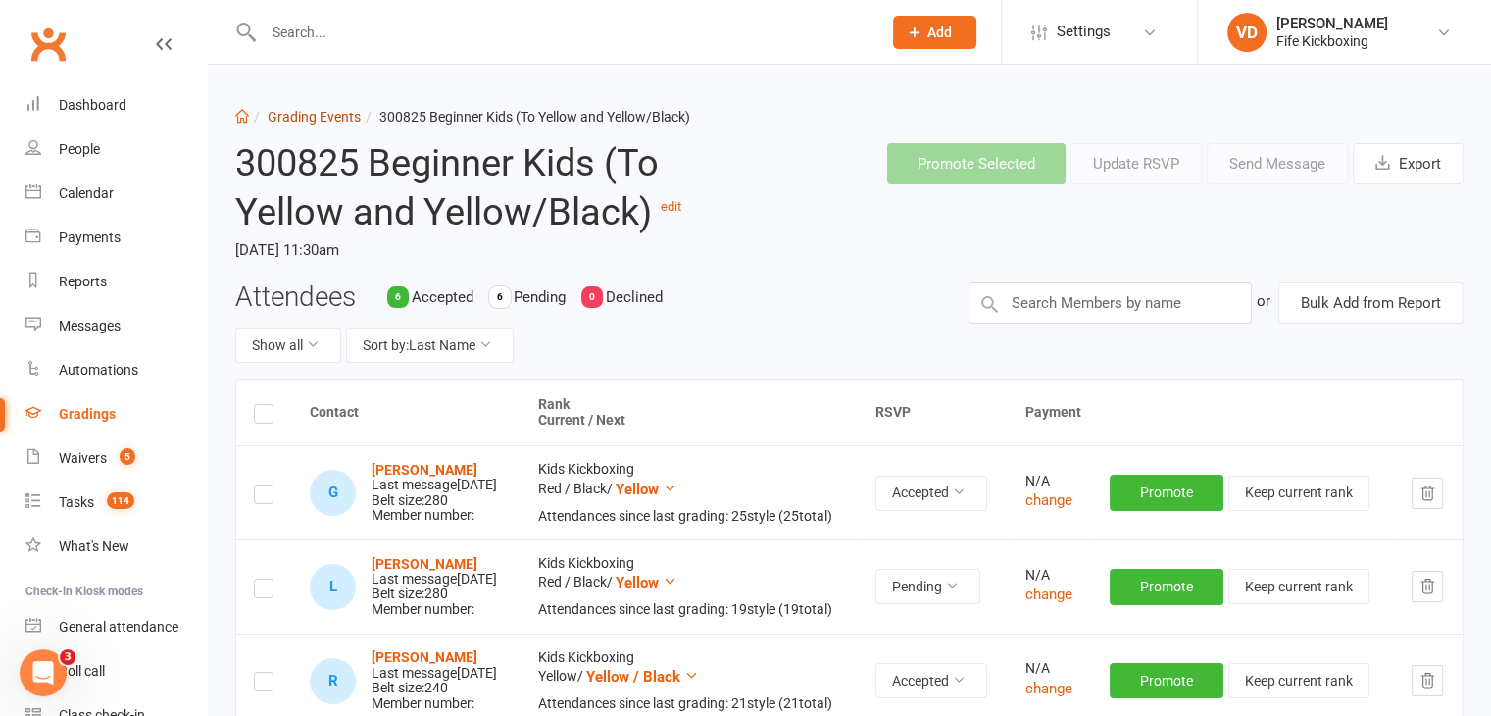
click at [313, 117] on link "Grading Events" at bounding box center [314, 117] width 93 height 16
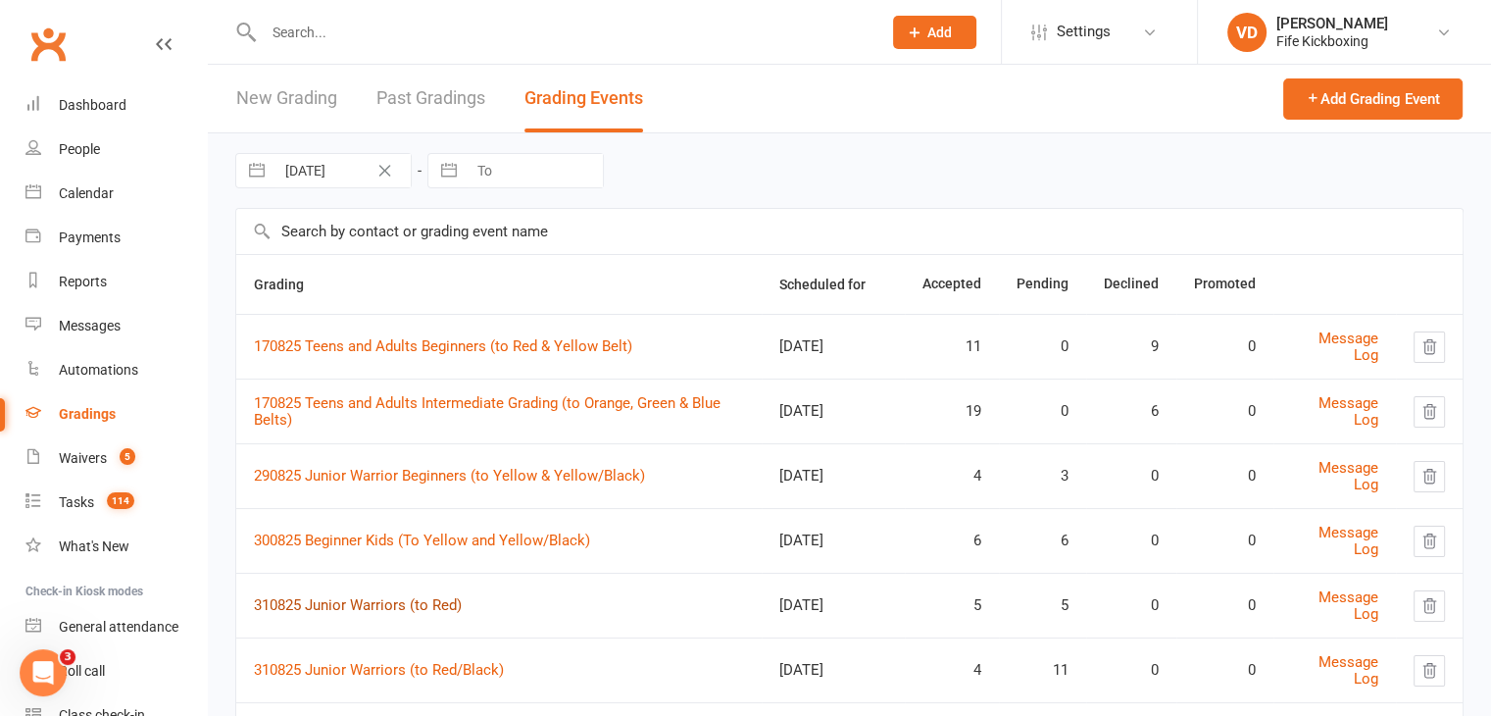
click at [372, 598] on link "310825 Junior Warriors (to Red)" at bounding box center [358, 605] width 208 height 18
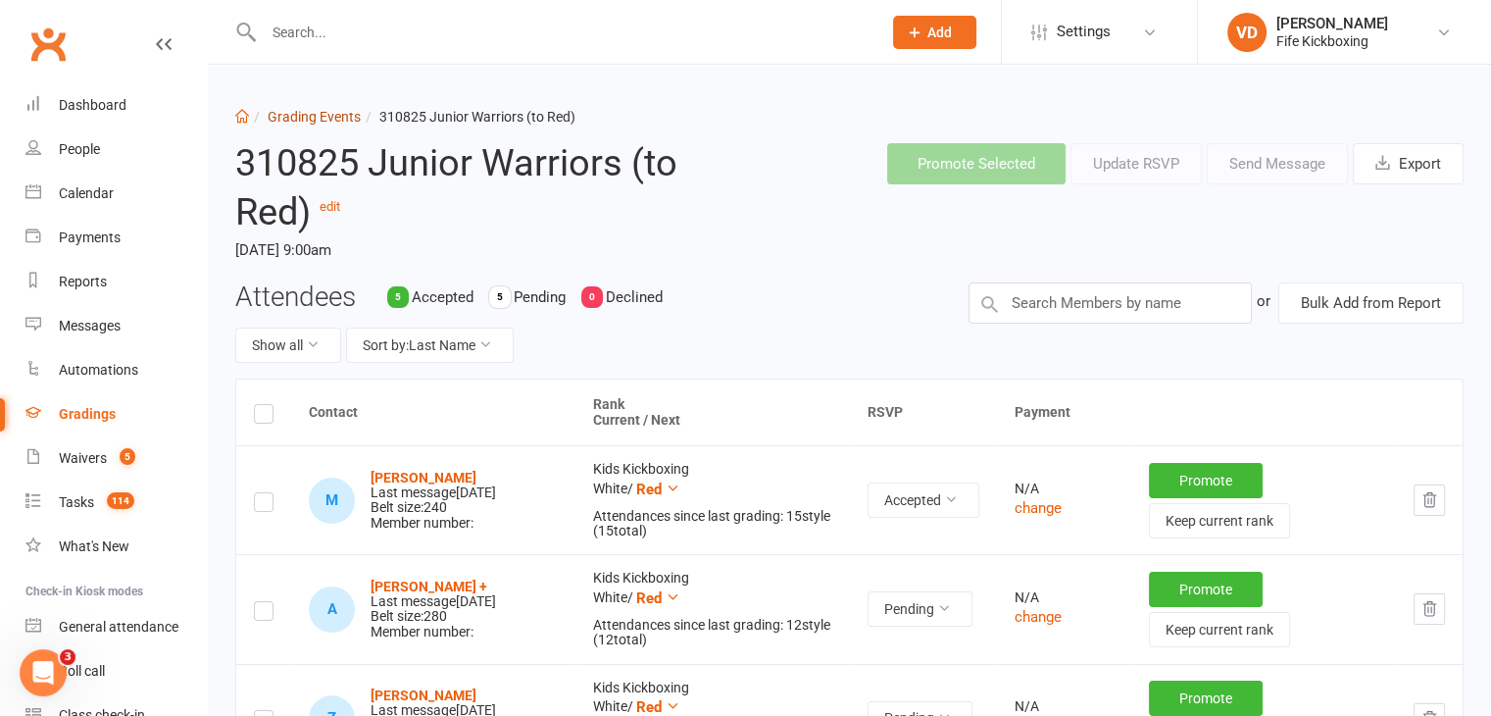
click at [308, 115] on link "Grading Events" at bounding box center [314, 117] width 93 height 16
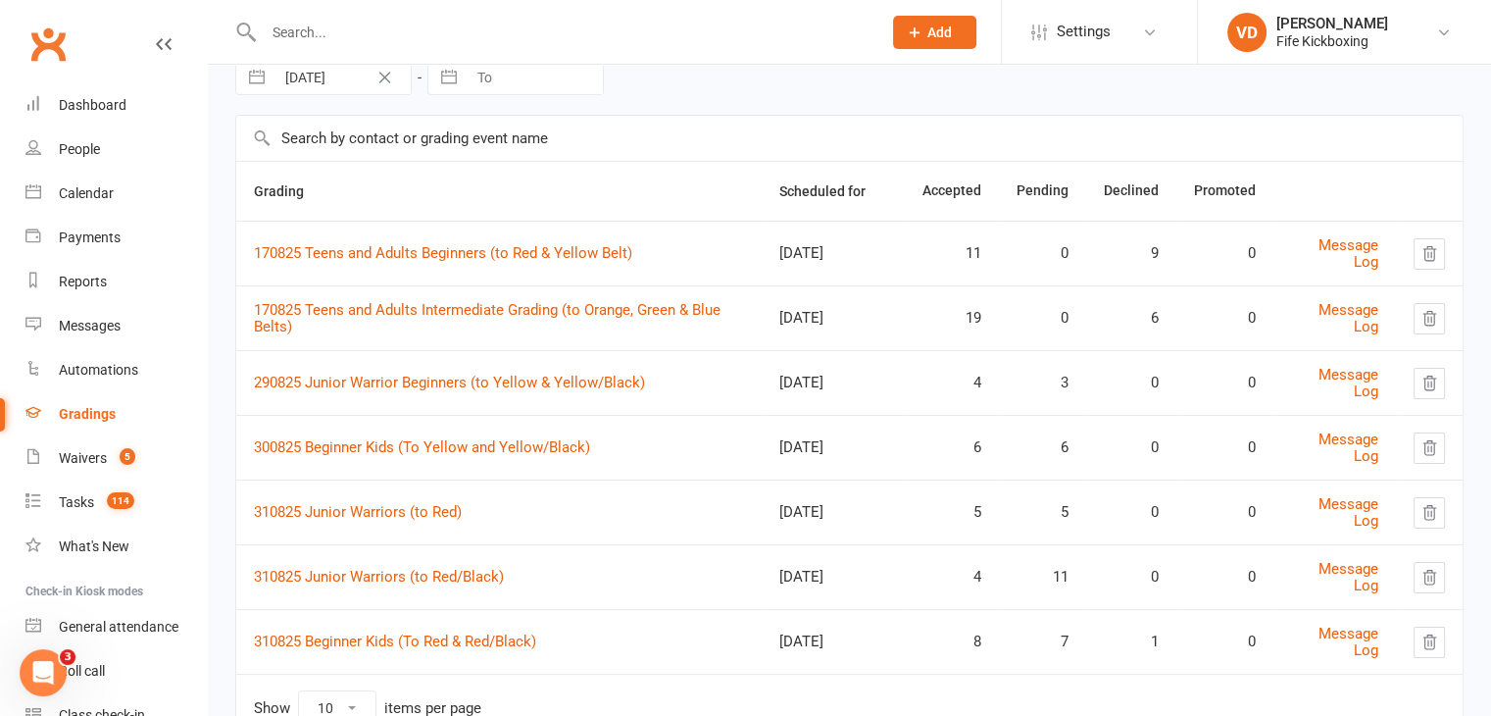
scroll to position [98, 0]
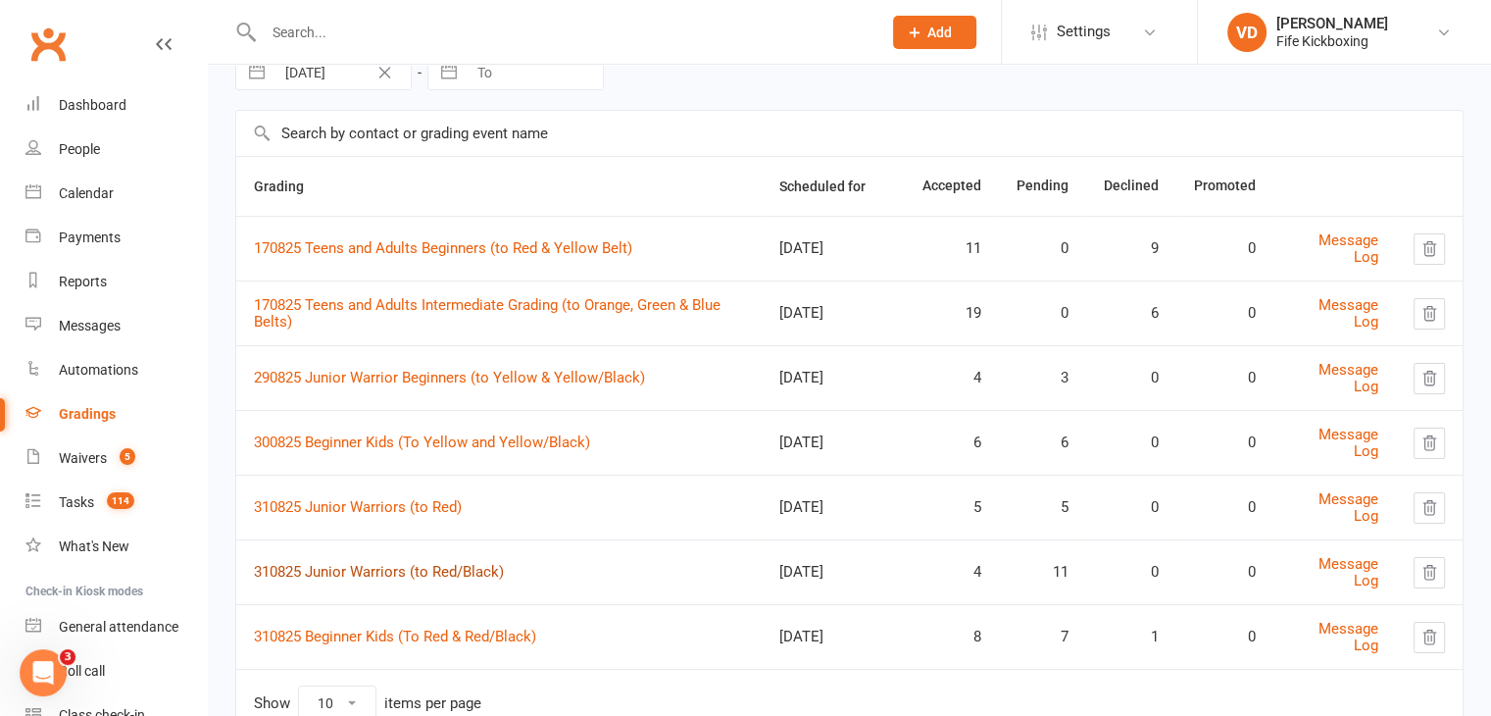
click at [369, 568] on link "310825 Junior Warriors (to Red/Black)" at bounding box center [379, 572] width 250 height 18
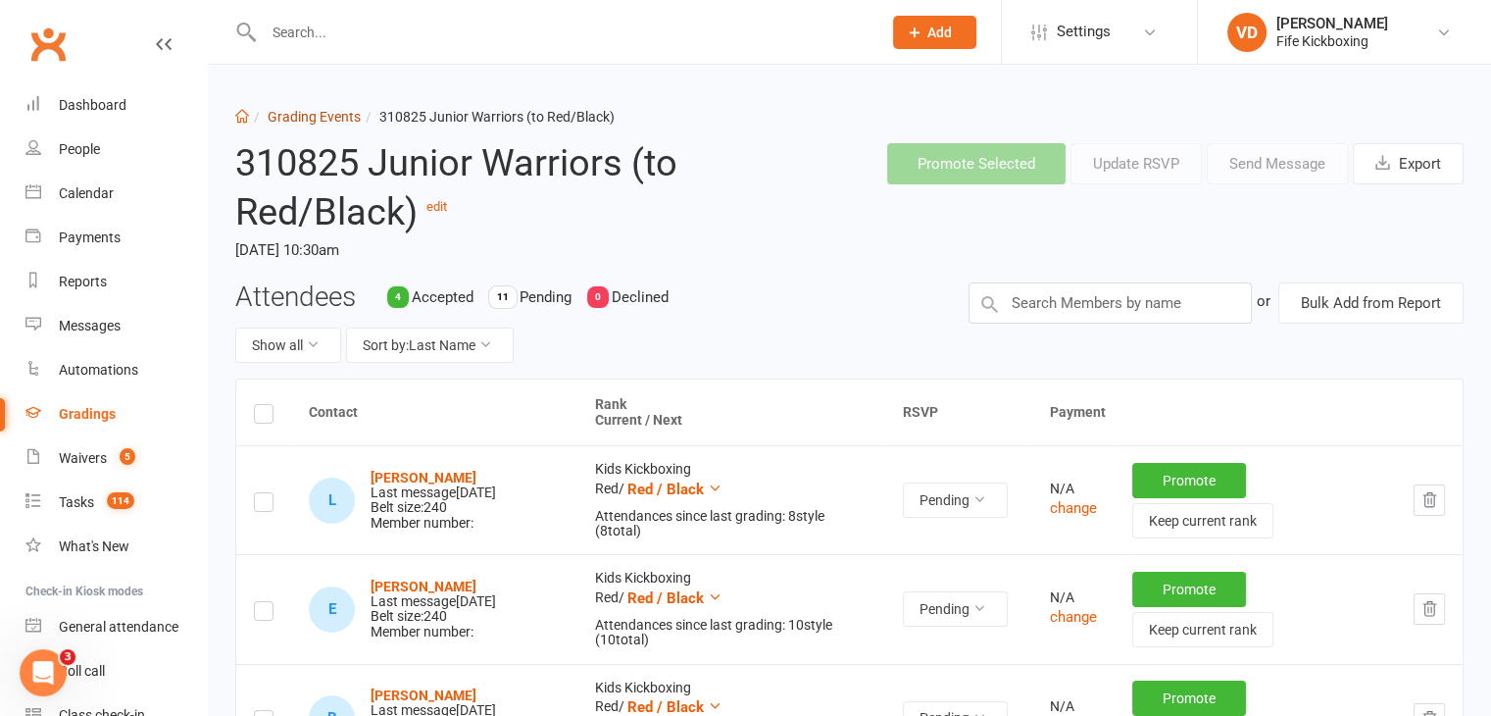
click at [342, 111] on link "Grading Events" at bounding box center [314, 117] width 93 height 16
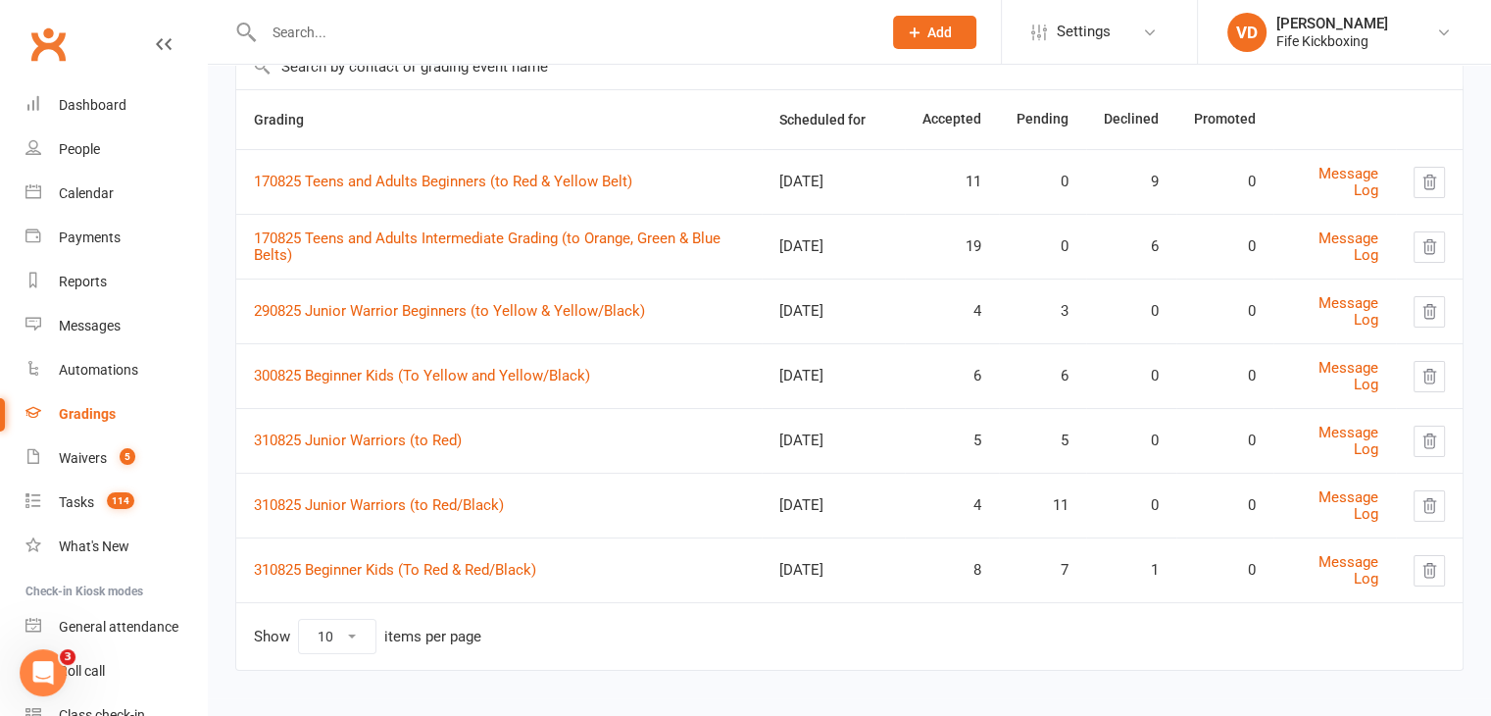
scroll to position [173, 0]
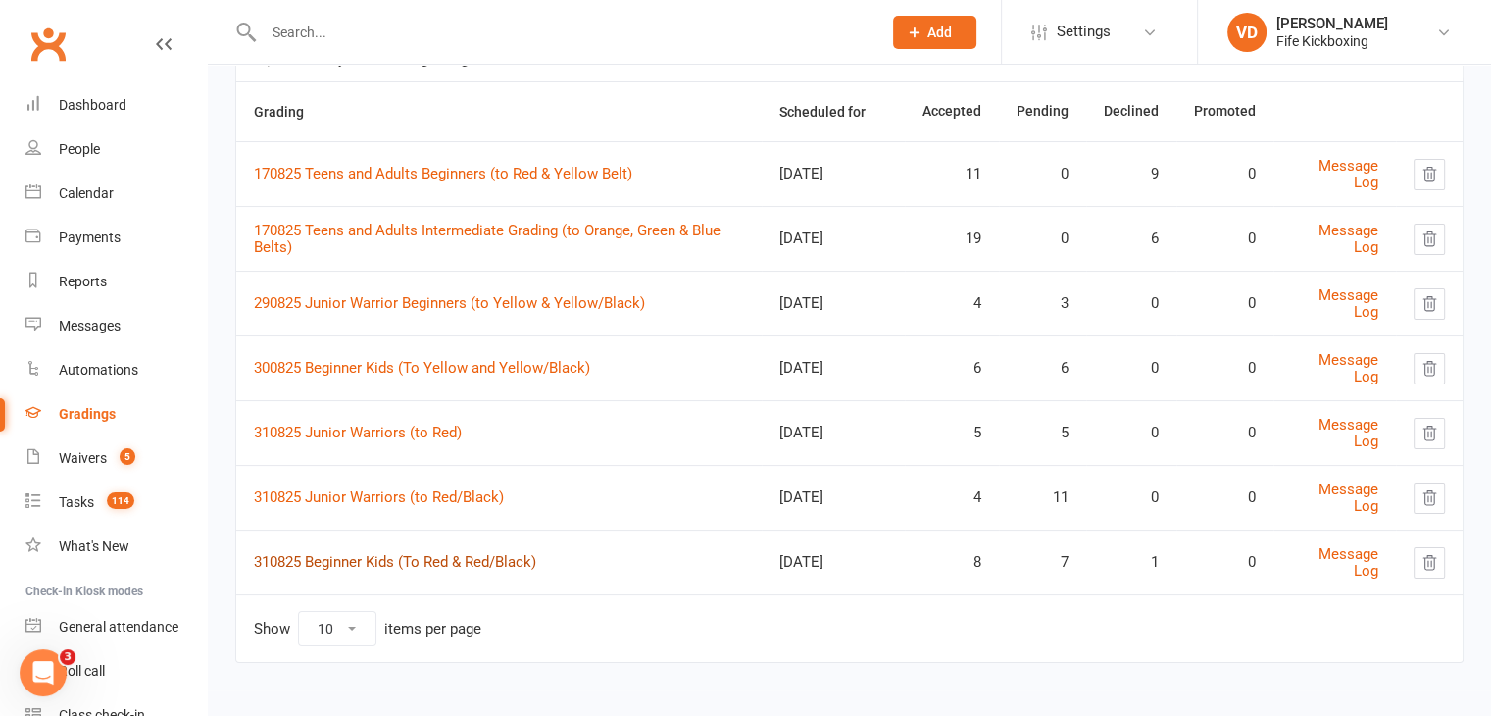
click at [374, 556] on link "310825 Beginner Kids (To Red & Red/Black)" at bounding box center [395, 562] width 282 height 18
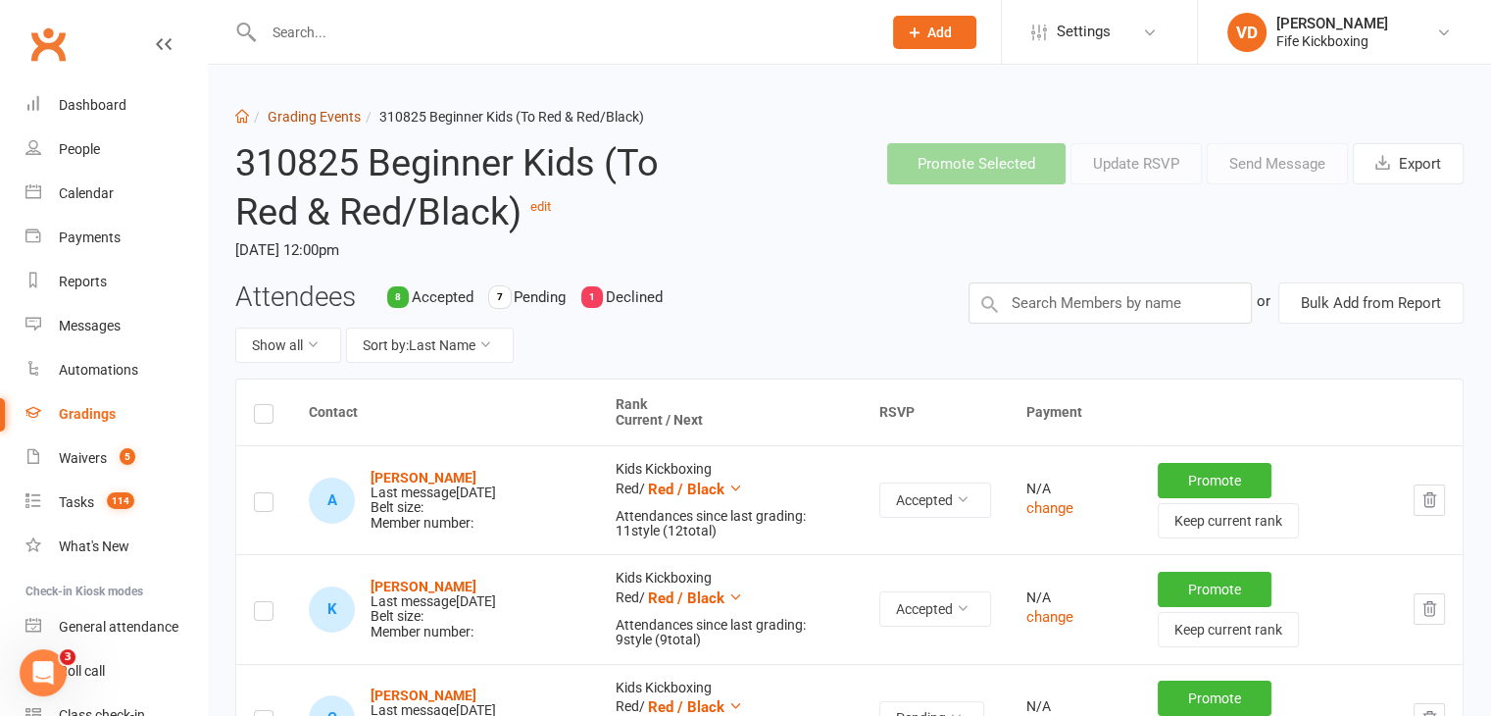
click at [331, 118] on link "Grading Events" at bounding box center [314, 117] width 93 height 16
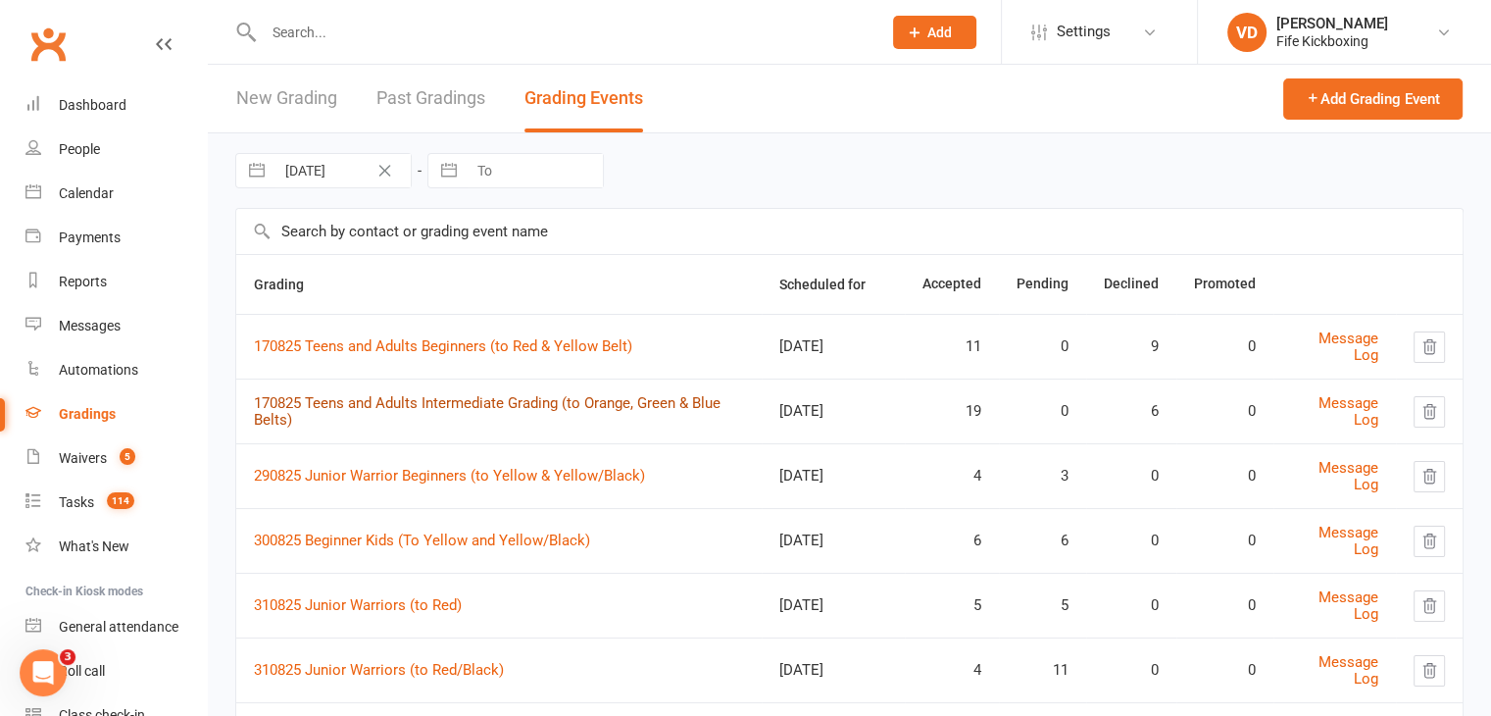
click at [431, 396] on link "170825 Teens and Adults Intermediate Grading (to Orange, Green & Blue Belts)" at bounding box center [487, 411] width 467 height 34
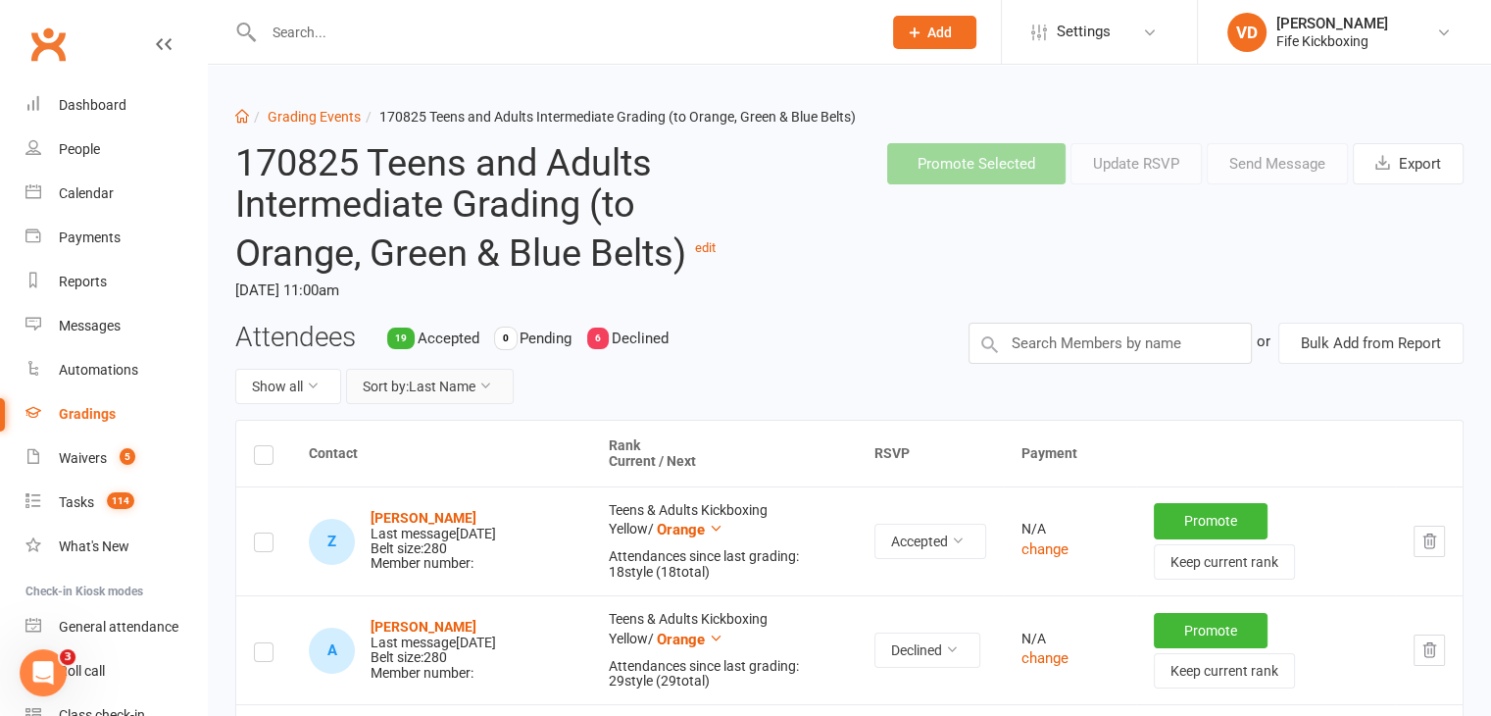
click at [439, 387] on button "Sort by: Last Name" at bounding box center [430, 386] width 168 height 35
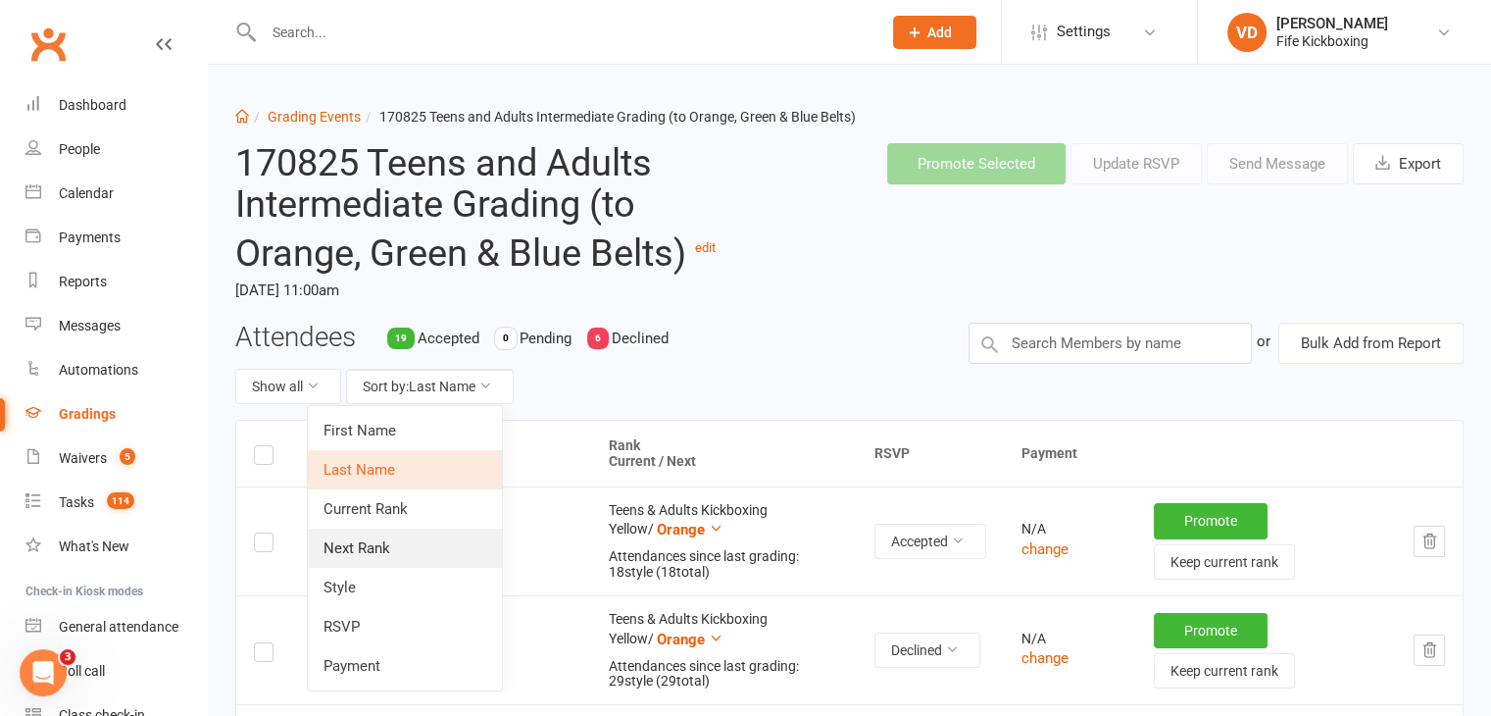
click at [381, 545] on link "Next Rank" at bounding box center [405, 547] width 194 height 39
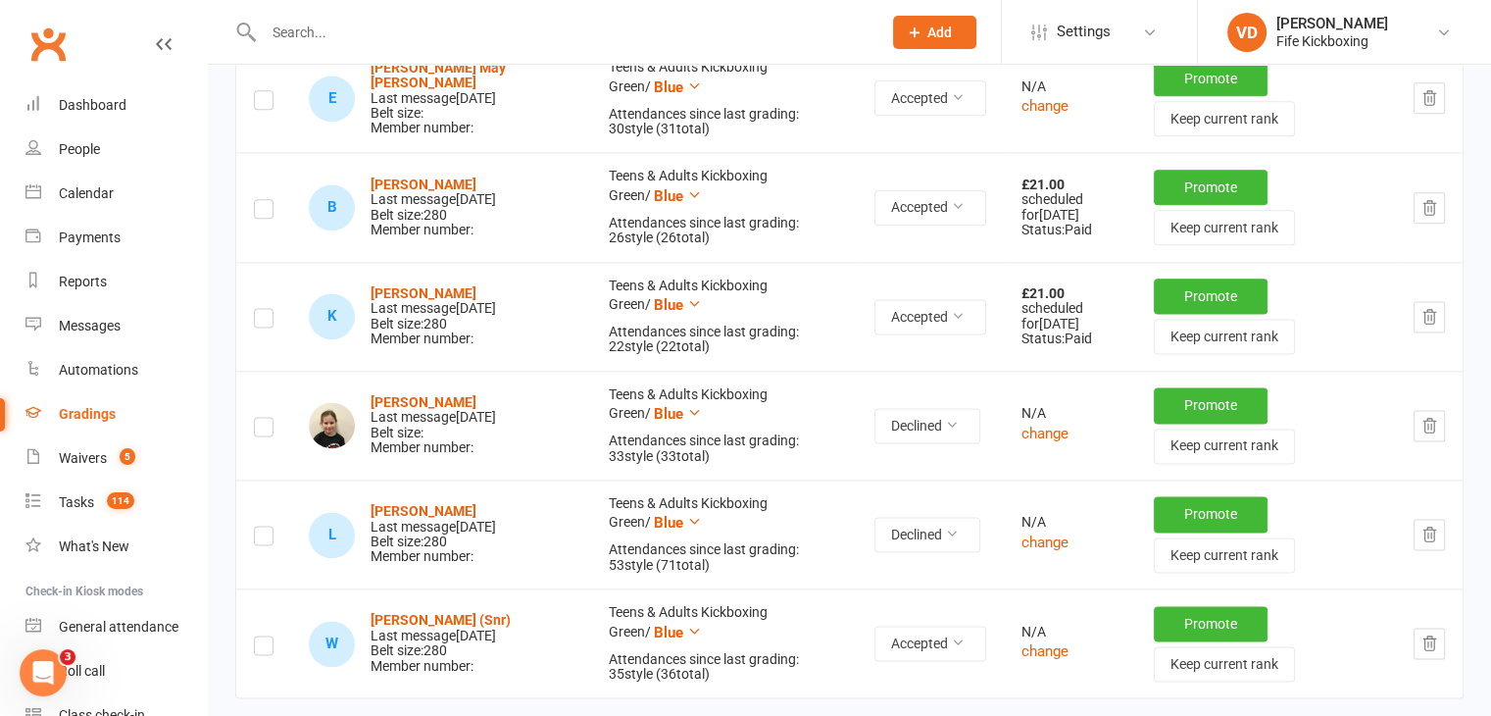
scroll to position [2548, 0]
